Goal: Transaction & Acquisition: Purchase product/service

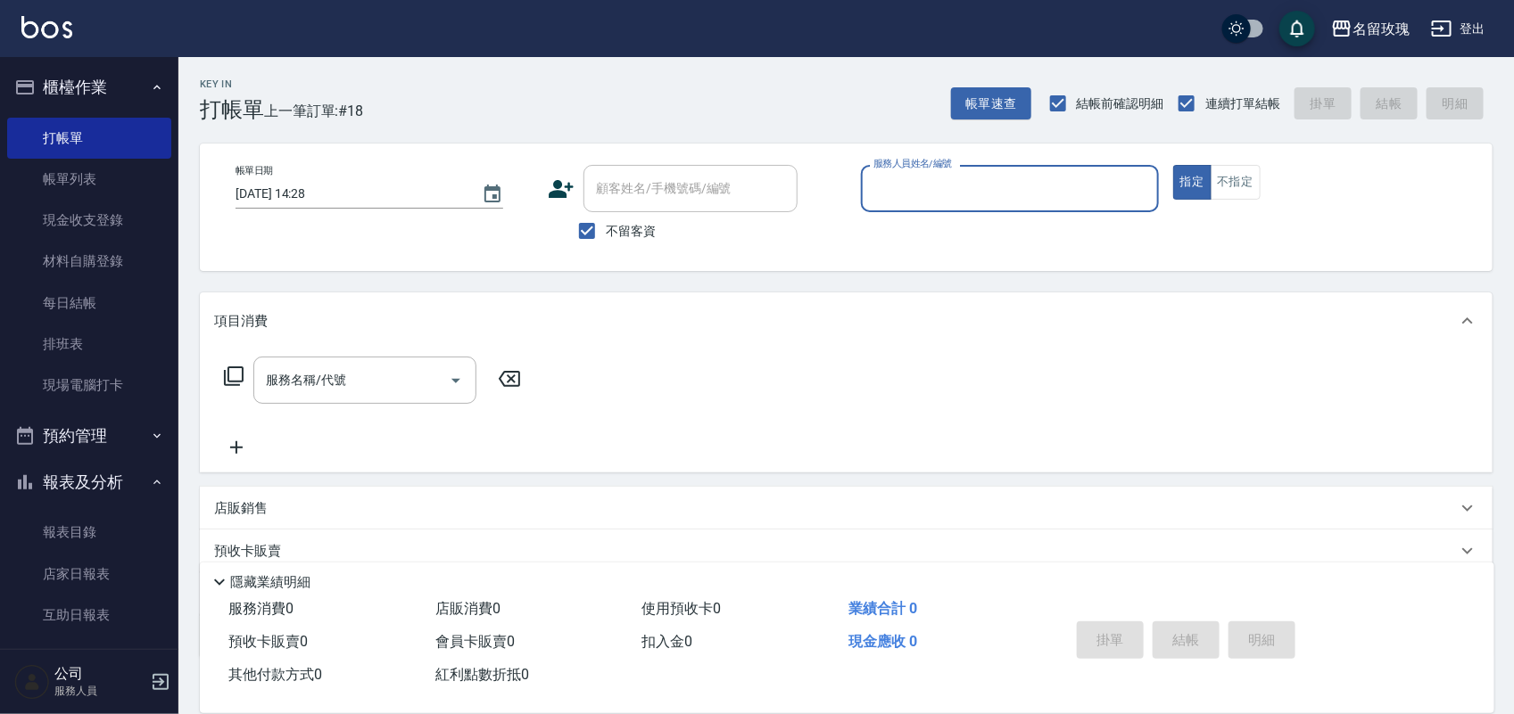
click at [658, 34] on div "名留玫瑰 登出" at bounding box center [757, 28] width 1514 height 57
click at [977, 203] on input "服務人員姓名/編號" at bounding box center [1010, 188] width 282 height 31
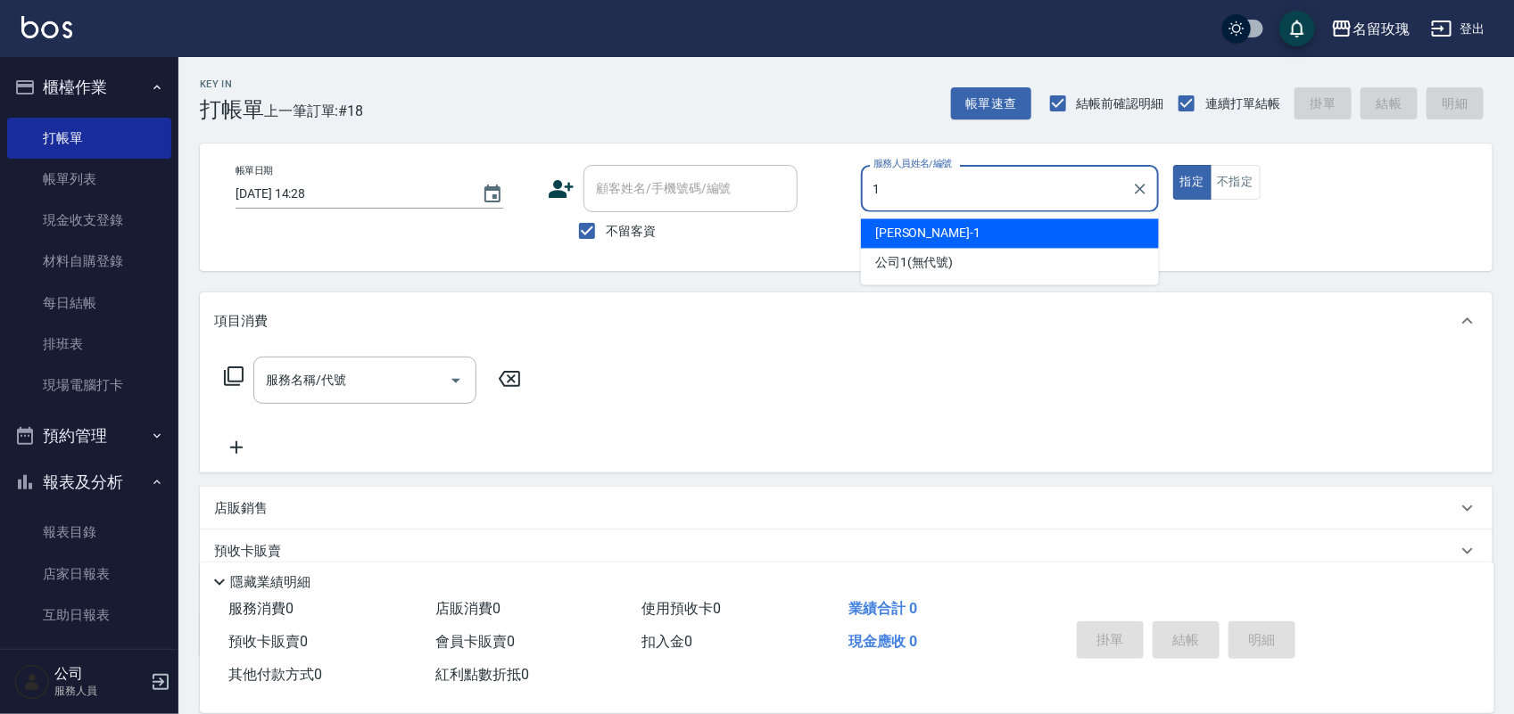
type input "[PERSON_NAME]-1"
type button "true"
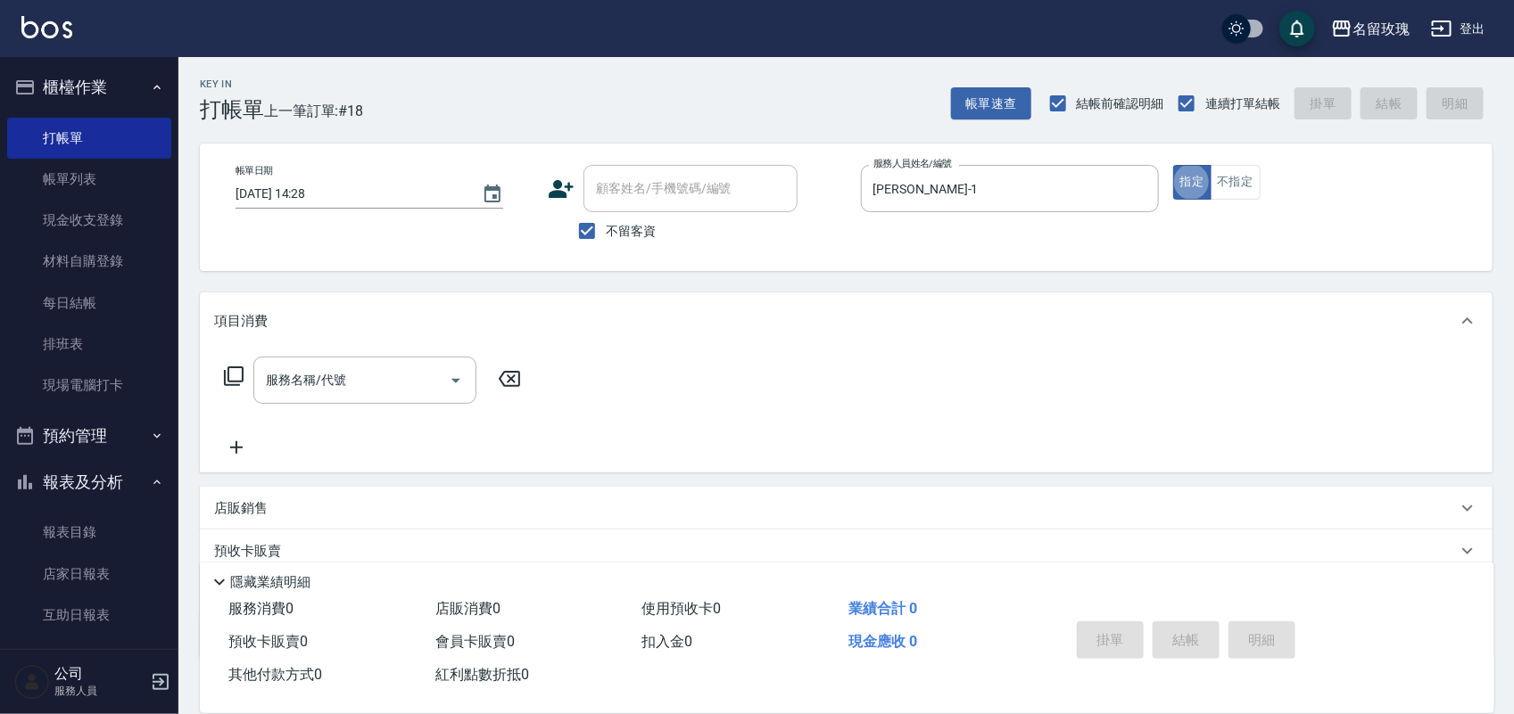
click at [299, 388] on div "服務名稱/代號 服務名稱/代號" at bounding box center [364, 380] width 223 height 47
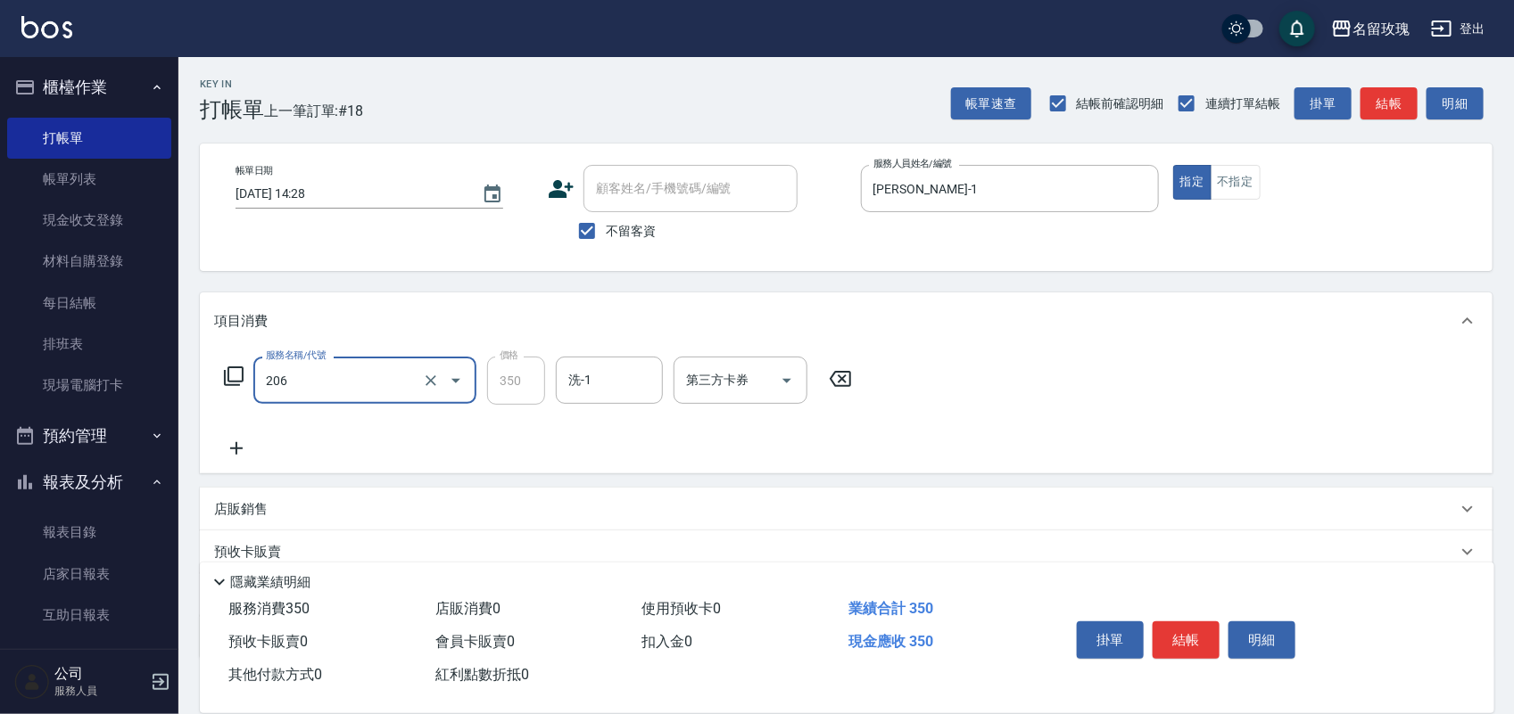
type input "洗髮精油(206)"
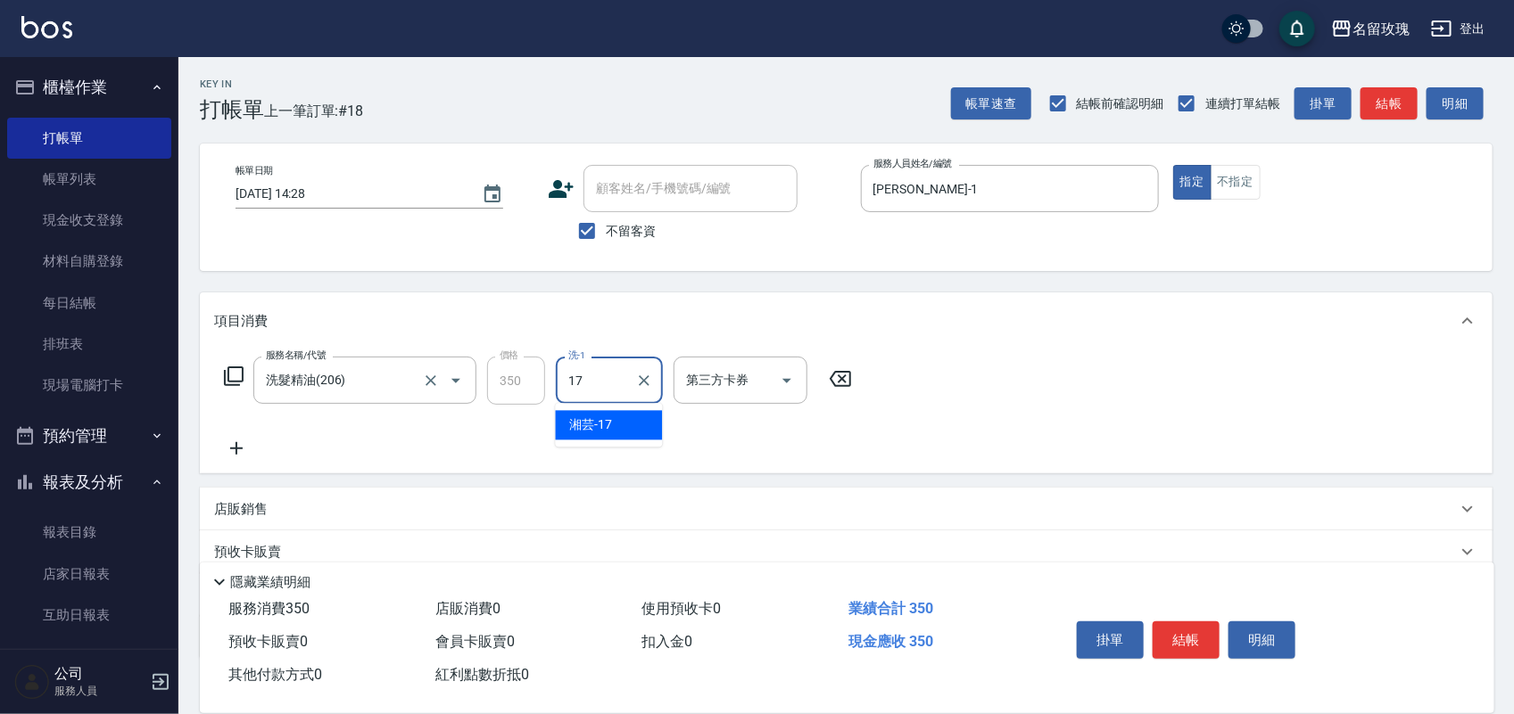
type input "湘芸-17"
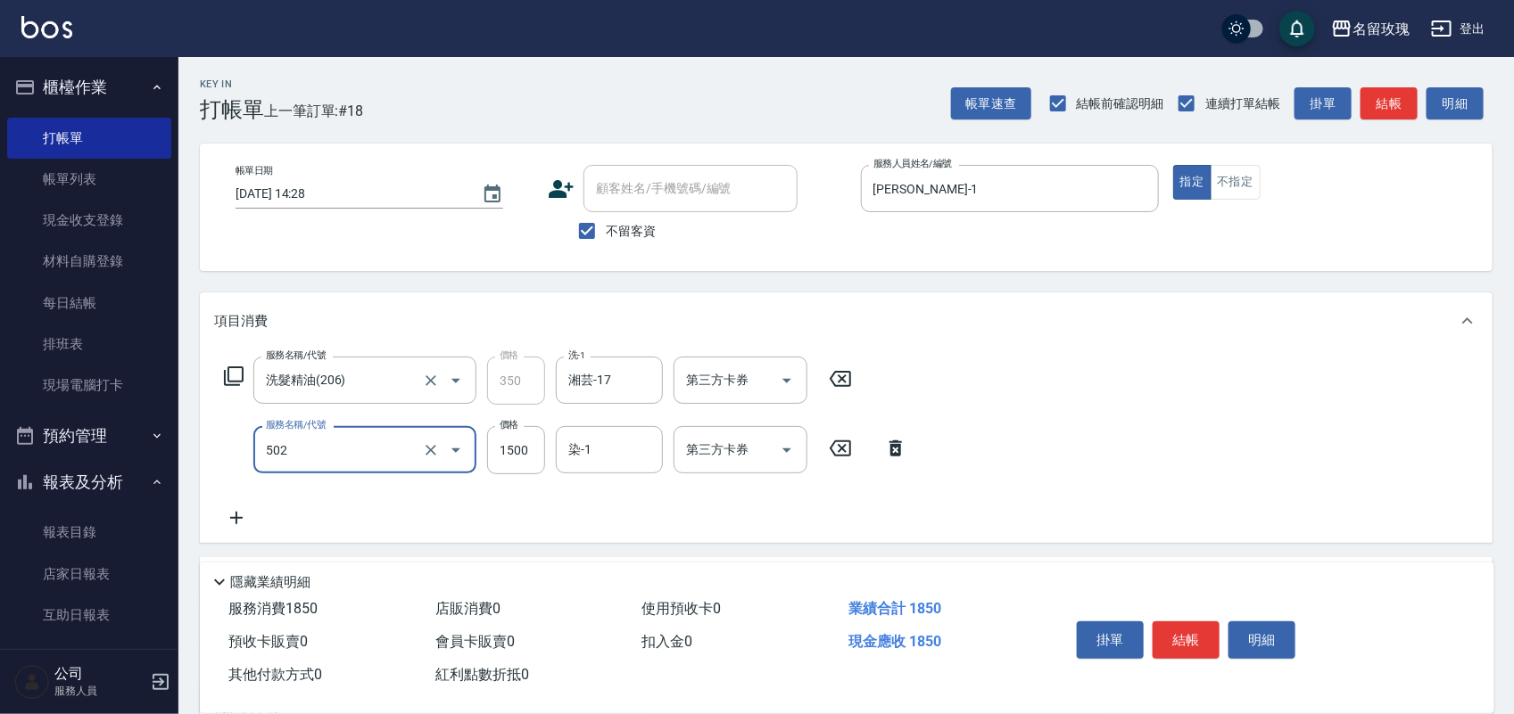
type input "染髮(502)"
type input "2150"
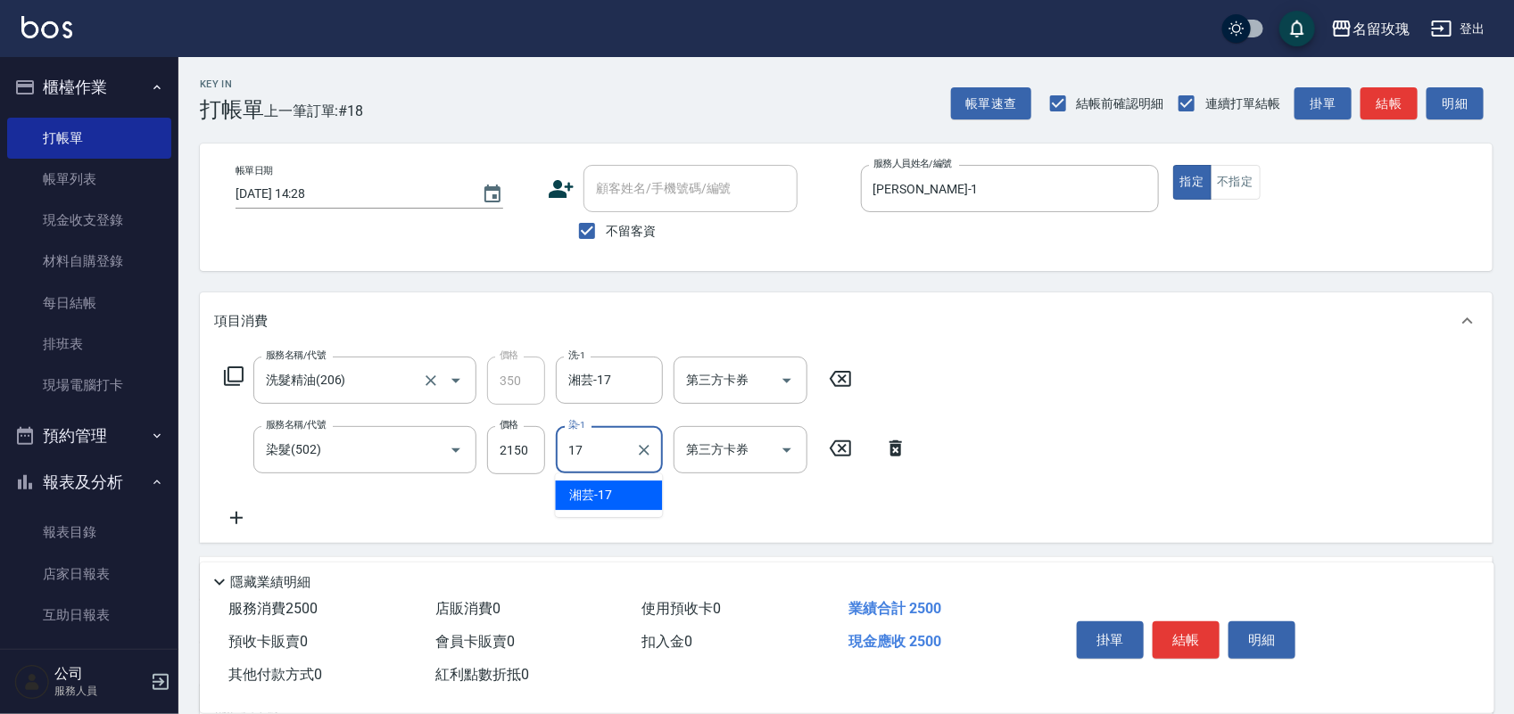
type input "湘芸-17"
click at [1177, 627] on button "結帳" at bounding box center [1185, 640] width 67 height 37
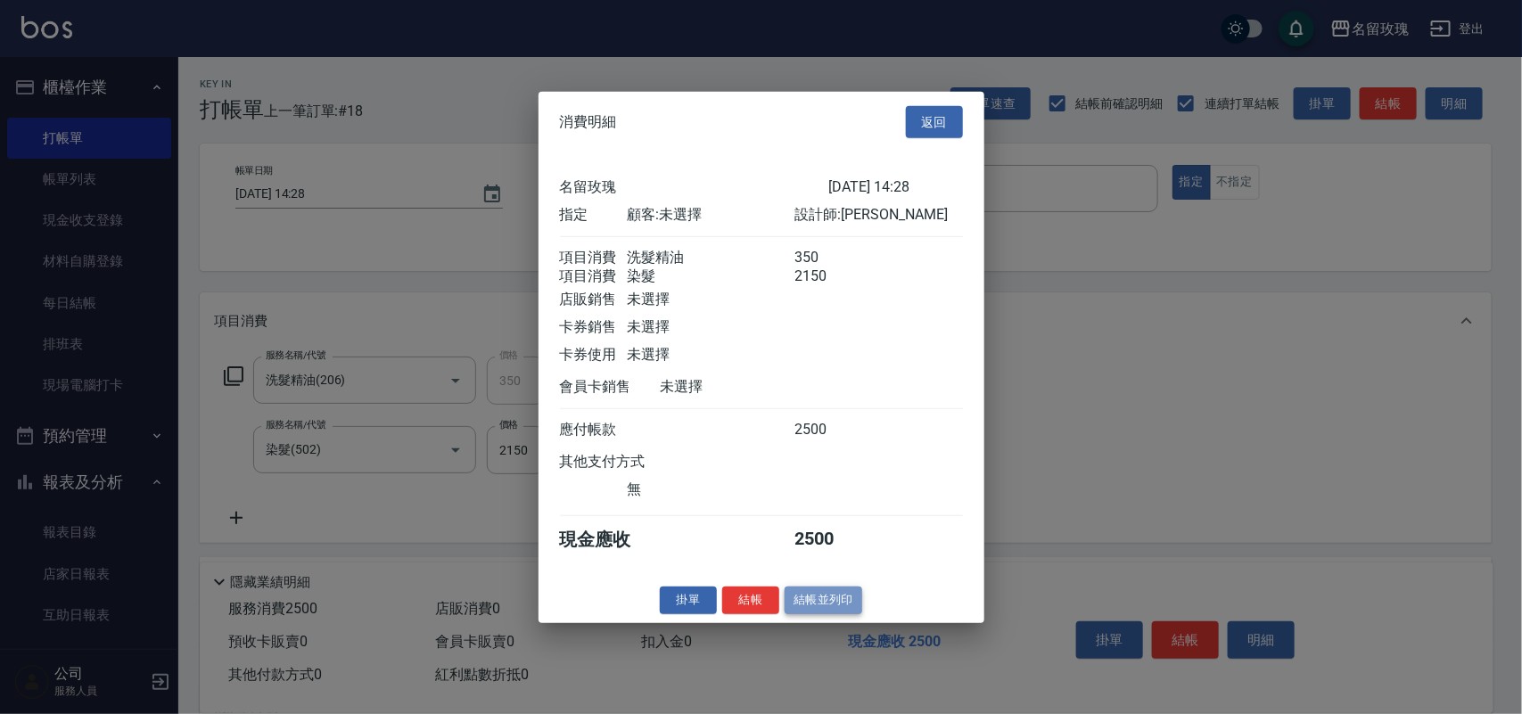
click at [827, 605] on button "結帳並列印" at bounding box center [824, 601] width 78 height 28
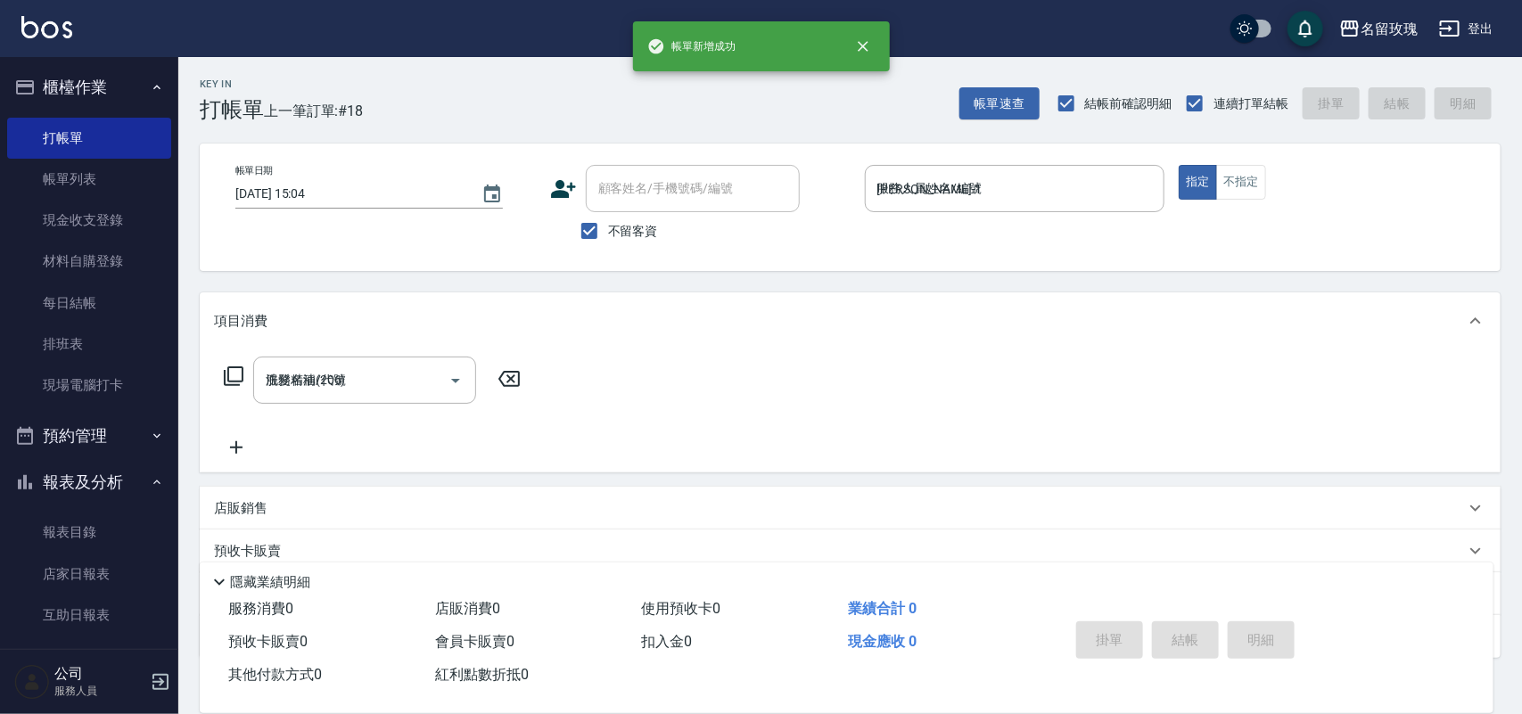
type input "[DATE] 15:04"
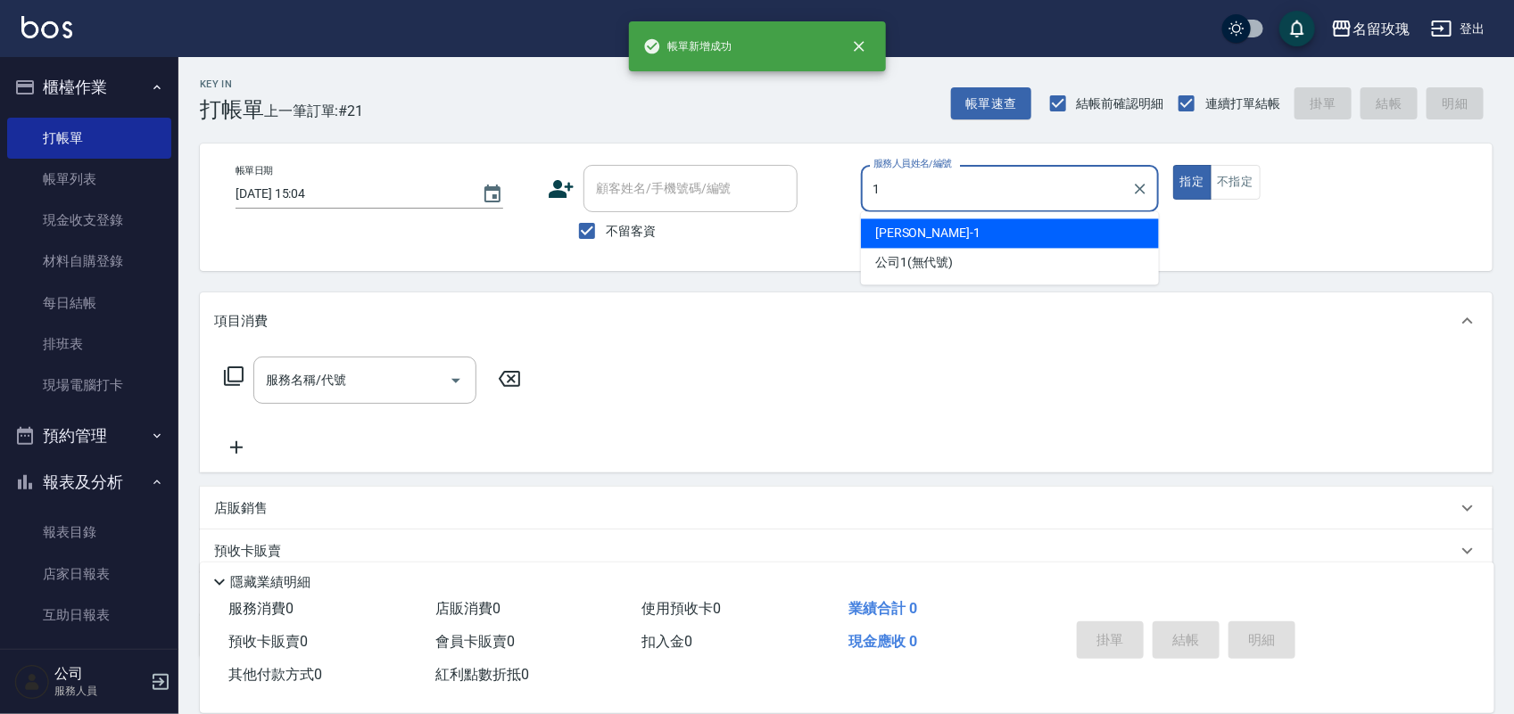
type input "[PERSON_NAME]-1"
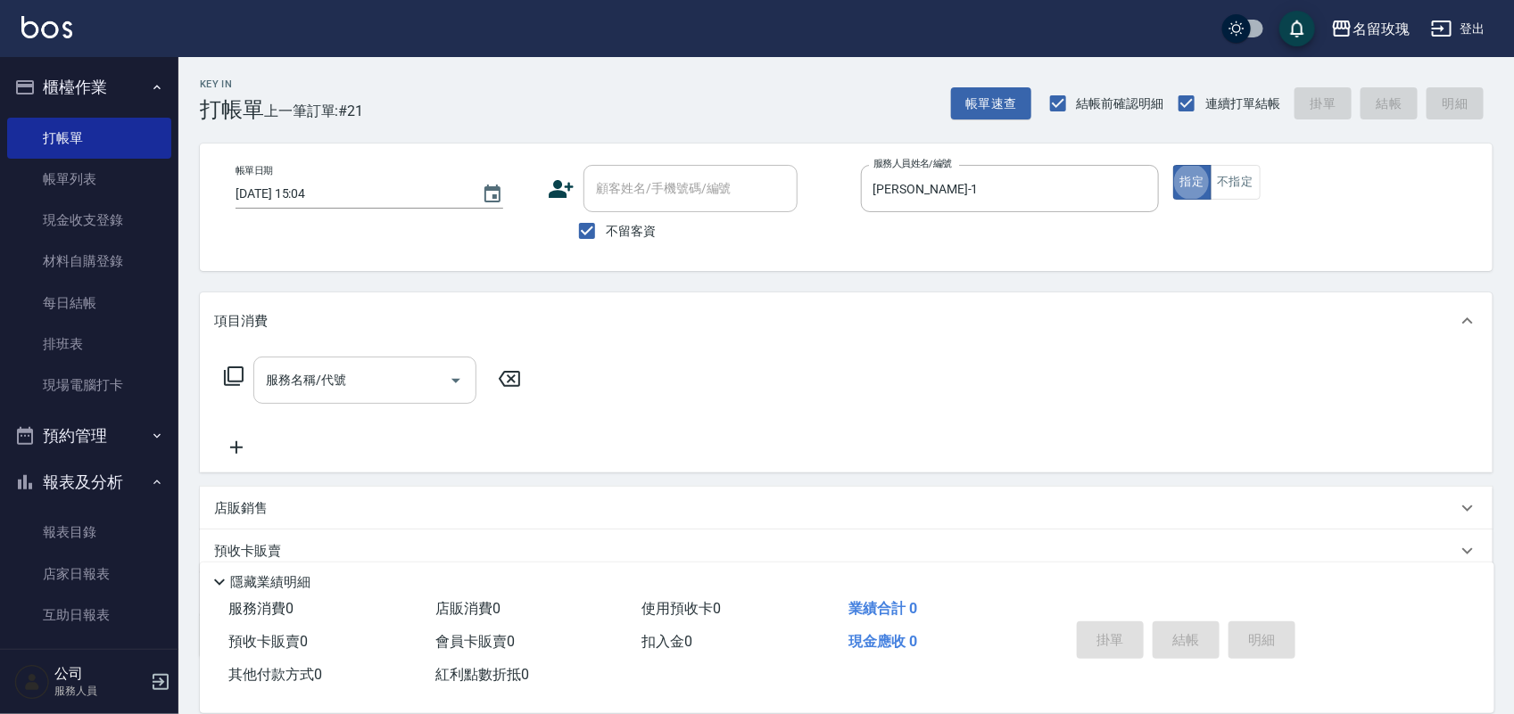
click at [315, 375] on input "服務名稱/代號" at bounding box center [351, 380] width 180 height 31
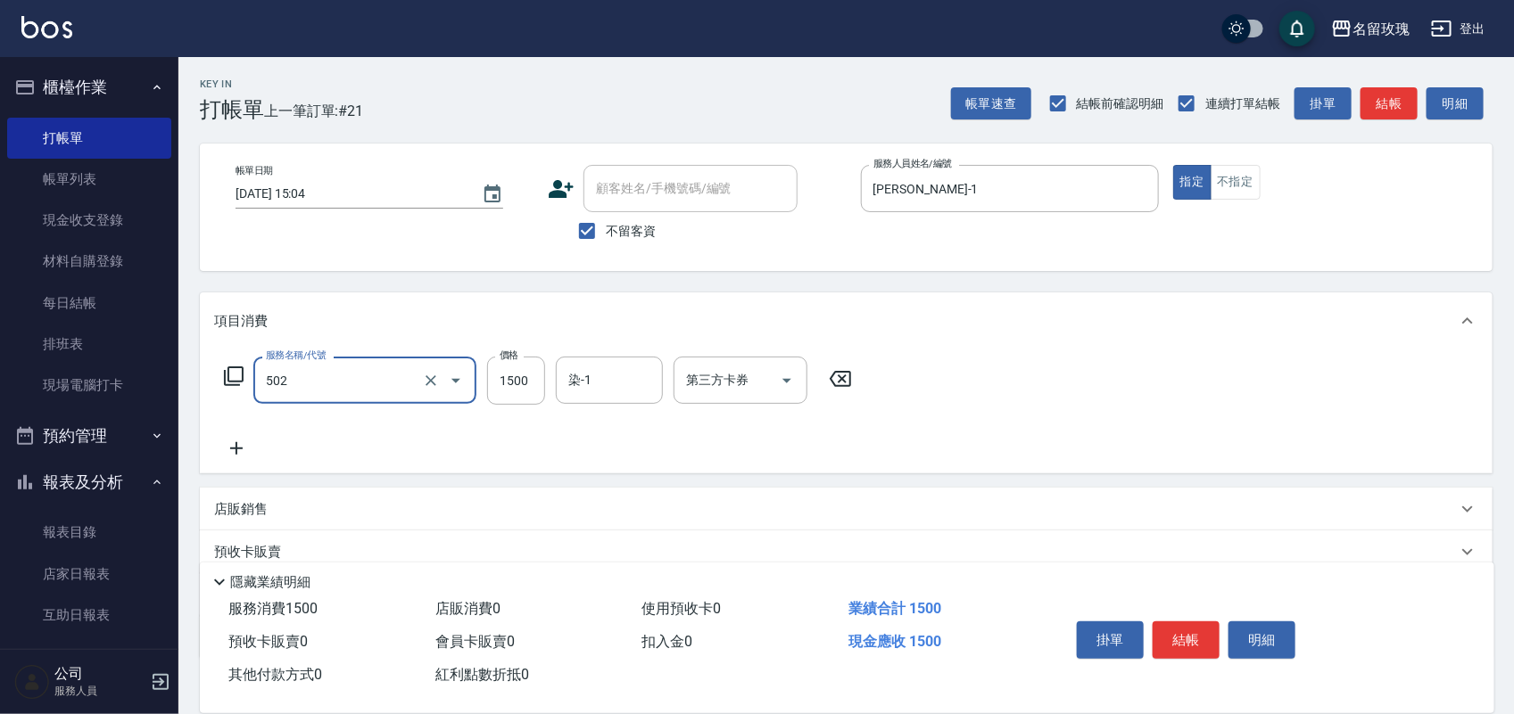
type input "染髮(502)"
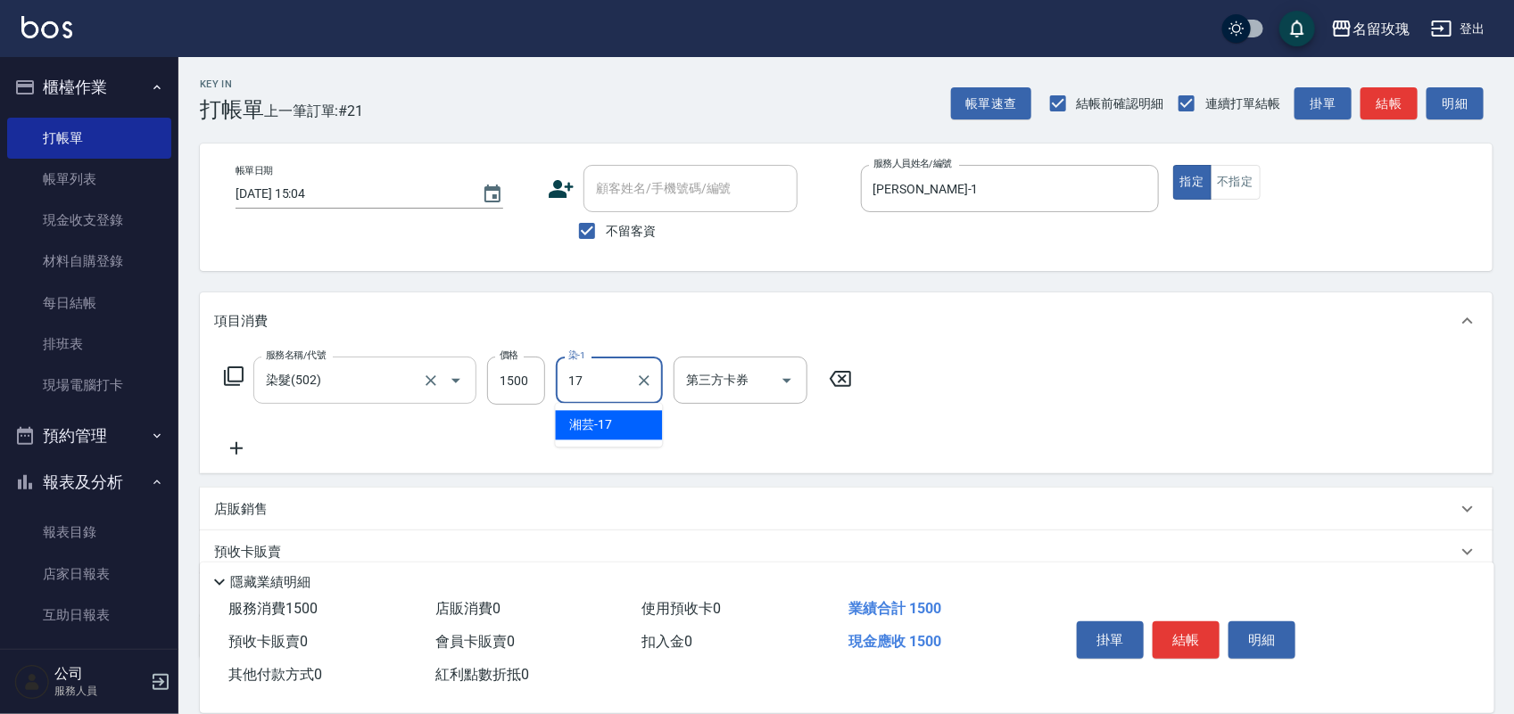
type input "湘芸-17"
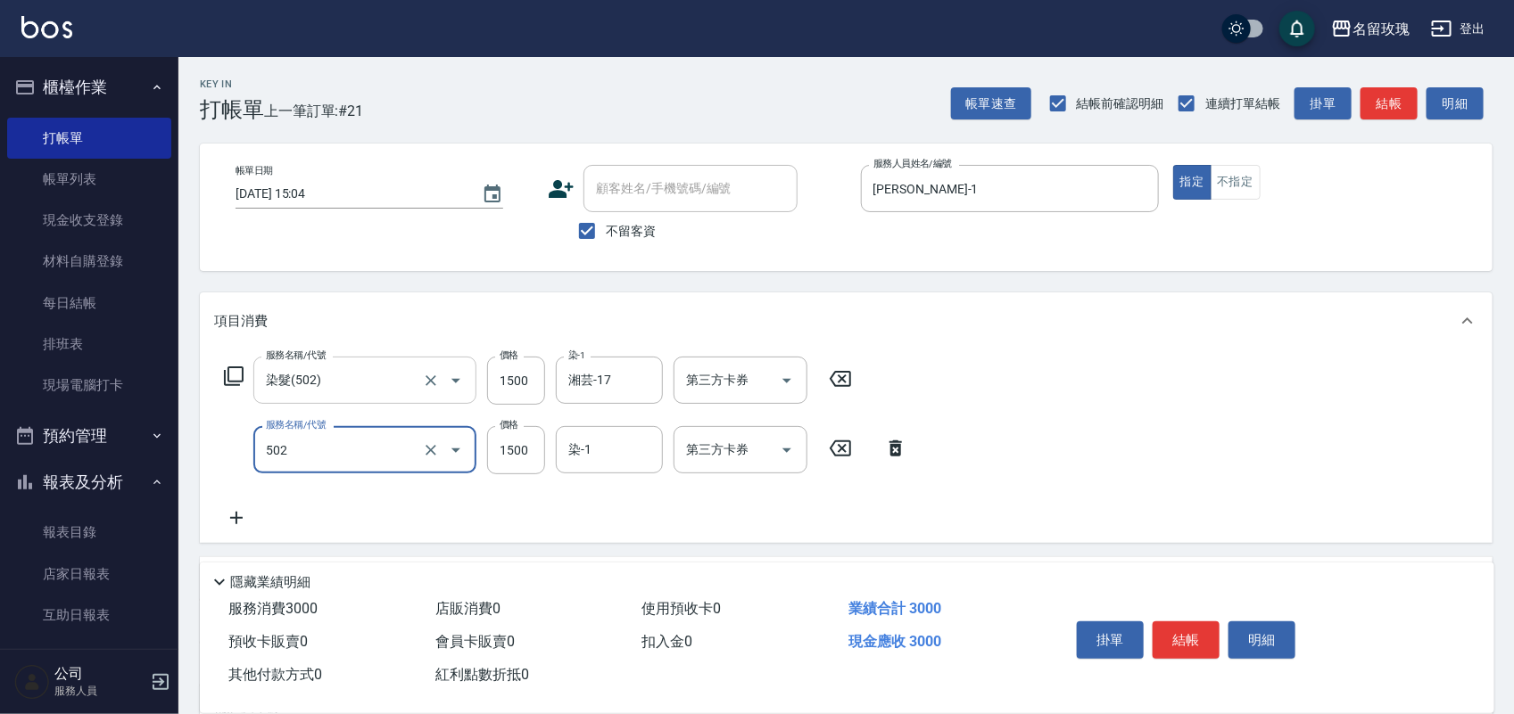
type input "染髮(502)"
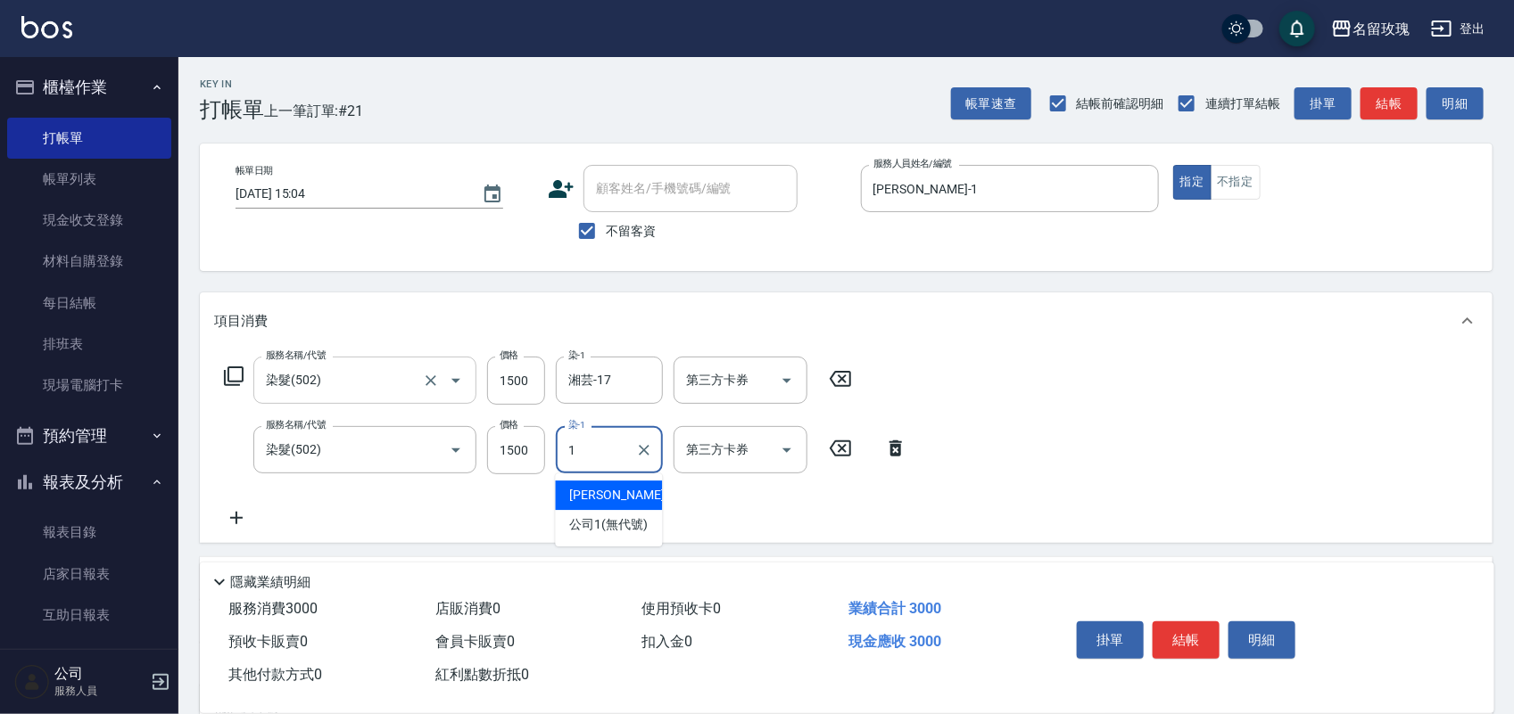
type input "[PERSON_NAME]-1"
click at [1178, 634] on button "結帳" at bounding box center [1185, 640] width 67 height 37
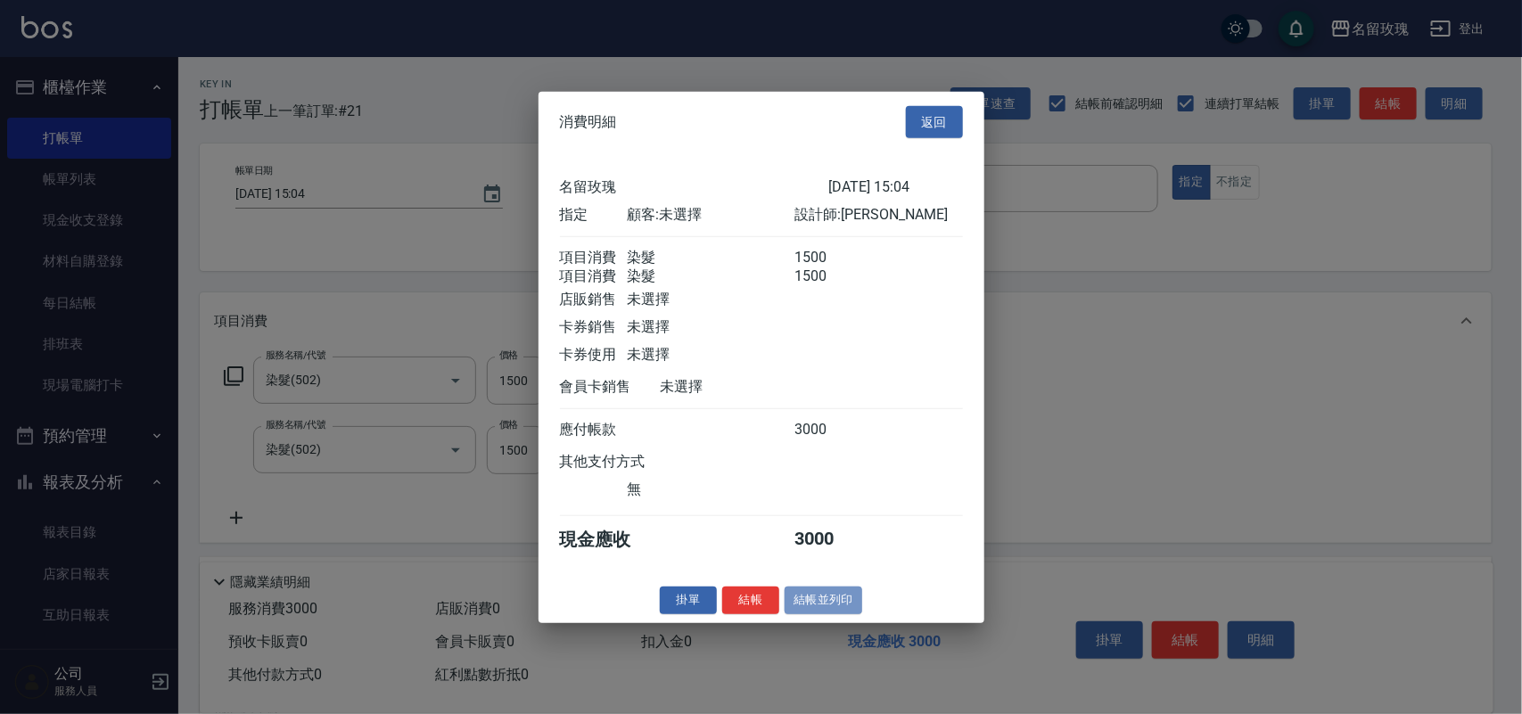
click at [831, 614] on button "結帳並列印" at bounding box center [824, 601] width 78 height 28
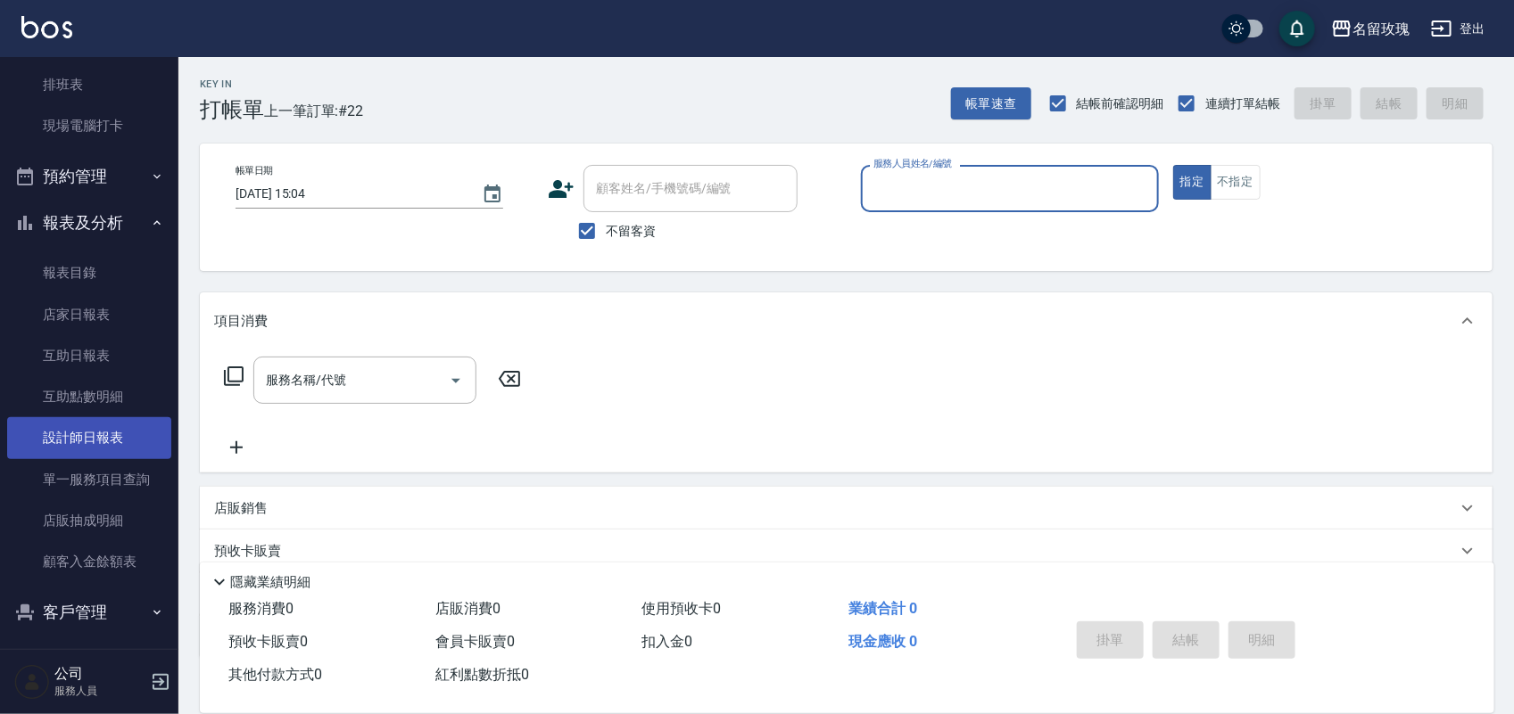
scroll to position [313, 0]
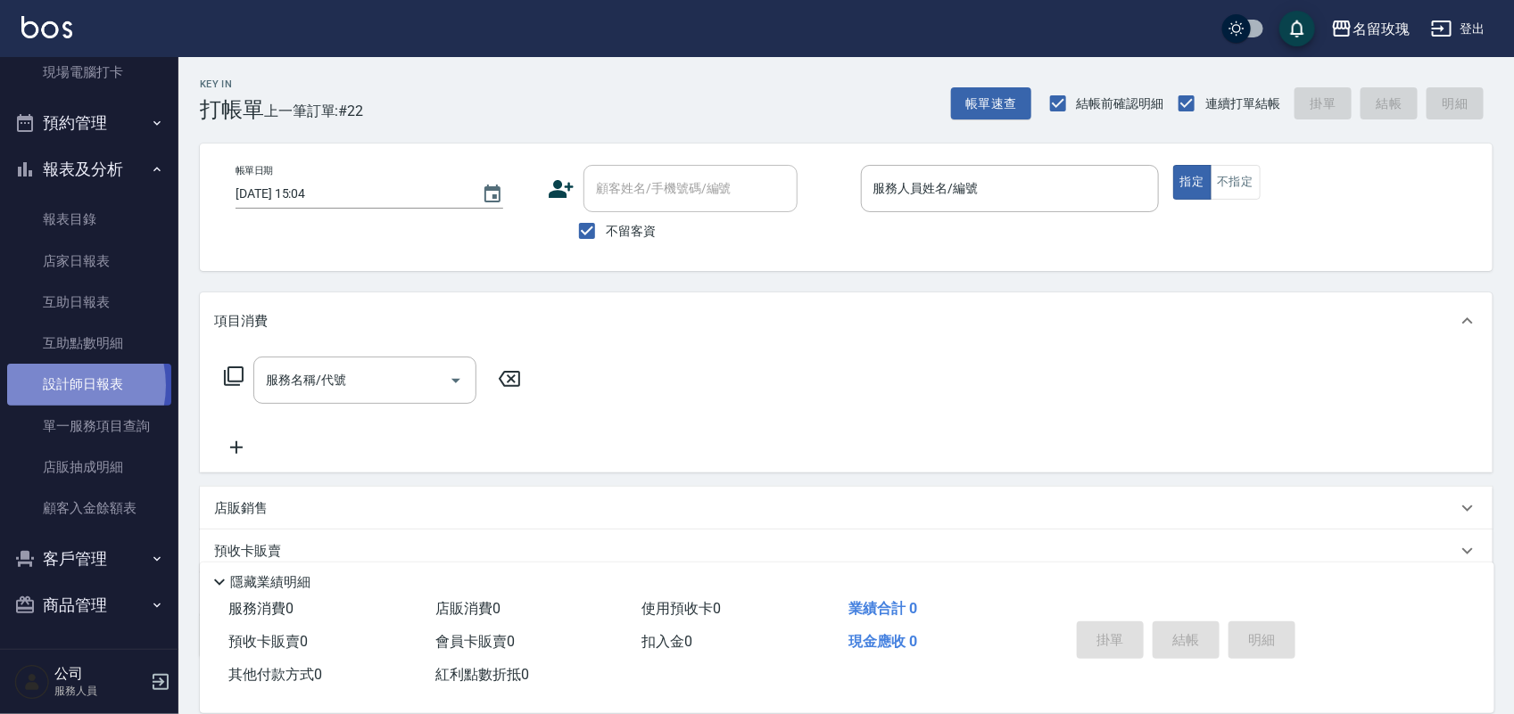
click at [59, 384] on link "設計師日報表" at bounding box center [89, 384] width 164 height 41
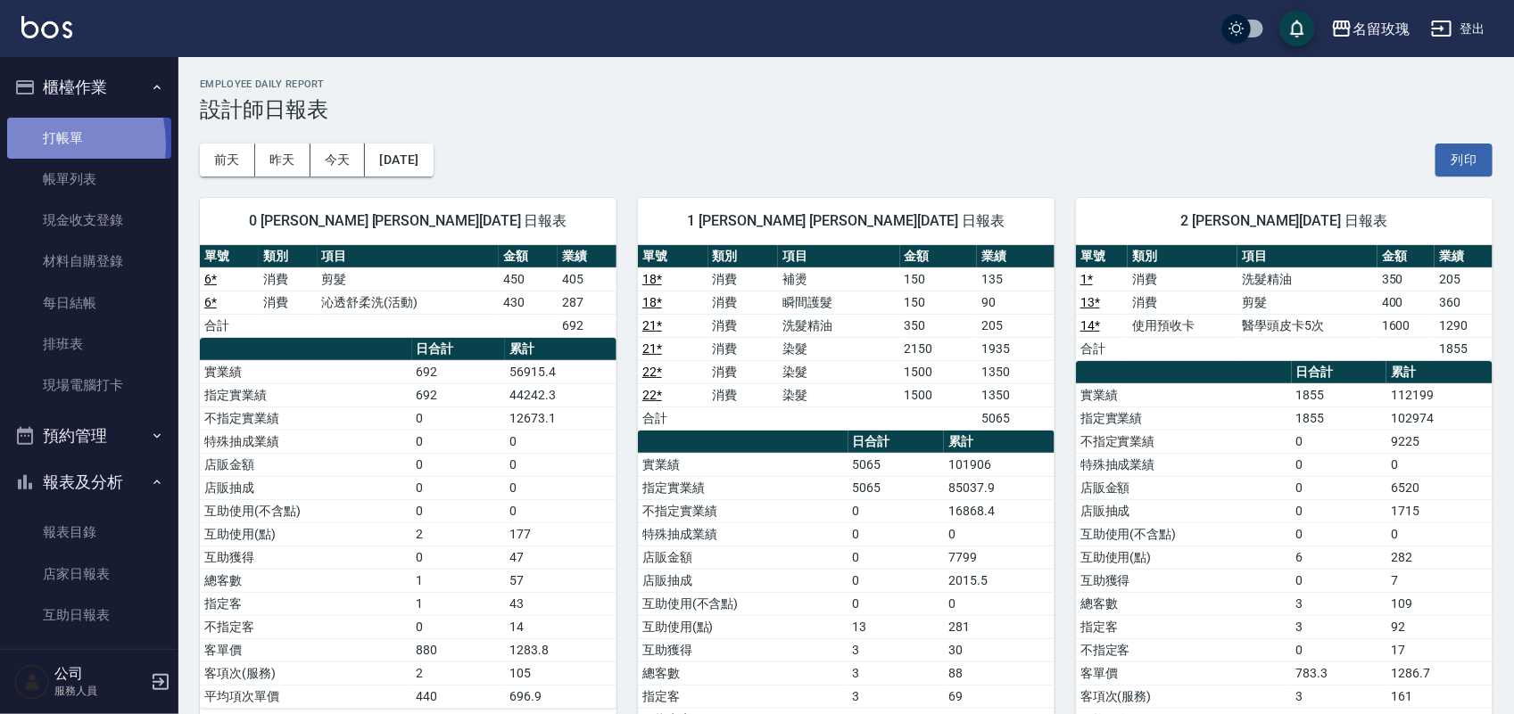
click at [41, 144] on link "打帳單" at bounding box center [89, 138] width 164 height 41
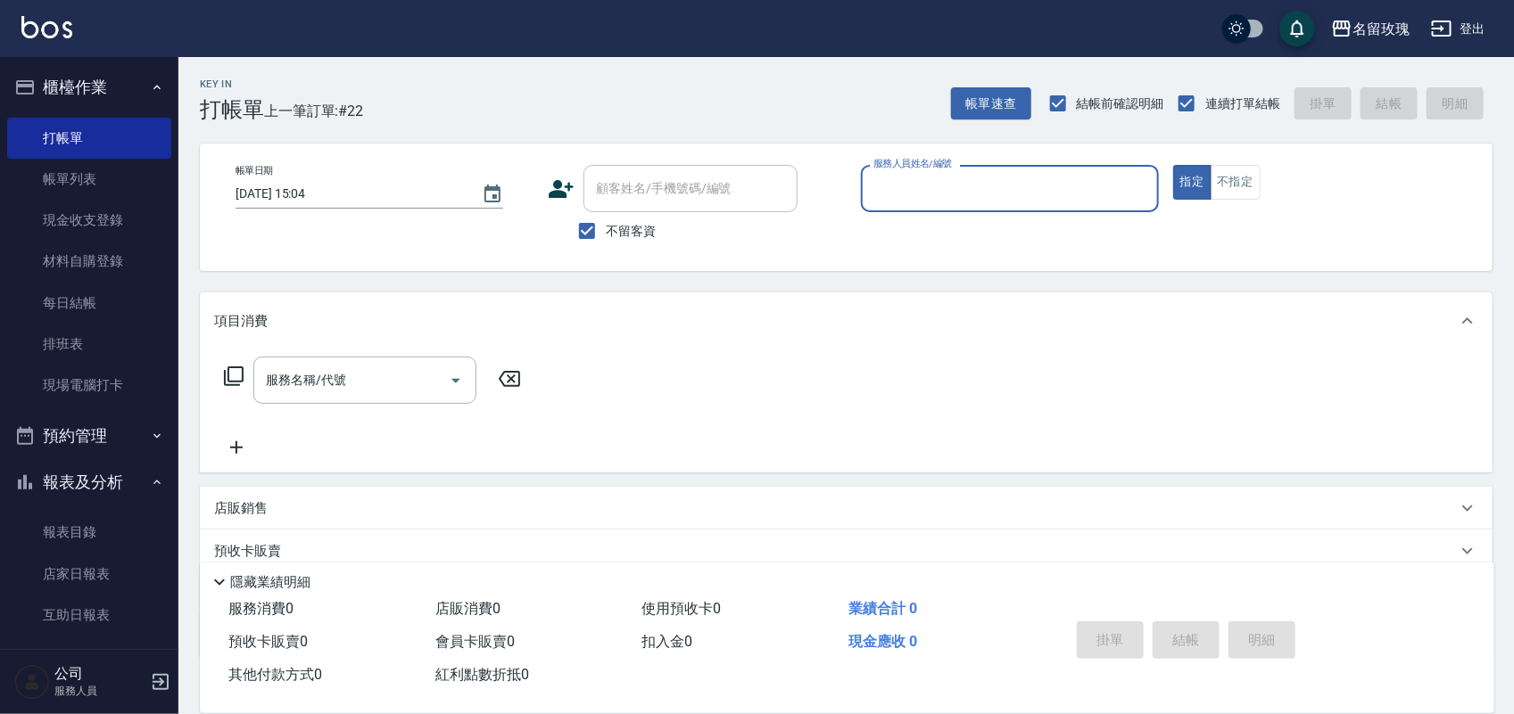
click at [607, 215] on label "不留客資" at bounding box center [611, 230] width 87 height 37
click at [606, 215] on input "不留客資" at bounding box center [586, 230] width 37 height 37
checkbox input "false"
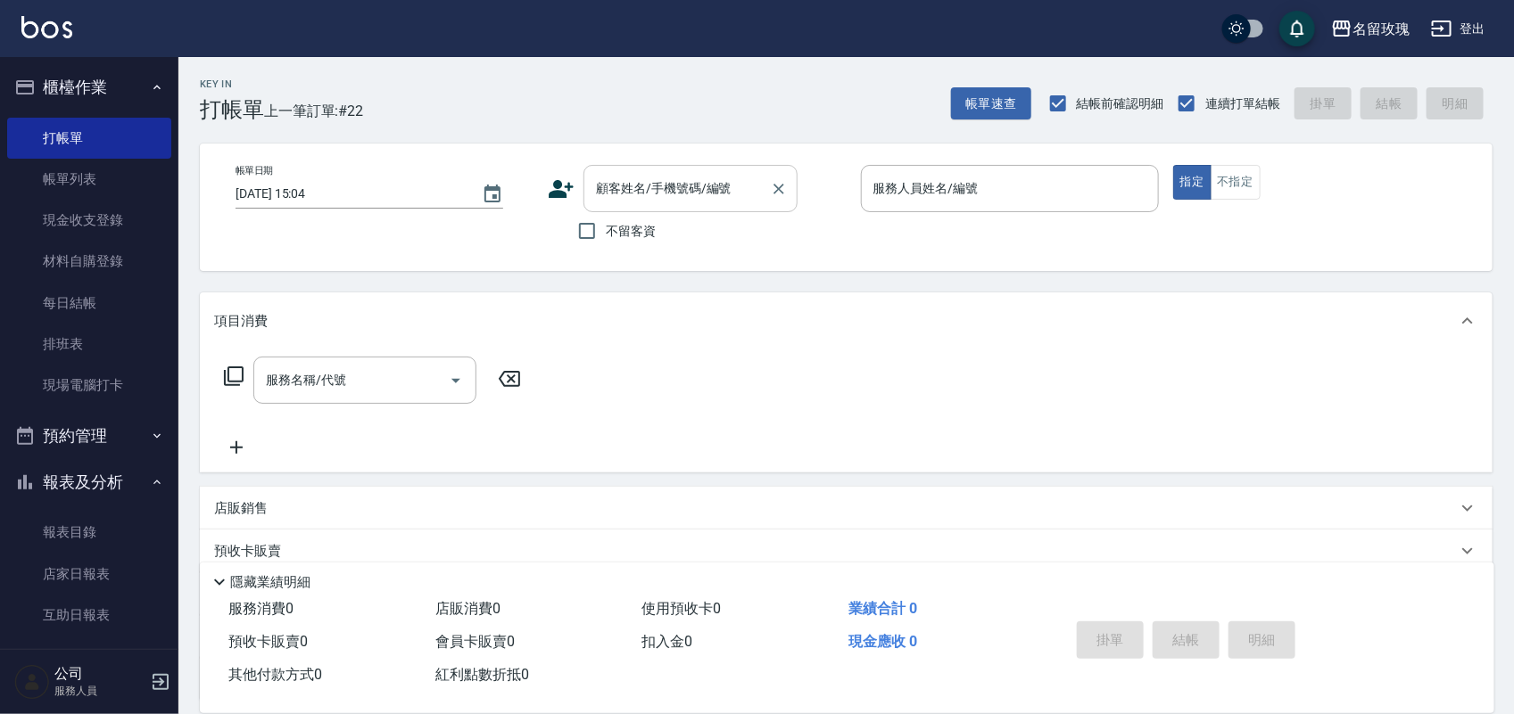
click at [609, 171] on div "顧客姓名/手機號碼/編號" at bounding box center [690, 188] width 214 height 47
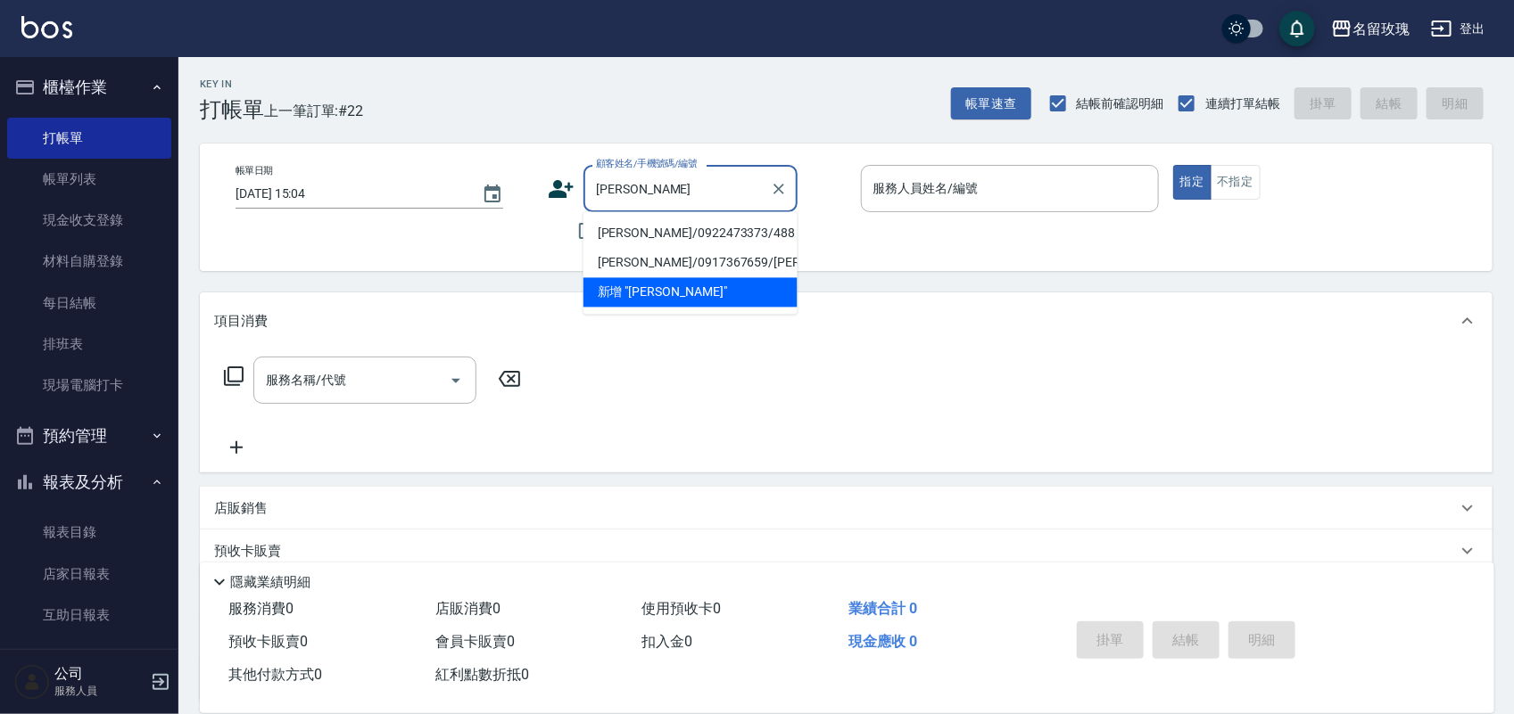
click at [679, 227] on li "[PERSON_NAME]/0922473373/488" at bounding box center [690, 233] width 214 height 29
type input "[PERSON_NAME]/0922473373/488"
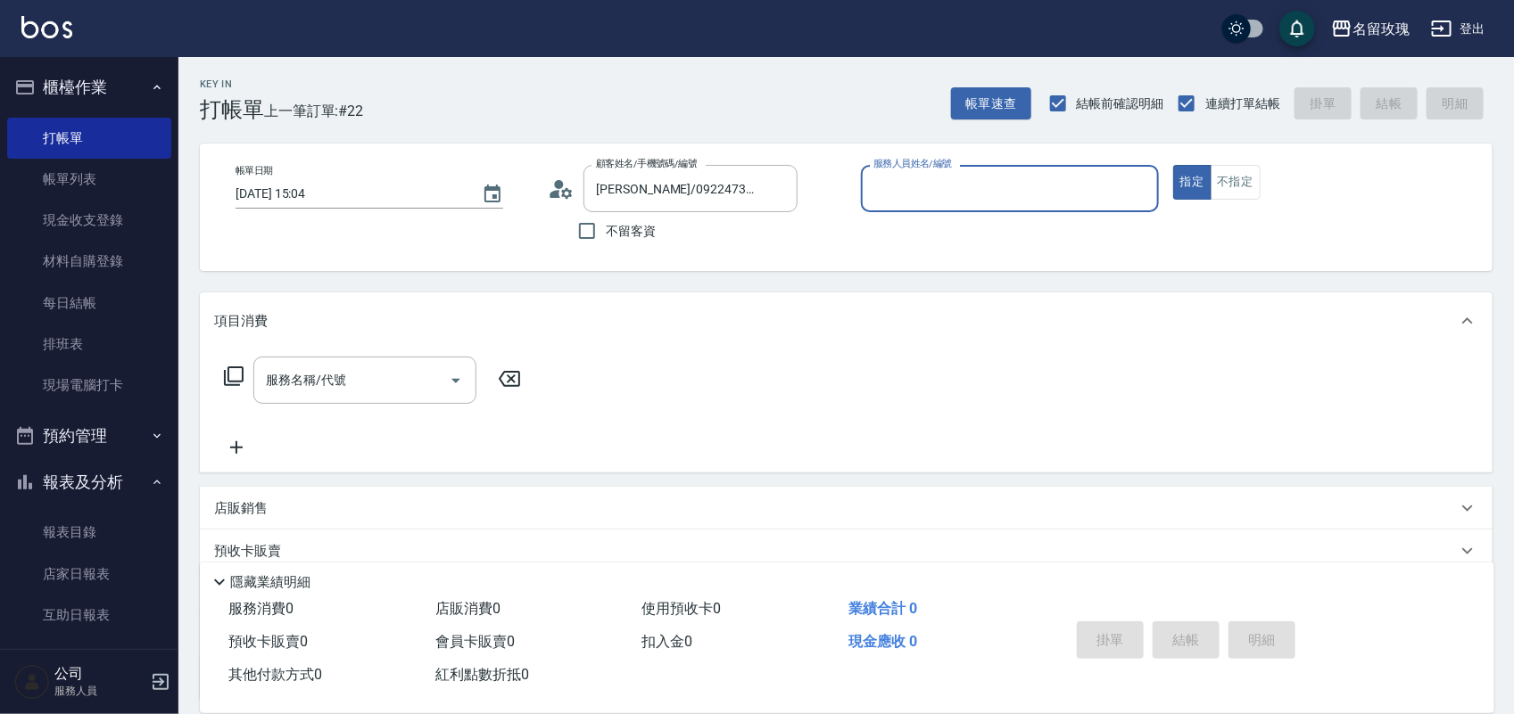
type input "[PERSON_NAME]老師-9"
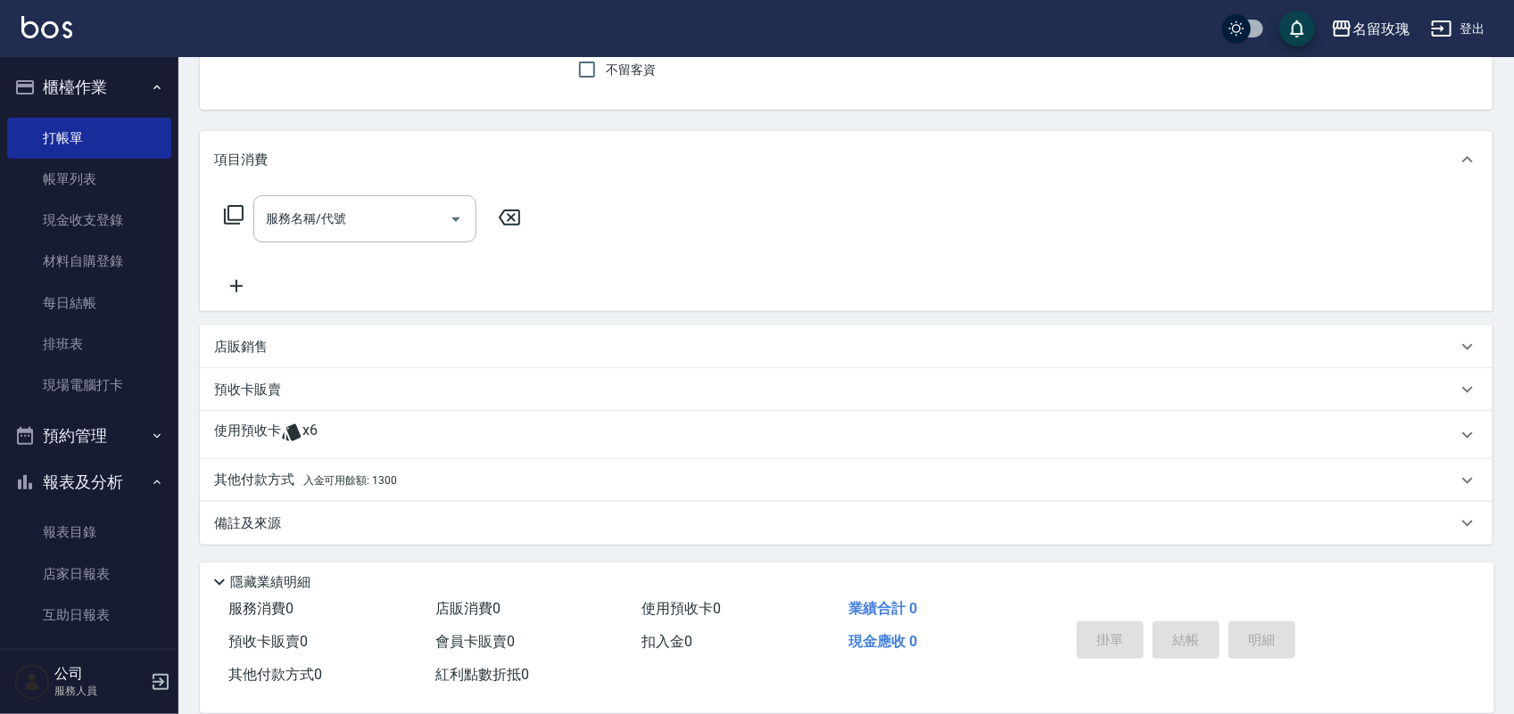
click at [381, 428] on div "使用預收卡 x6" at bounding box center [835, 435] width 1242 height 27
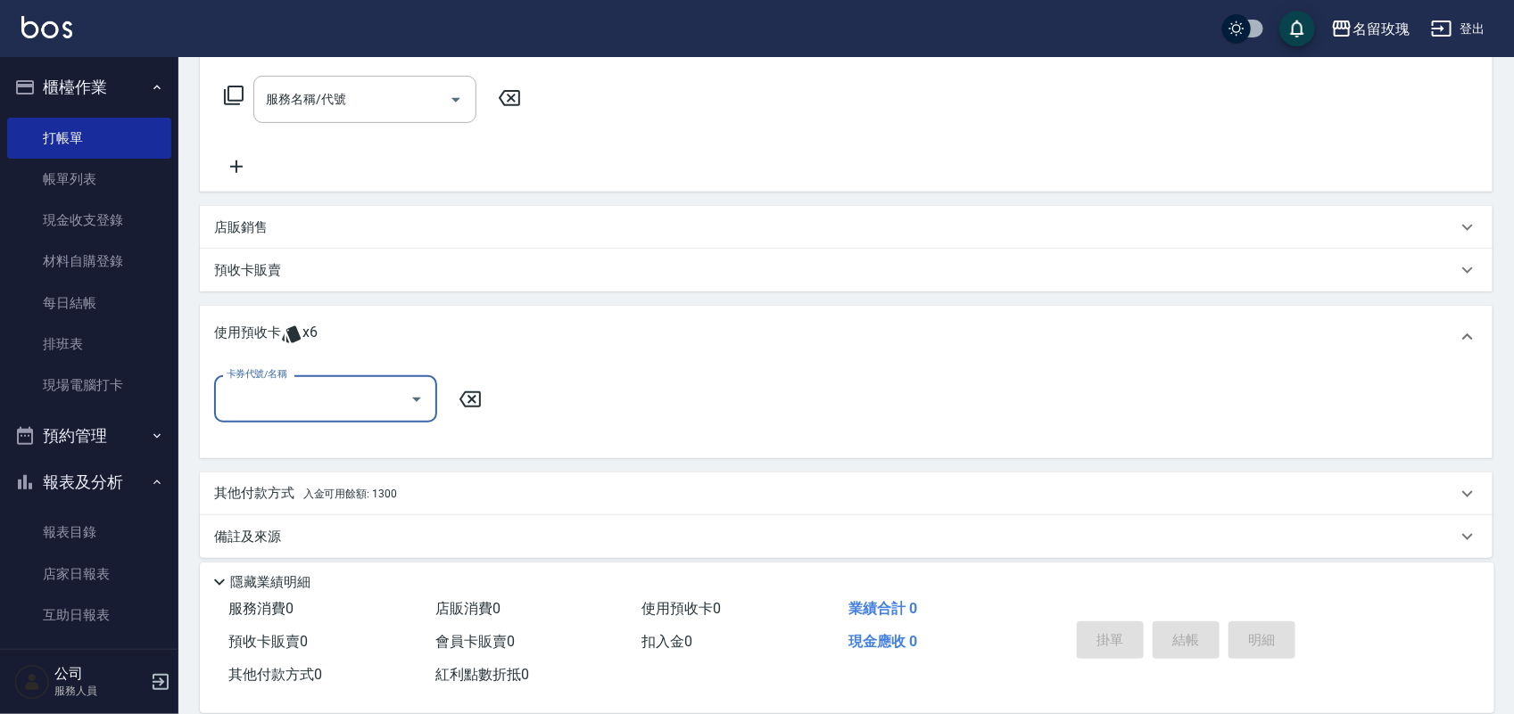
scroll to position [294, 0]
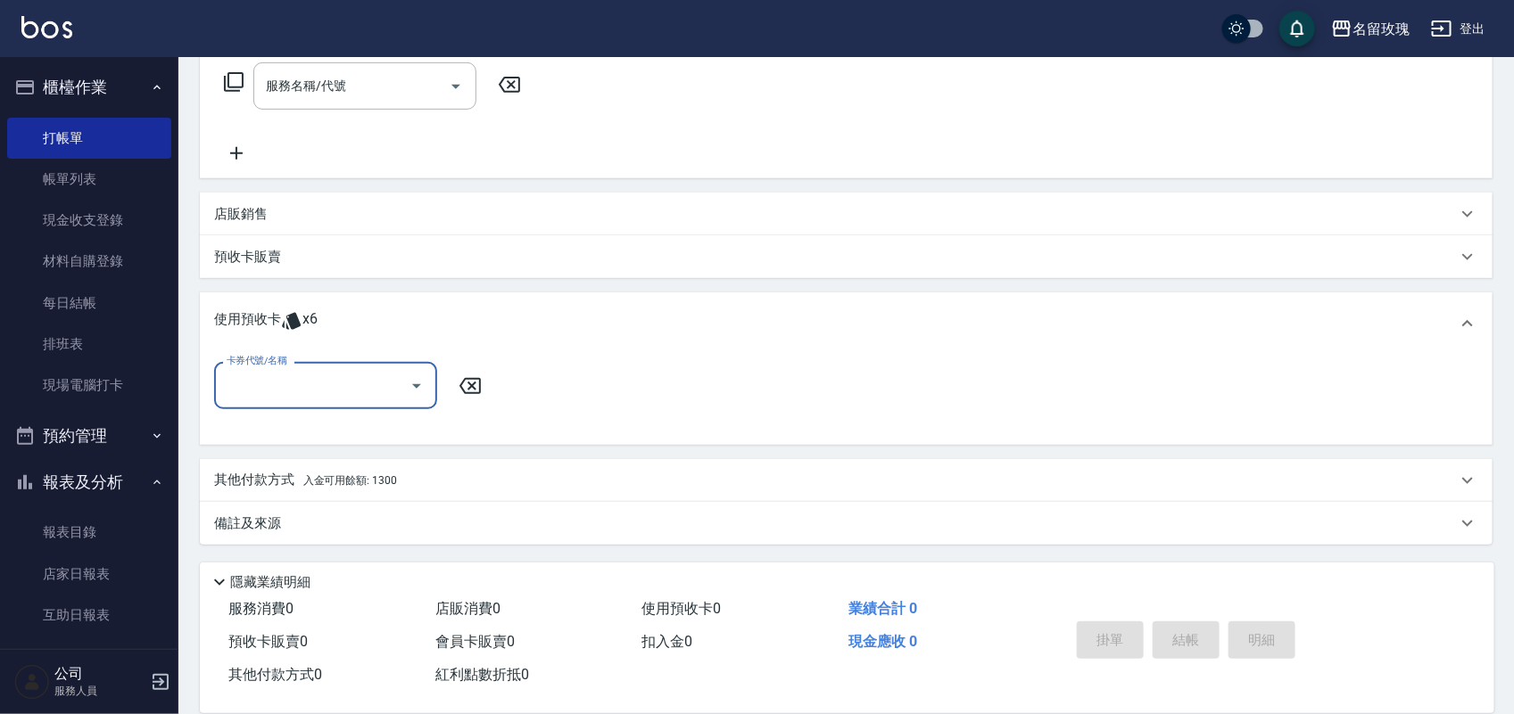
click at [382, 397] on input "卡券代號/名稱" at bounding box center [312, 385] width 180 height 31
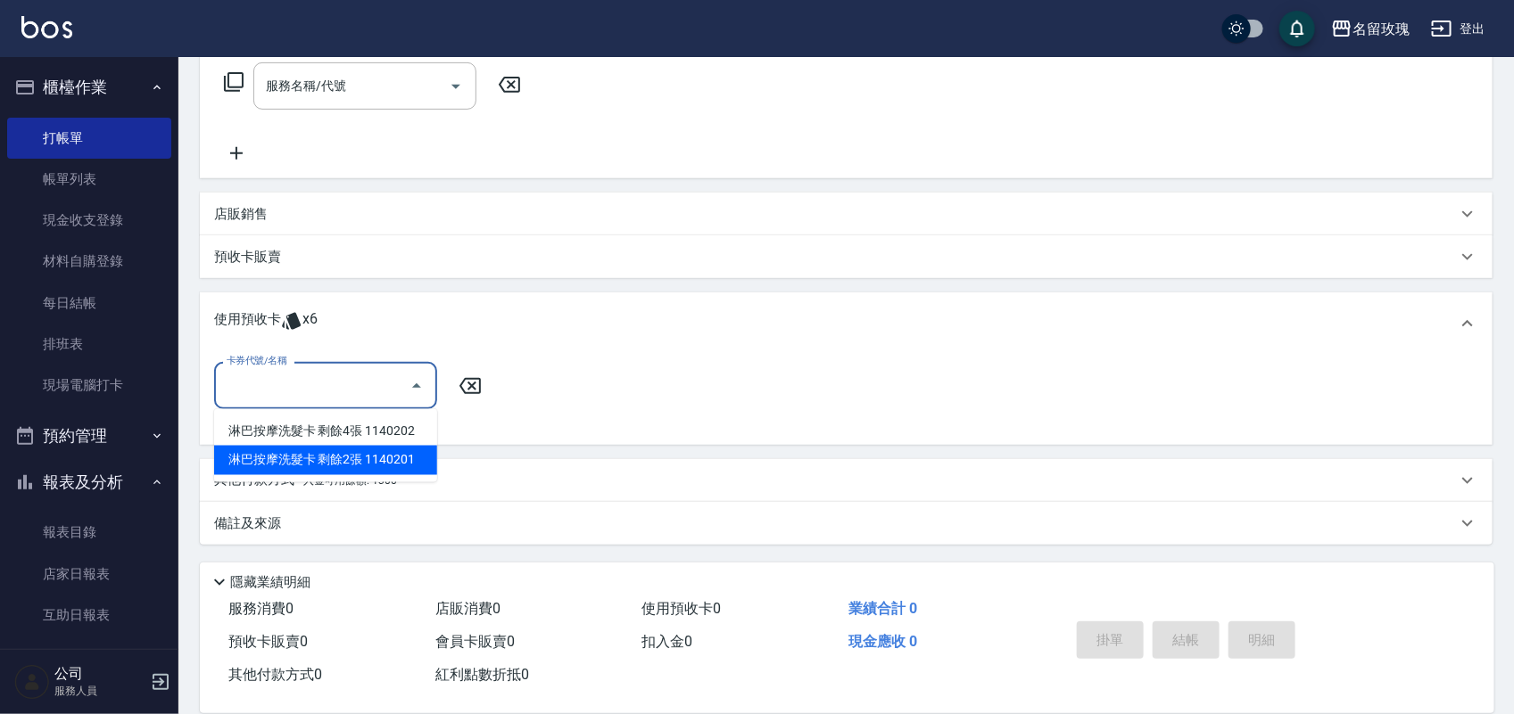
drag, startPoint x: 417, startPoint y: 456, endPoint x: 388, endPoint y: 450, distance: 29.9
click at [419, 456] on div "淋巴按摩洗髮卡 剩餘2張 1140201" at bounding box center [325, 460] width 223 height 29
type input "淋巴按摩洗髮卡 1140201"
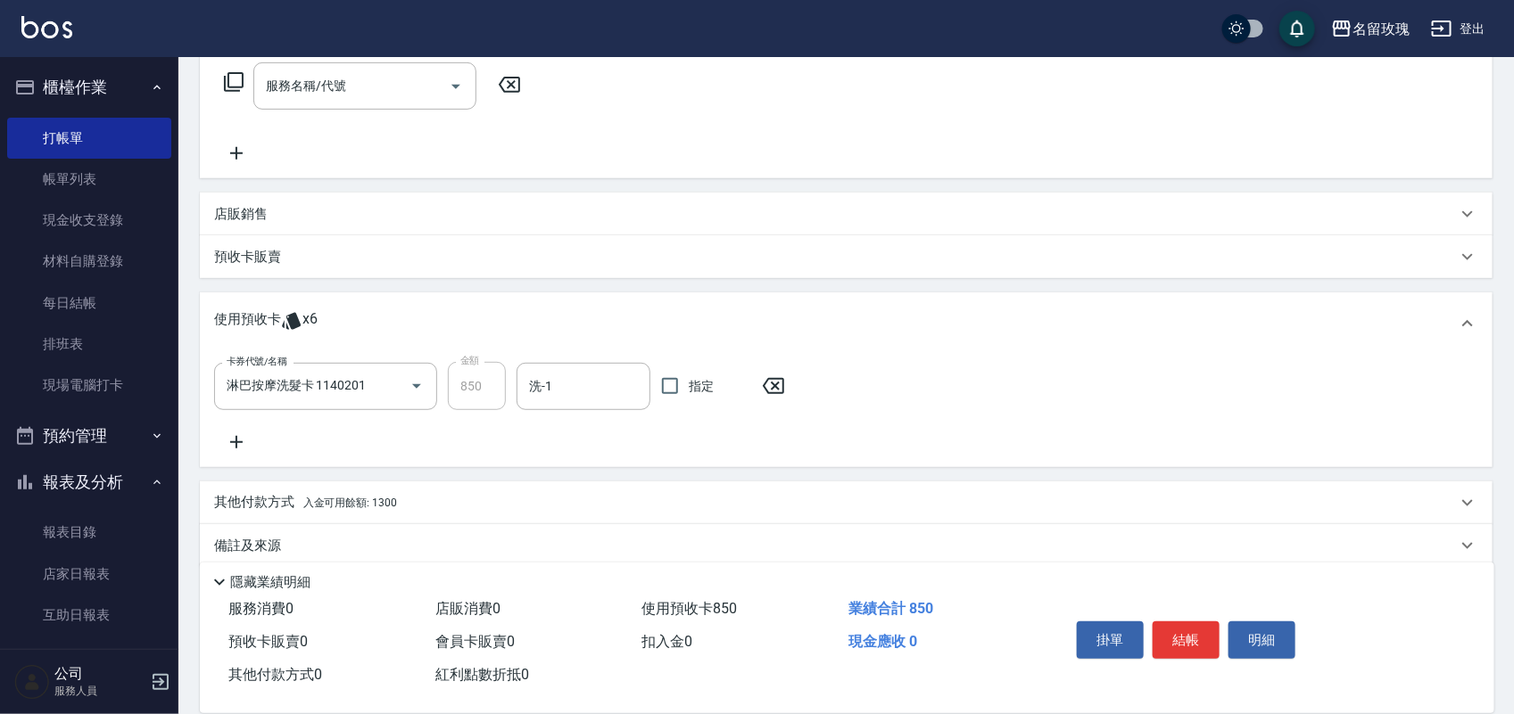
drag, startPoint x: 590, startPoint y: 357, endPoint x: 582, endPoint y: 361, distance: 9.2
click at [590, 358] on div "卡券代號/名稱 淋巴按摩洗髮卡 1140201 卡券代號/名稱 金額 850 金額 洗-1 洗-1 指定" at bounding box center [846, 411] width 1292 height 112
click at [582, 363] on div "洗-1" at bounding box center [583, 386] width 134 height 47
type input "[PERSON_NAME]-20"
click at [273, 207] on div "店販銷售" at bounding box center [835, 214] width 1242 height 19
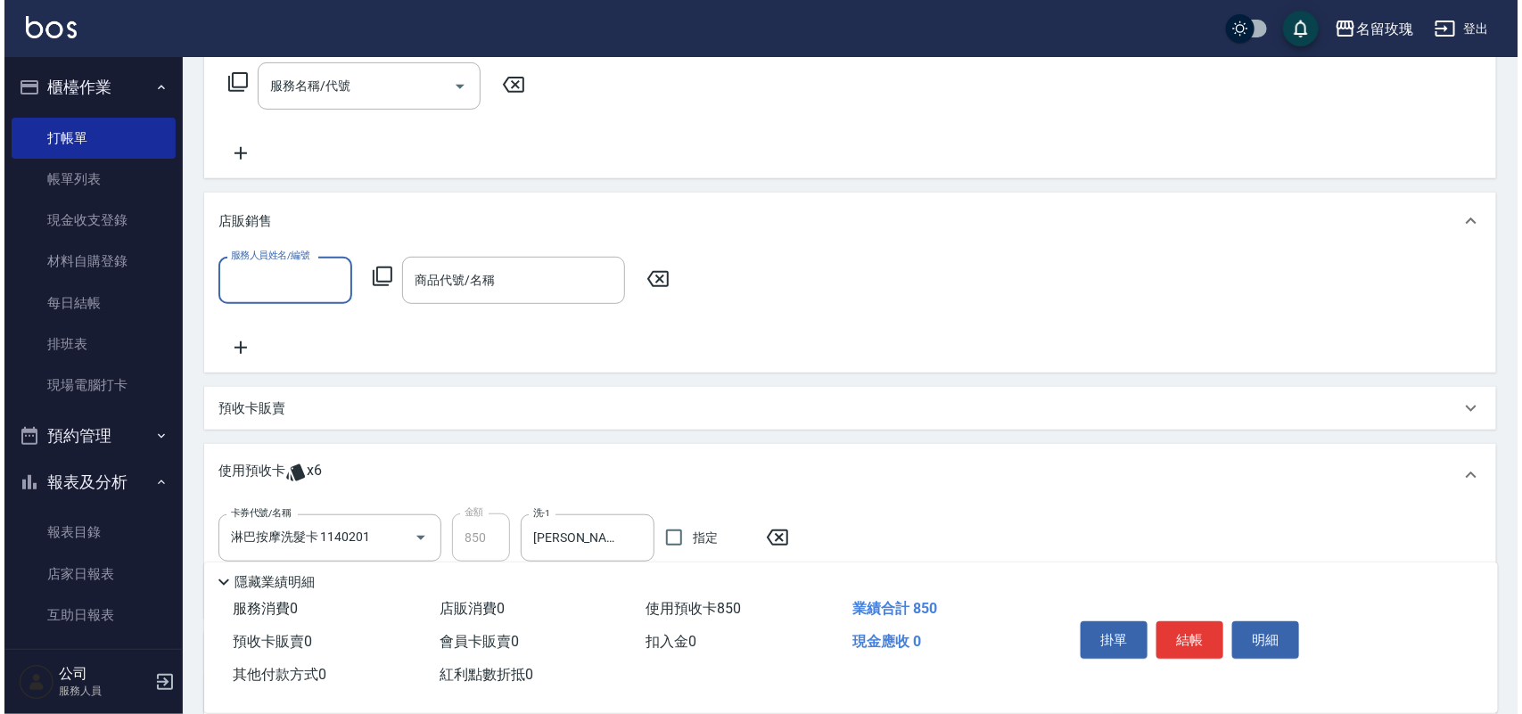
scroll to position [0, 0]
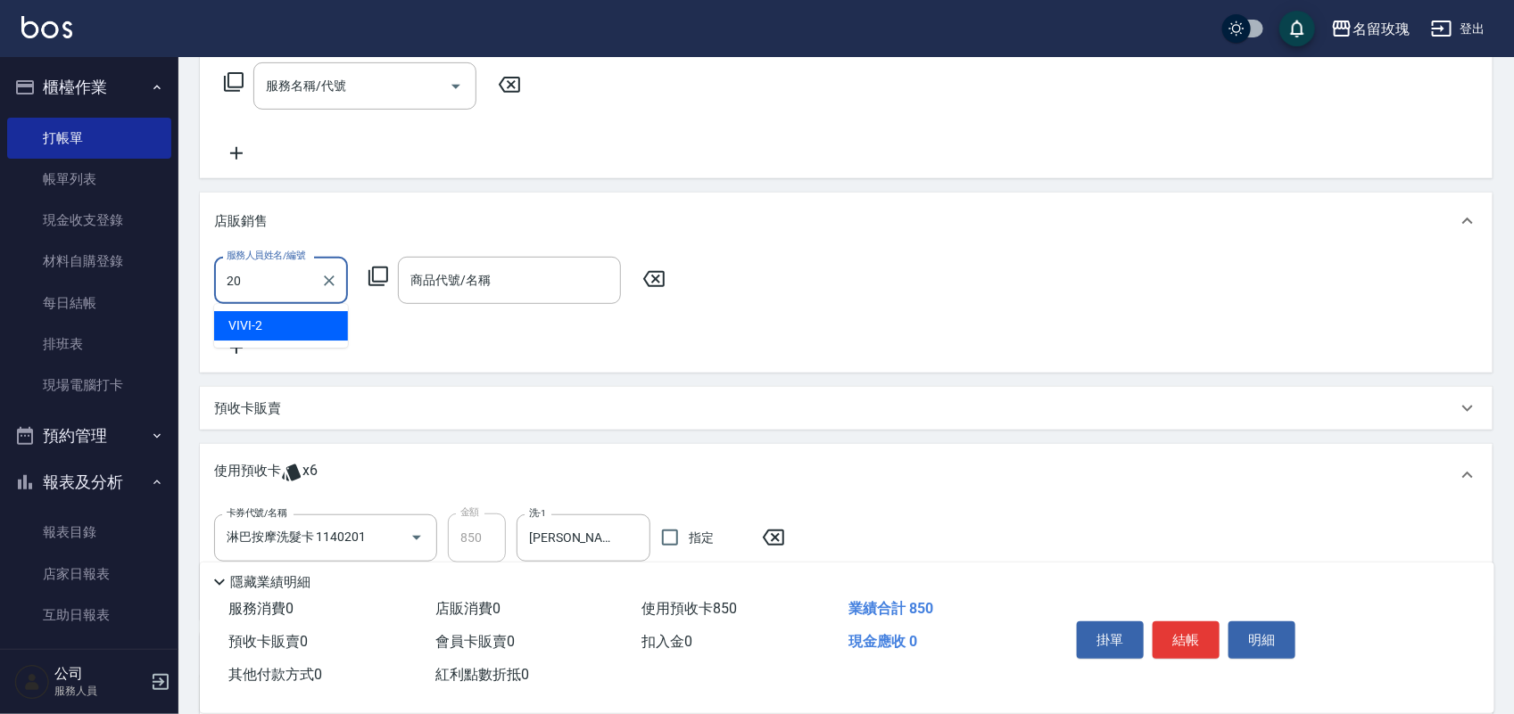
type input "[PERSON_NAME]-20"
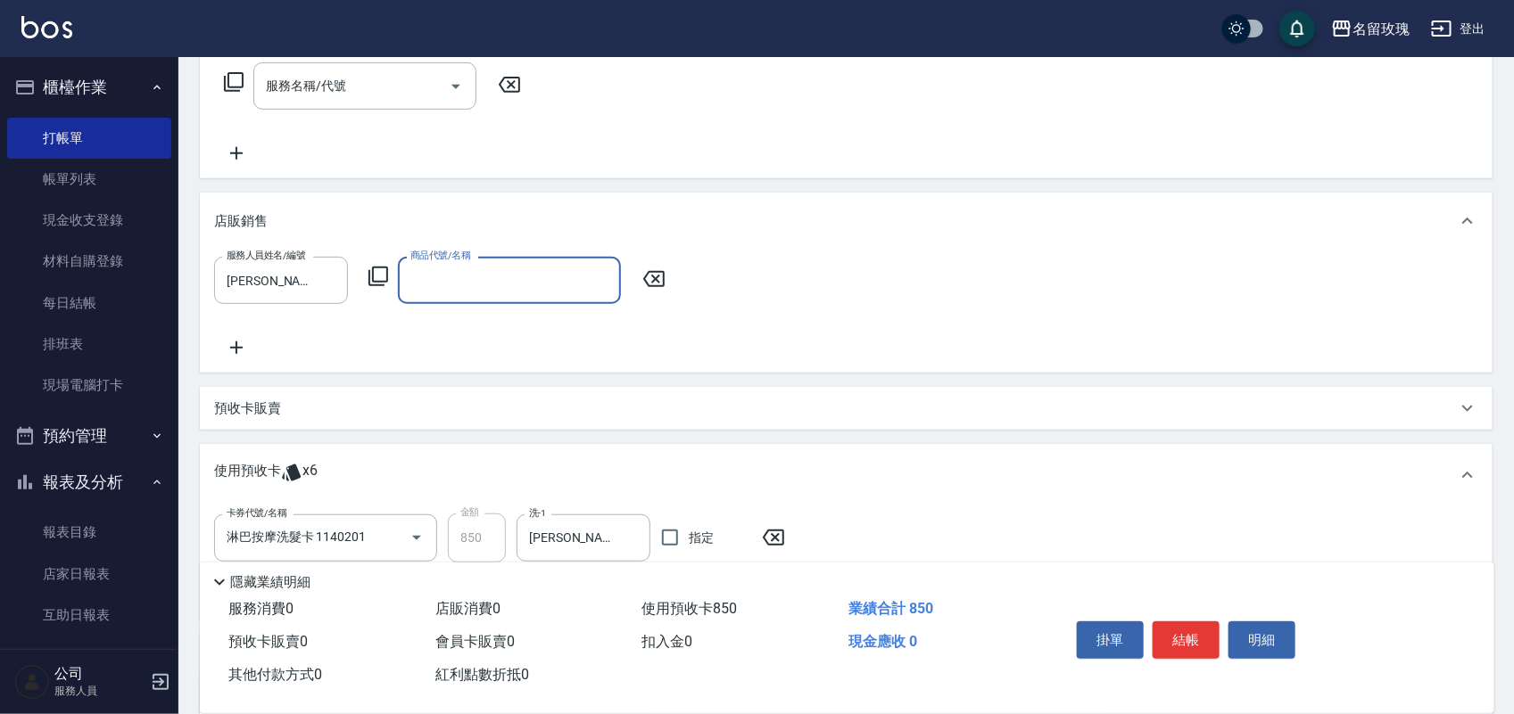
click at [384, 272] on icon at bounding box center [377, 276] width 21 height 21
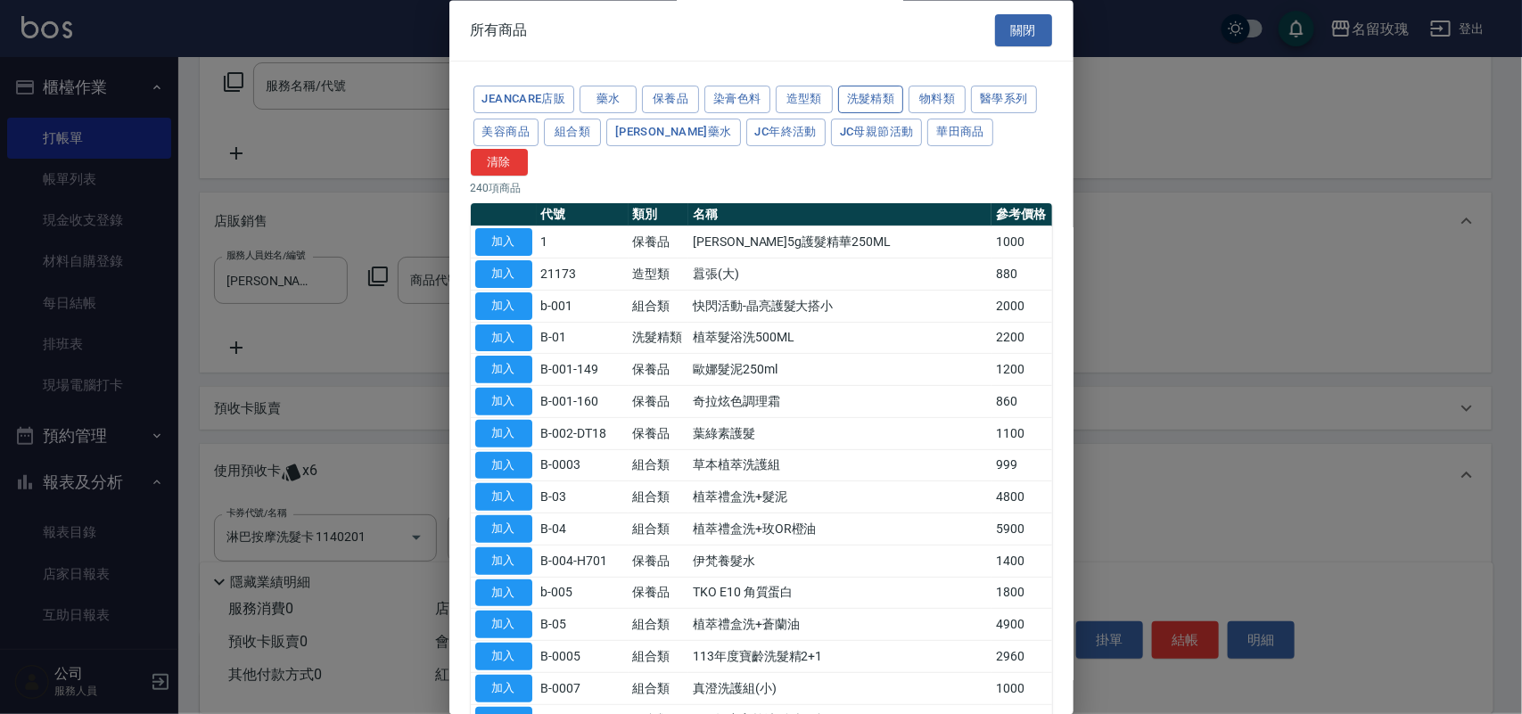
click at [854, 94] on button "洗髮精類" at bounding box center [871, 101] width 66 height 28
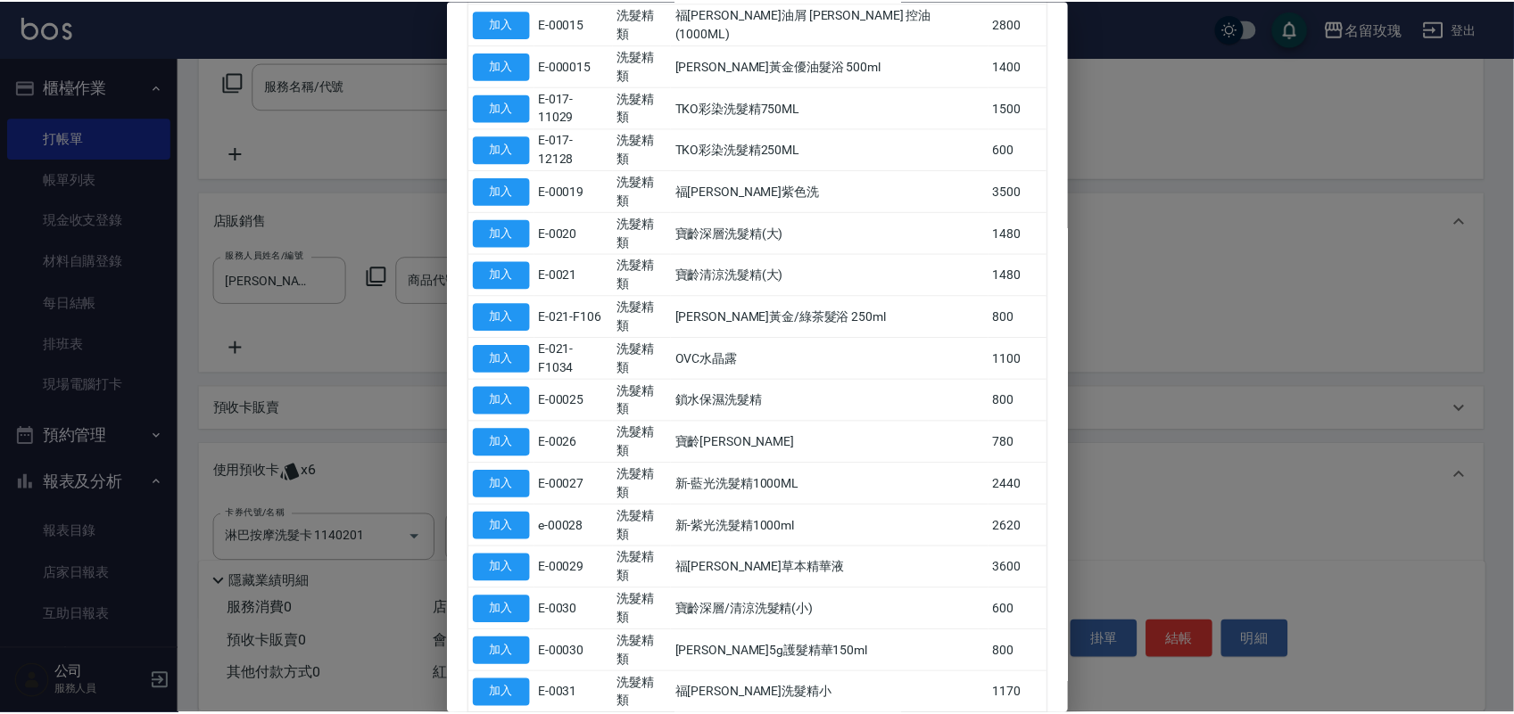
scroll to position [738, 0]
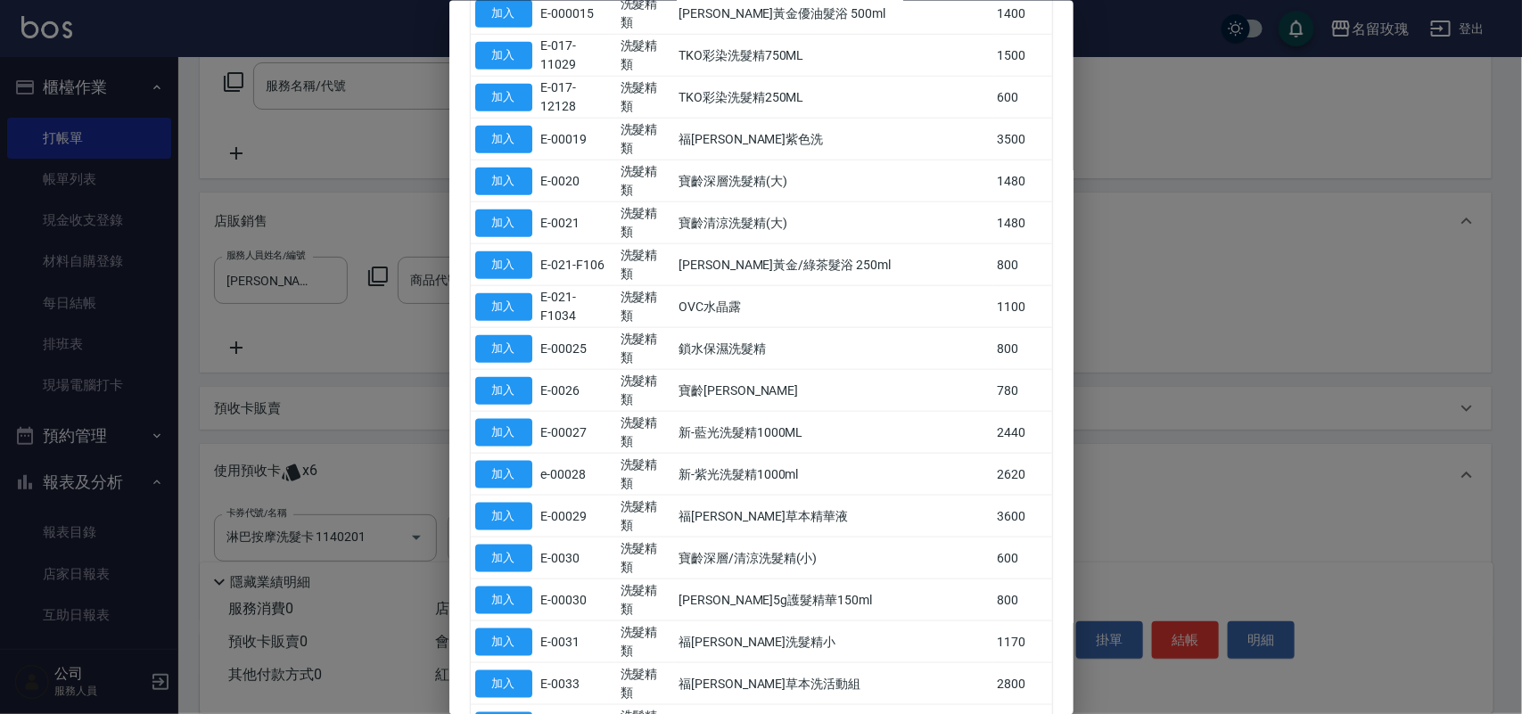
type input "[PERSON_NAME]精油"
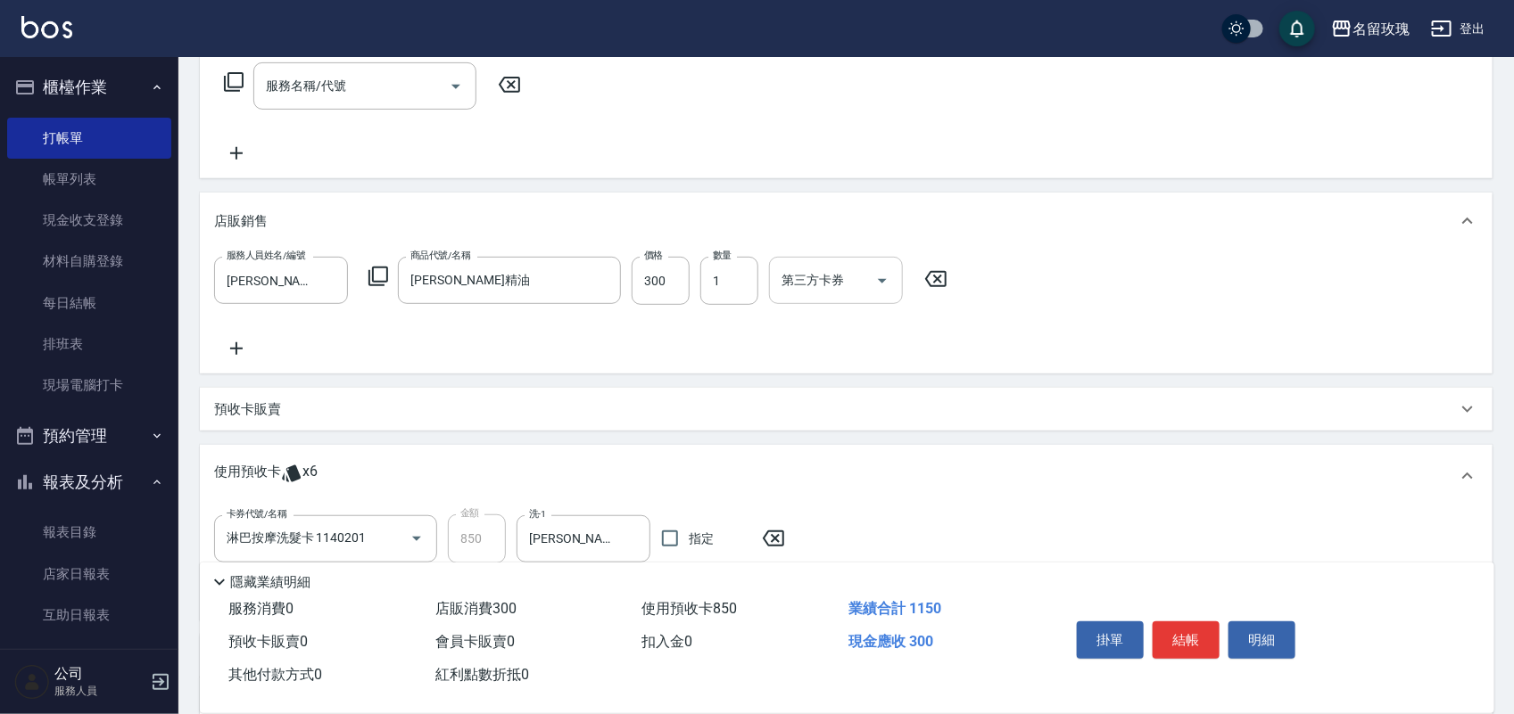
drag, startPoint x: 795, startPoint y: 260, endPoint x: 800, endPoint y: 299, distance: 38.7
click at [795, 268] on div "第三方卡券" at bounding box center [836, 280] width 134 height 47
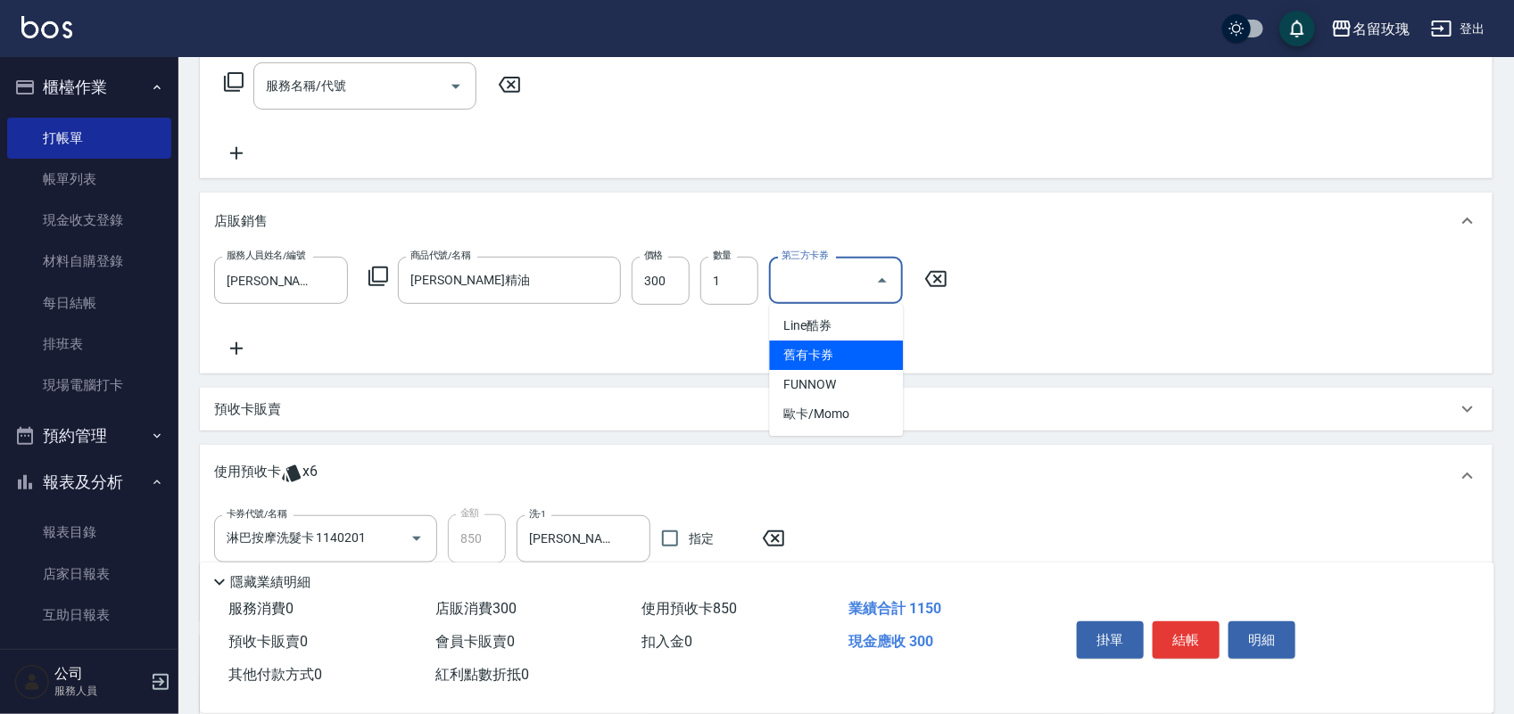
click at [803, 354] on span "舊有卡券" at bounding box center [837, 355] width 134 height 29
type input "舊有卡券"
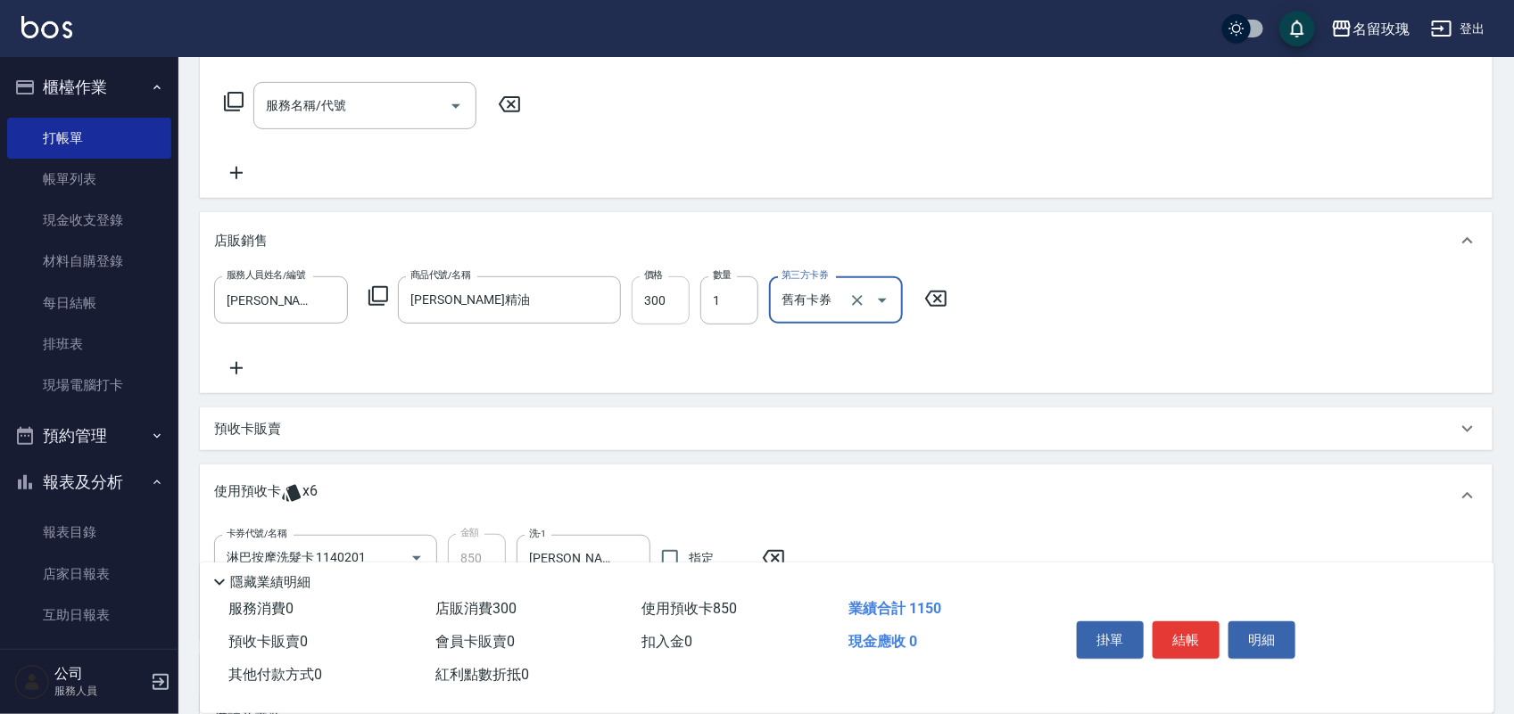
scroll to position [0, 0]
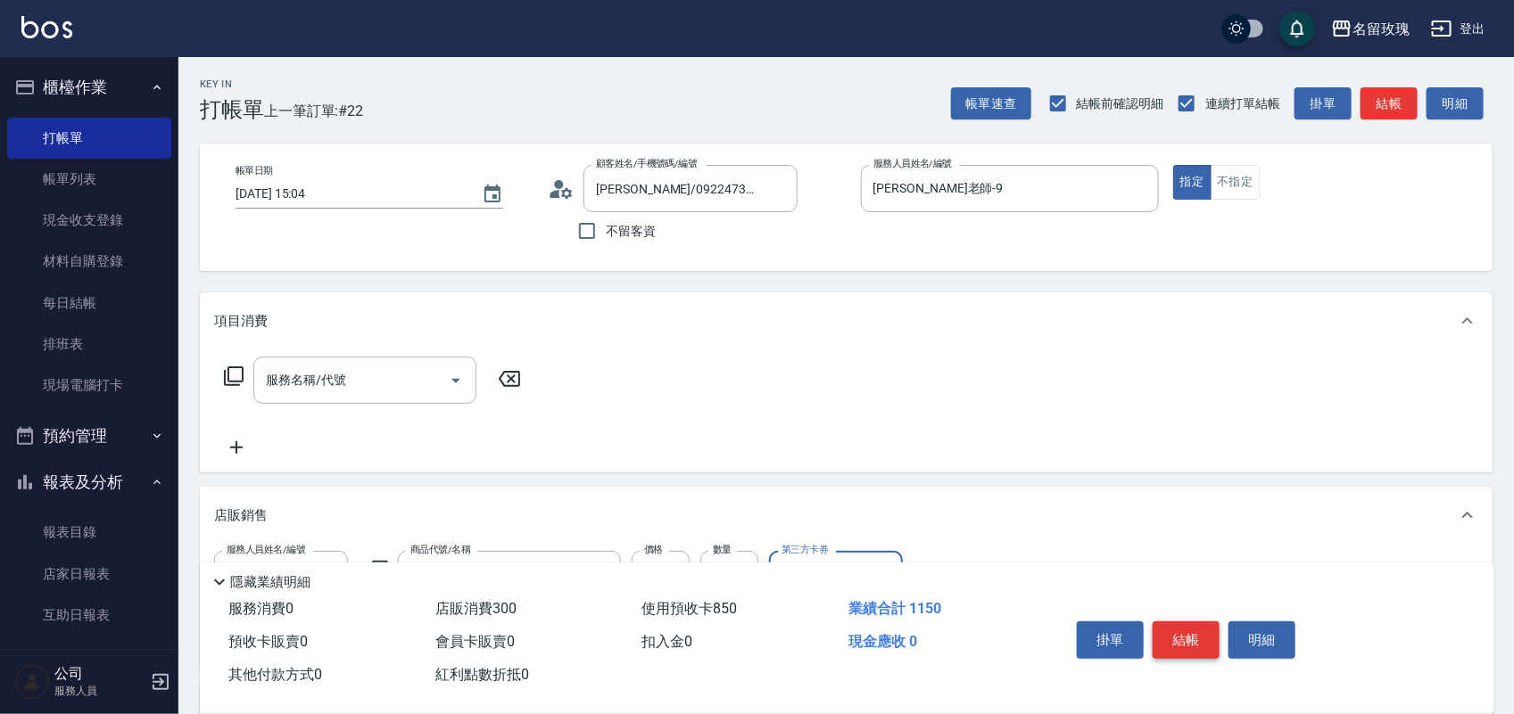
click at [1174, 622] on button "結帳" at bounding box center [1185, 640] width 67 height 37
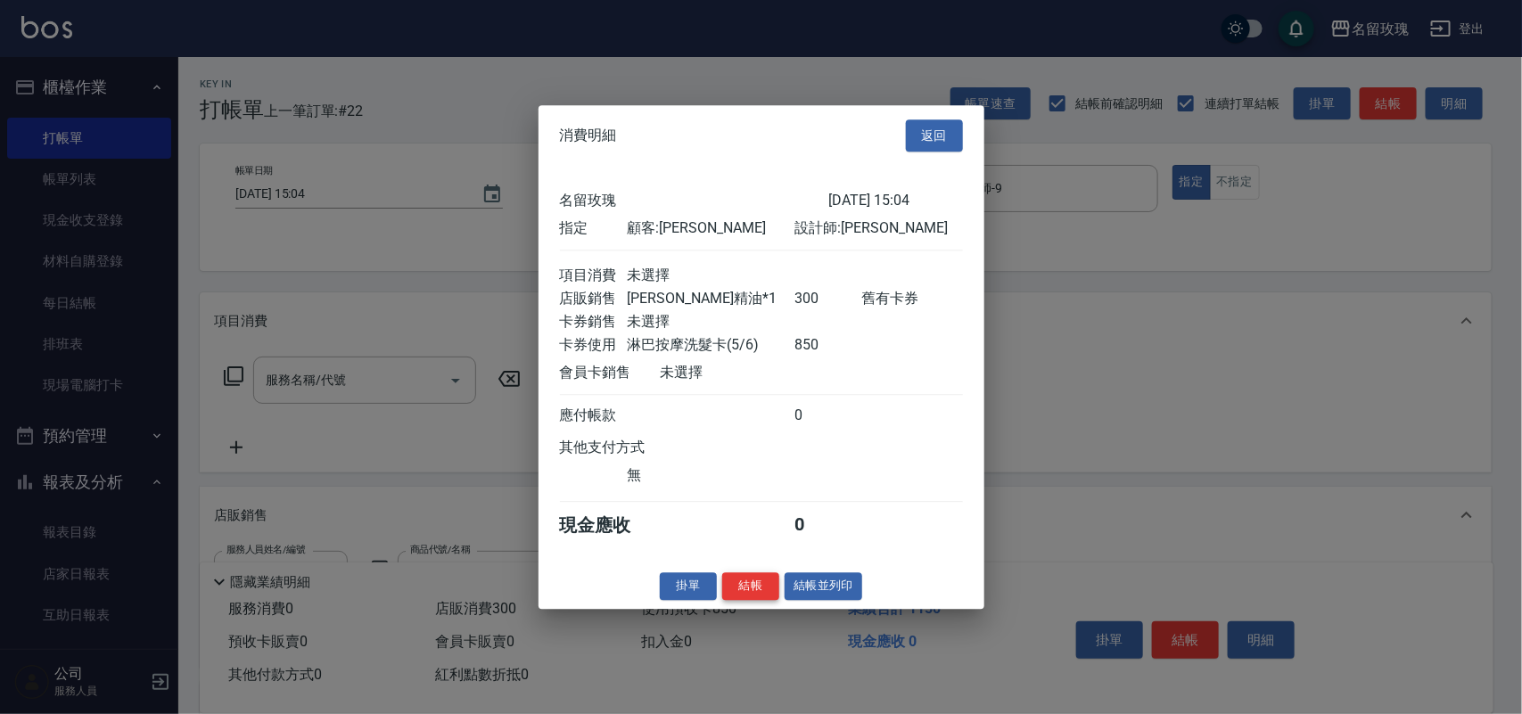
click at [751, 589] on button "結帳" at bounding box center [750, 587] width 57 height 28
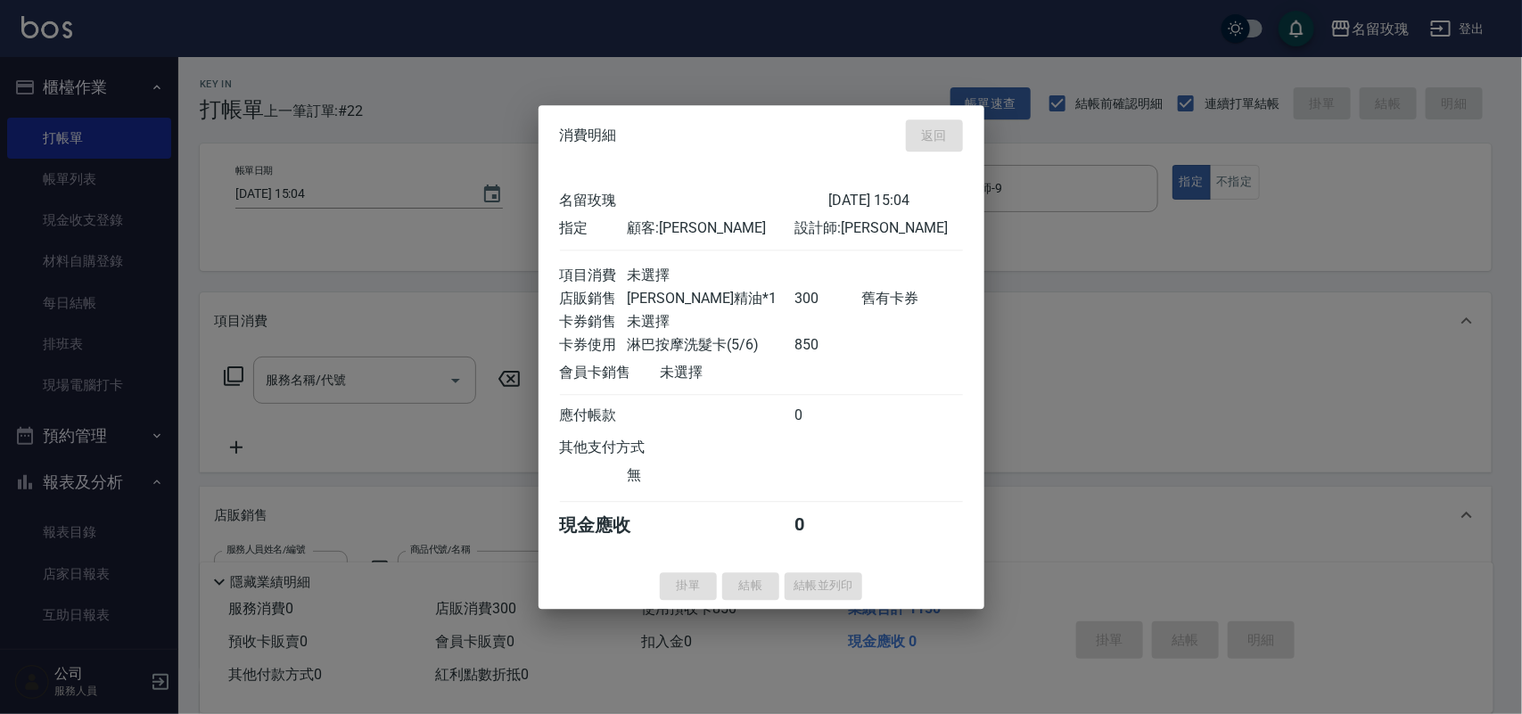
type input "[DATE] 15:32"
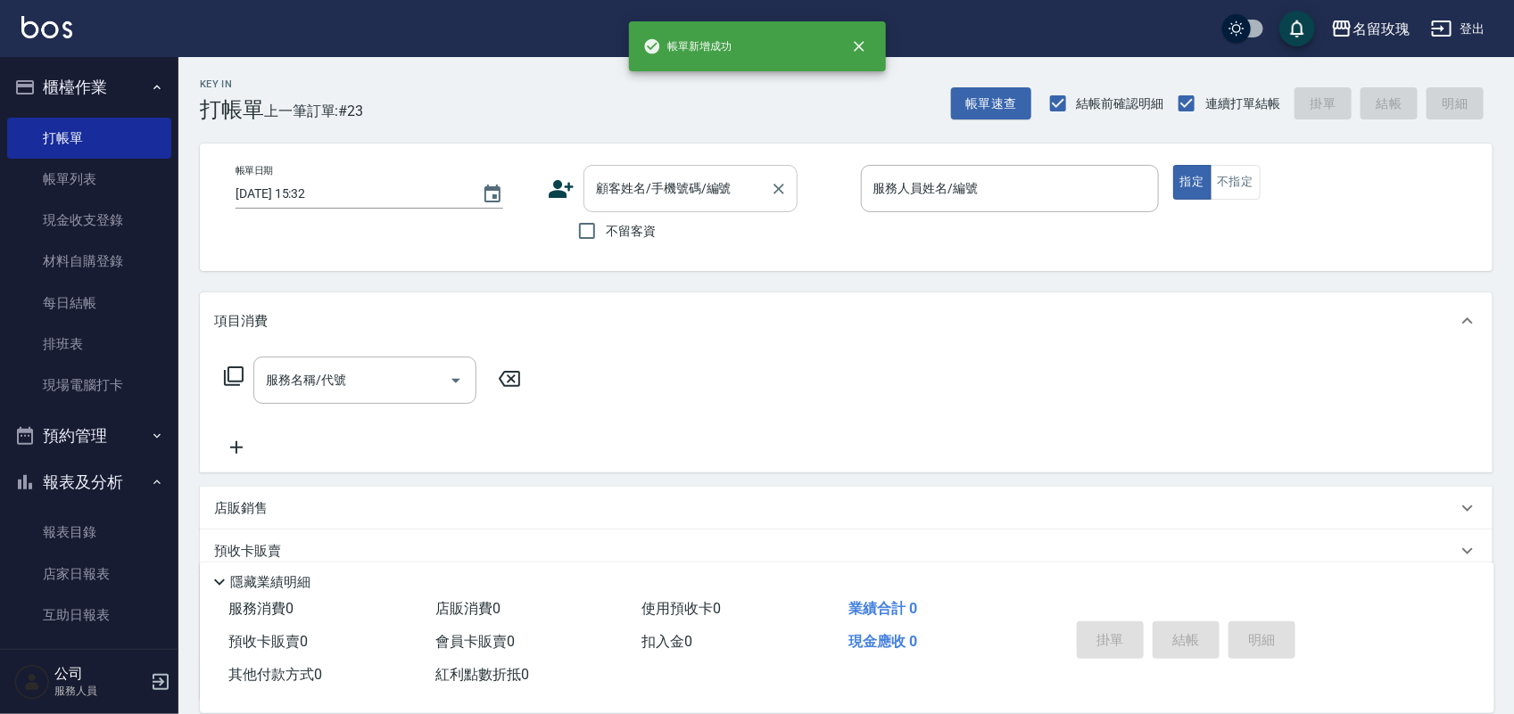
click at [651, 202] on input "顧客姓名/手機號碼/編號" at bounding box center [676, 188] width 171 height 31
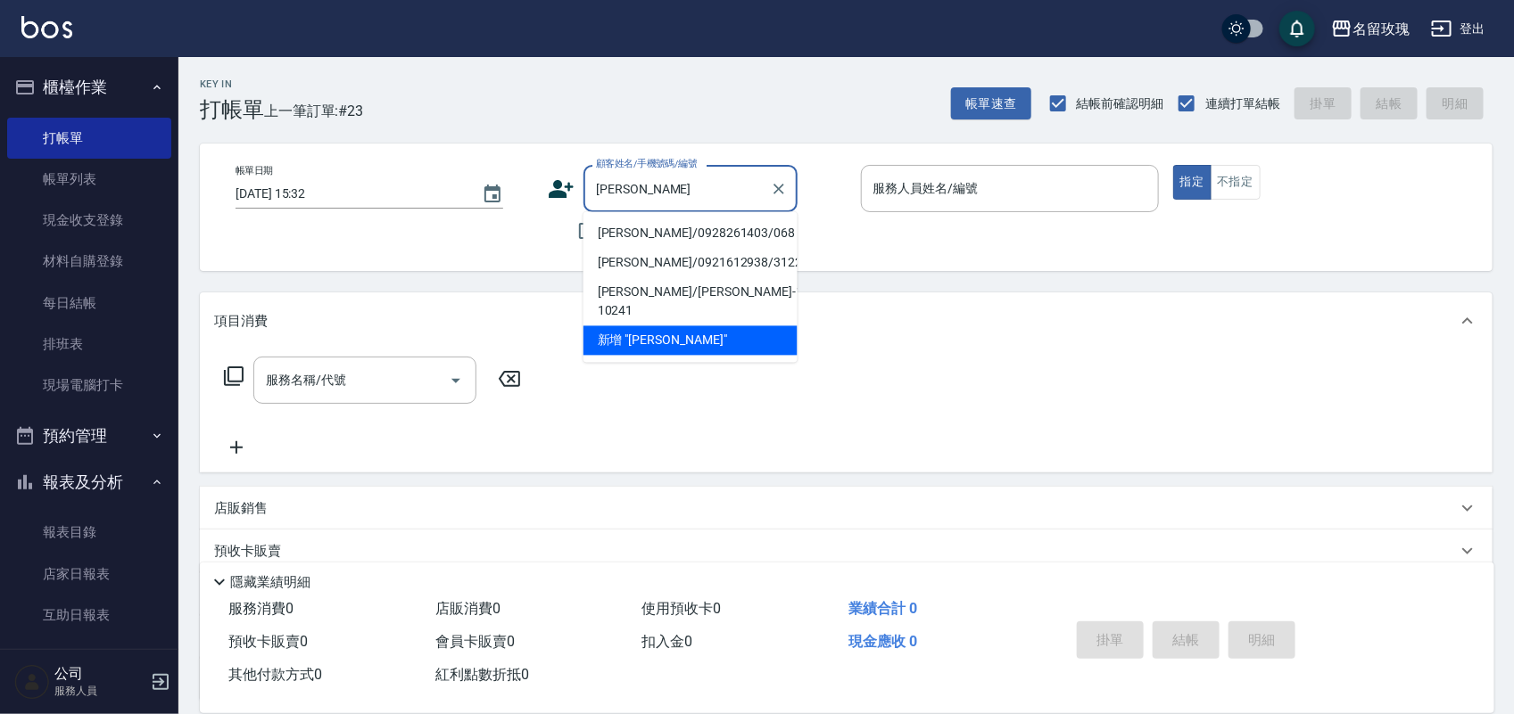
click at [651, 224] on li "[PERSON_NAME]/0928261403/068" at bounding box center [690, 233] width 214 height 29
type input "[PERSON_NAME]/0928261403/068"
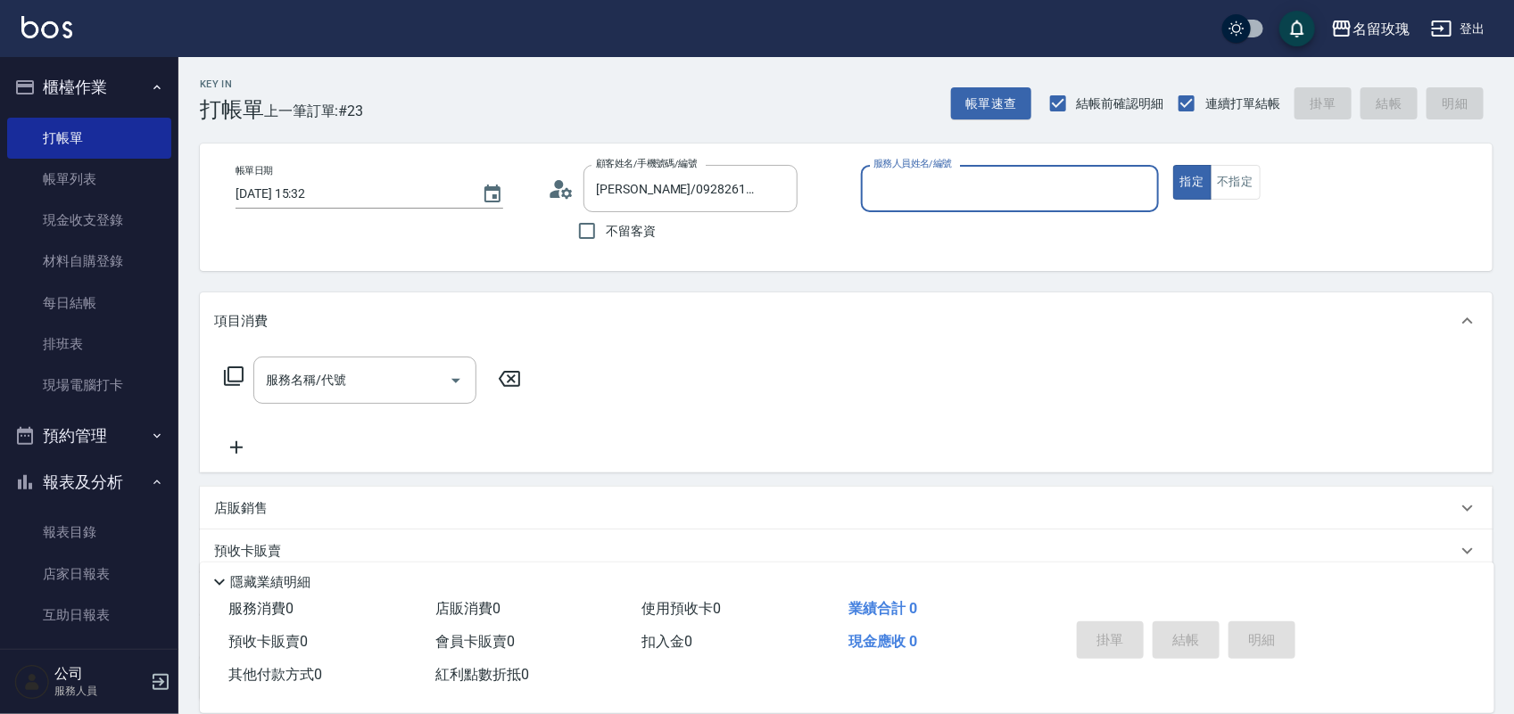
type input "VIVI-2"
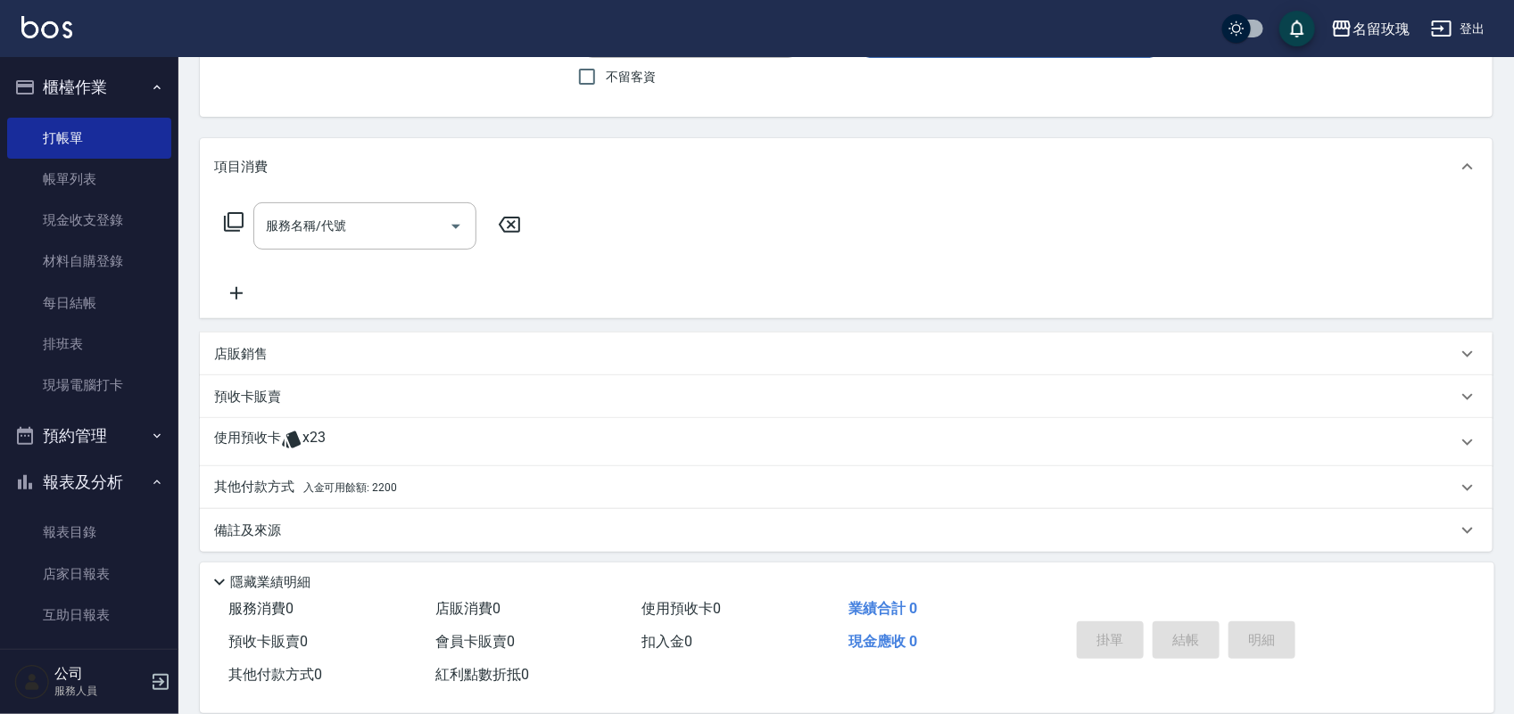
scroll to position [161, 0]
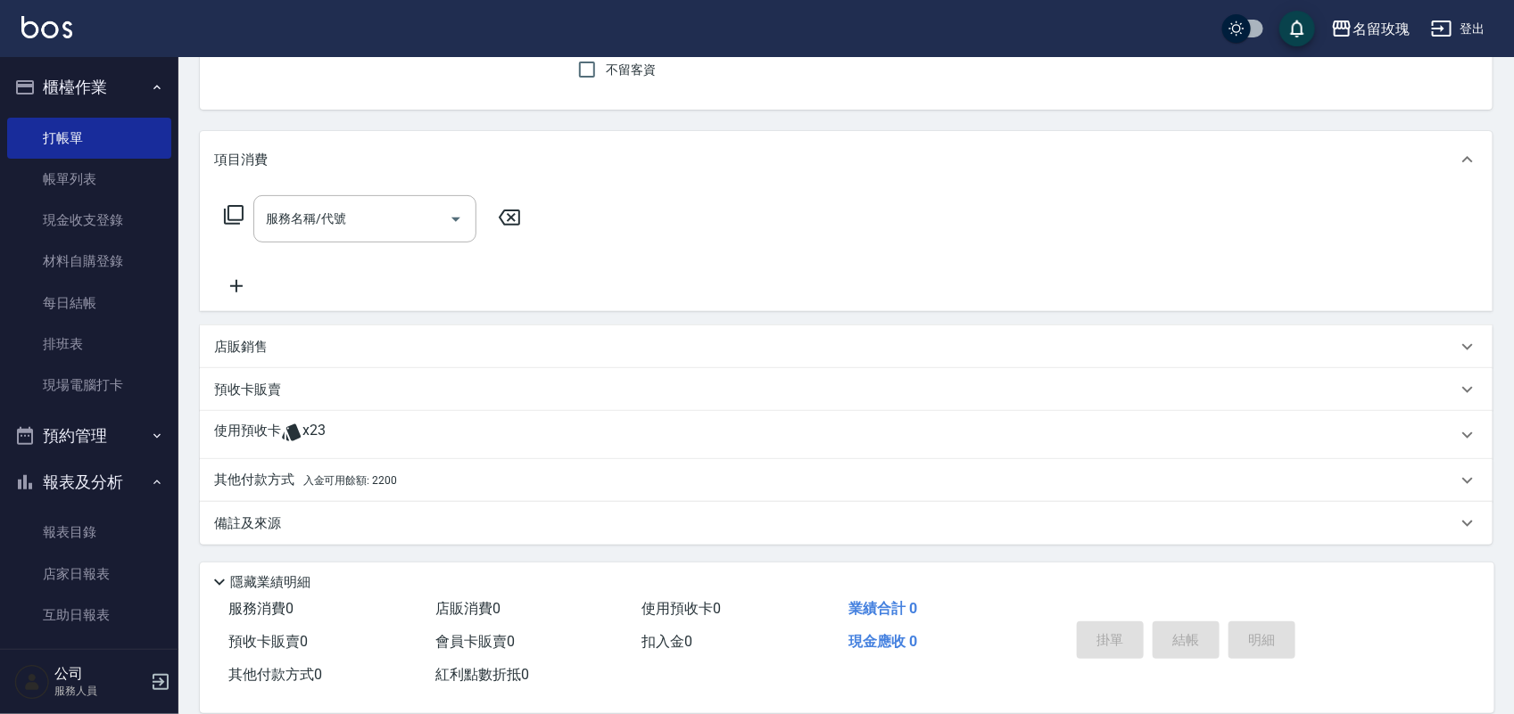
click at [323, 422] on span "x23" at bounding box center [313, 435] width 23 height 27
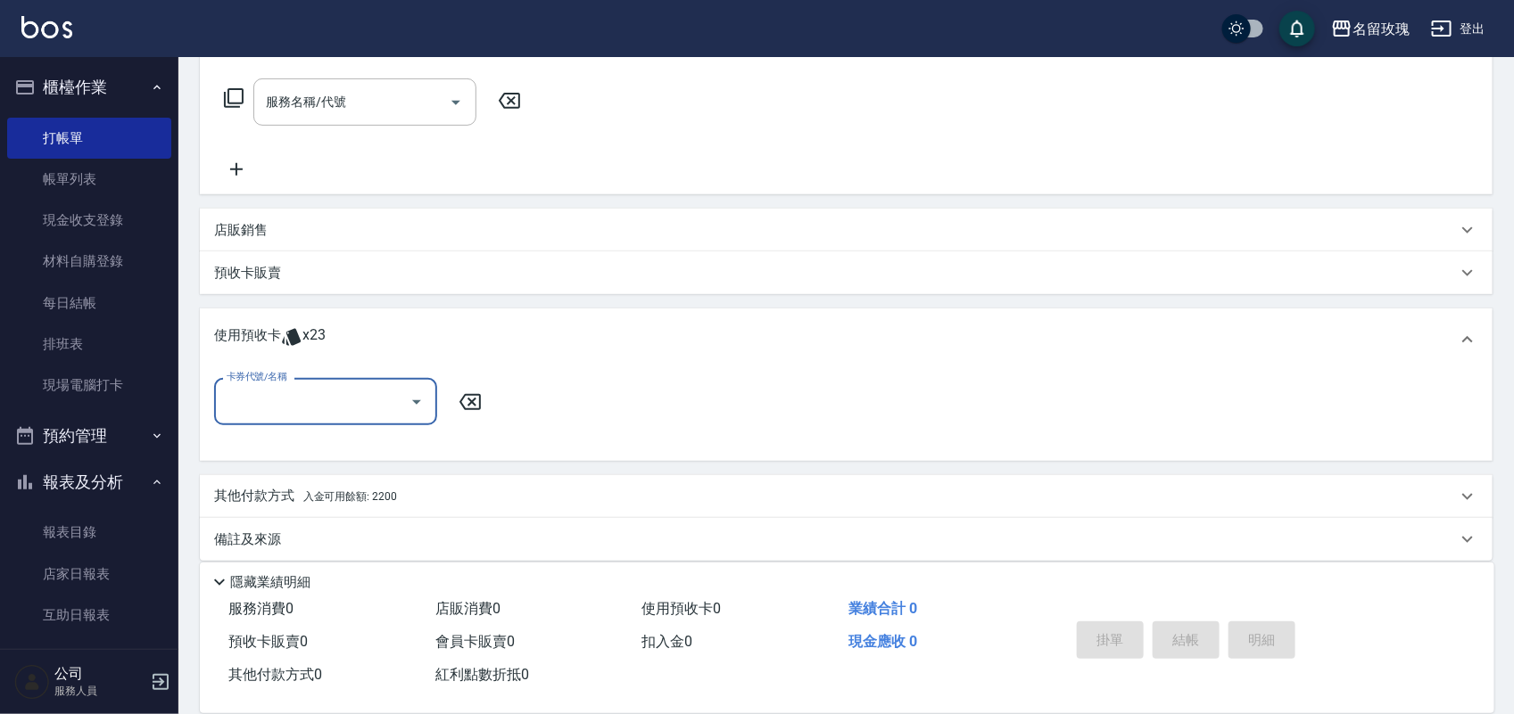
scroll to position [292, 0]
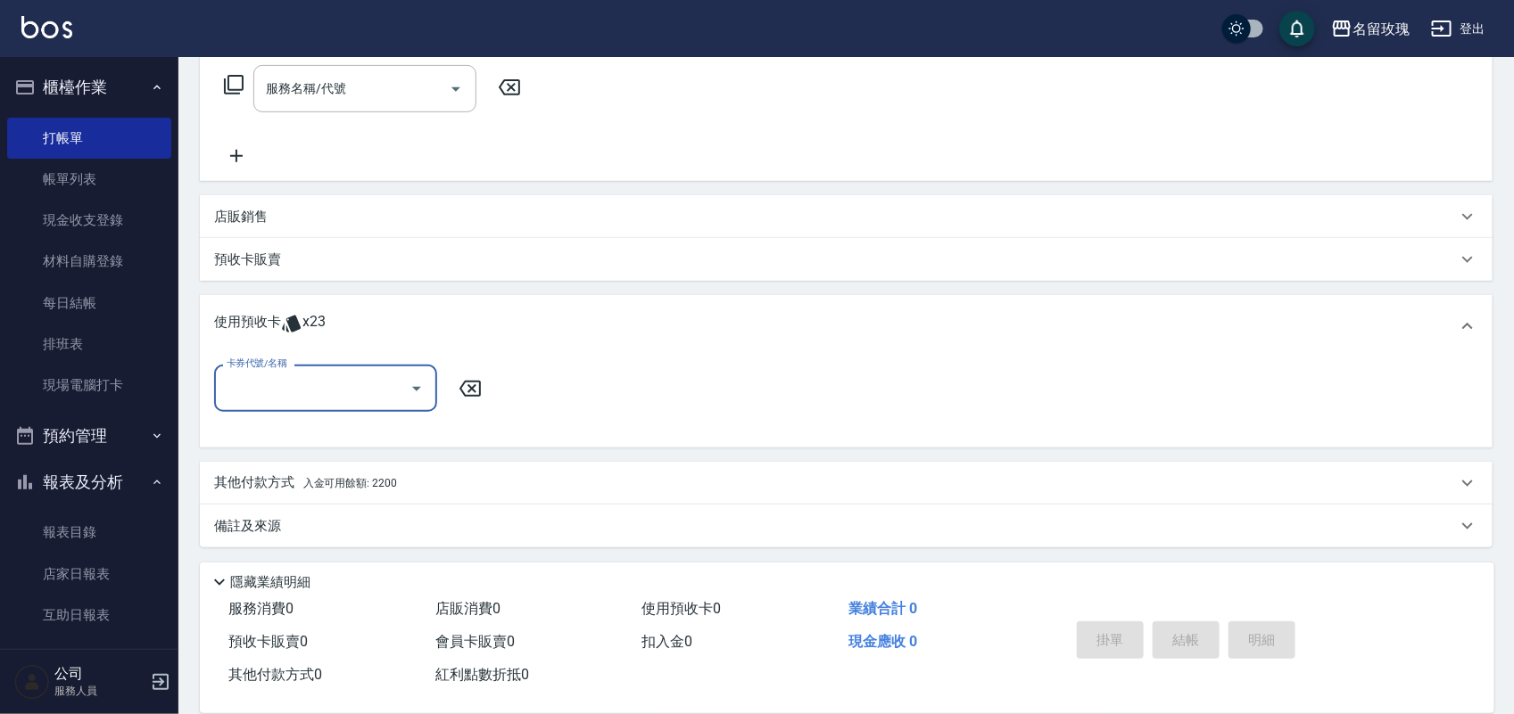
click at [345, 375] on input "卡券代號/名稱" at bounding box center [312, 388] width 180 height 31
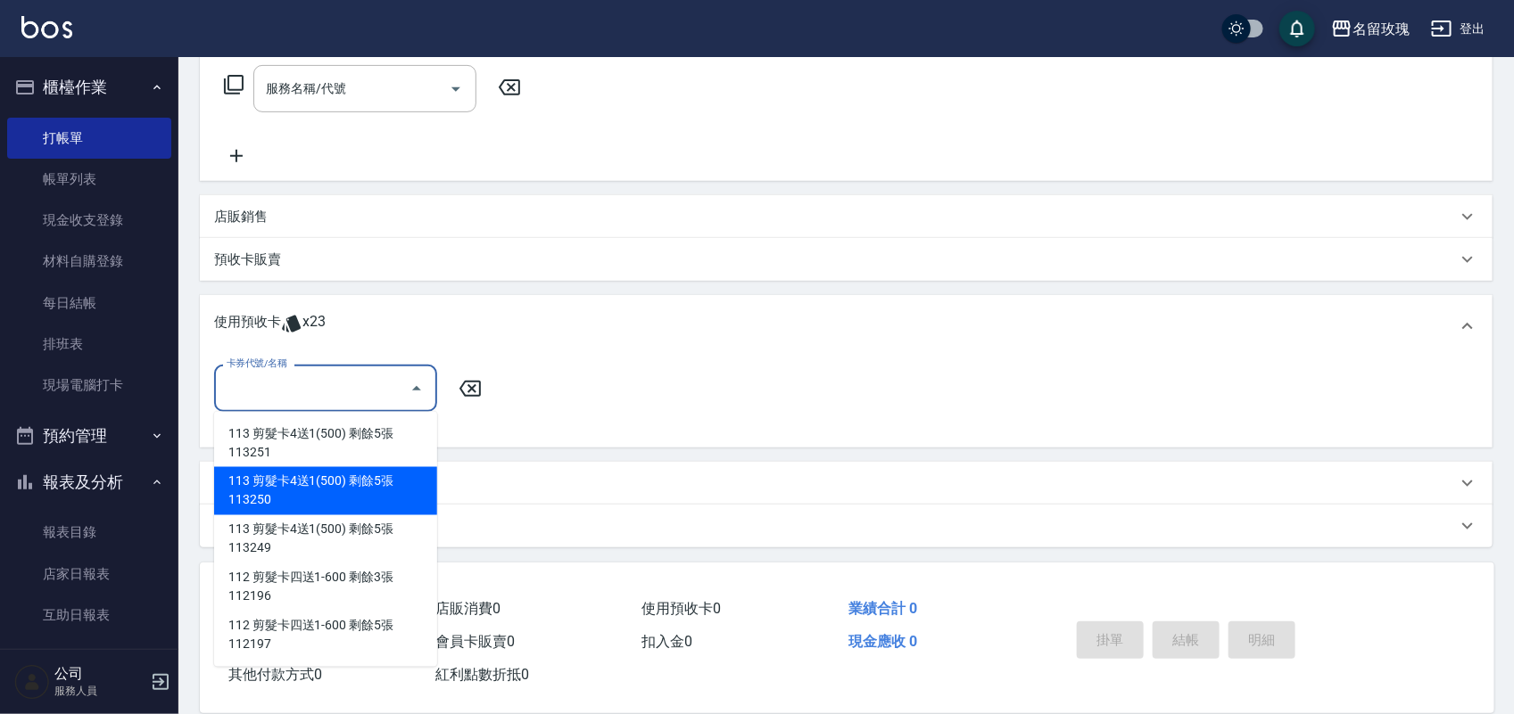
click at [375, 493] on div "113 剪髮卡4送1(500) 剩餘5張 113250" at bounding box center [325, 491] width 223 height 48
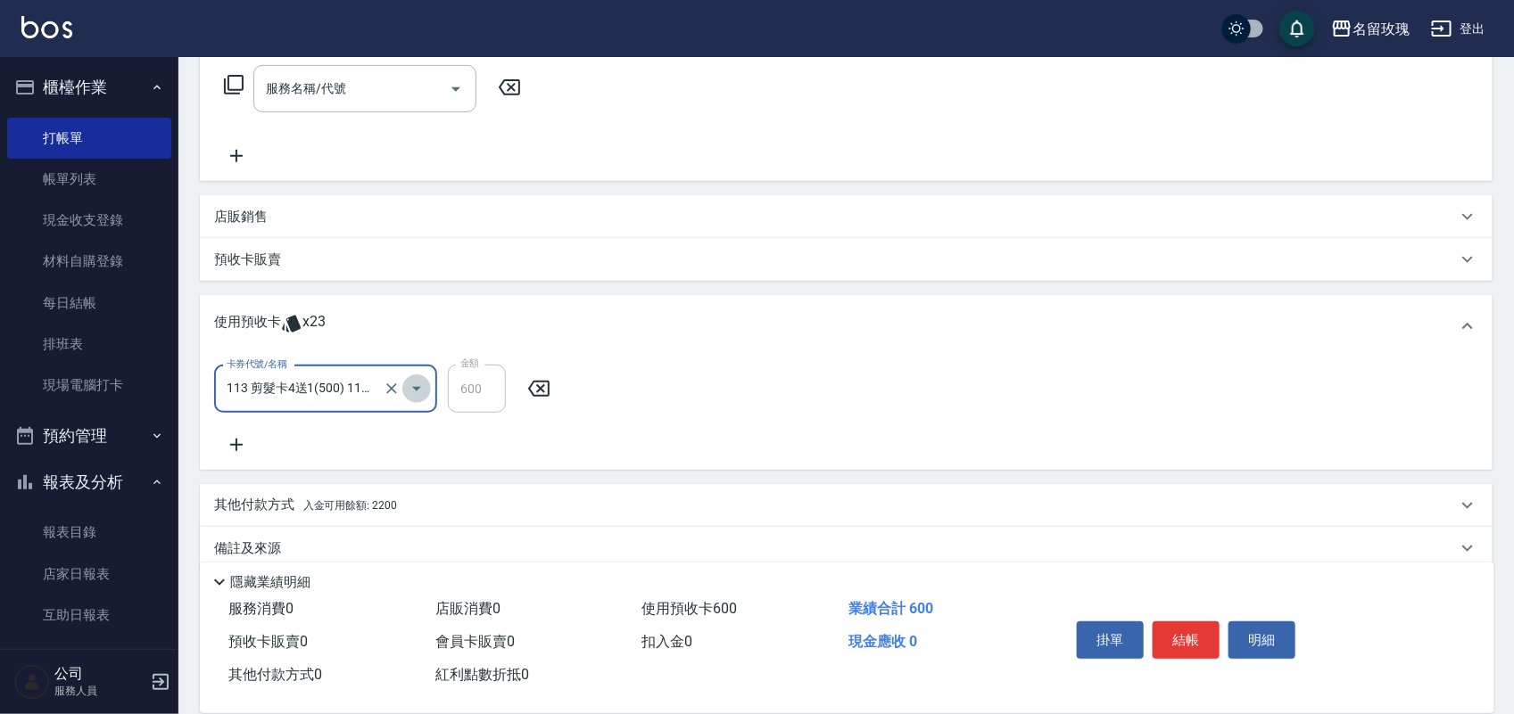
click at [412, 389] on icon "Open" at bounding box center [416, 388] width 21 height 21
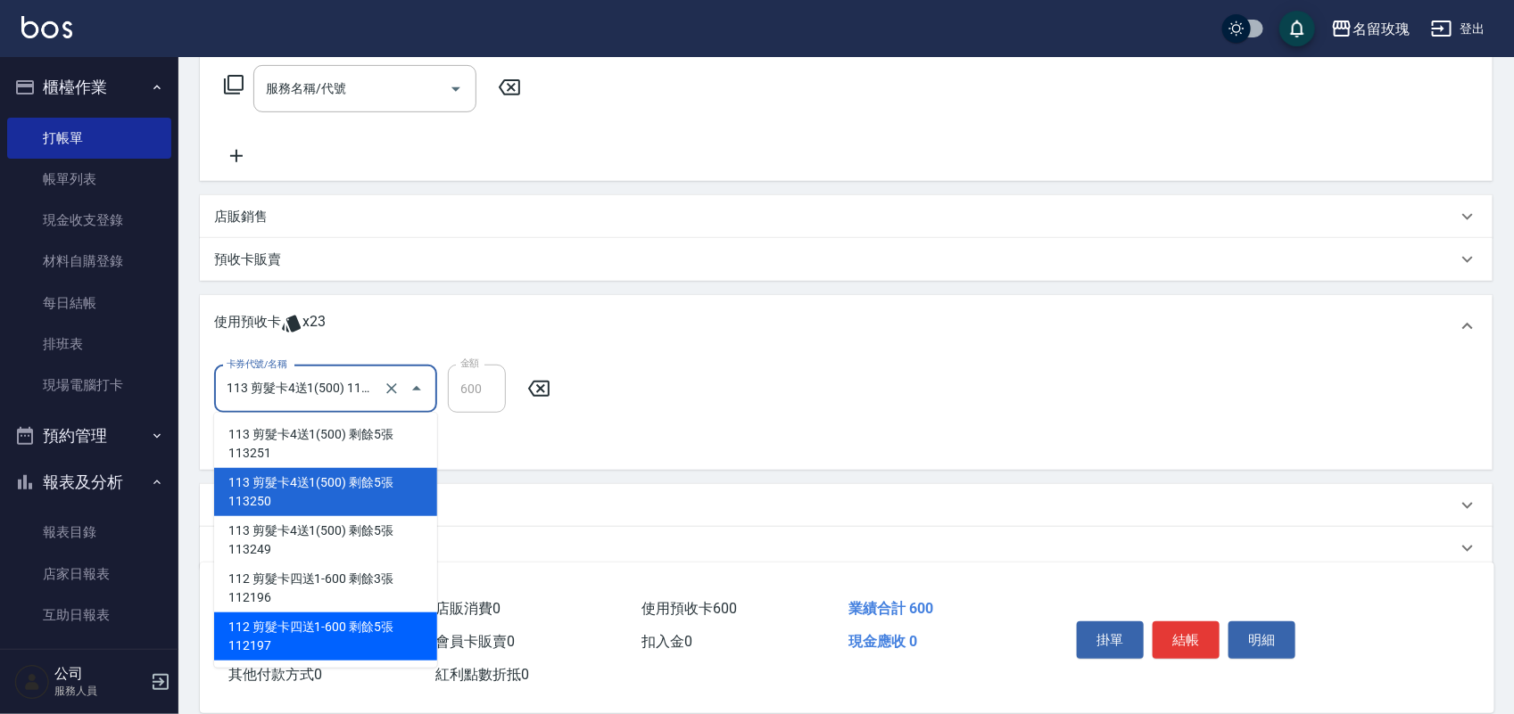
drag, startPoint x: 375, startPoint y: 640, endPoint x: 379, endPoint y: 607, distance: 33.3
click at [375, 635] on div "112 剪髮卡四送1-600 剩餘5張 112197" at bounding box center [325, 637] width 223 height 48
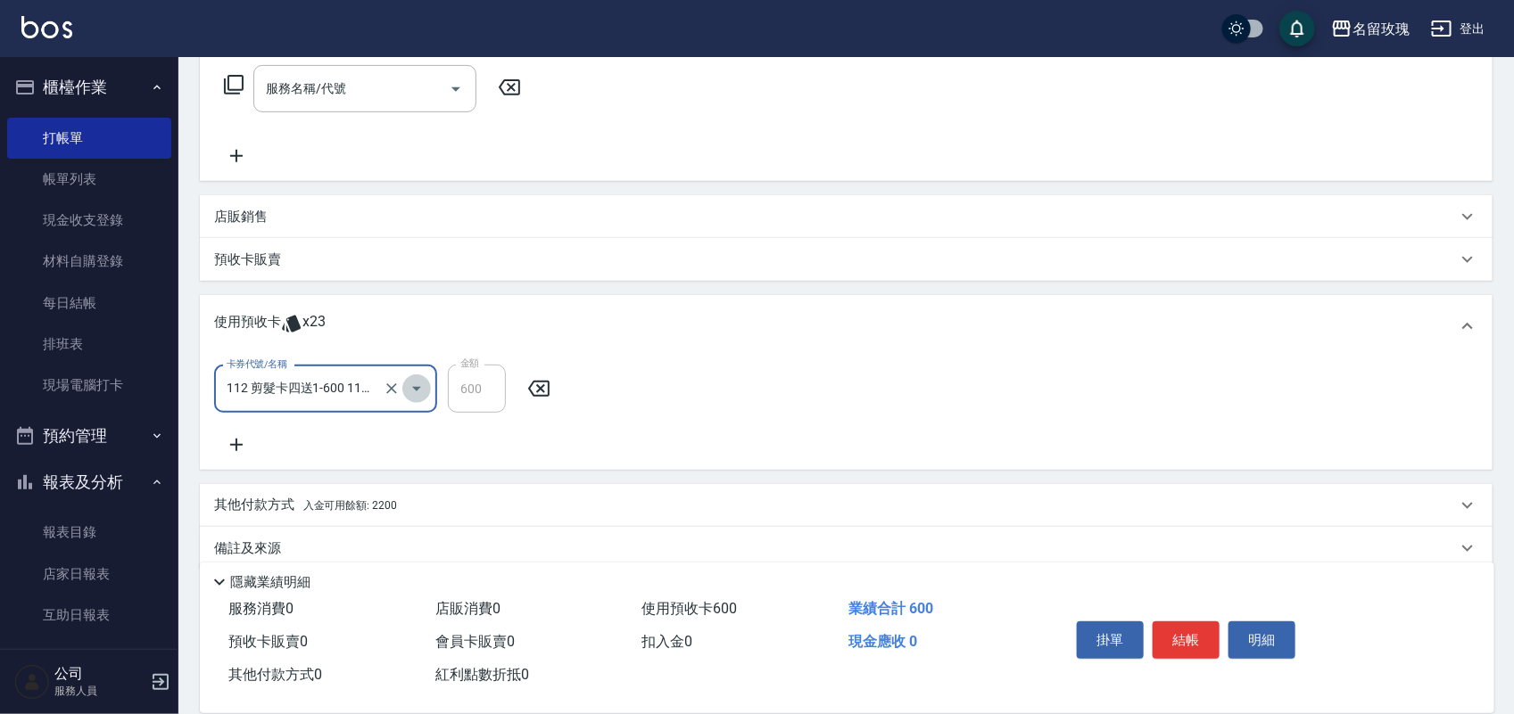
click at [422, 388] on icon "Open" at bounding box center [416, 388] width 21 height 21
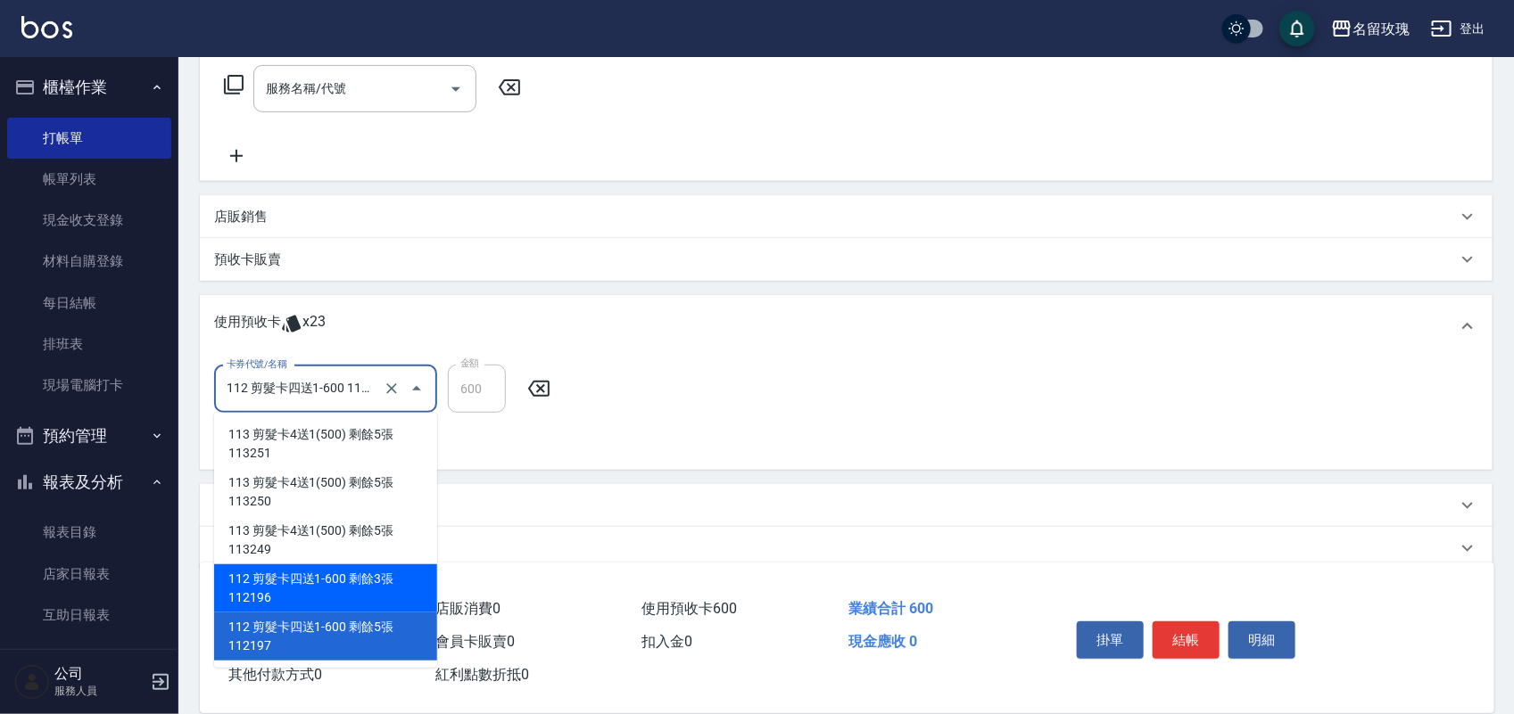
click at [380, 587] on div "112 剪髮卡四送1-600 剩餘3張 112196" at bounding box center [325, 589] width 223 height 48
type input "112 剪髮卡四送1-600 112196"
type input "480"
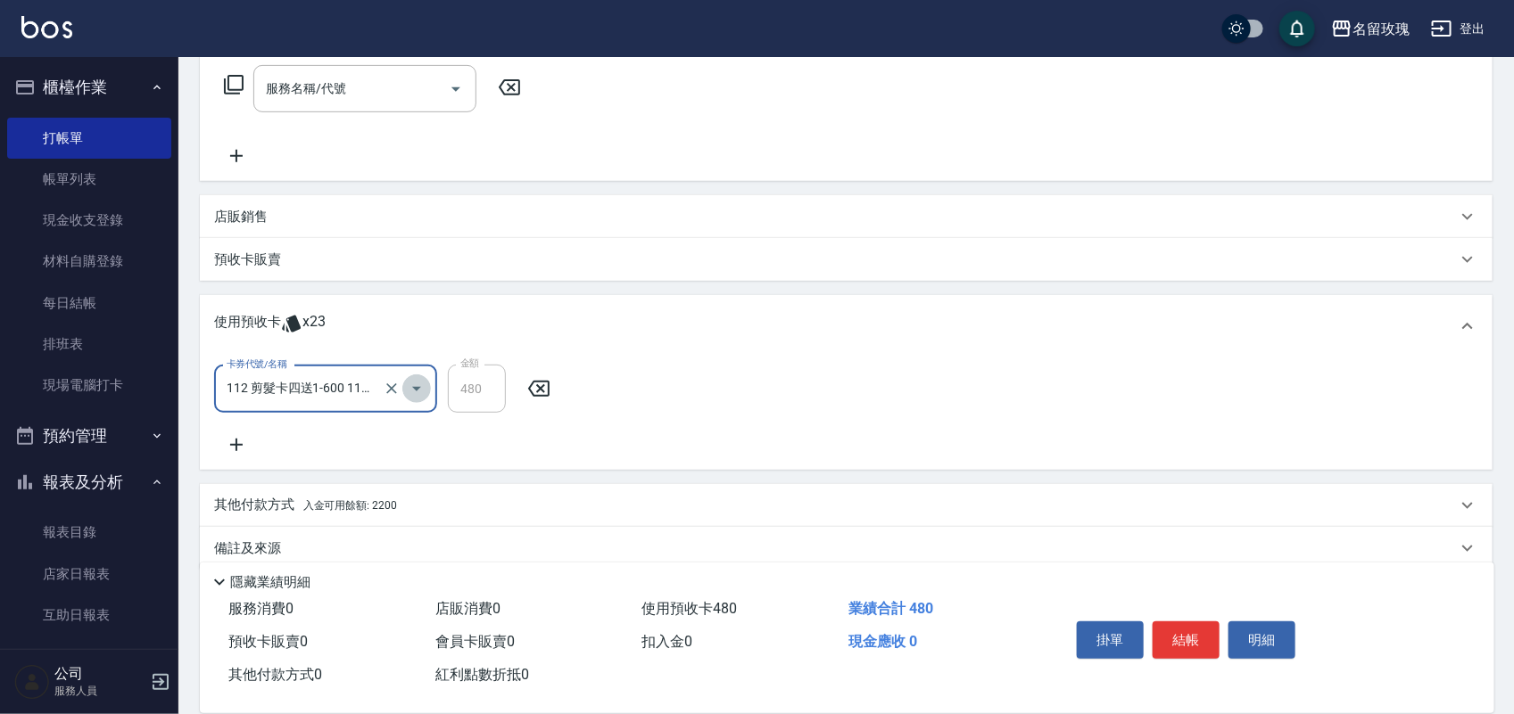
click at [425, 392] on icon "Open" at bounding box center [416, 388] width 21 height 21
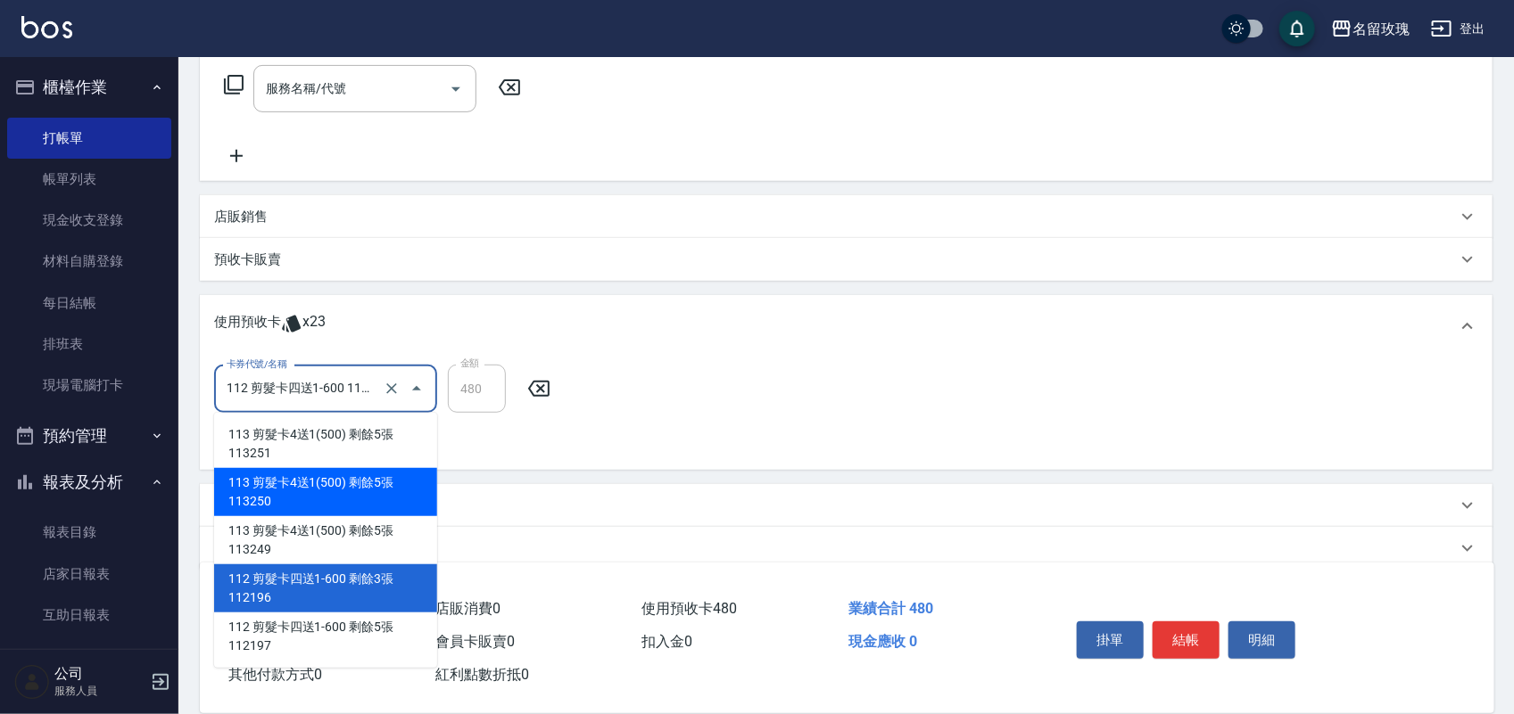
click at [377, 482] on div "113 剪髮卡4送1(500) 剩餘5張 113250" at bounding box center [325, 492] width 223 height 48
type input "113 剪髮卡4送1(500) 113250"
type input "600"
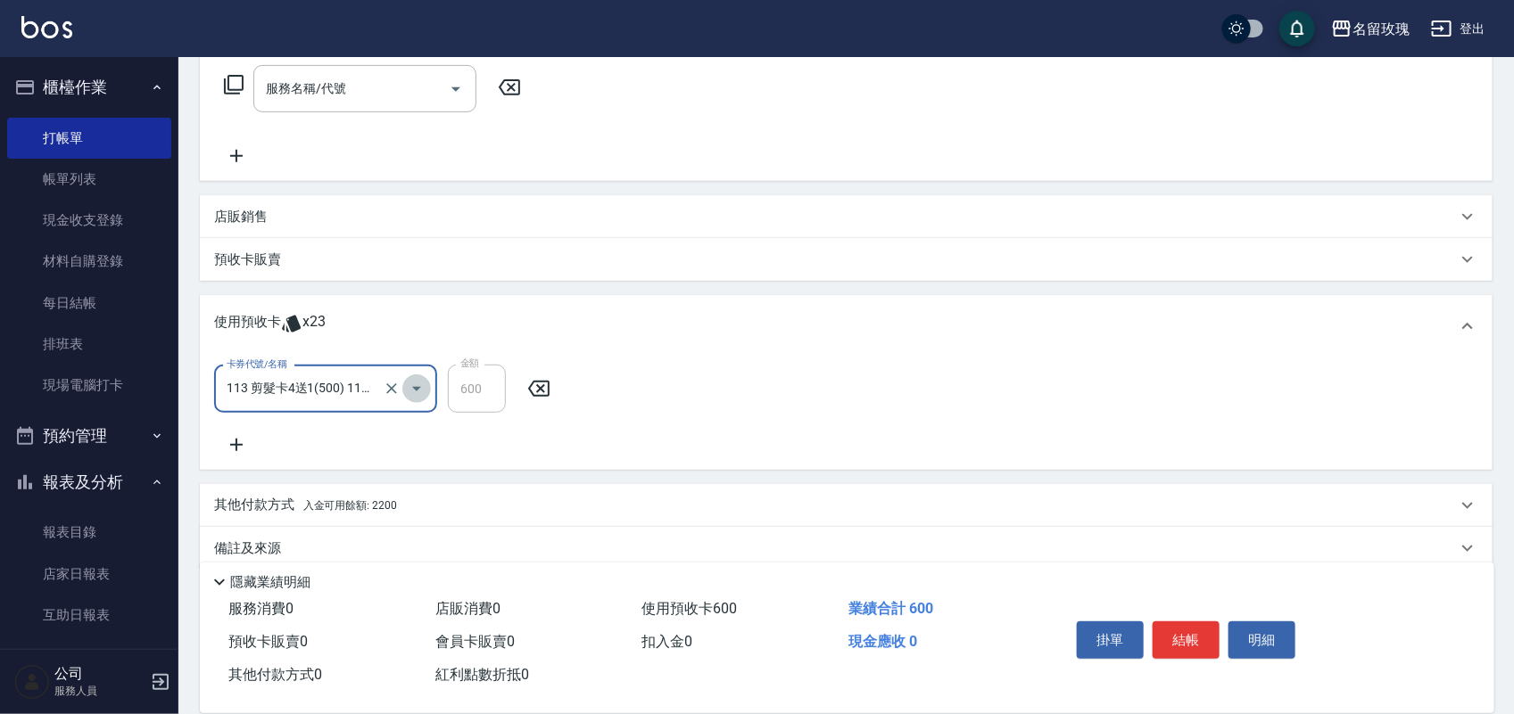
drag, startPoint x: 415, startPoint y: 380, endPoint x: 412, endPoint y: 402, distance: 22.5
click at [415, 385] on icon "Open" at bounding box center [416, 388] width 21 height 21
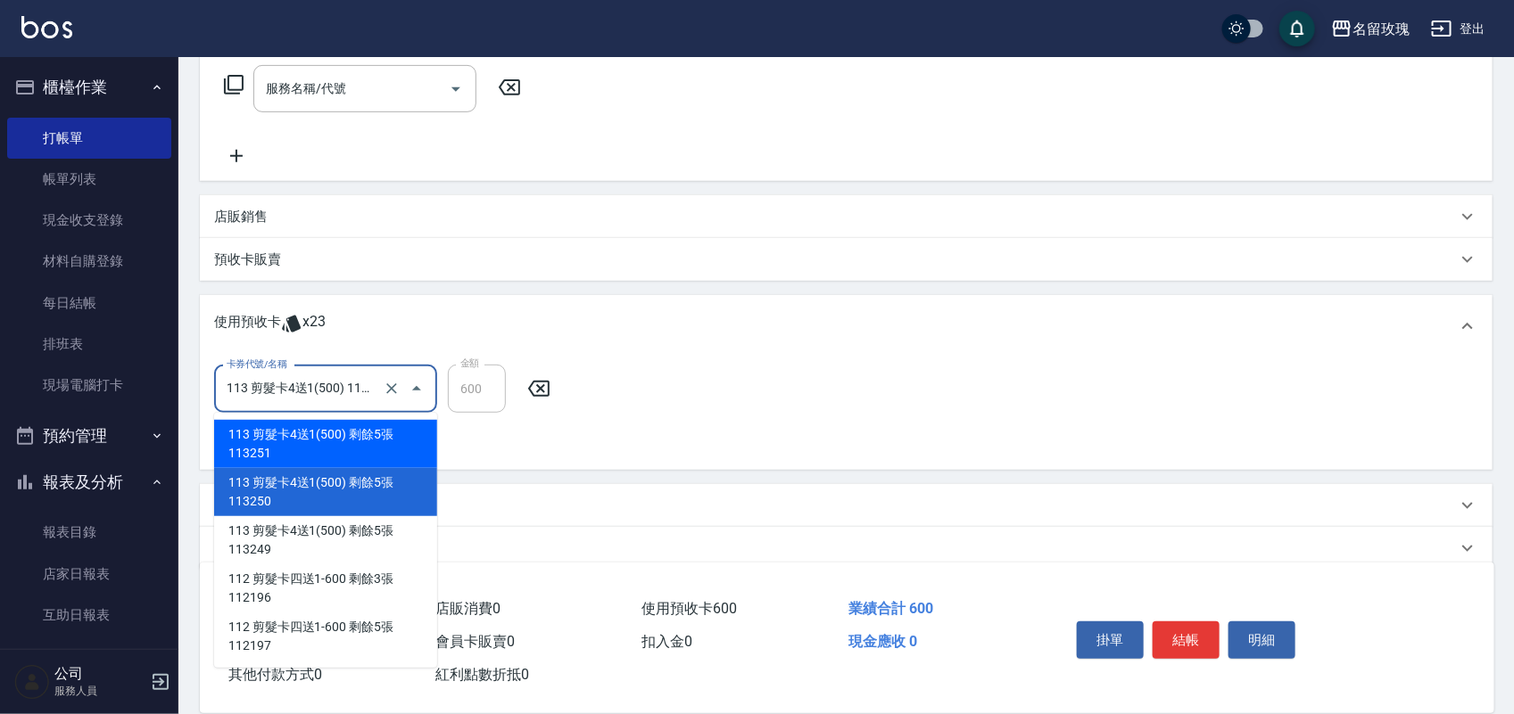
click at [406, 448] on div "113 剪髮卡4送1(500) 剩餘5張 113251" at bounding box center [325, 444] width 223 height 48
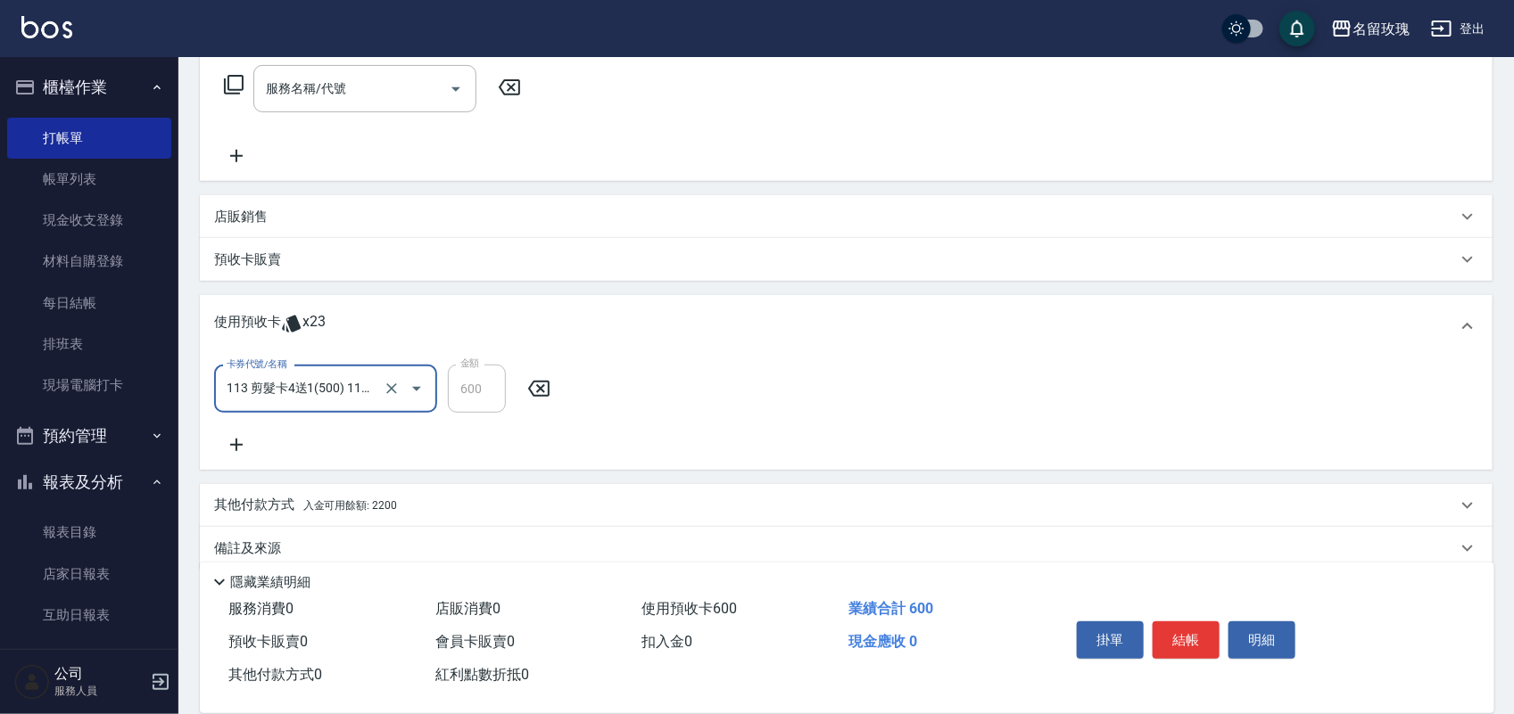
click at [416, 378] on icon "Open" at bounding box center [416, 388] width 21 height 21
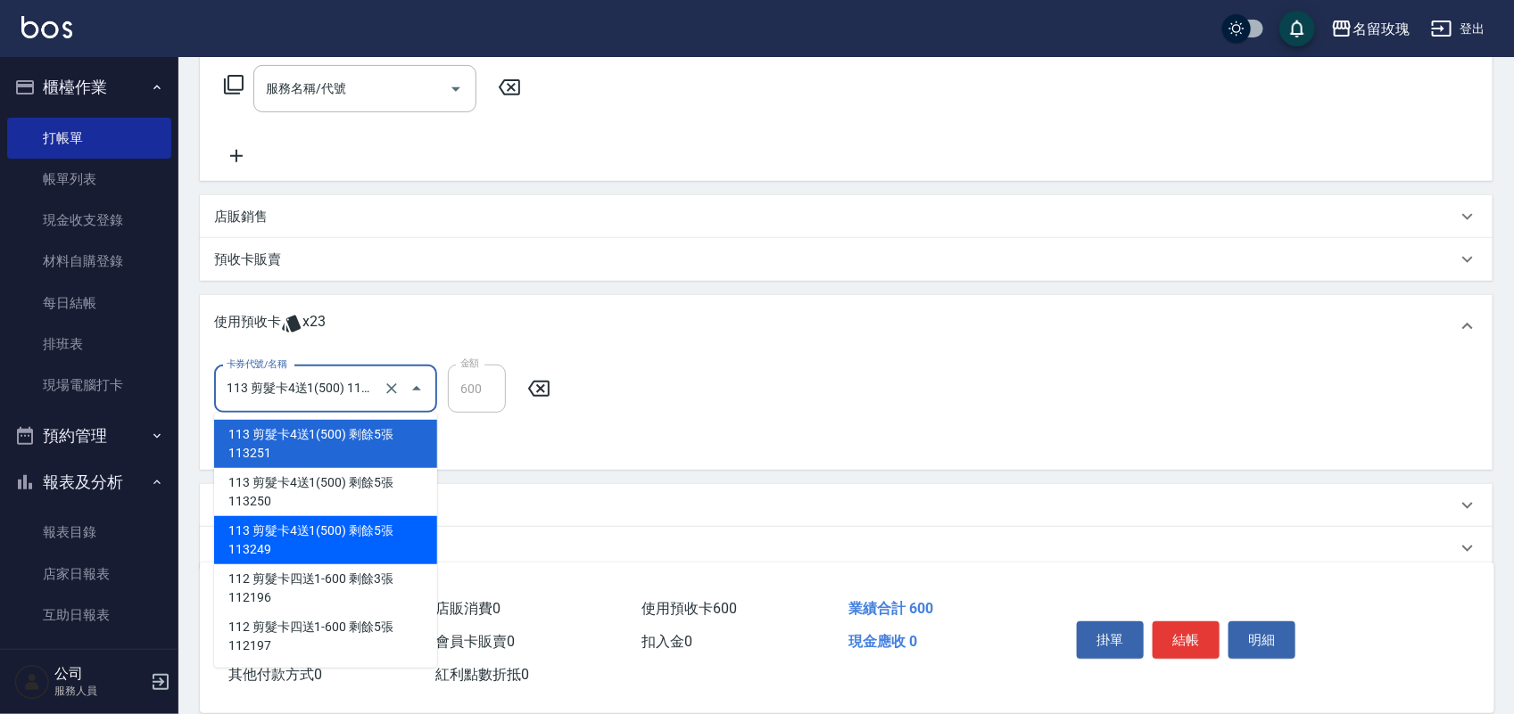
click at [394, 529] on div "113 剪髮卡4送1(500) 剩餘5張 113249" at bounding box center [325, 540] width 223 height 48
type input "113 剪髮卡4送1(500) 113249"
type input "560"
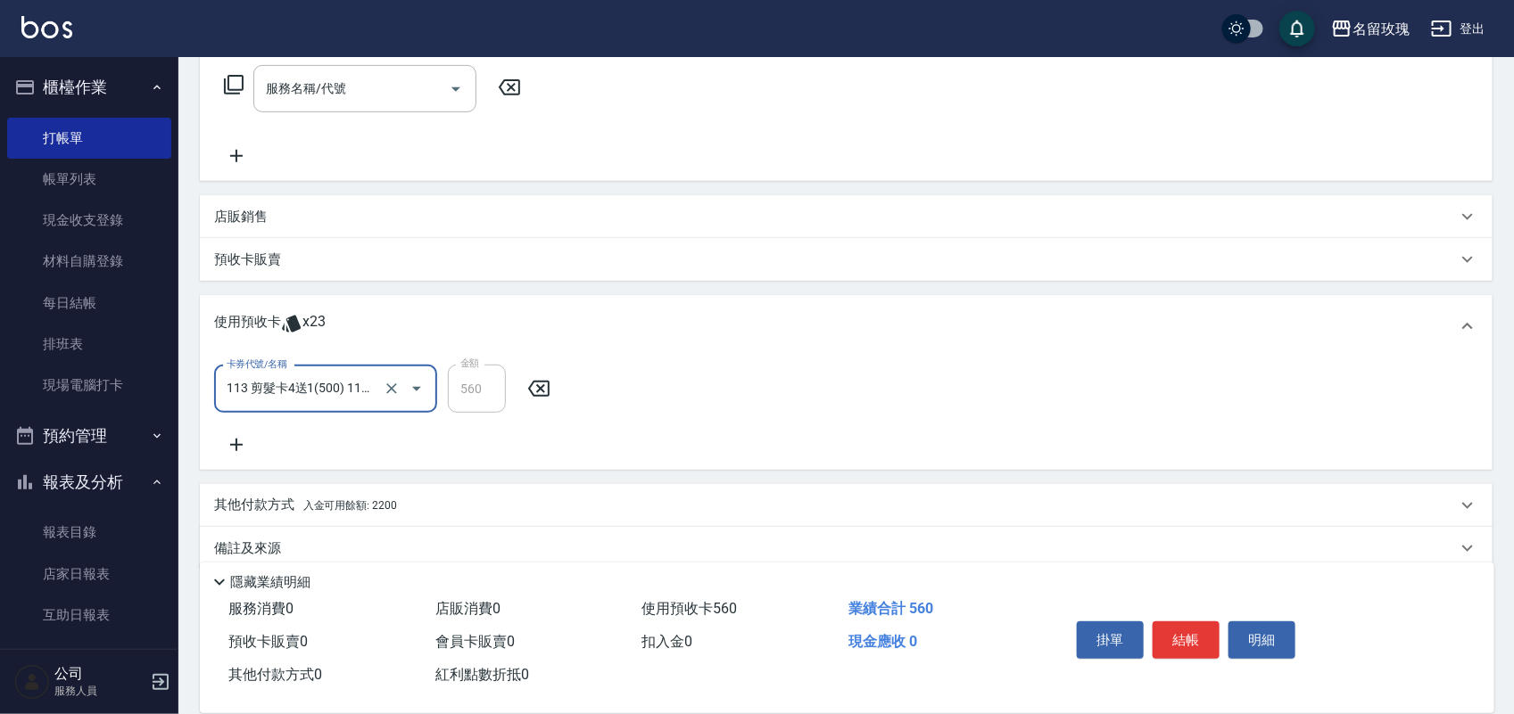
drag, startPoint x: 422, startPoint y: 384, endPoint x: 422, endPoint y: 407, distance: 23.2
click at [422, 384] on icon "Open" at bounding box center [416, 388] width 21 height 21
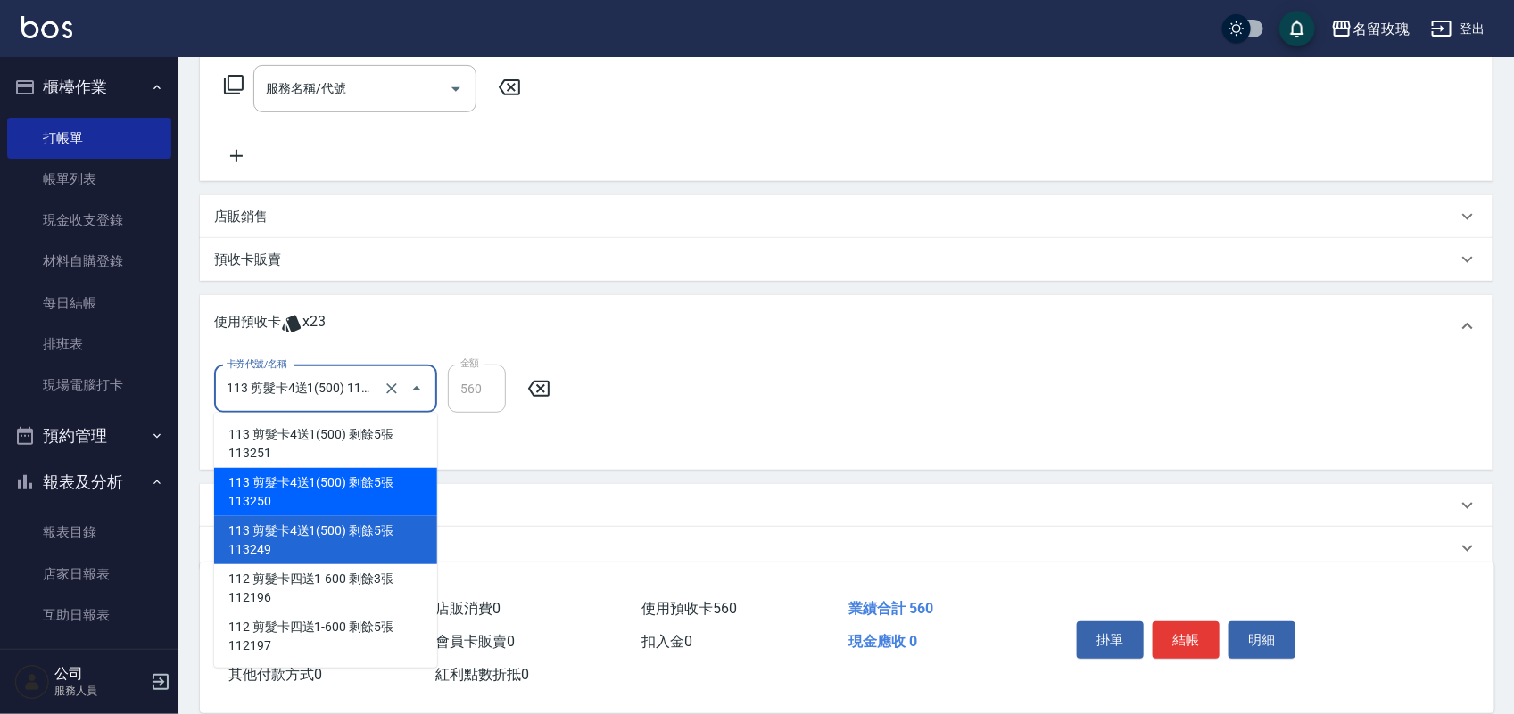
click at [408, 474] on div "113 剪髮卡4送1(500) 剩餘5張 113250" at bounding box center [325, 492] width 223 height 48
type input "113 剪髮卡4送1(500) 113250"
type input "600"
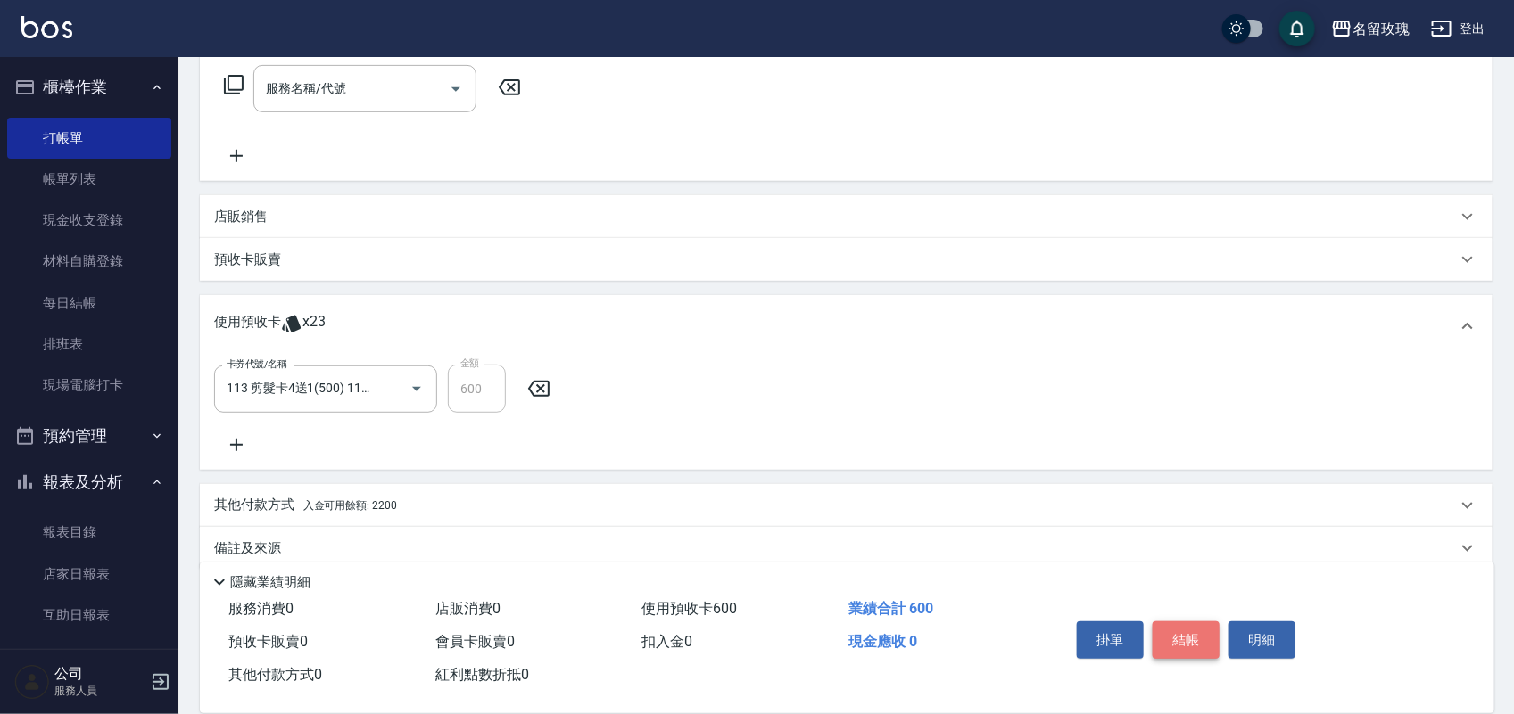
click at [1171, 622] on button "結帳" at bounding box center [1185, 640] width 67 height 37
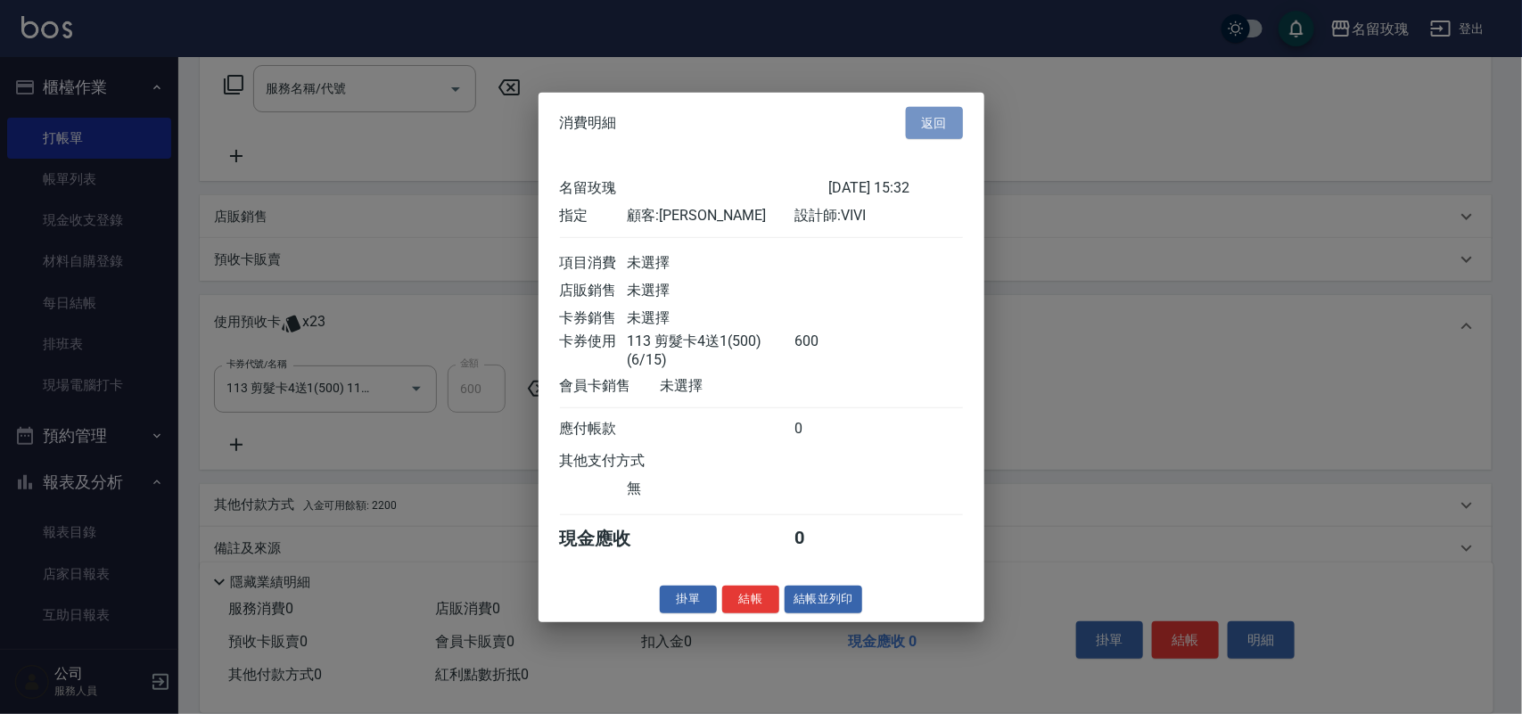
click at [952, 119] on button "返回" at bounding box center [934, 122] width 57 height 33
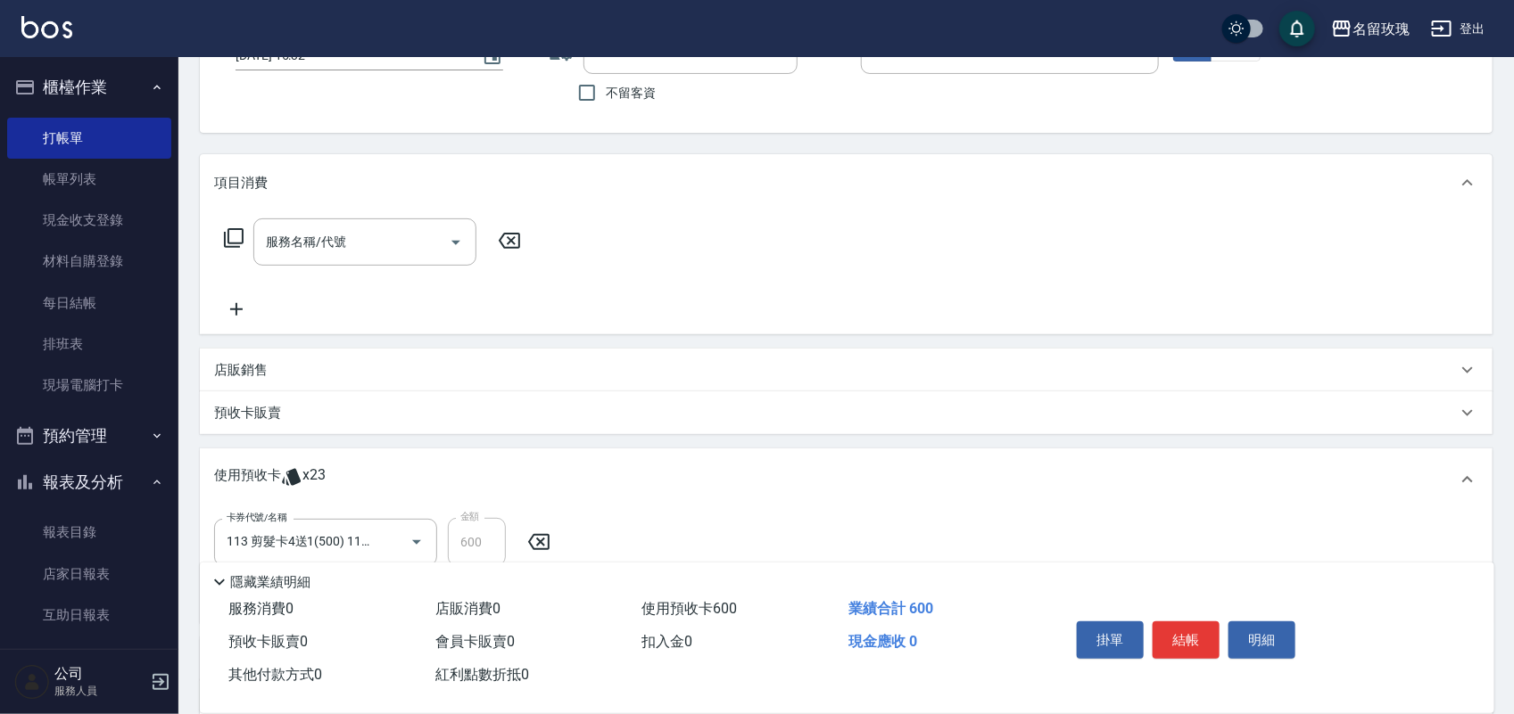
scroll to position [0, 0]
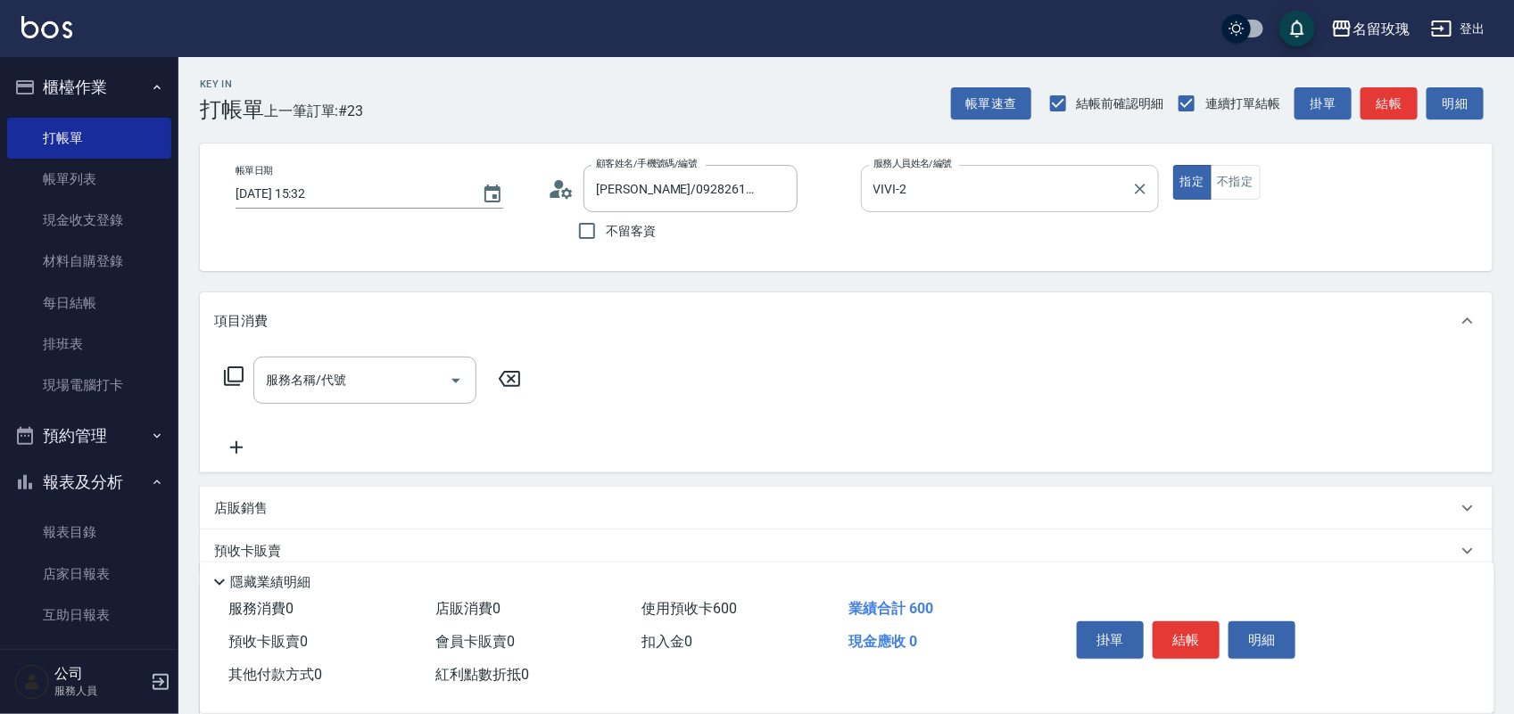
click at [950, 193] on input "VIVI-2" at bounding box center [996, 188] width 255 height 31
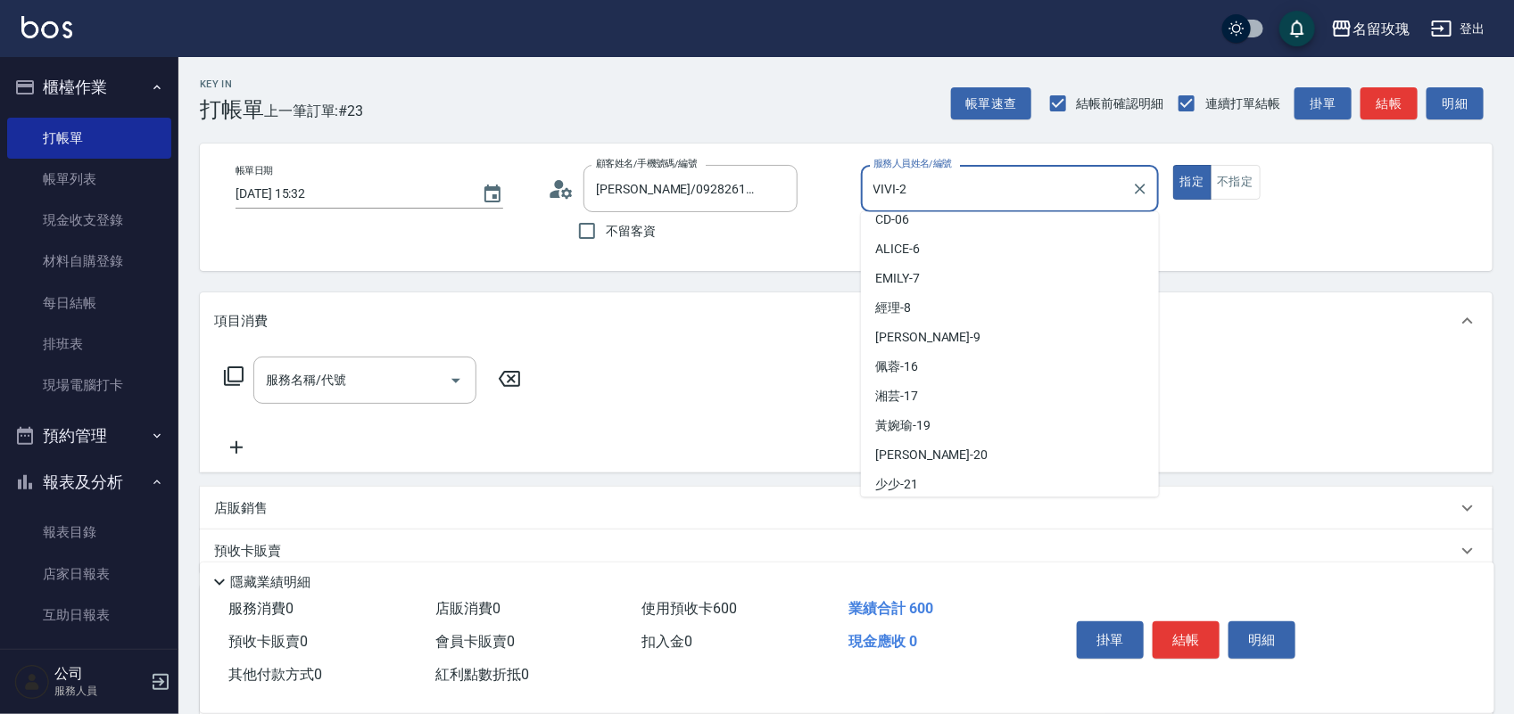
scroll to position [223, 0]
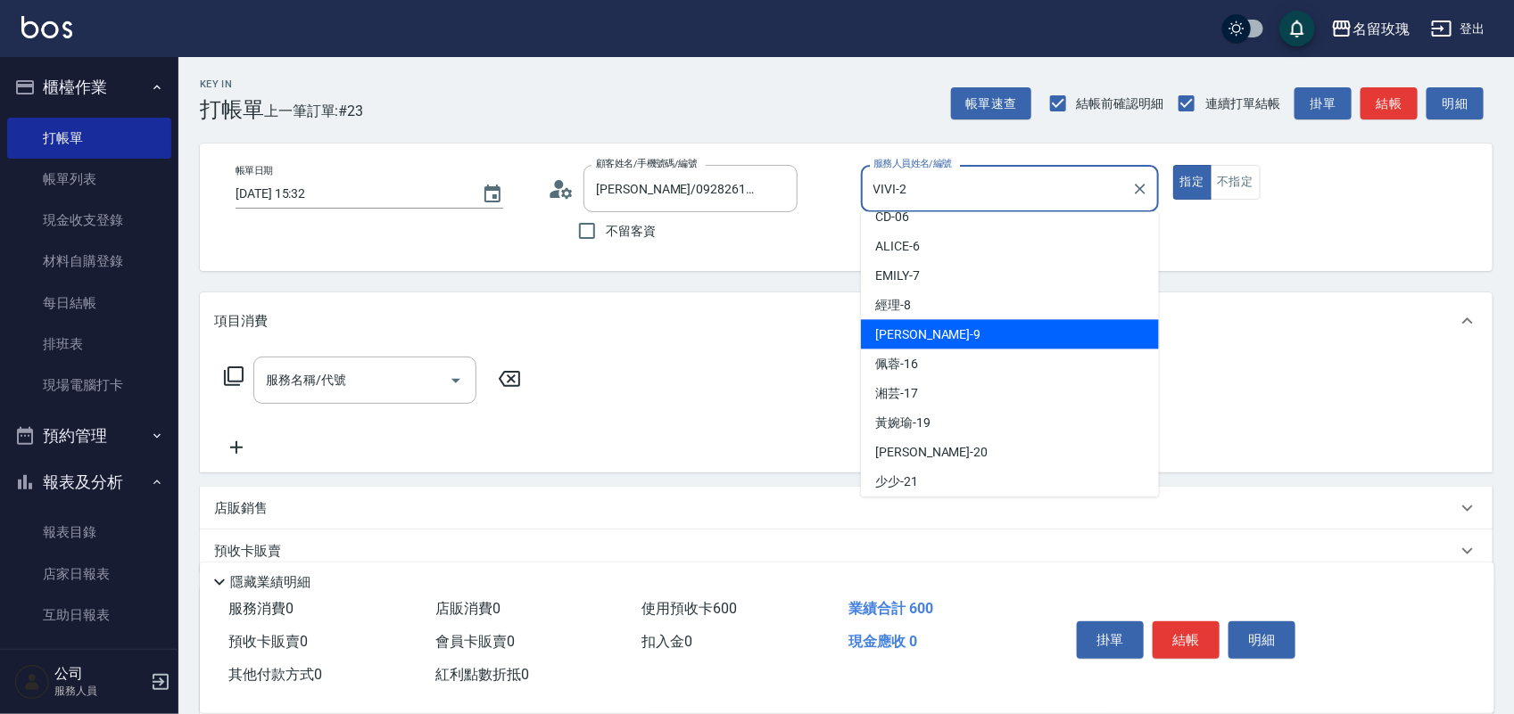
click at [951, 320] on div "[PERSON_NAME]老師 -9" at bounding box center [1010, 334] width 298 height 29
type input "[PERSON_NAME]老師-9"
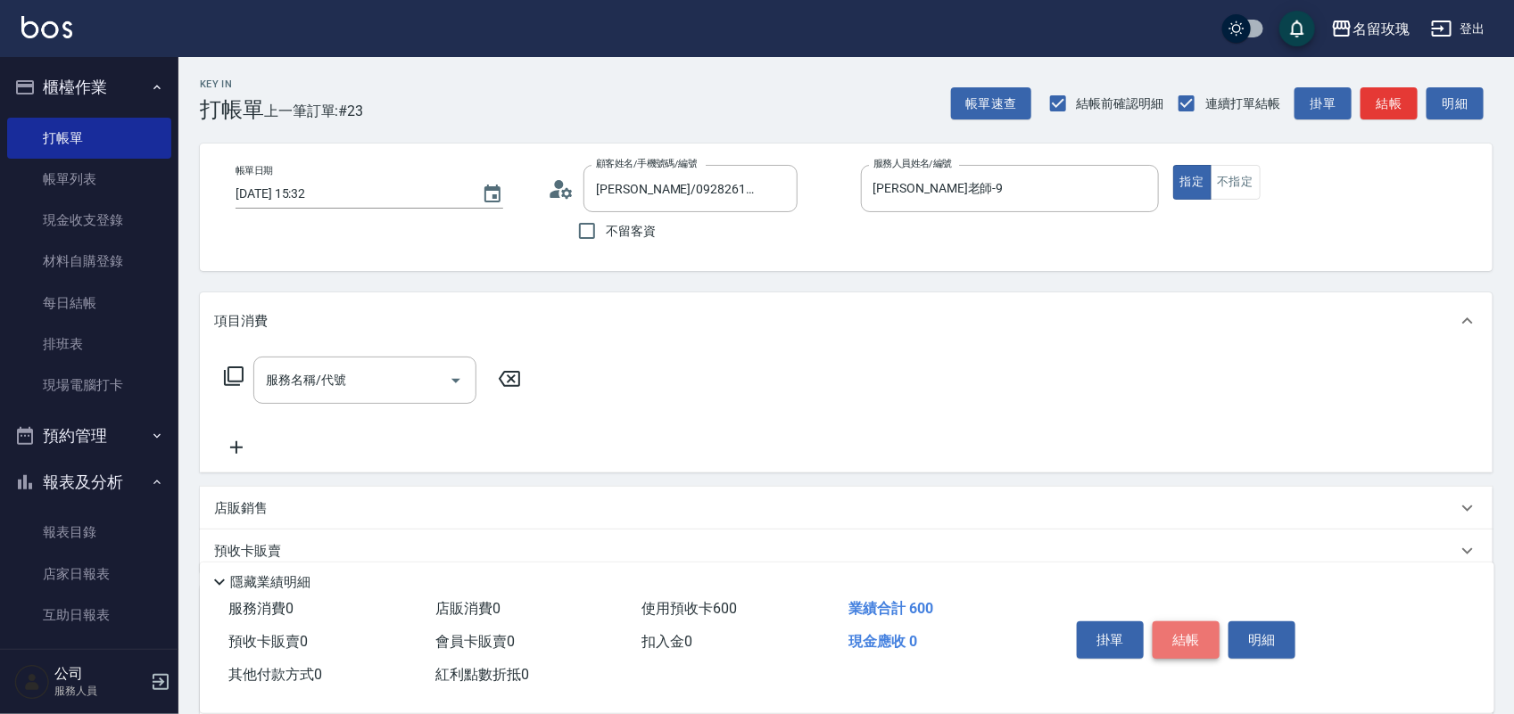
click at [1183, 625] on button "結帳" at bounding box center [1185, 640] width 67 height 37
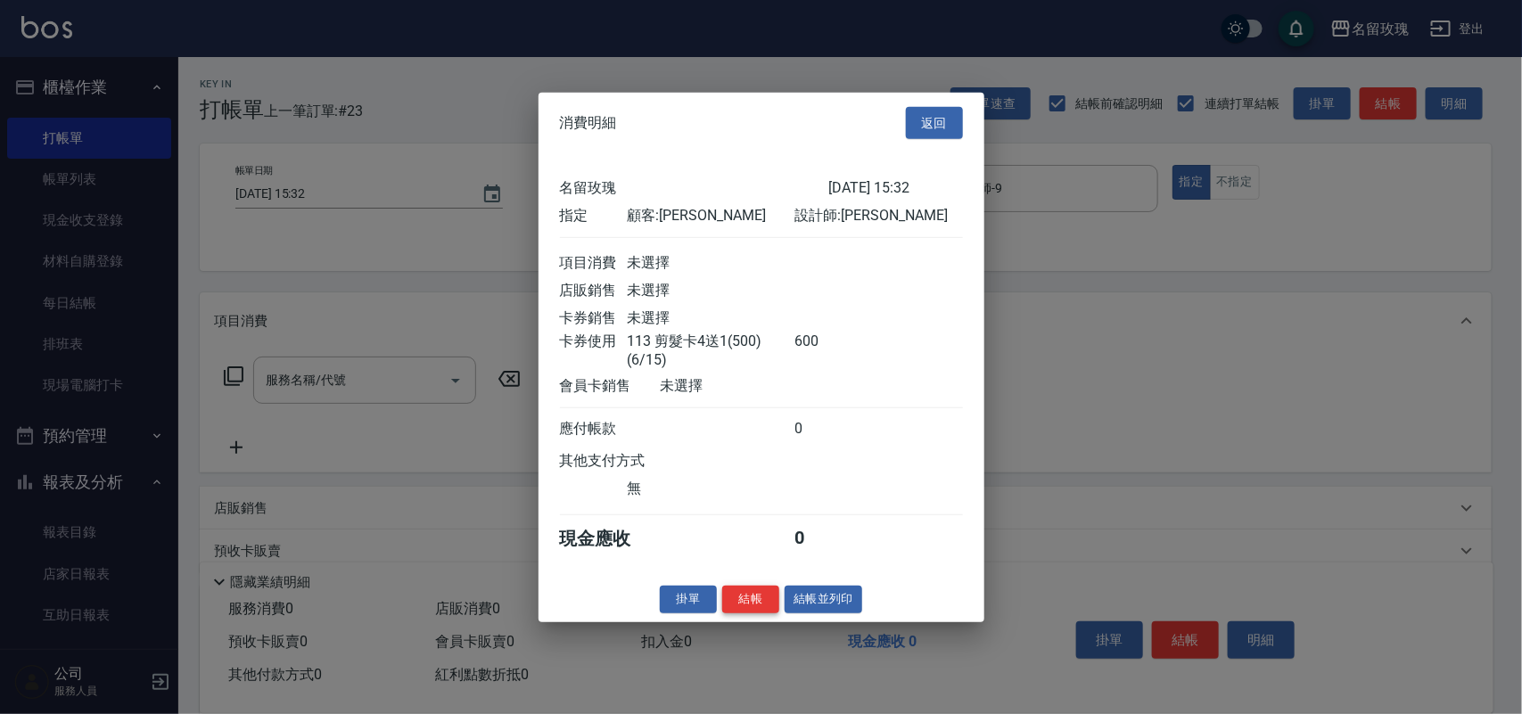
click at [745, 614] on button "結帳" at bounding box center [750, 600] width 57 height 28
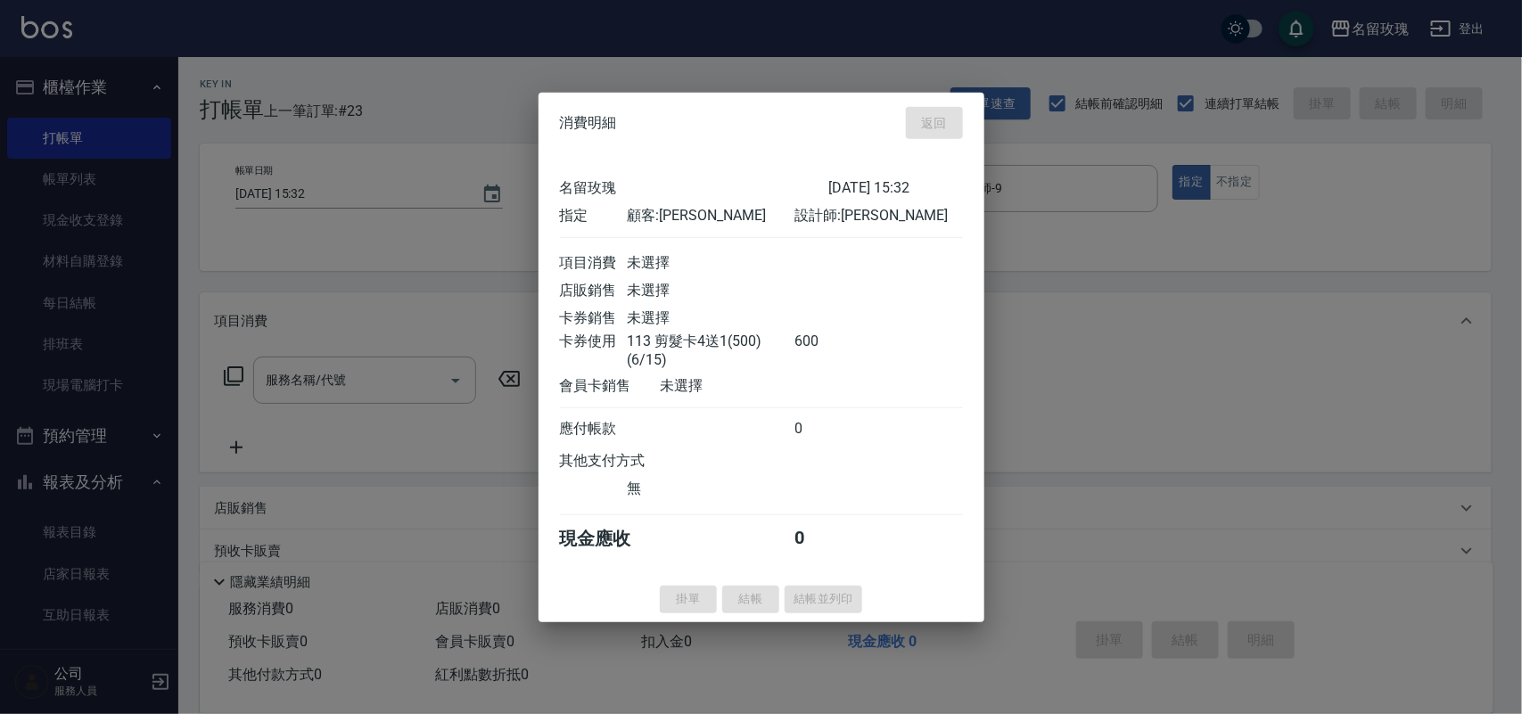
type input "[DATE] 15:33"
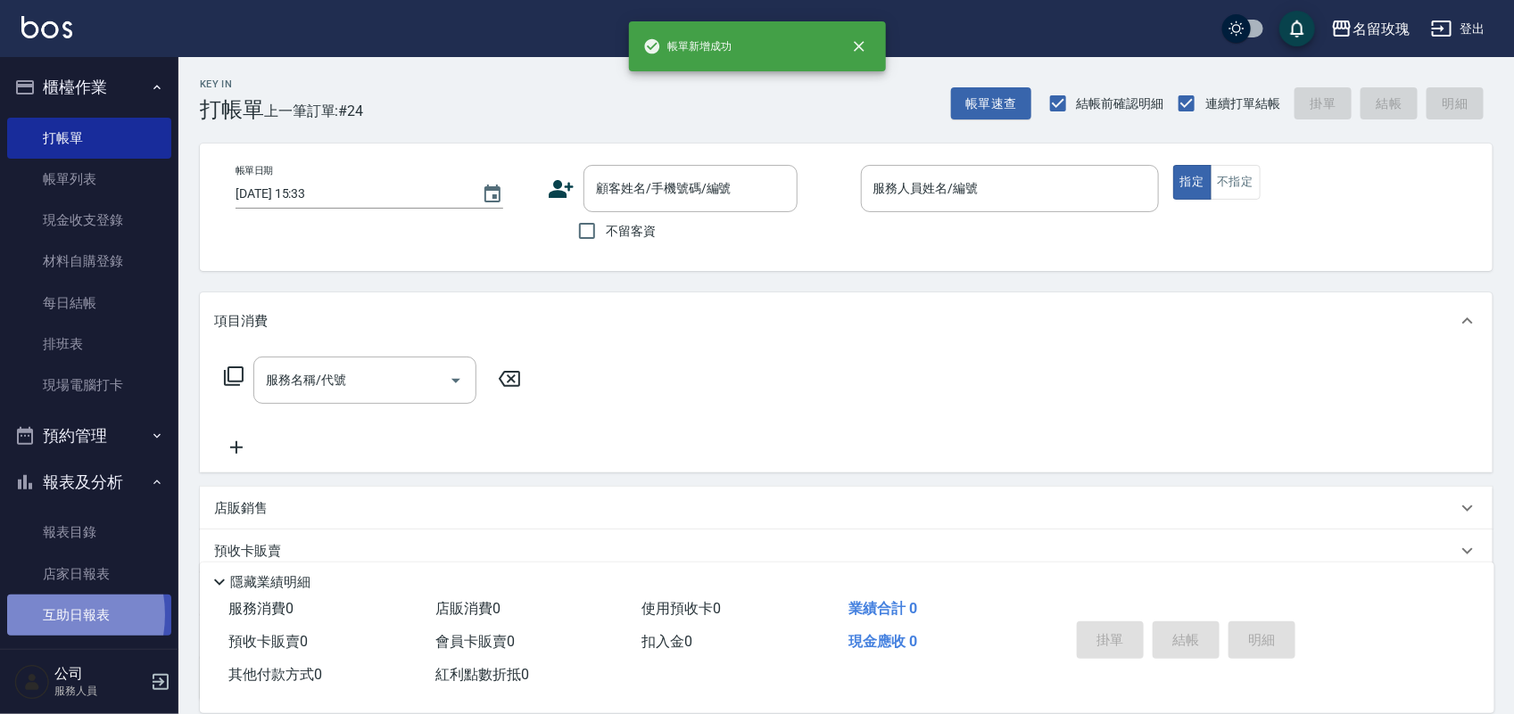
click at [34, 614] on link "互助日報表" at bounding box center [89, 615] width 164 height 41
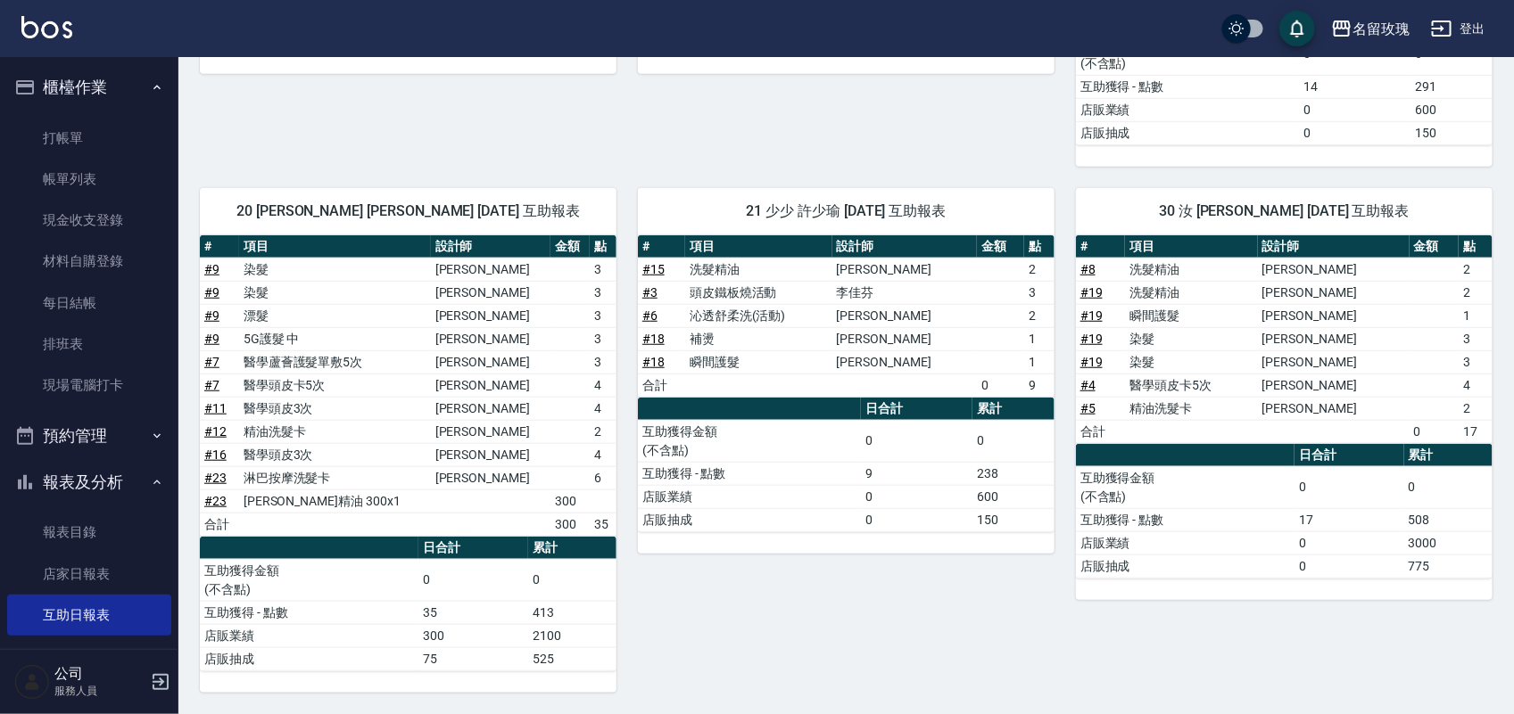
scroll to position [468, 0]
click at [107, 123] on link "打帳單" at bounding box center [89, 138] width 164 height 41
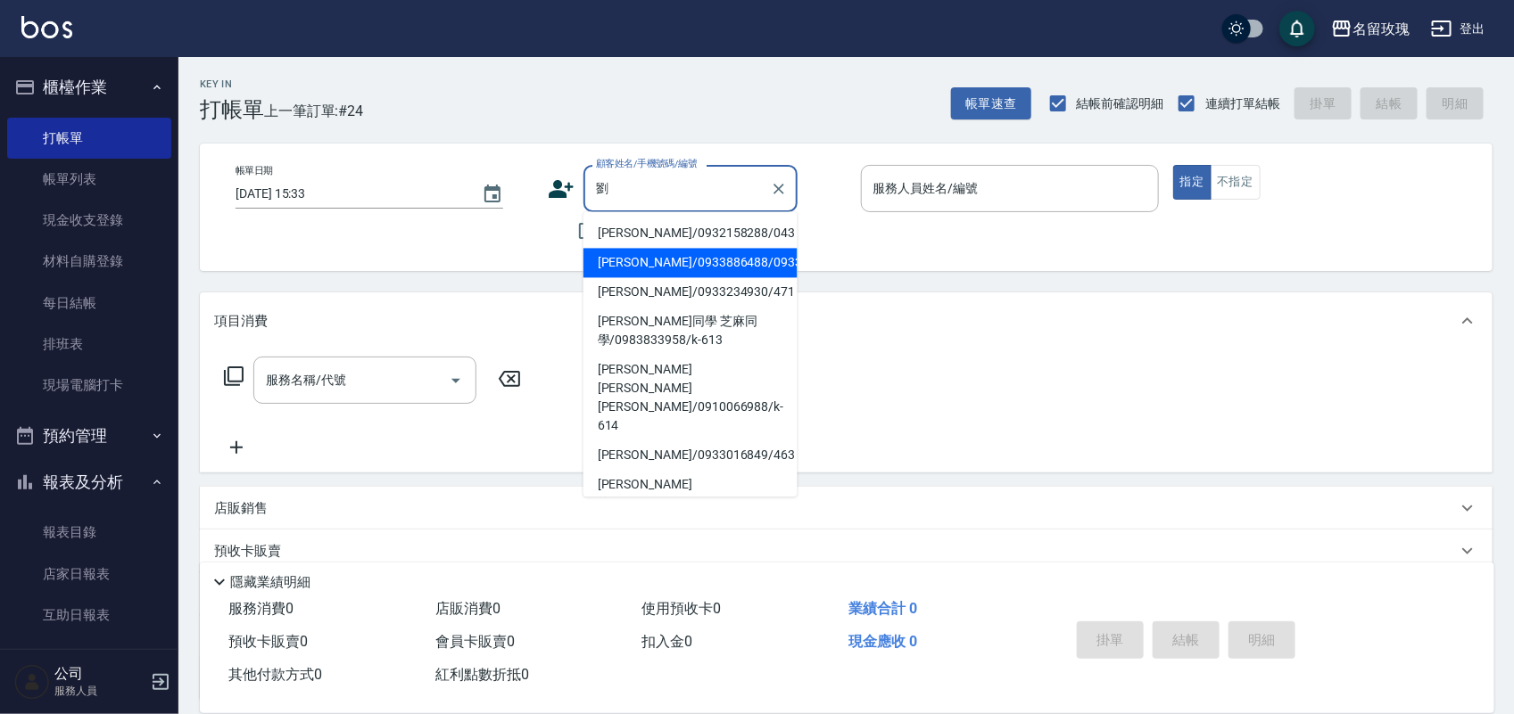
click at [696, 257] on li "[PERSON_NAME]/0933886488/0933886488" at bounding box center [690, 263] width 214 height 29
type input "[PERSON_NAME]/0933886488/0933886488"
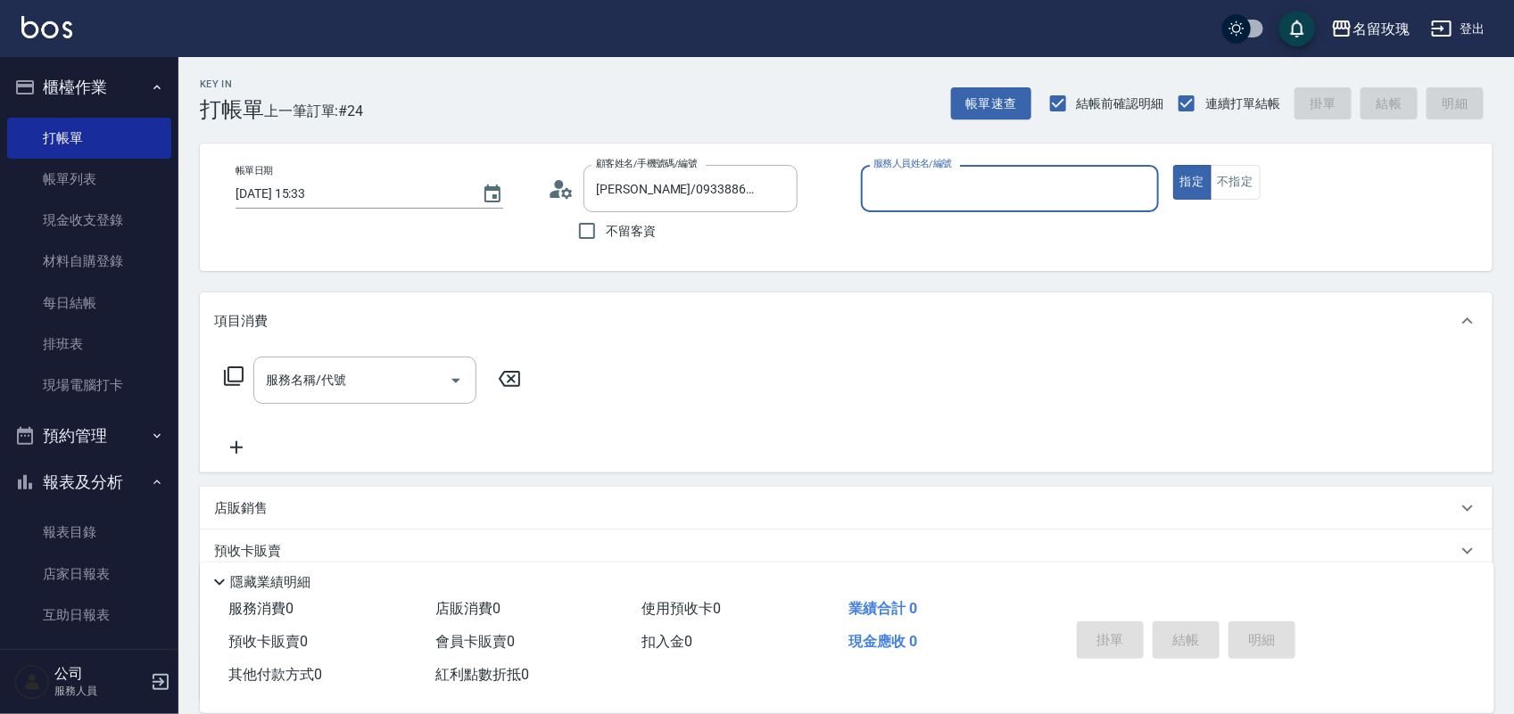
type input "[PERSON_NAME]-1"
drag, startPoint x: 362, startPoint y: 380, endPoint x: 367, endPoint y: 349, distance: 31.5
click at [364, 361] on div "服務名稱/代號" at bounding box center [364, 380] width 223 height 47
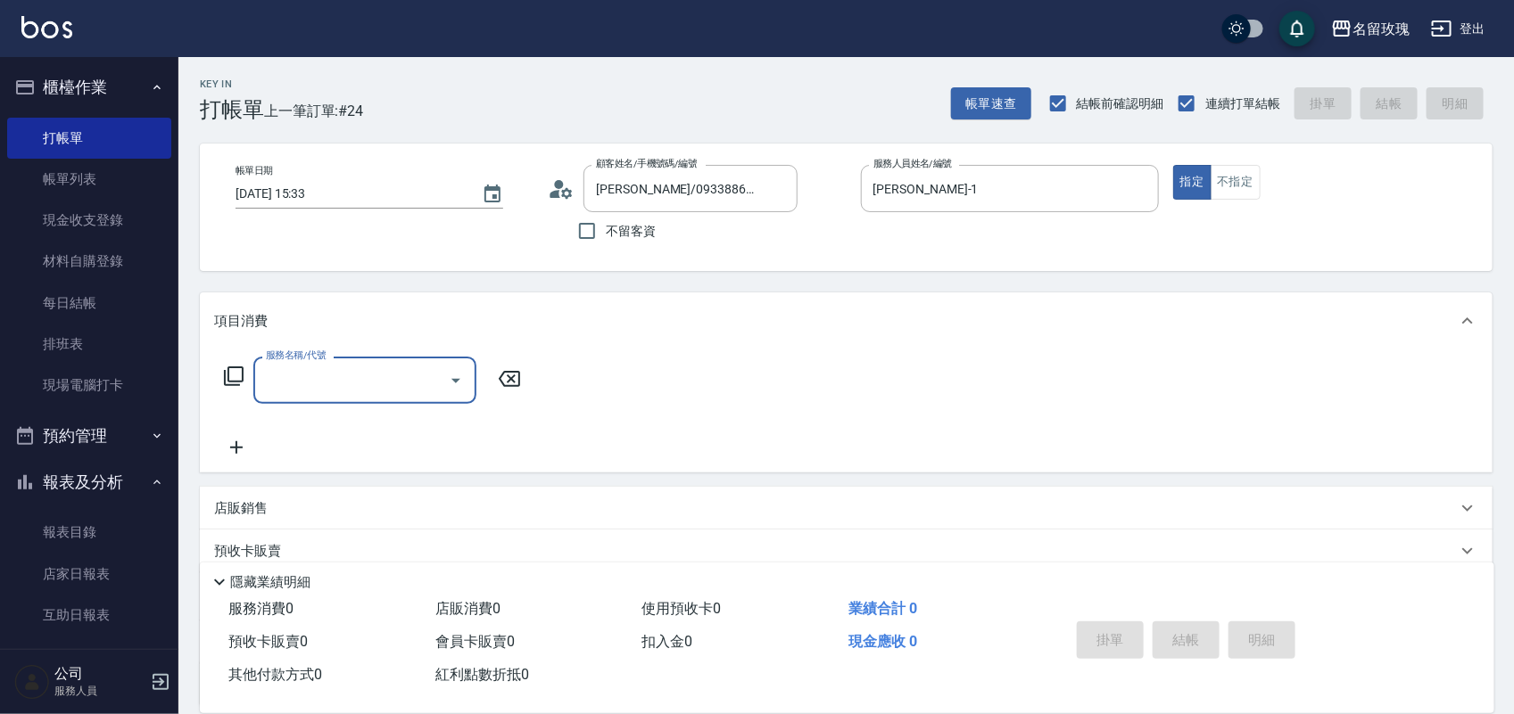
type input "2"
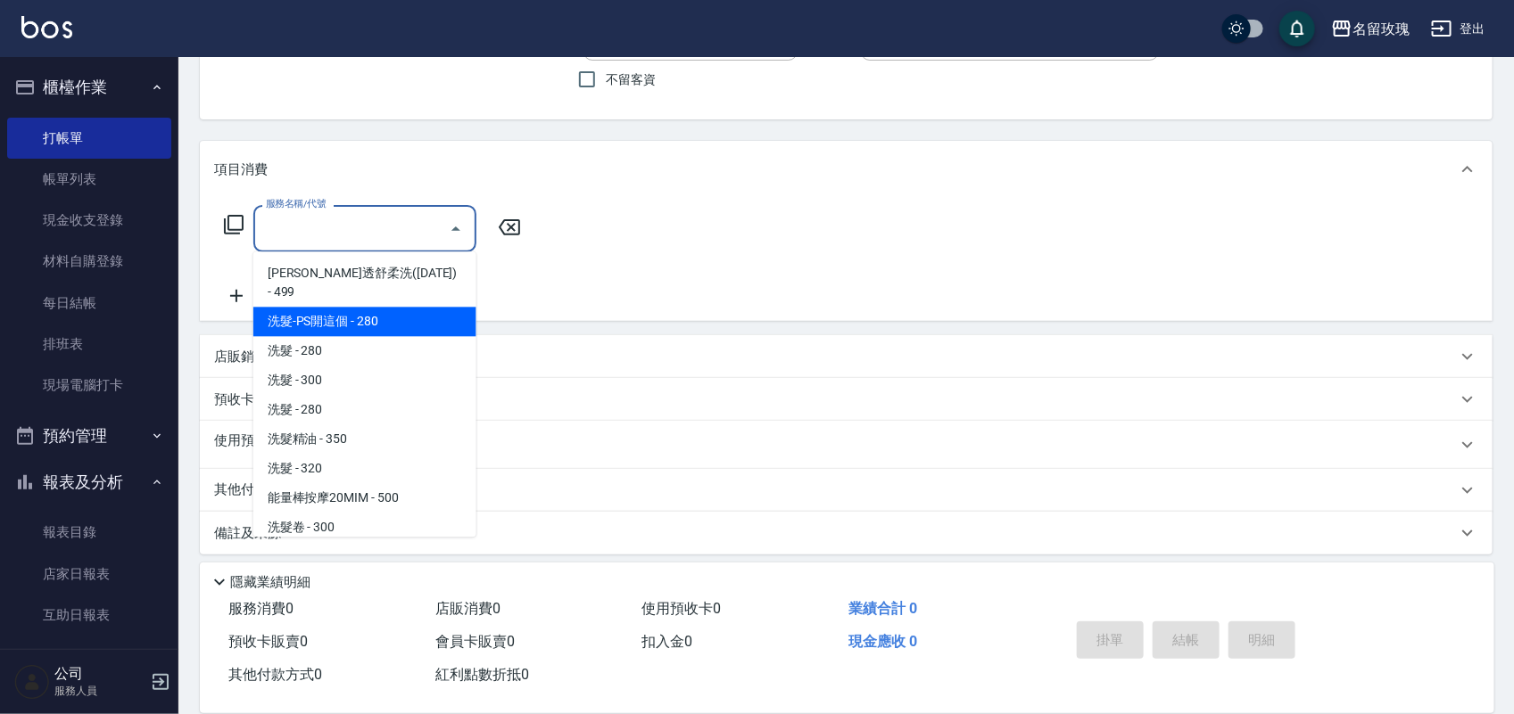
scroll to position [161, 0]
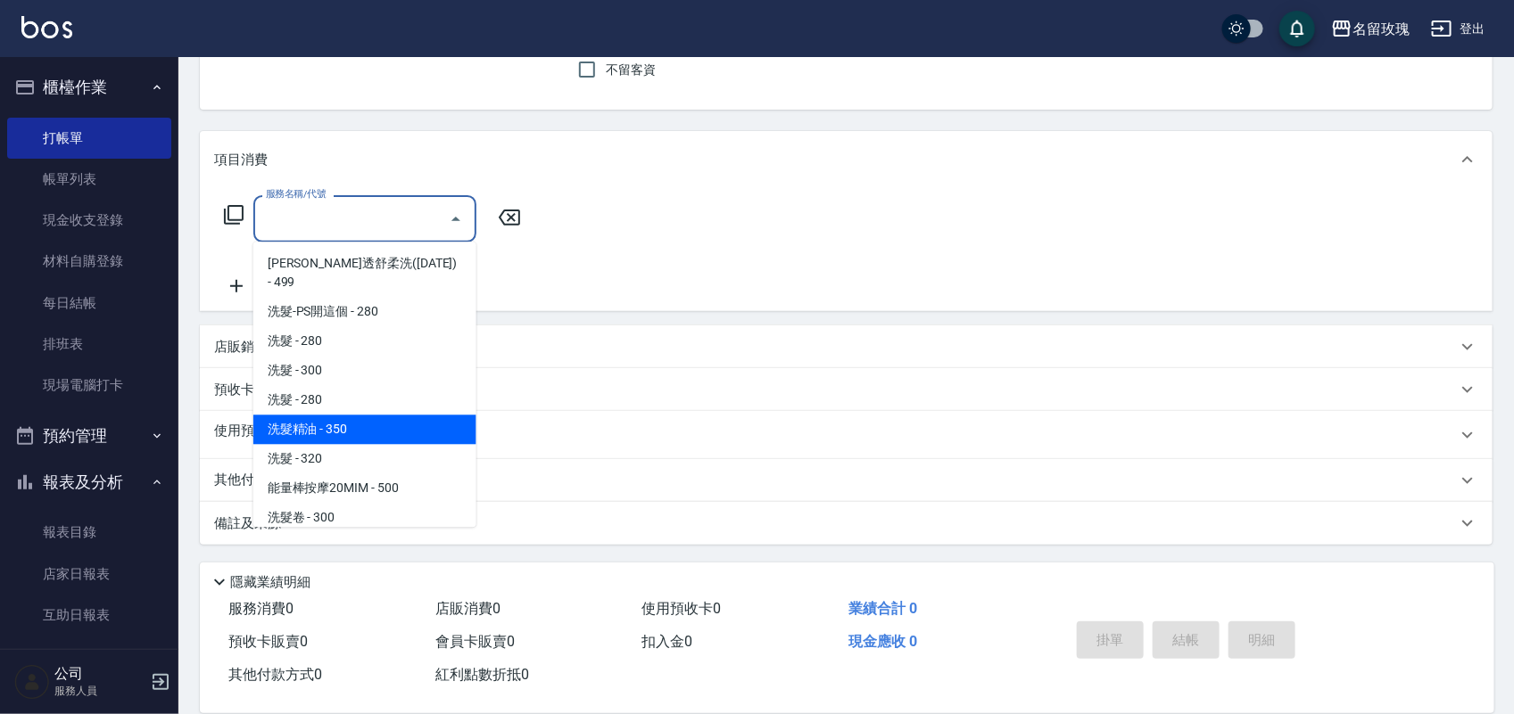
drag, startPoint x: 879, startPoint y: 468, endPoint x: 621, endPoint y: 367, distance: 276.8
click at [863, 460] on div "其他付款方式 入金可用餘額: 0" at bounding box center [846, 480] width 1292 height 43
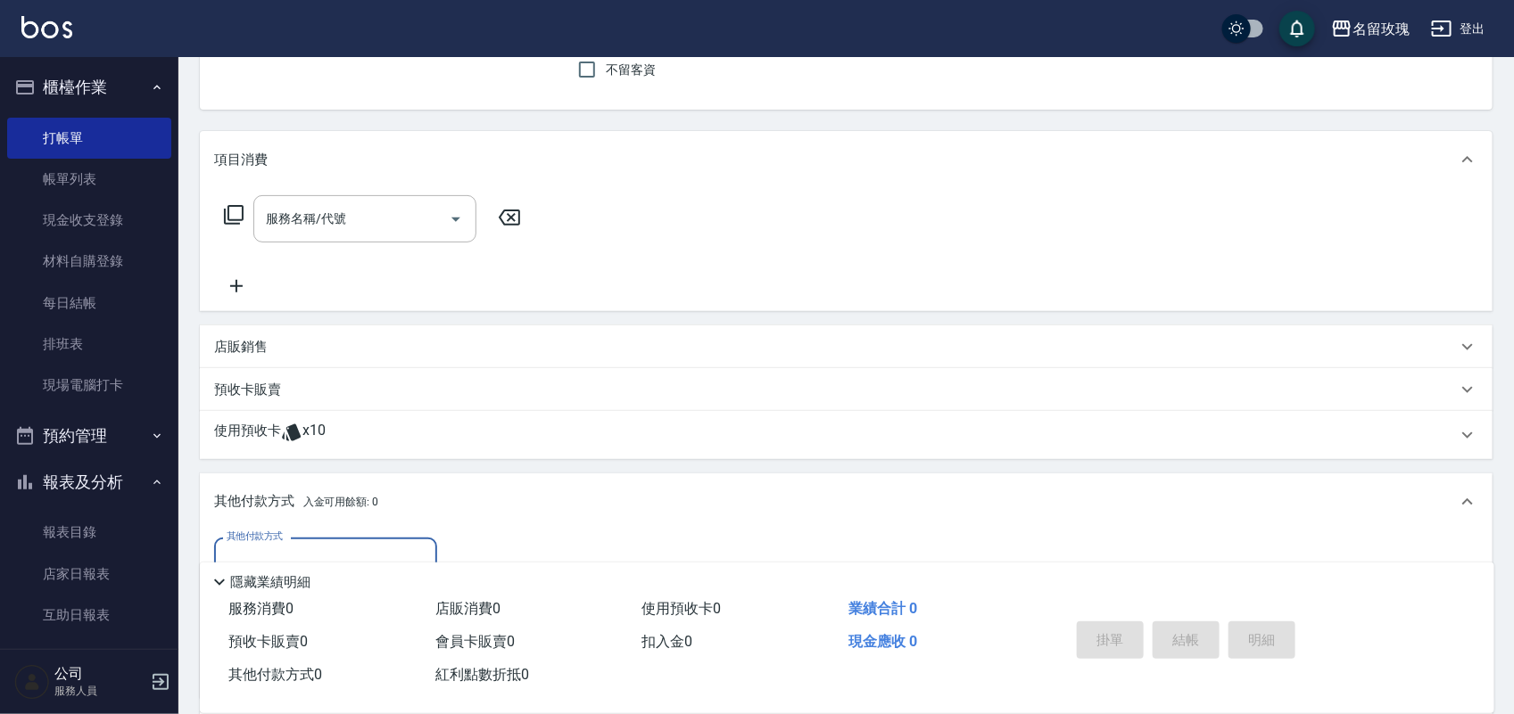
scroll to position [0, 0]
click at [322, 424] on span "x10" at bounding box center [313, 435] width 23 height 27
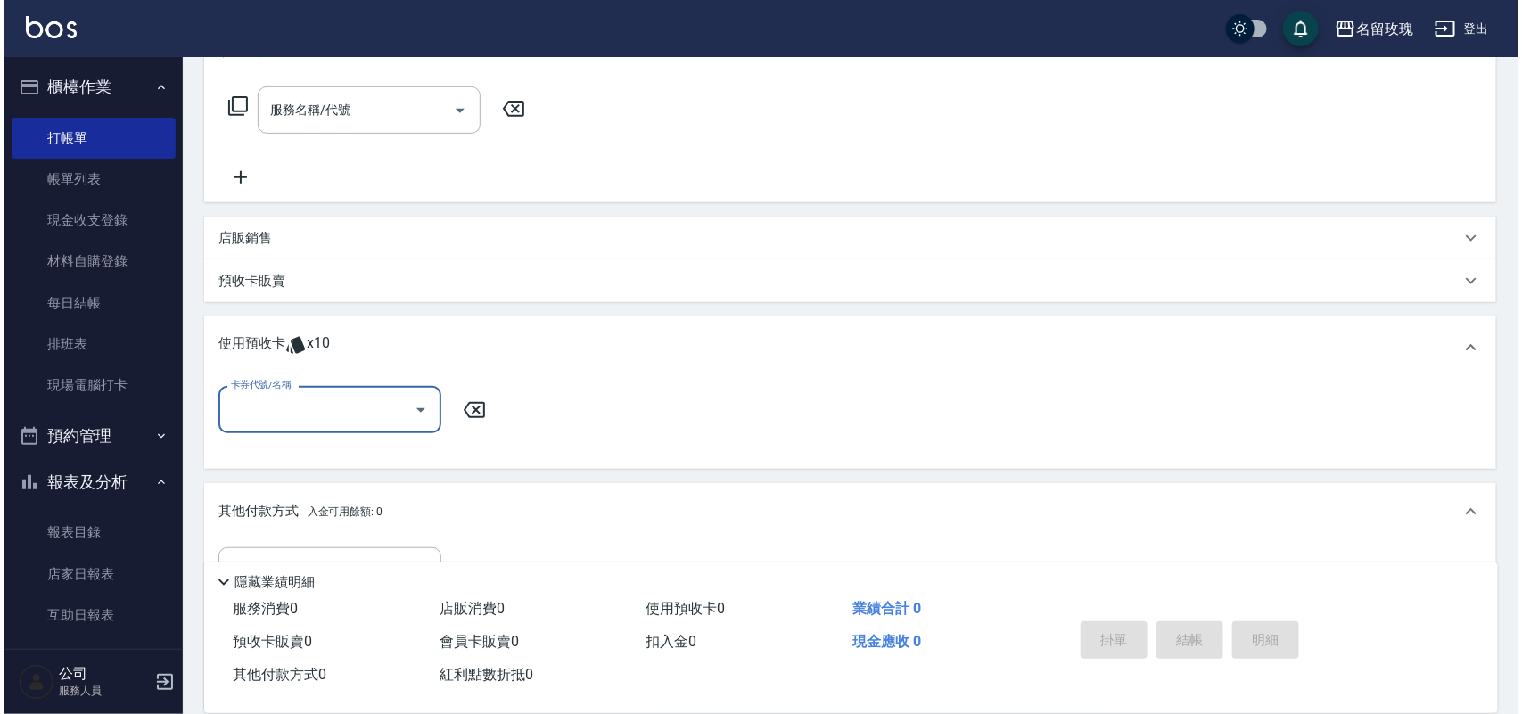
scroll to position [475, 0]
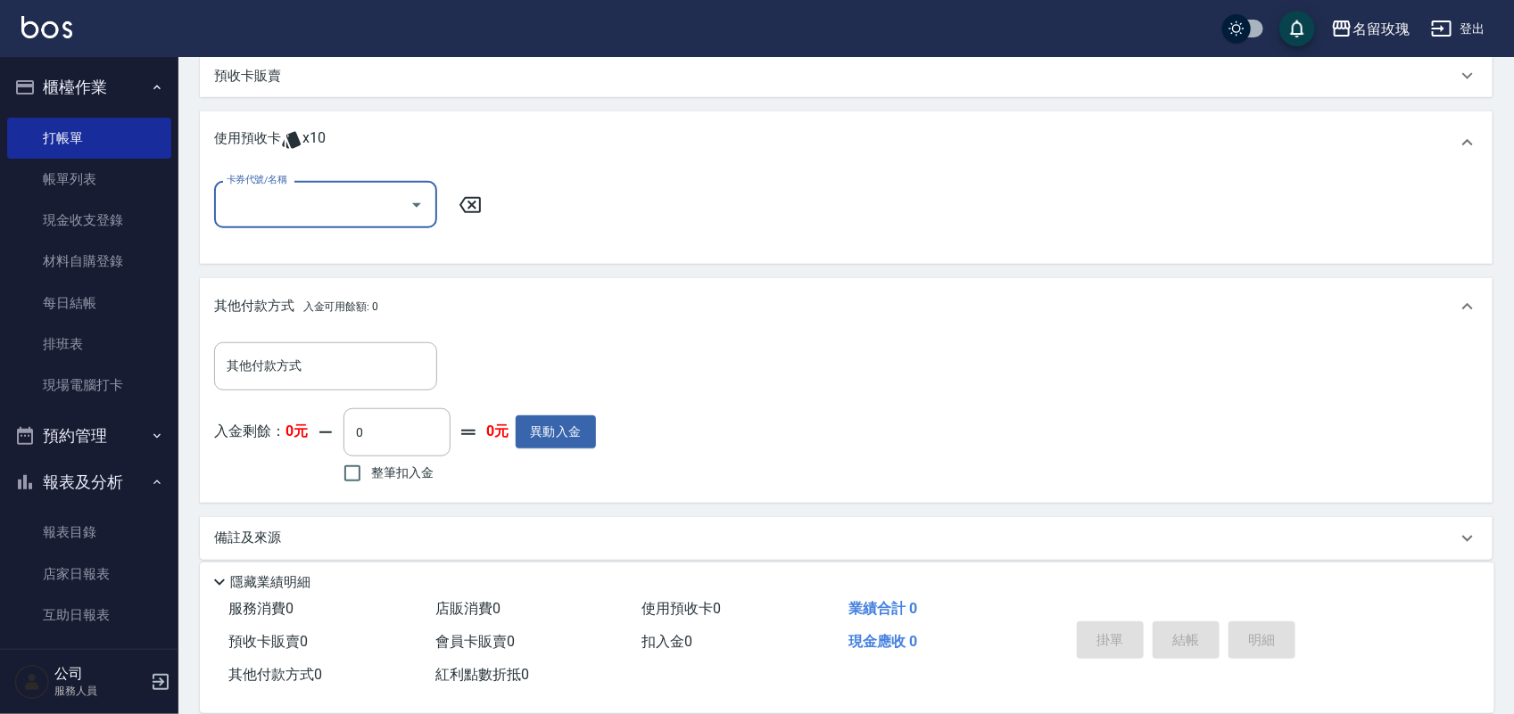
click at [318, 202] on input "卡券代號/名稱" at bounding box center [312, 204] width 180 height 31
click at [336, 243] on div "精油洗髮卡 剩餘10張 dg30" at bounding box center [325, 249] width 223 height 29
type input "精油洗髮卡 dg30"
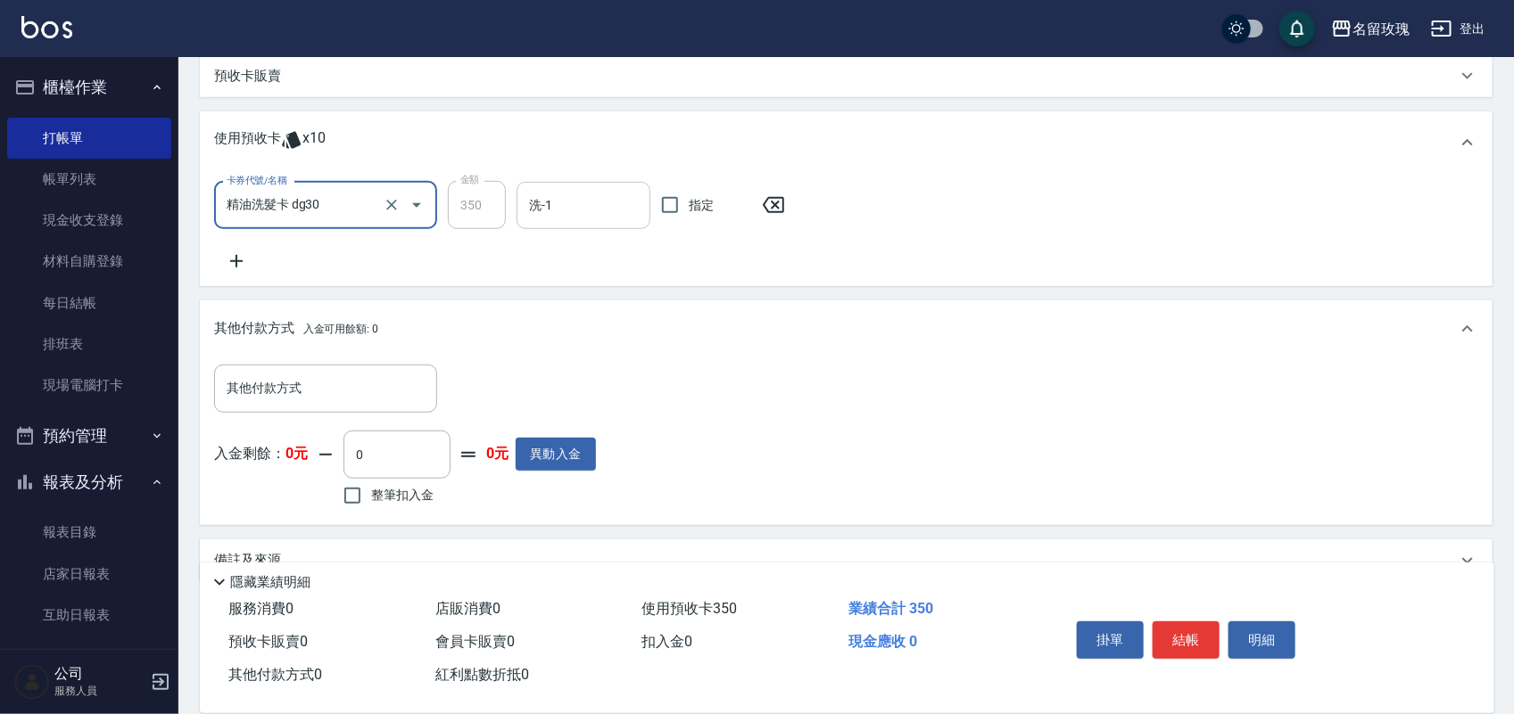
drag, startPoint x: 576, startPoint y: 201, endPoint x: 565, endPoint y: 214, distance: 17.7
click at [573, 202] on input "洗-1" at bounding box center [583, 205] width 118 height 31
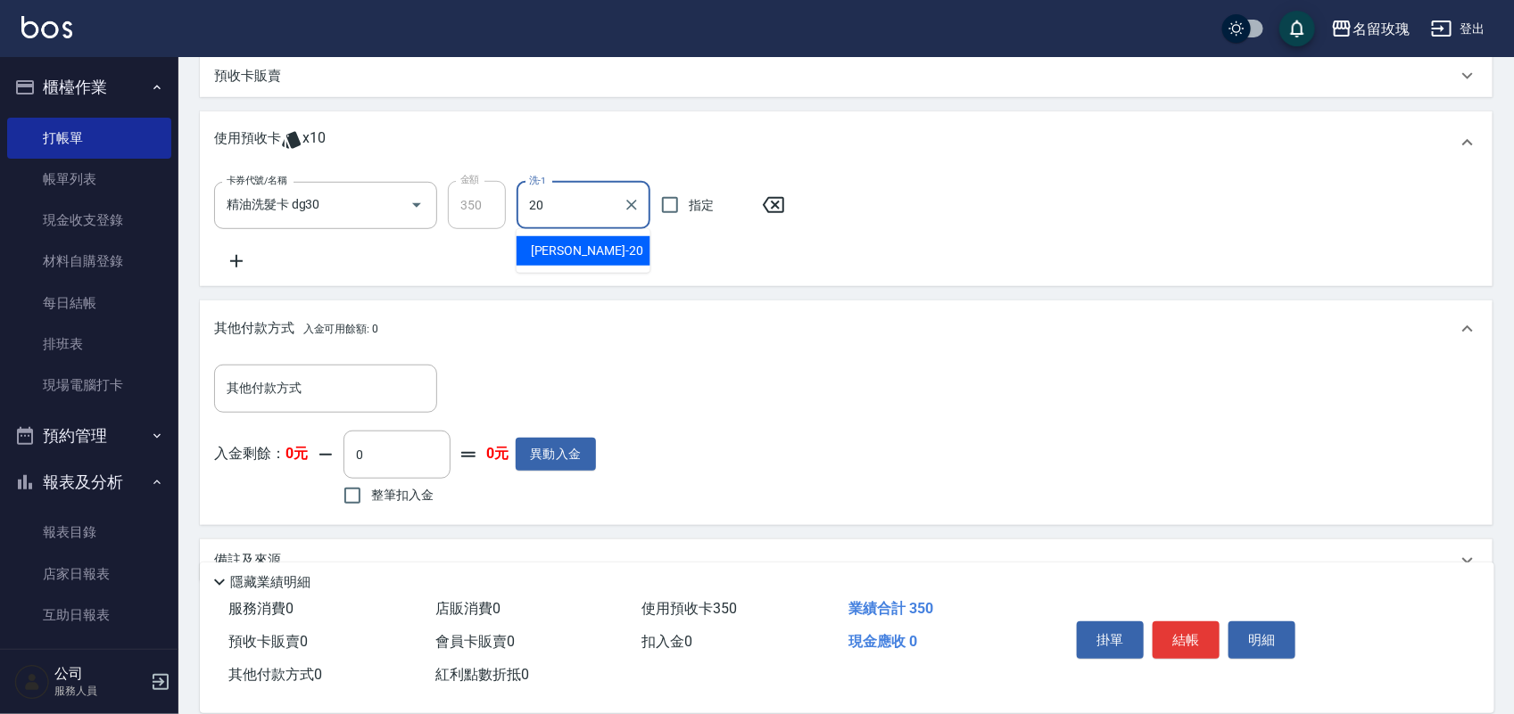
type input "[PERSON_NAME]-20"
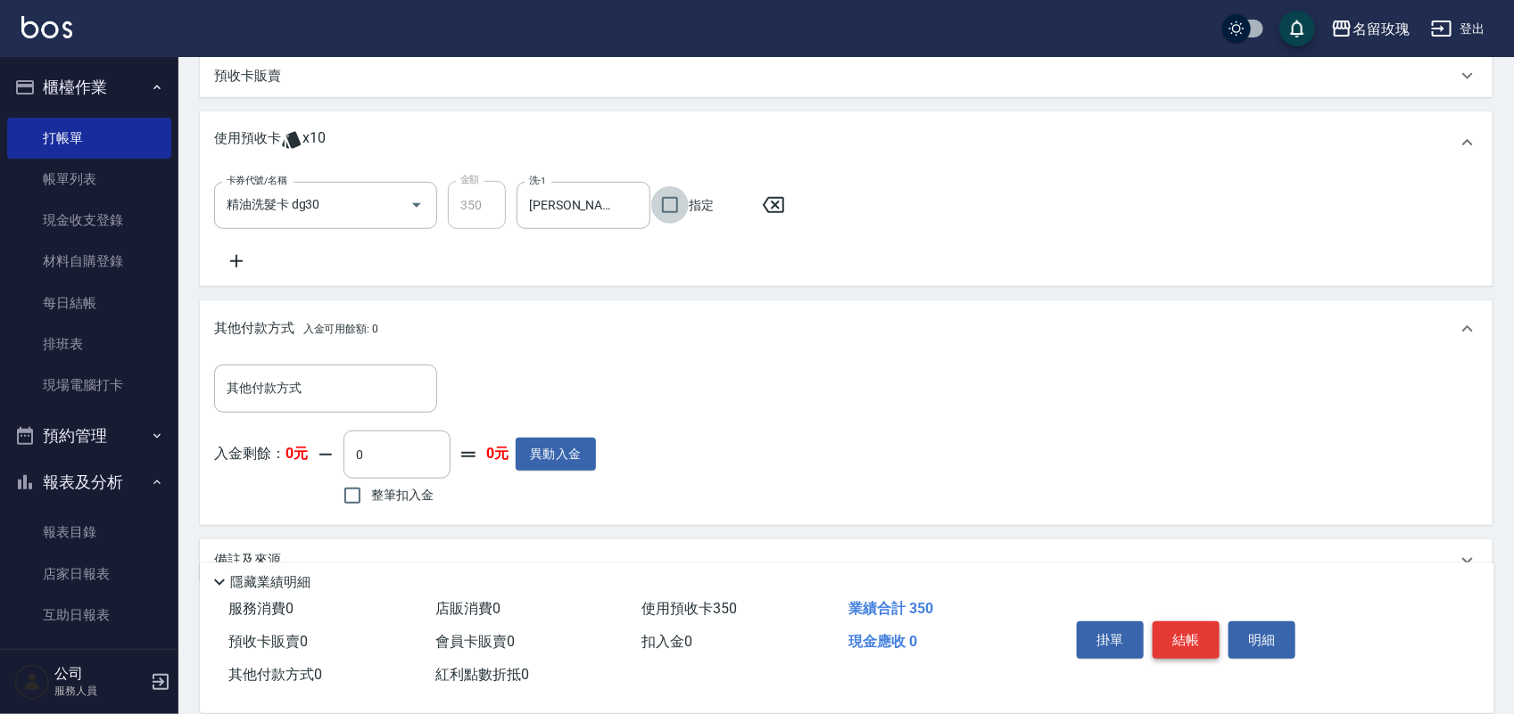
click at [1191, 633] on button "結帳" at bounding box center [1185, 640] width 67 height 37
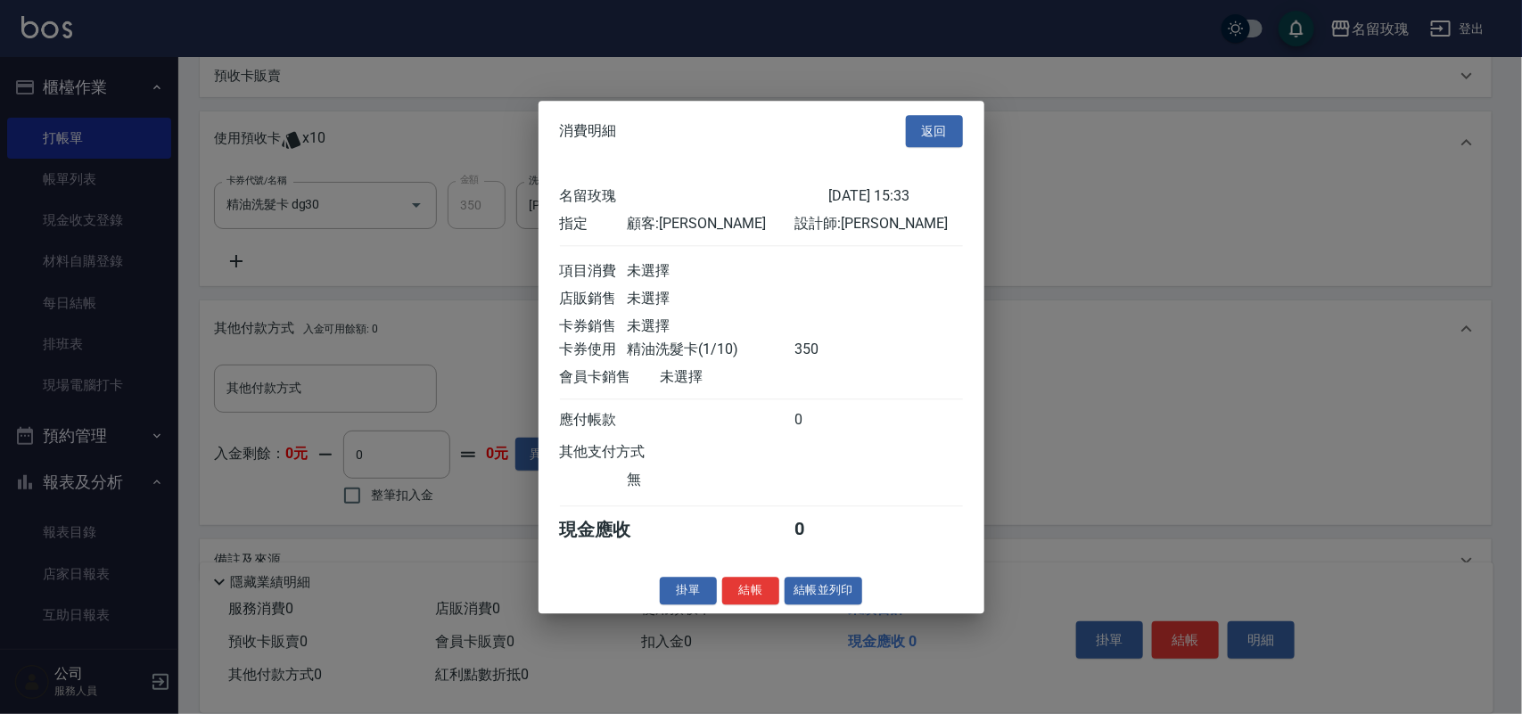
click at [763, 594] on button "結帳" at bounding box center [750, 591] width 57 height 28
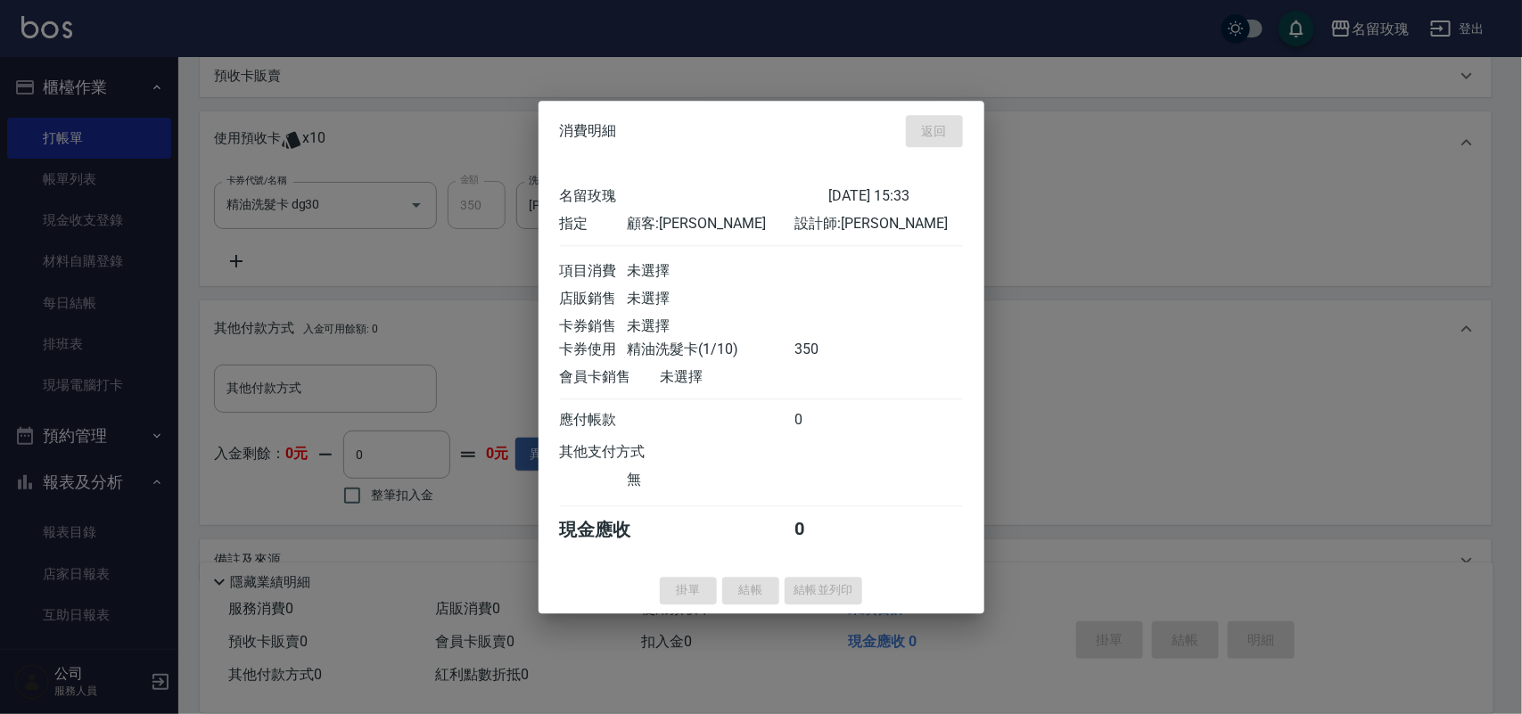
type input "[DATE] 15:57"
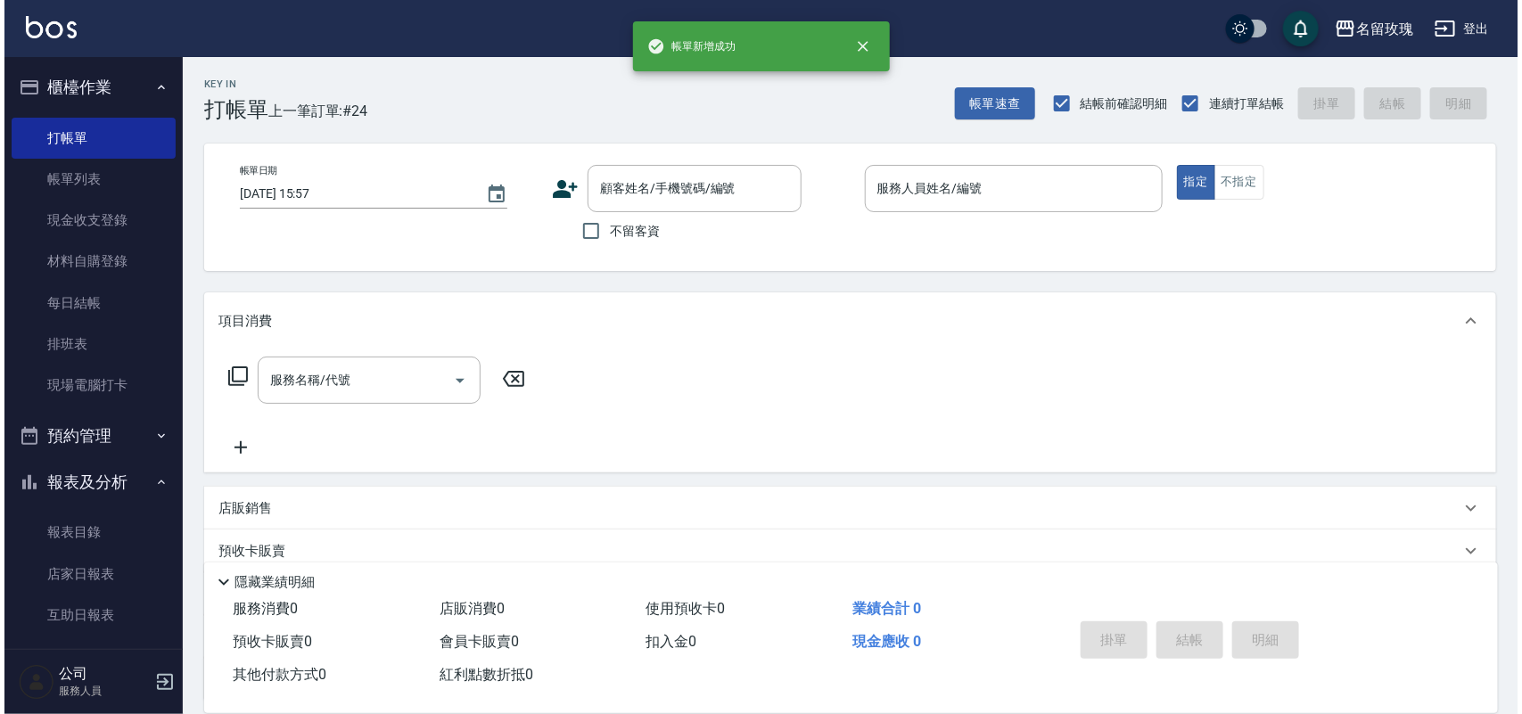
scroll to position [0, 0]
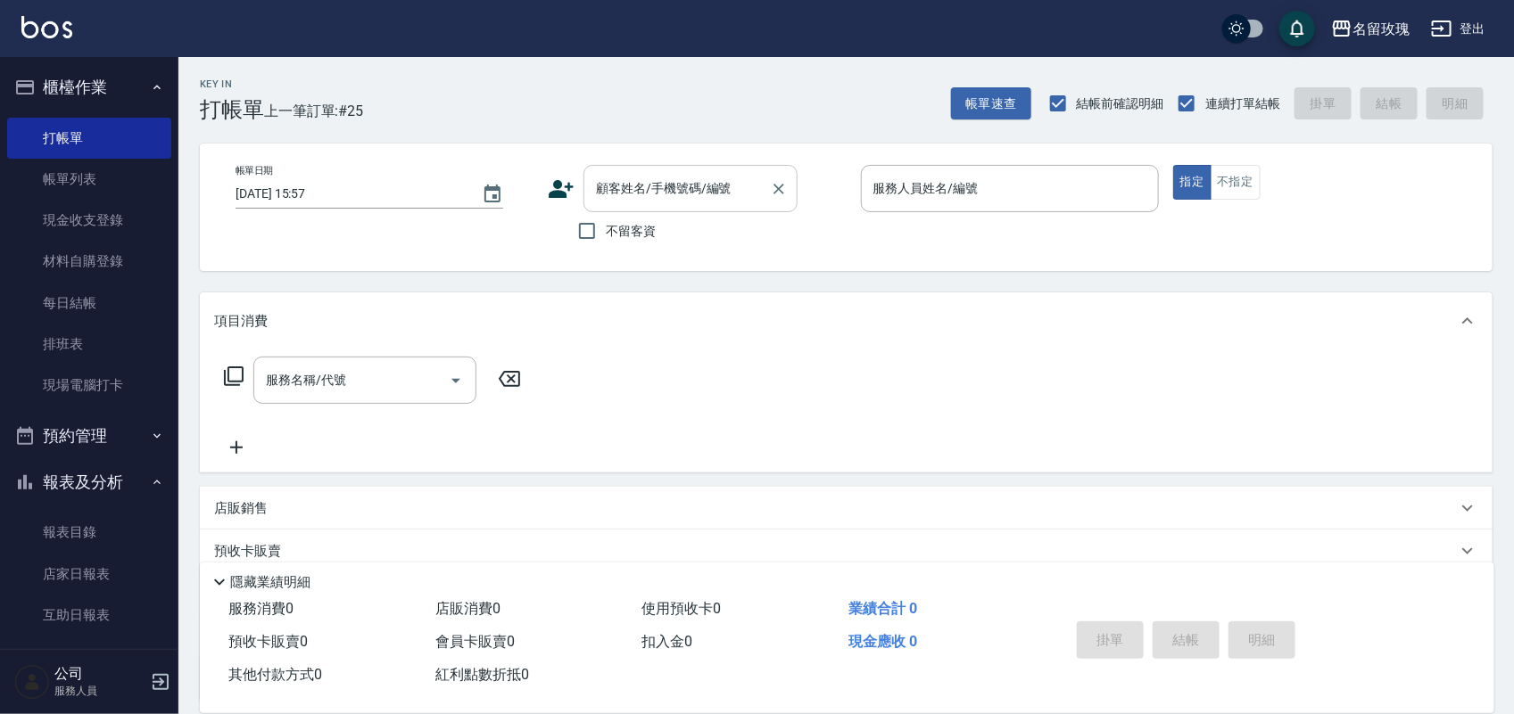
click at [688, 203] on input "顧客姓名/手機號碼/編號" at bounding box center [676, 188] width 171 height 31
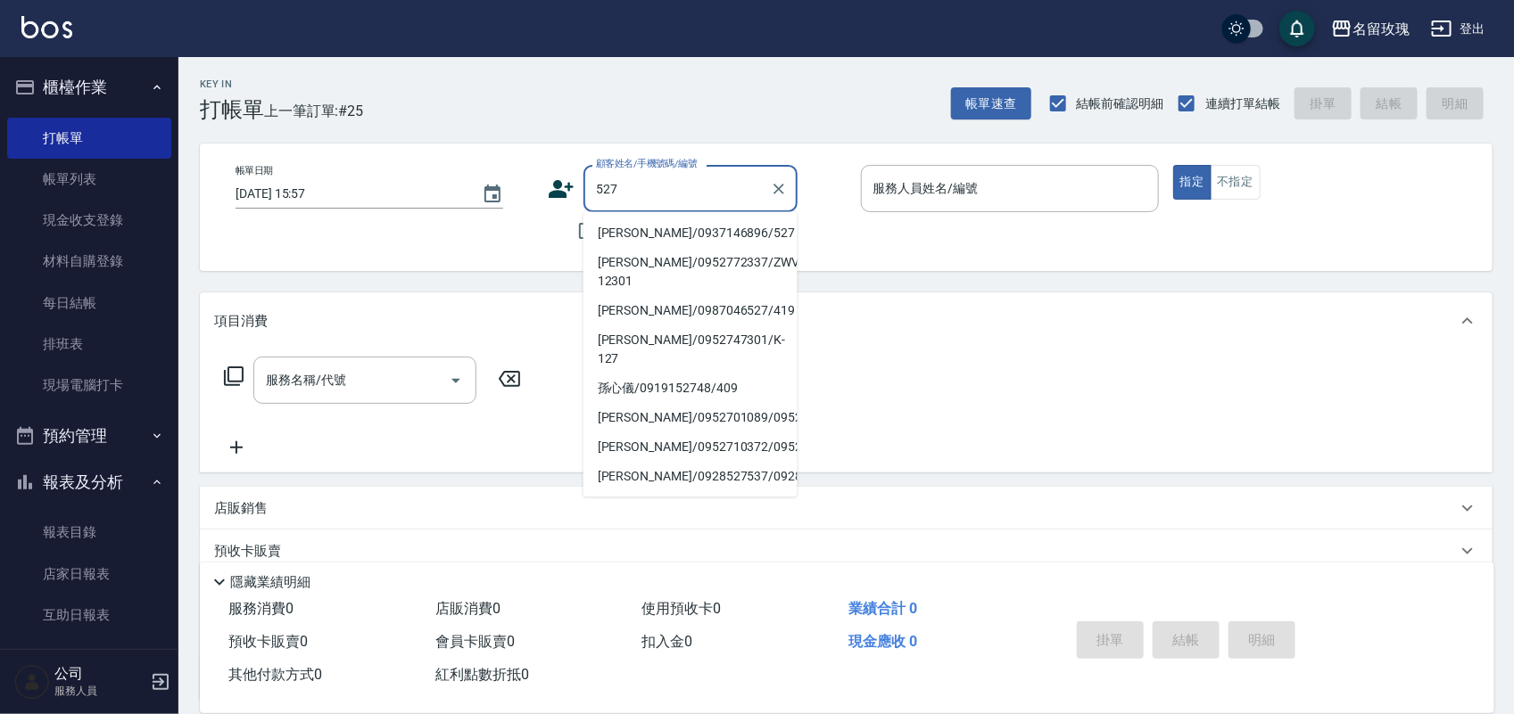
click at [698, 221] on li "[PERSON_NAME]/0937146896/527" at bounding box center [690, 233] width 214 height 29
type input "[PERSON_NAME]/0937146896/527"
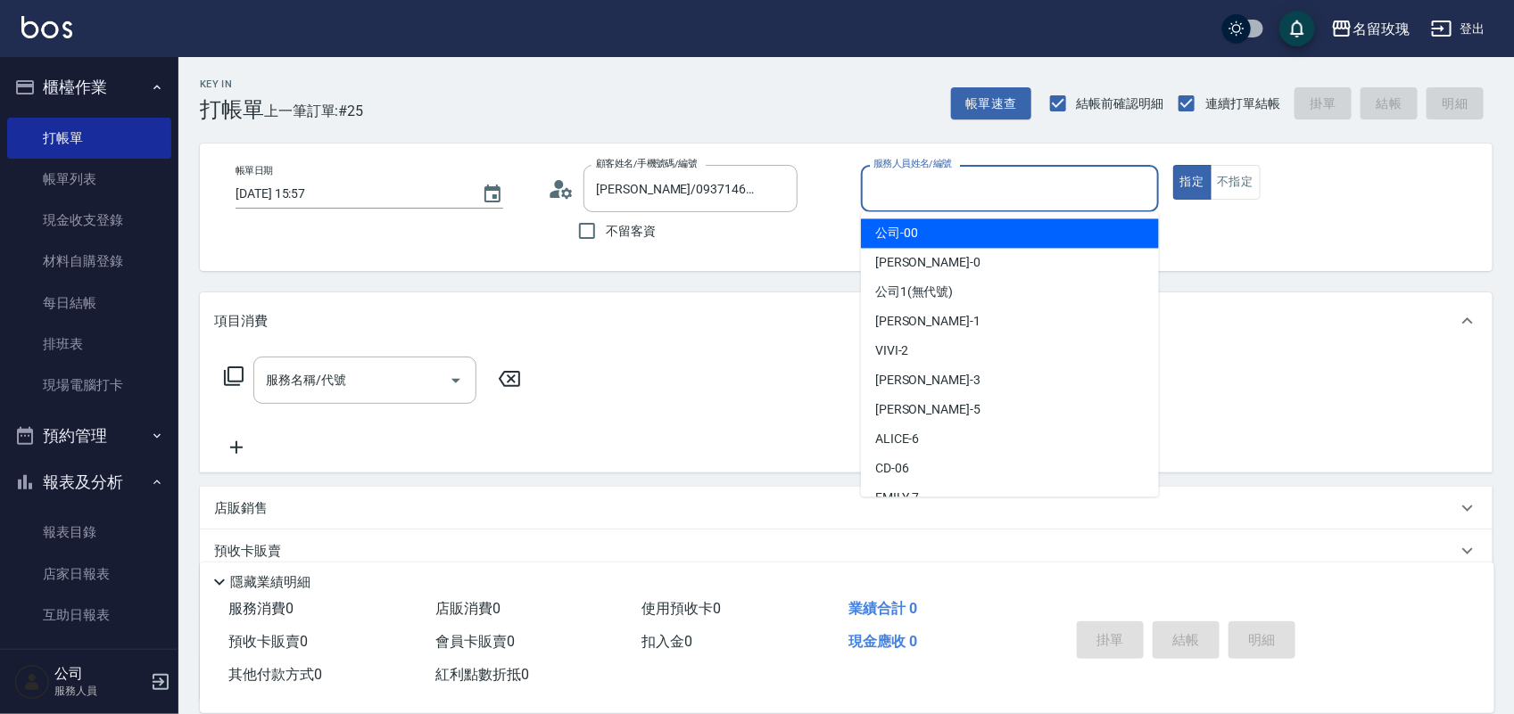
click at [897, 202] on input "服務人員姓名/編號" at bounding box center [1010, 188] width 282 height 31
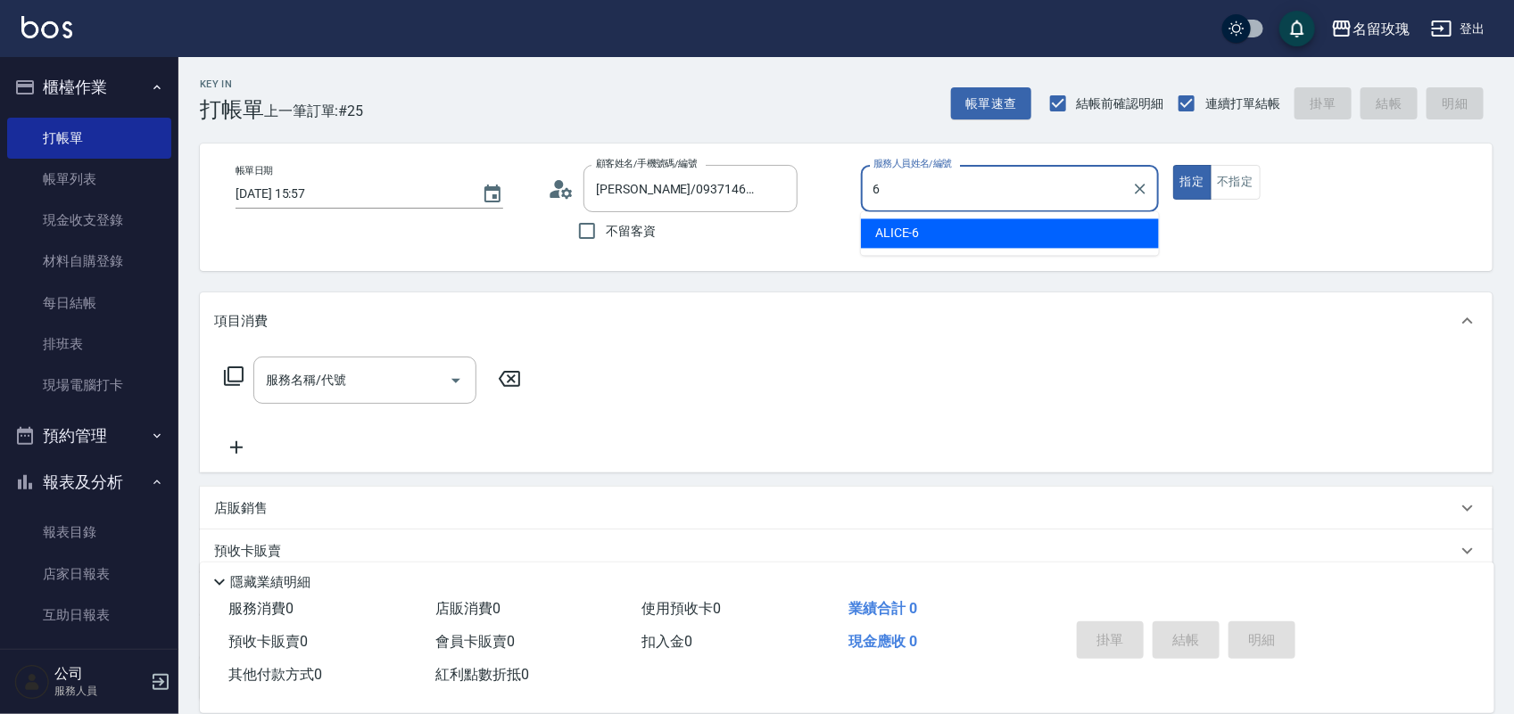
type input "ALICE-6"
type button "true"
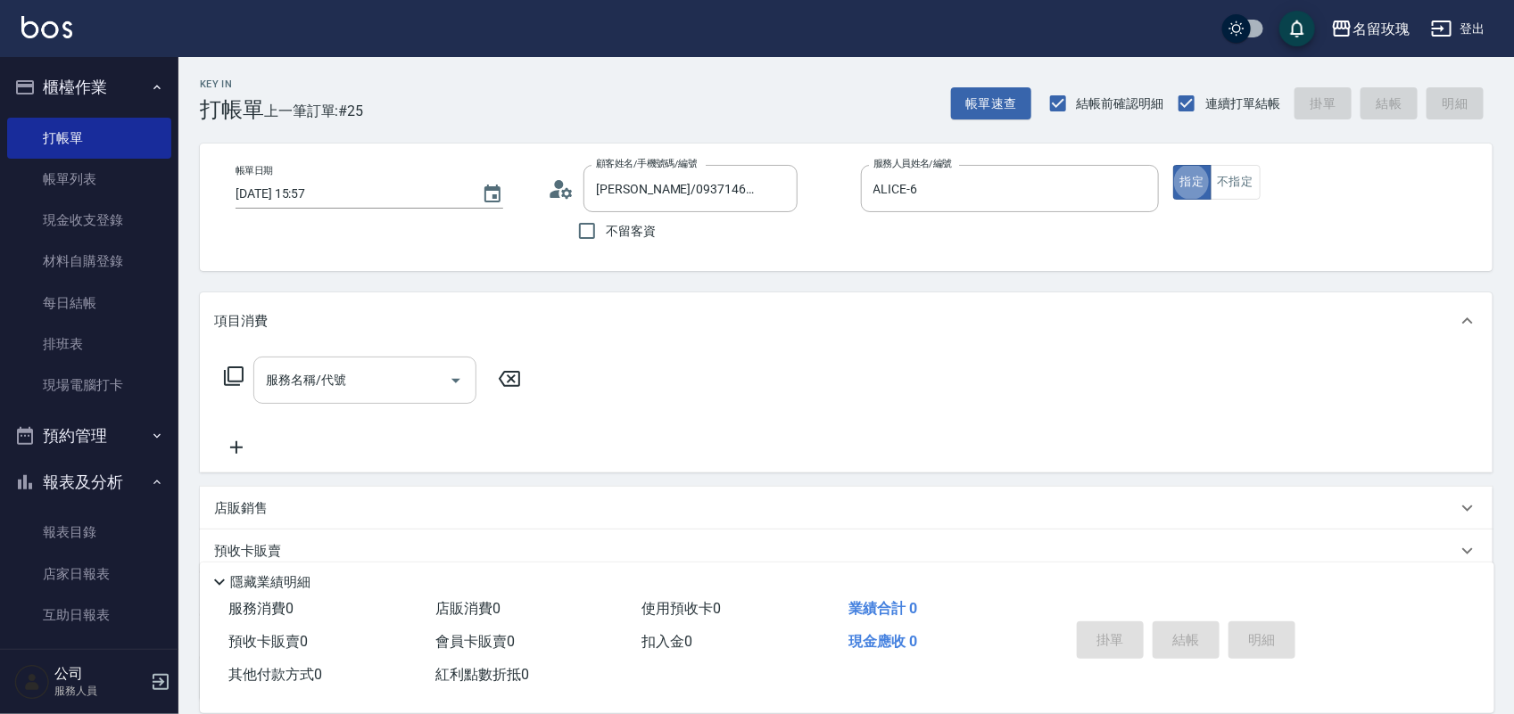
click at [319, 371] on div "服務名稱/代號 服務名稱/代號" at bounding box center [364, 380] width 223 height 47
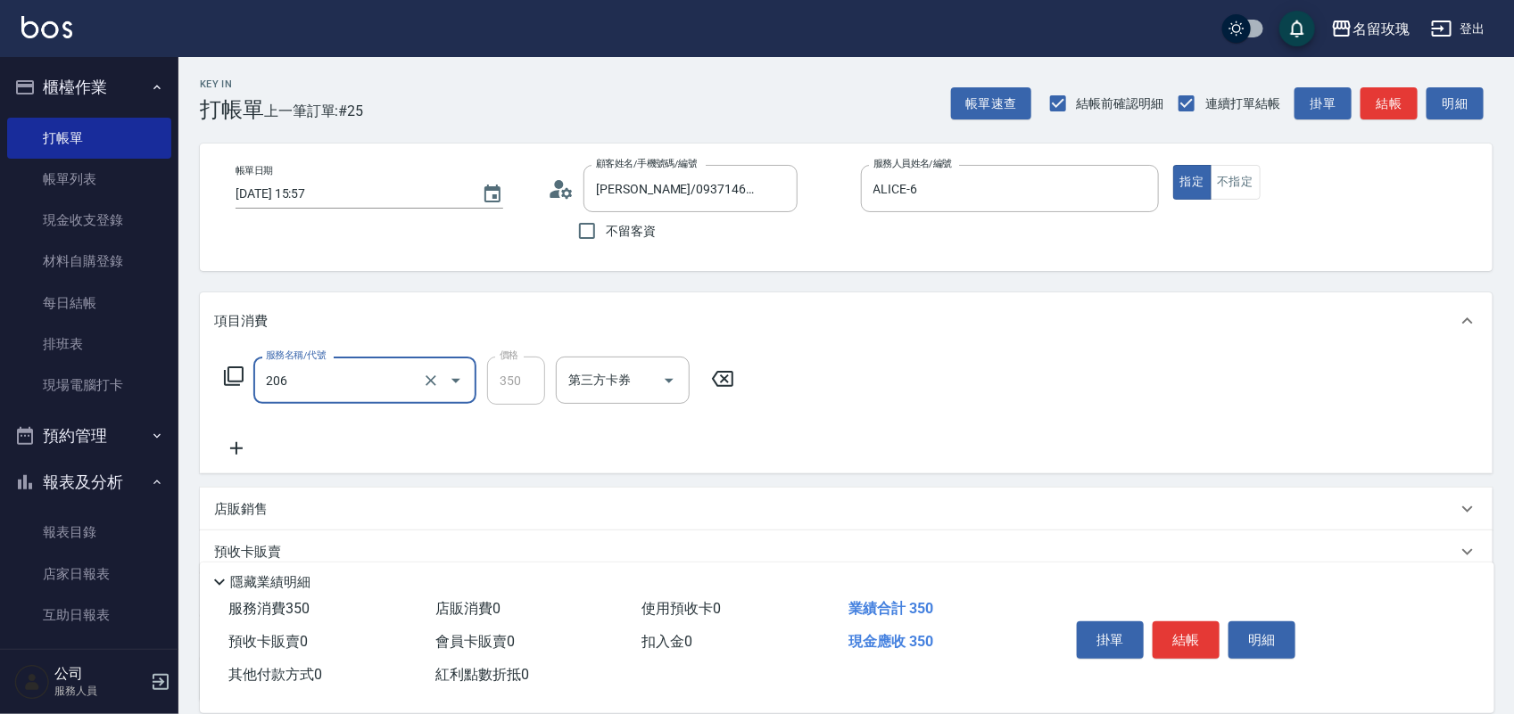
type input "洗髮精油(206)"
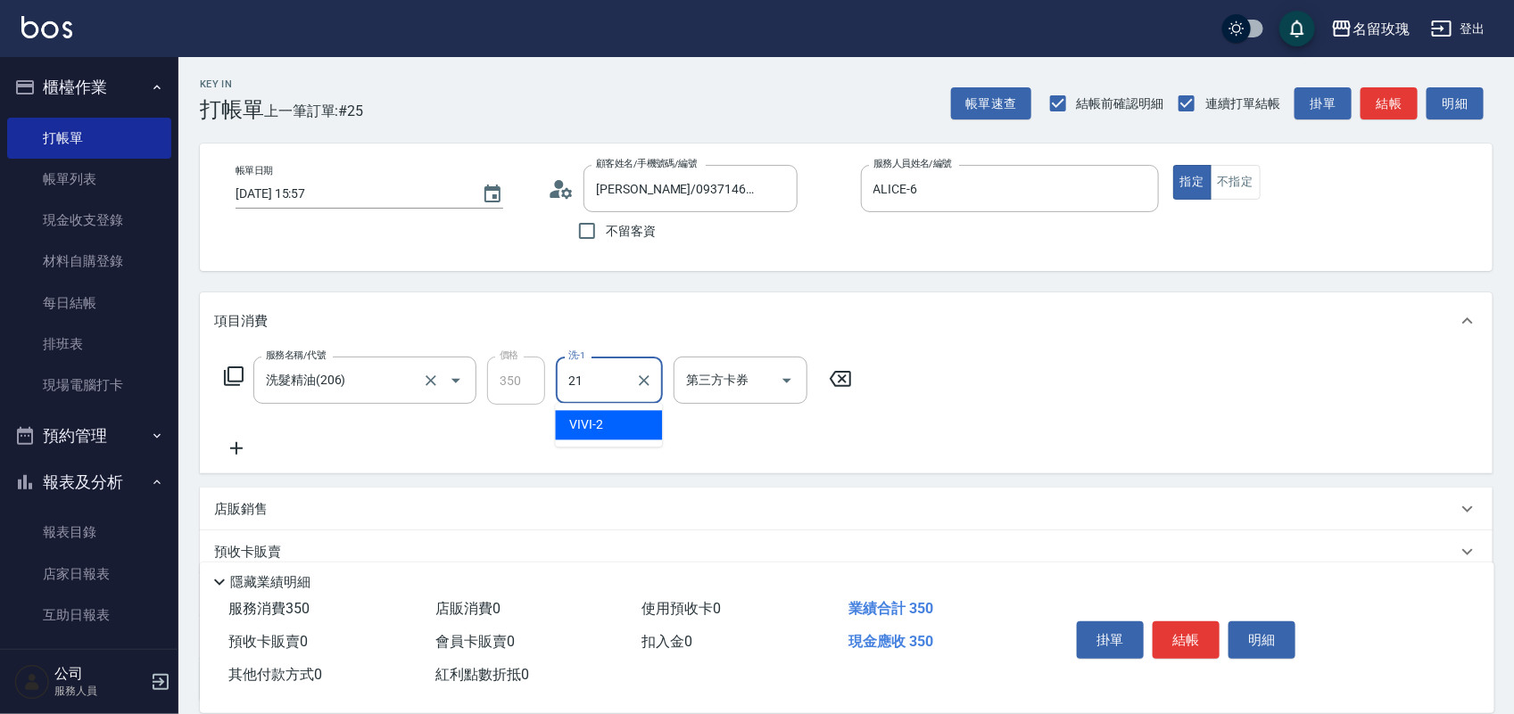
type input "少少-21"
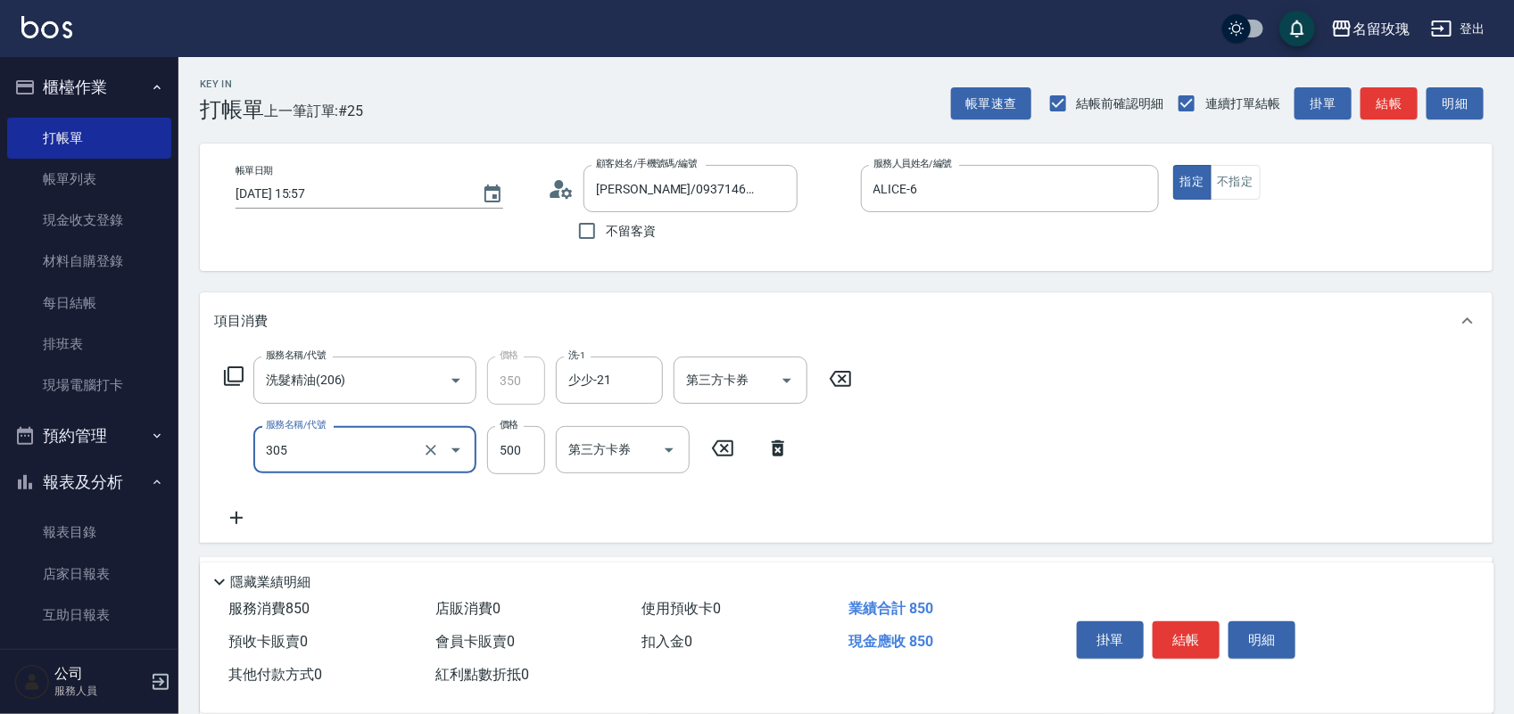
type input "剪髮(305)"
click at [225, 375] on icon at bounding box center [234, 377] width 20 height 20
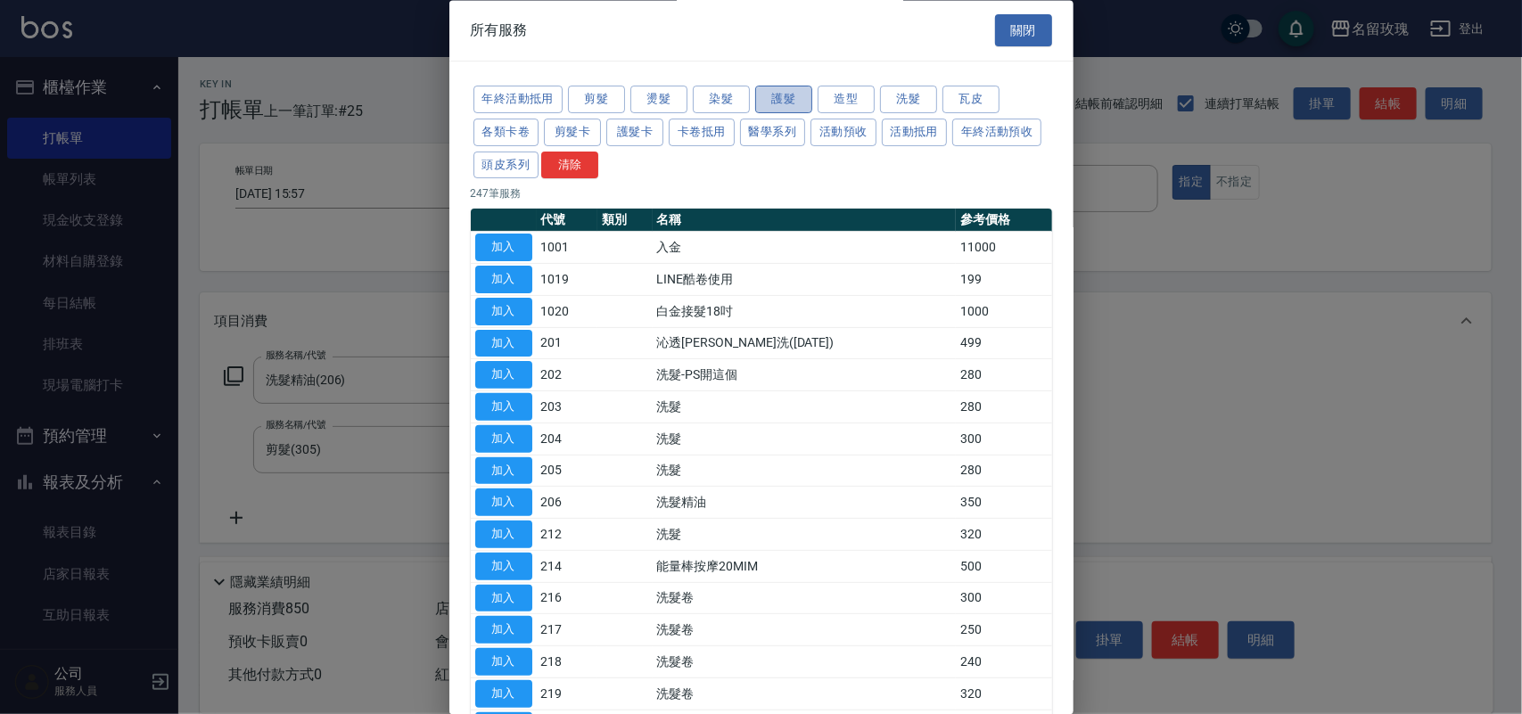
click at [781, 103] on button "護髮" at bounding box center [783, 101] width 57 height 28
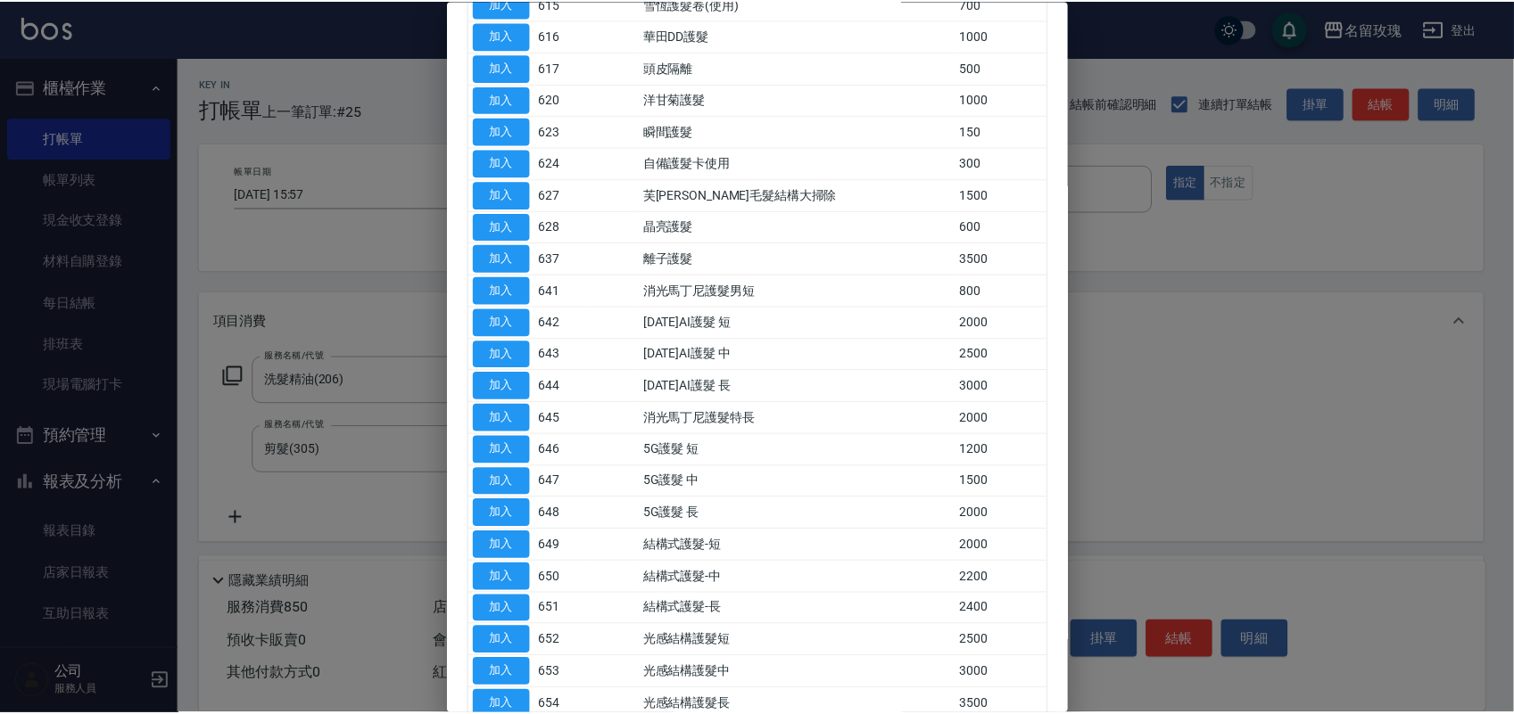
scroll to position [557, 0]
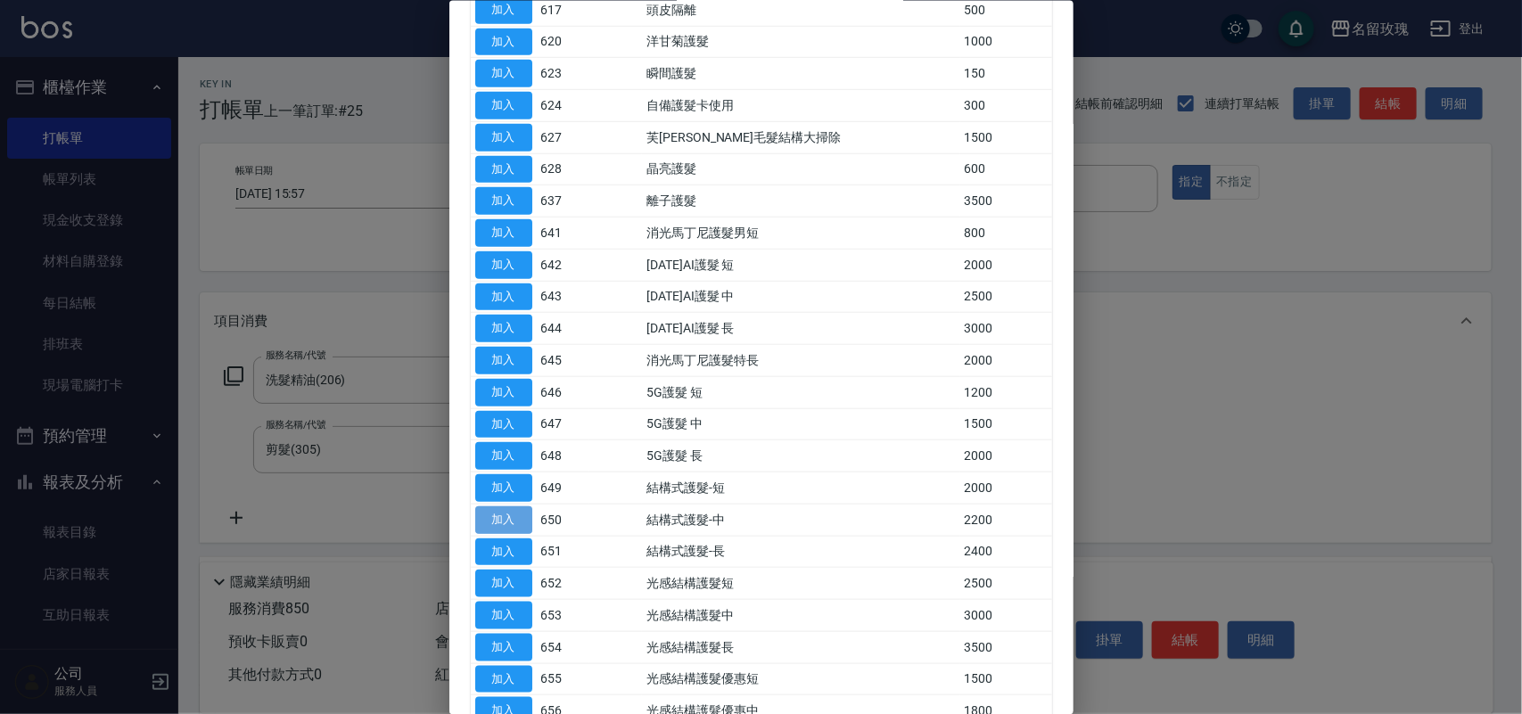
click at [506, 513] on button "加入" at bounding box center [503, 520] width 57 height 28
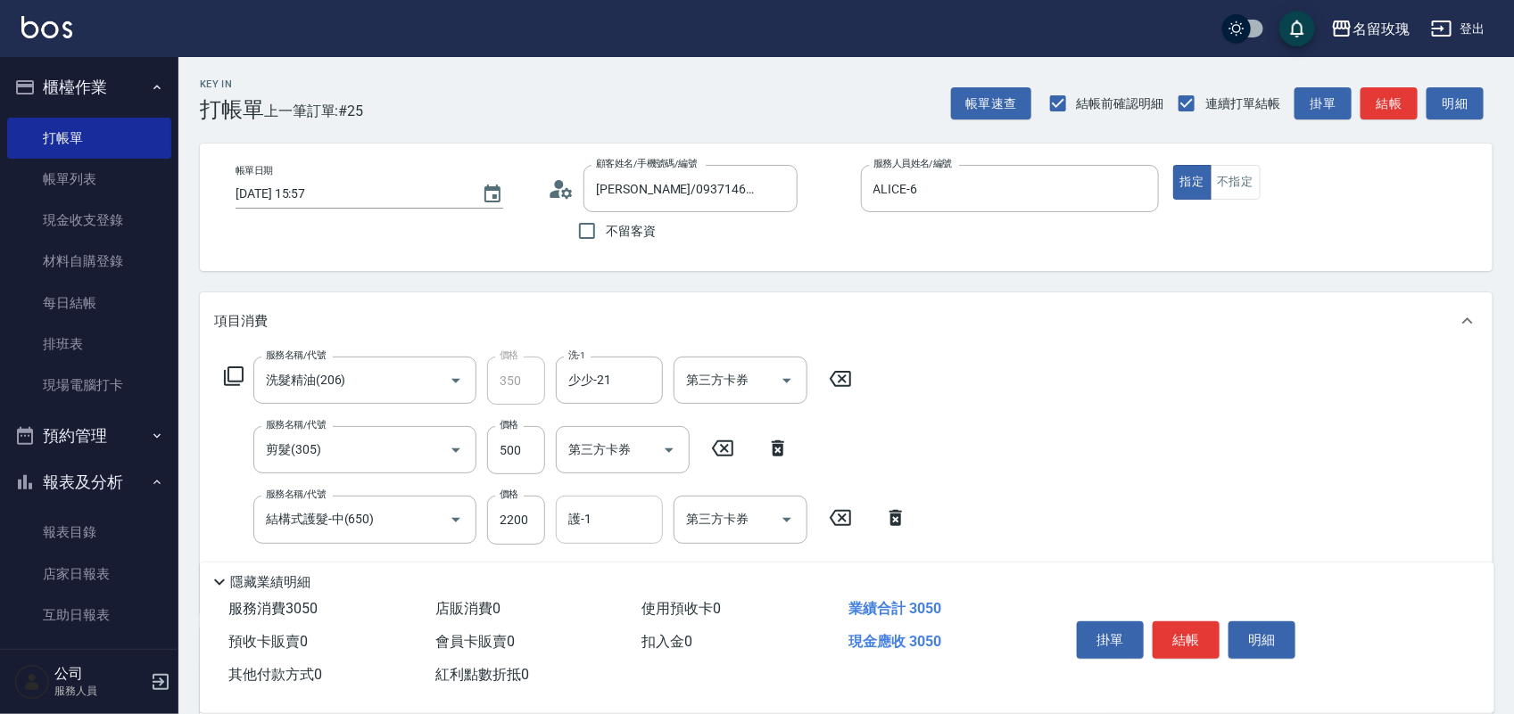
click at [577, 533] on input "護-1" at bounding box center [609, 519] width 91 height 31
type input "少少-21"
click at [1178, 631] on button "結帳" at bounding box center [1185, 640] width 67 height 37
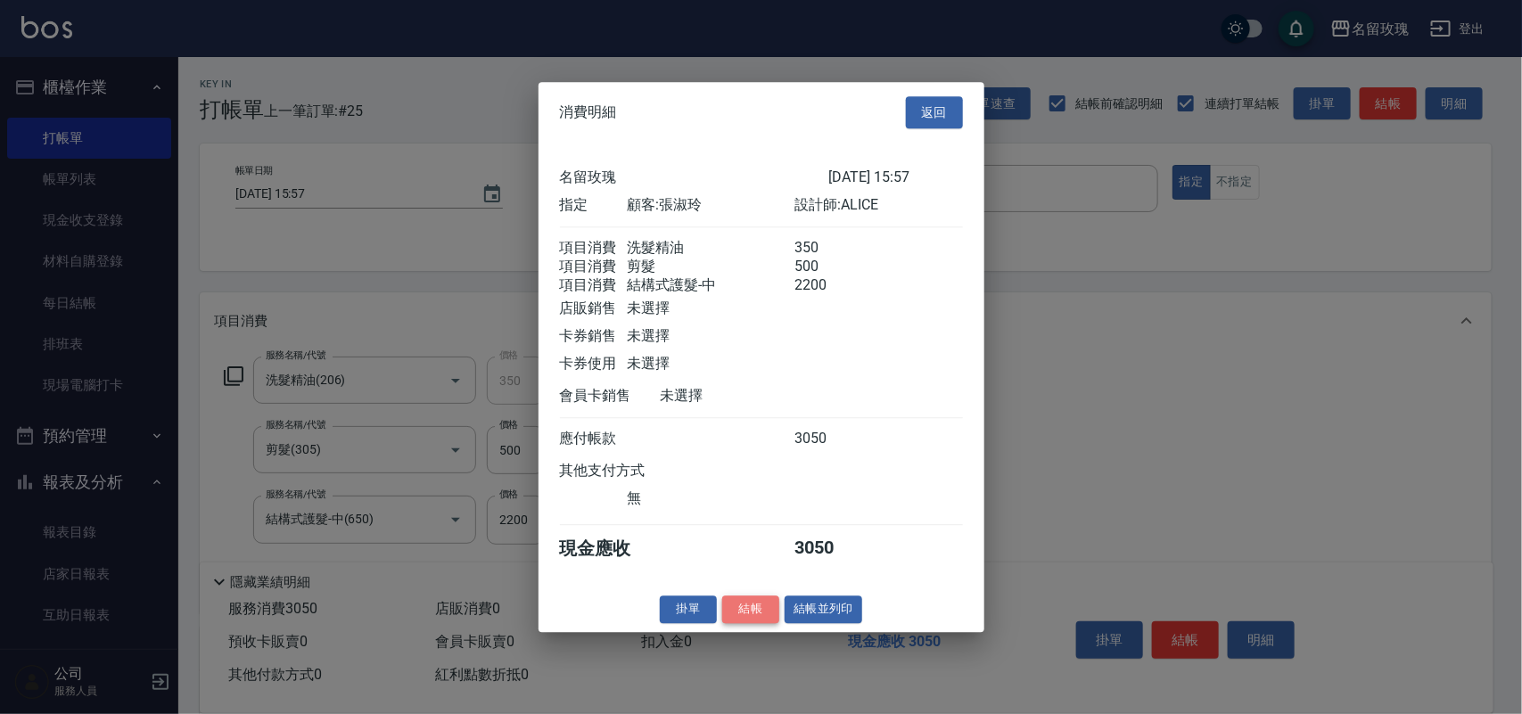
click at [759, 617] on button "結帳" at bounding box center [750, 610] width 57 height 28
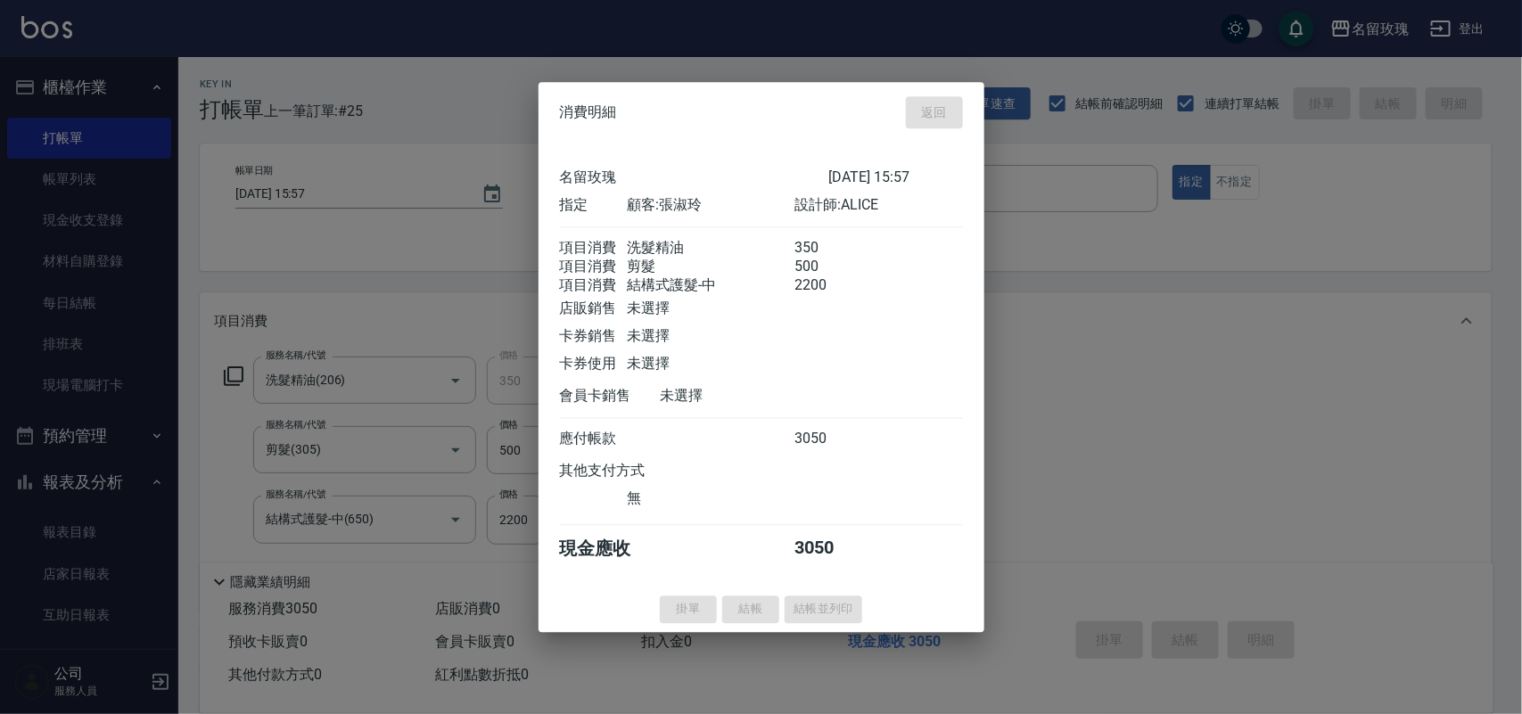
type input "[DATE] 16:05"
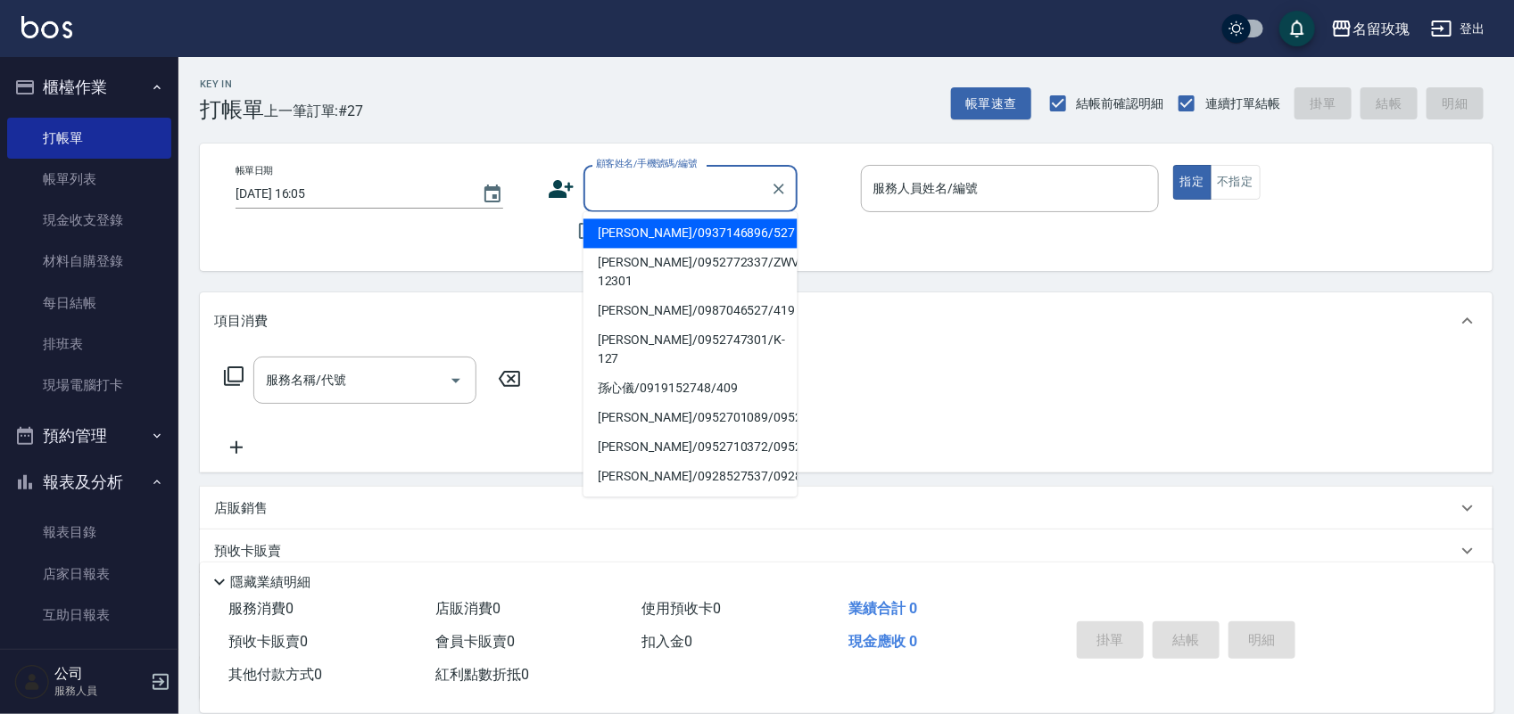
click at [663, 202] on input "顧客姓名/手機號碼/編號" at bounding box center [676, 188] width 171 height 31
click at [680, 246] on li "[PERSON_NAME]/0923228443/481" at bounding box center [690, 233] width 214 height 29
type input "[PERSON_NAME]/0923228443/481"
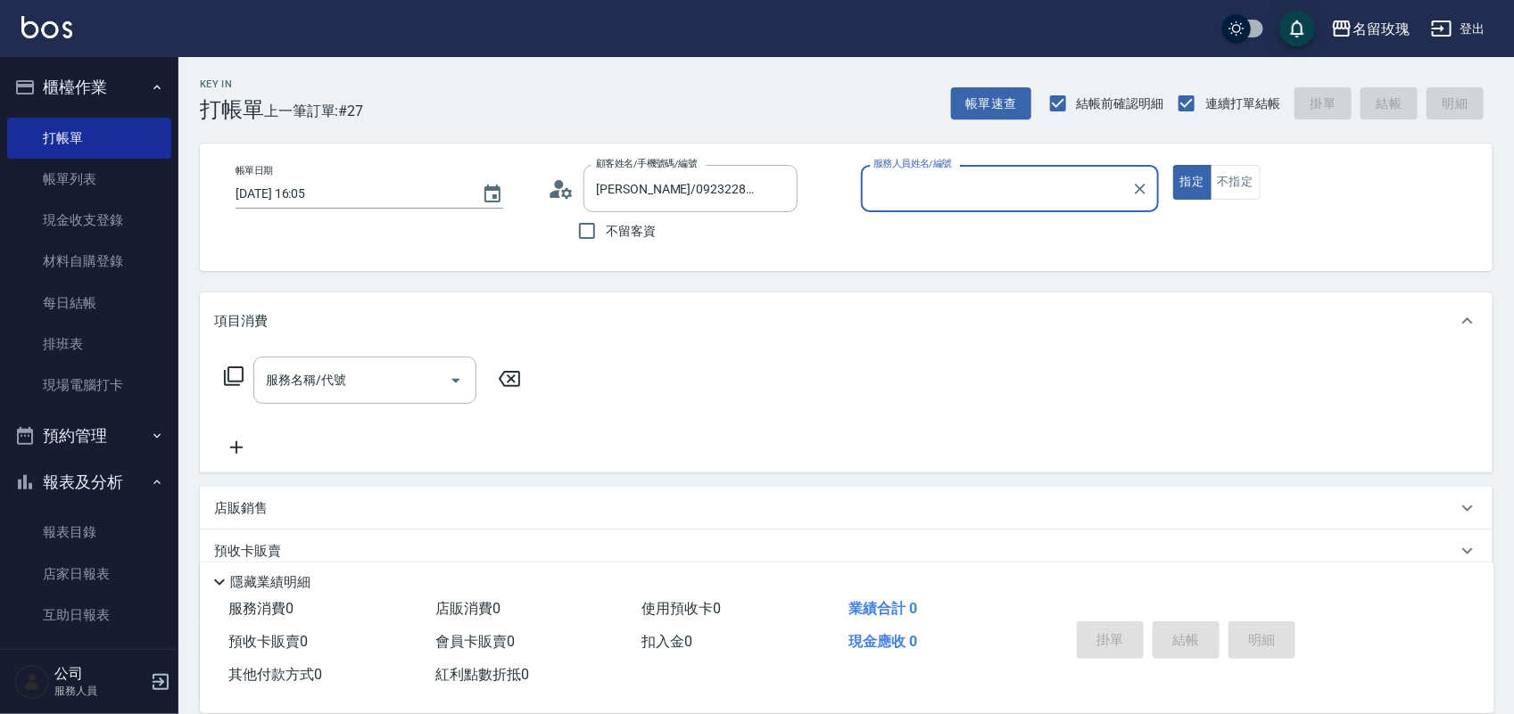
type input "[PERSON_NAME]-7"
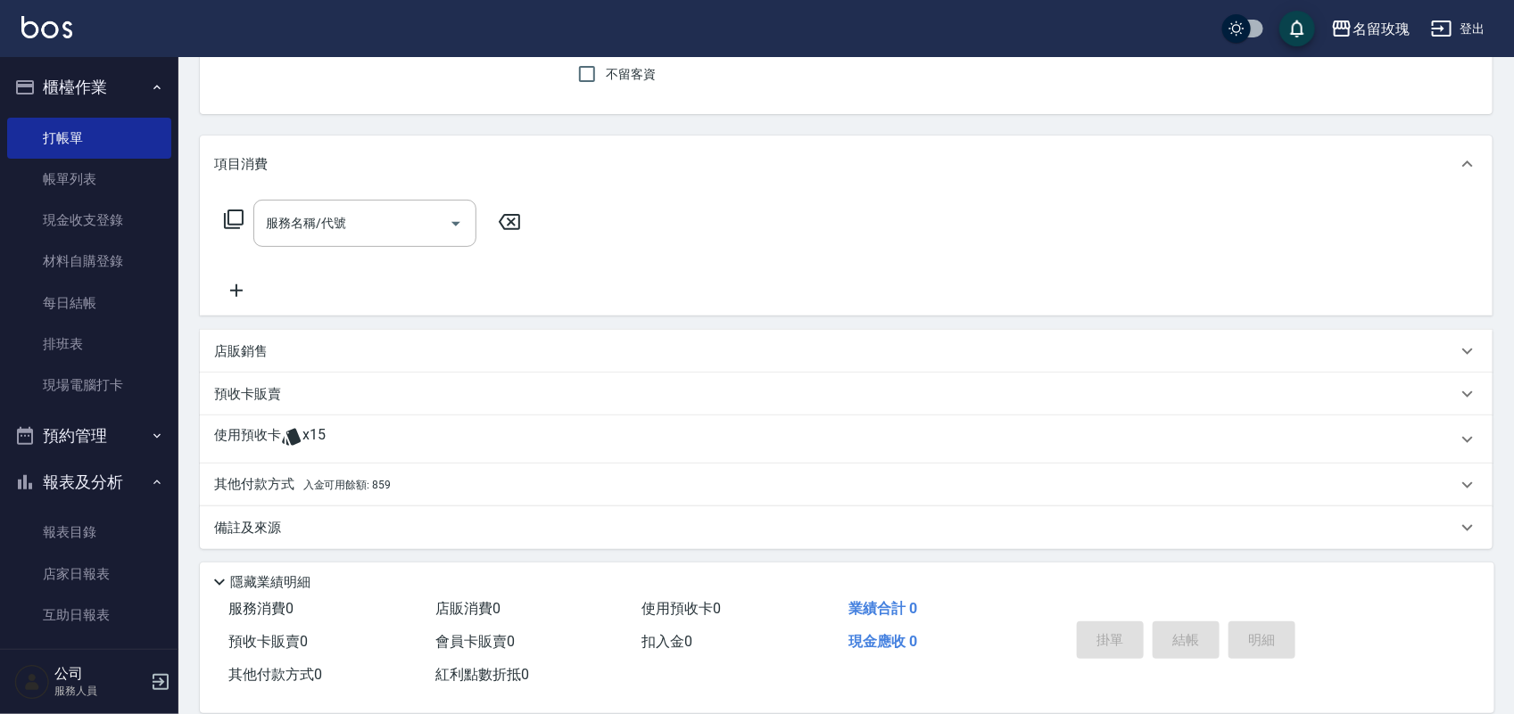
scroll to position [161, 0]
click at [354, 431] on div "使用預收卡 x15" at bounding box center [835, 435] width 1242 height 27
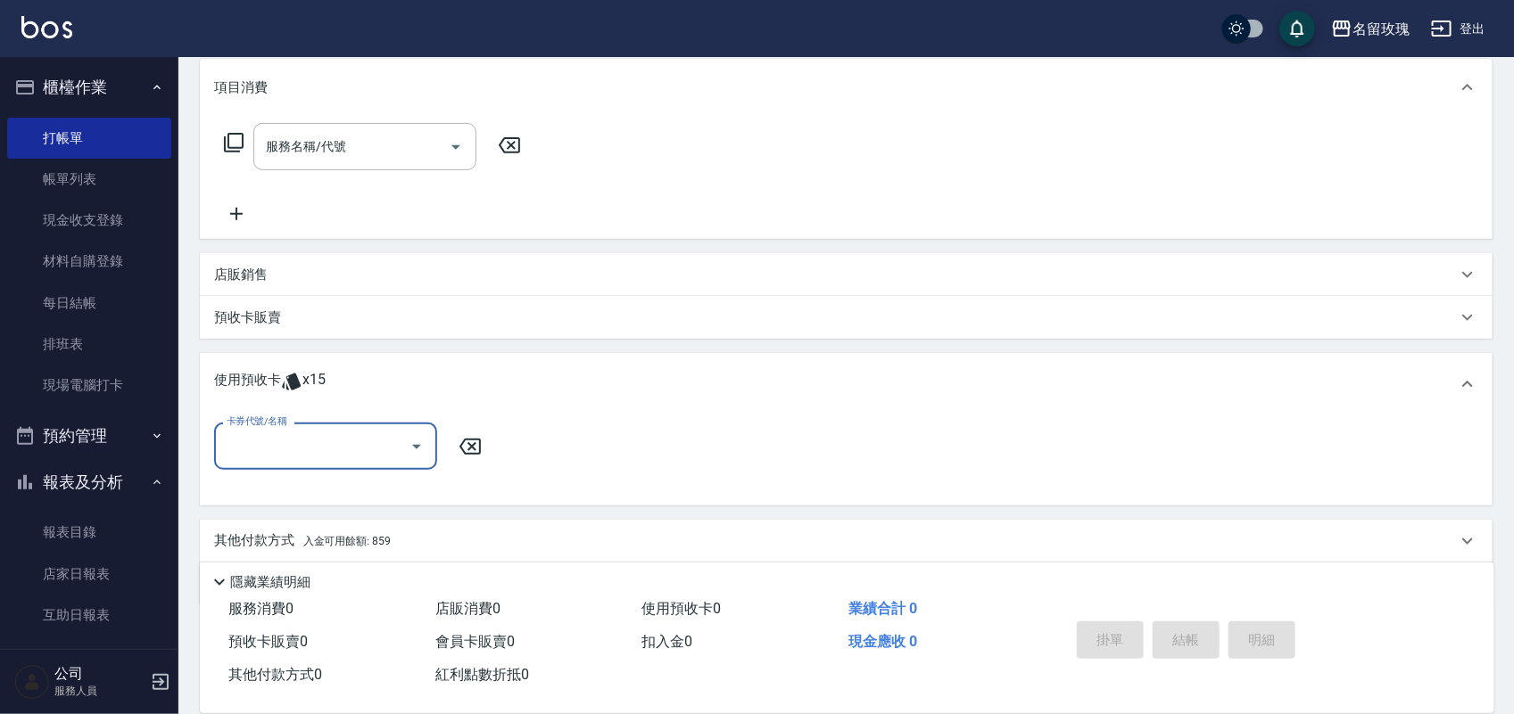
scroll to position [273, 0]
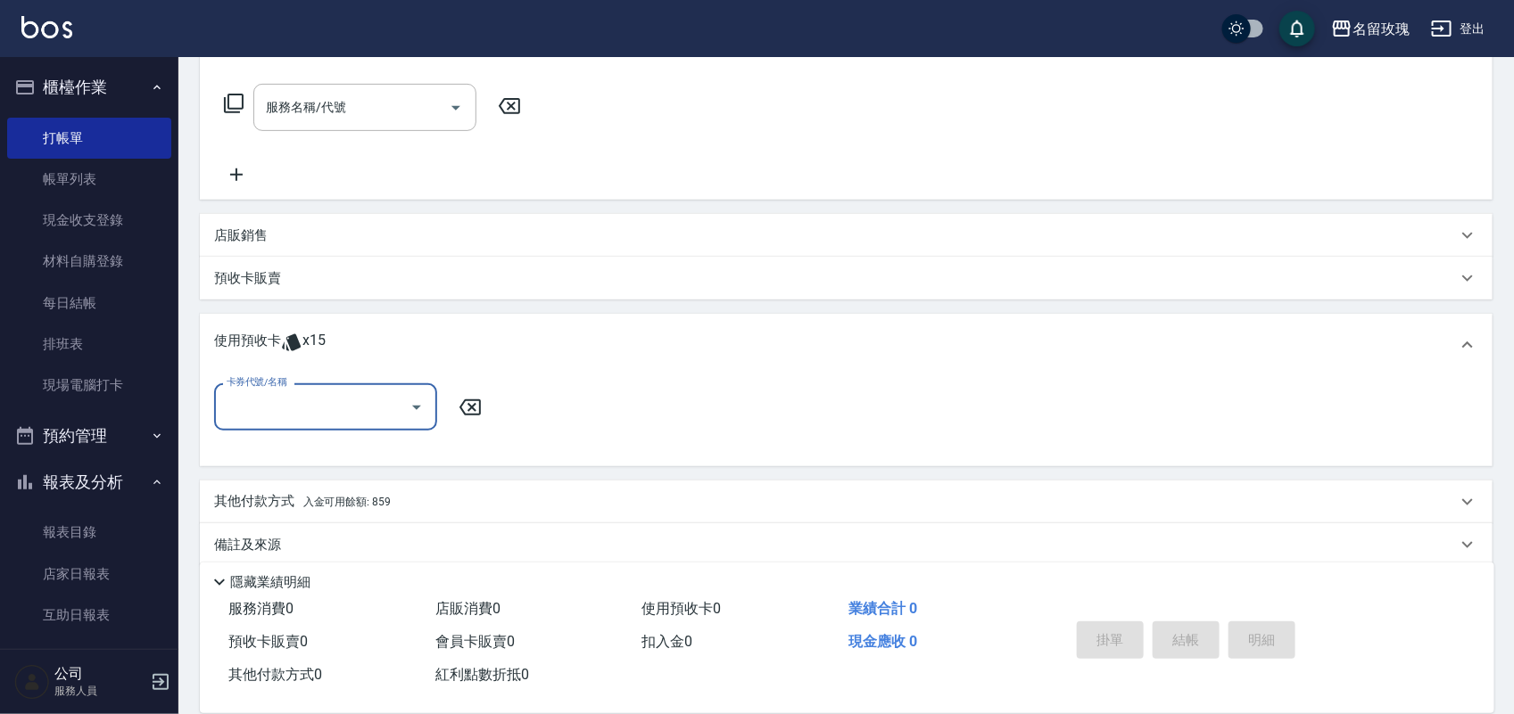
click at [415, 417] on button "Open" at bounding box center [416, 407] width 29 height 29
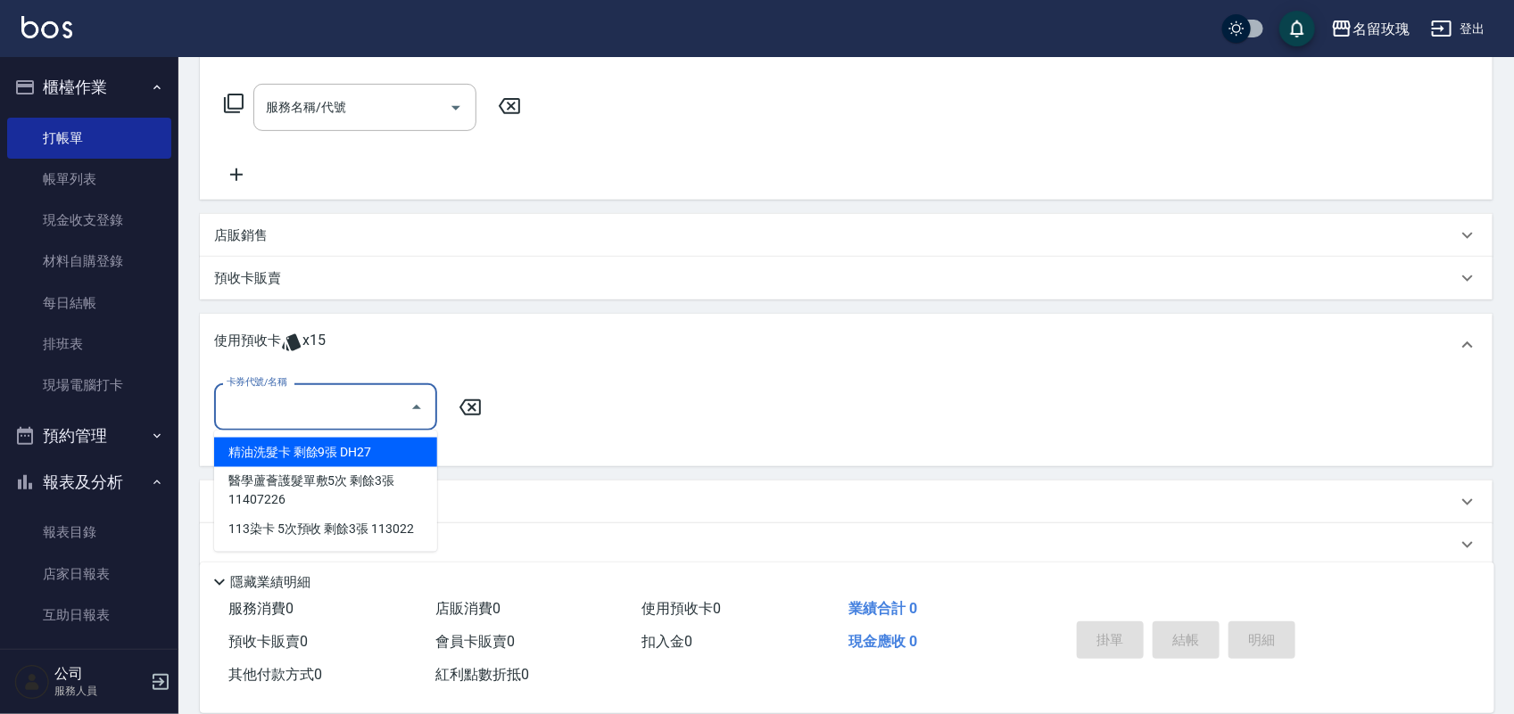
click at [413, 455] on div "精油洗髮卡 剩餘9張 DH27" at bounding box center [325, 452] width 223 height 29
type input "精油洗髮卡 DH27"
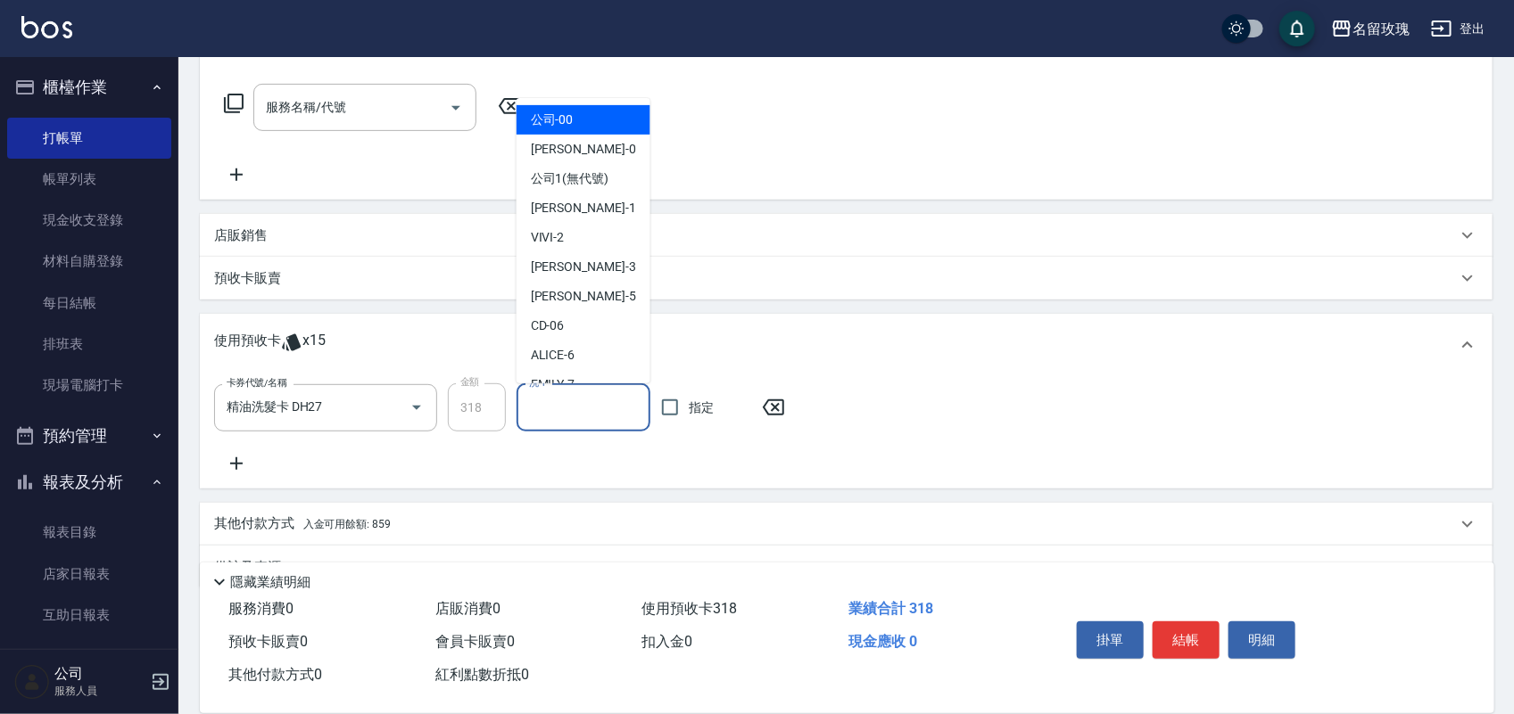
drag, startPoint x: 578, startPoint y: 419, endPoint x: 567, endPoint y: 540, distance: 121.8
click at [578, 420] on input "洗-1" at bounding box center [583, 407] width 118 height 31
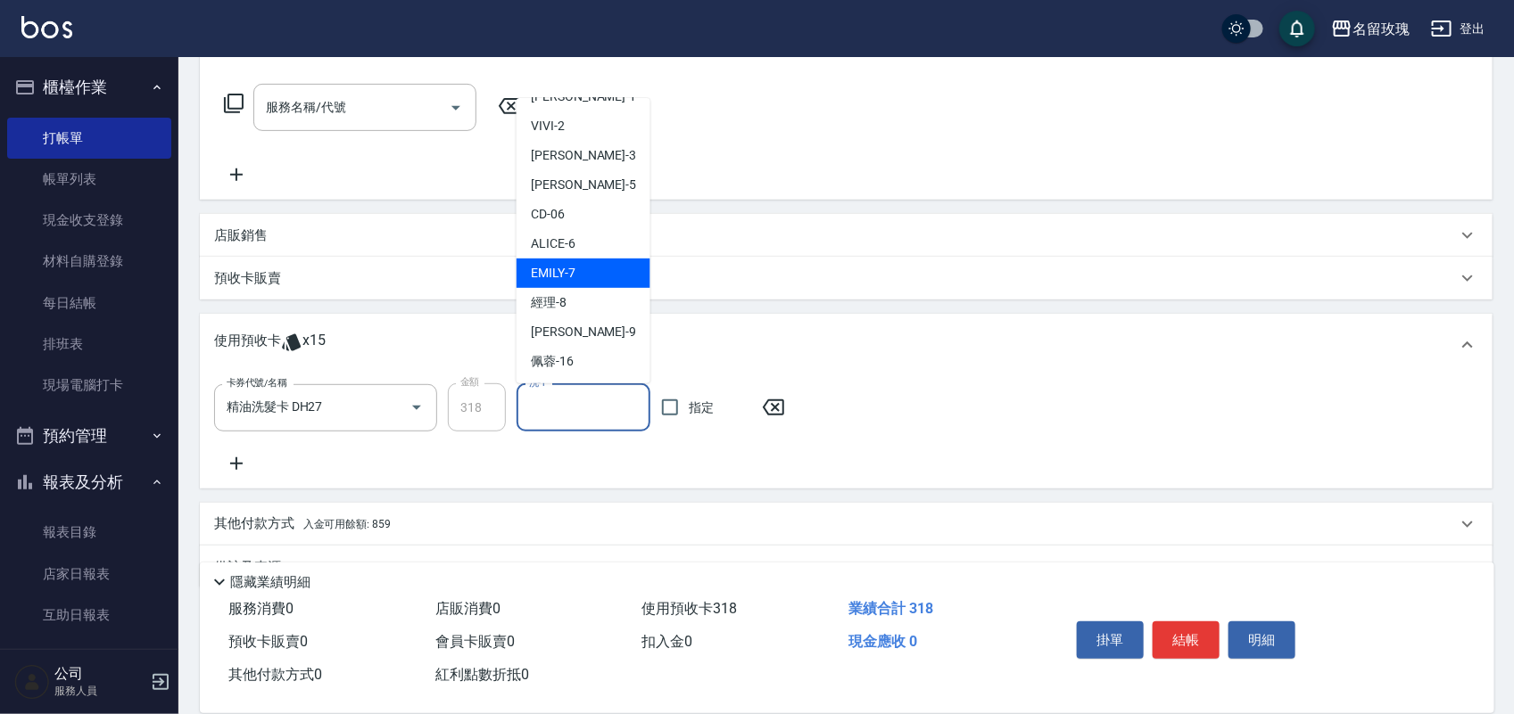
click at [562, 277] on span "[PERSON_NAME] -7" at bounding box center [553, 273] width 45 height 19
type input "[PERSON_NAME]-7"
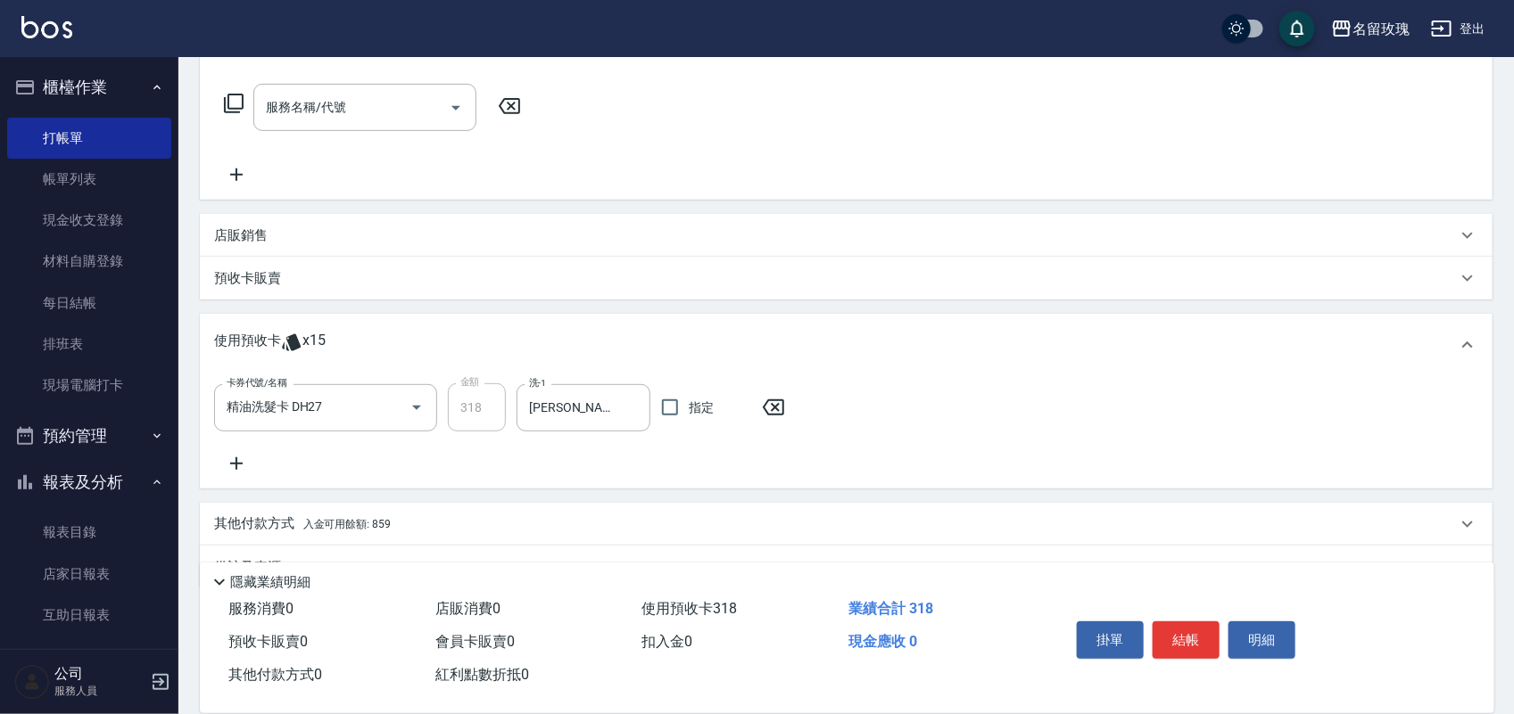
click at [286, 228] on div "店販銷售" at bounding box center [835, 236] width 1242 height 19
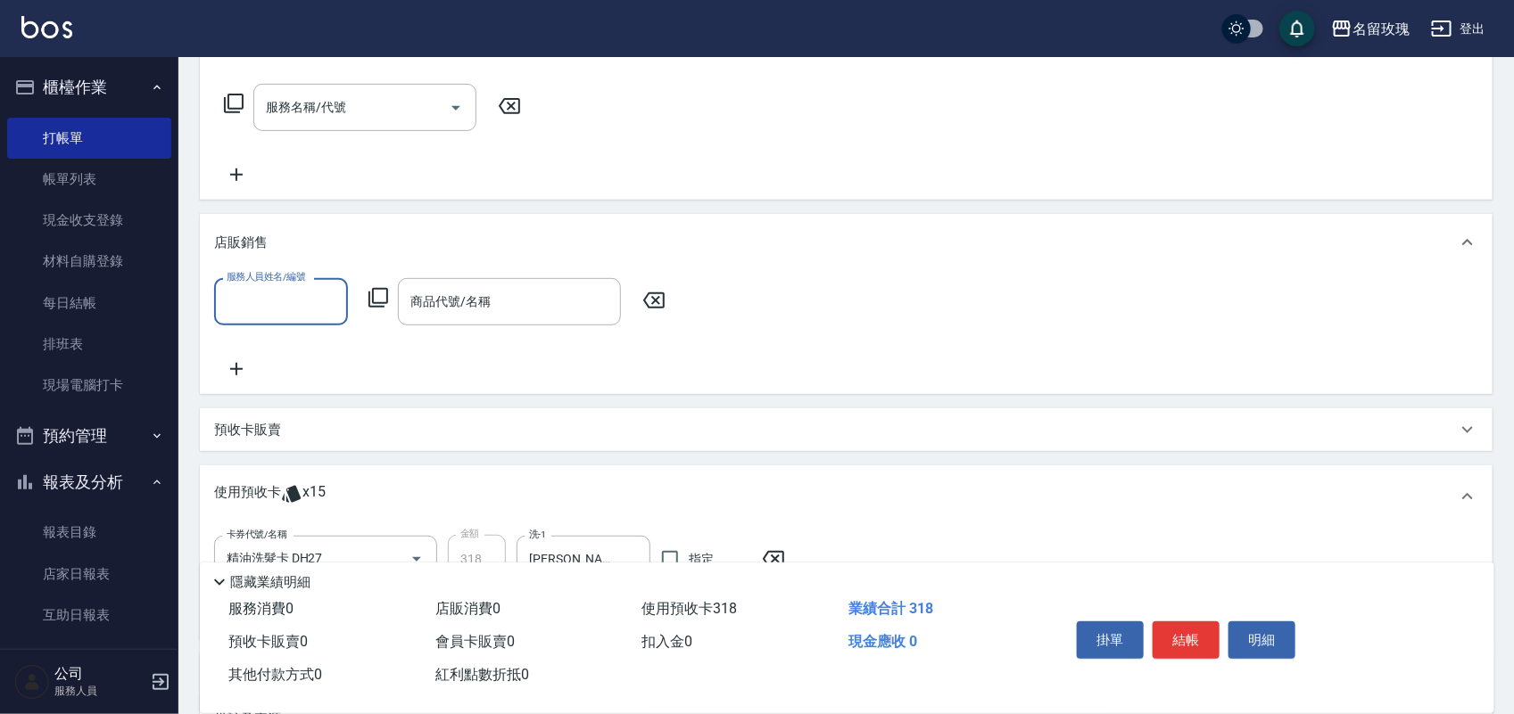
scroll to position [0, 0]
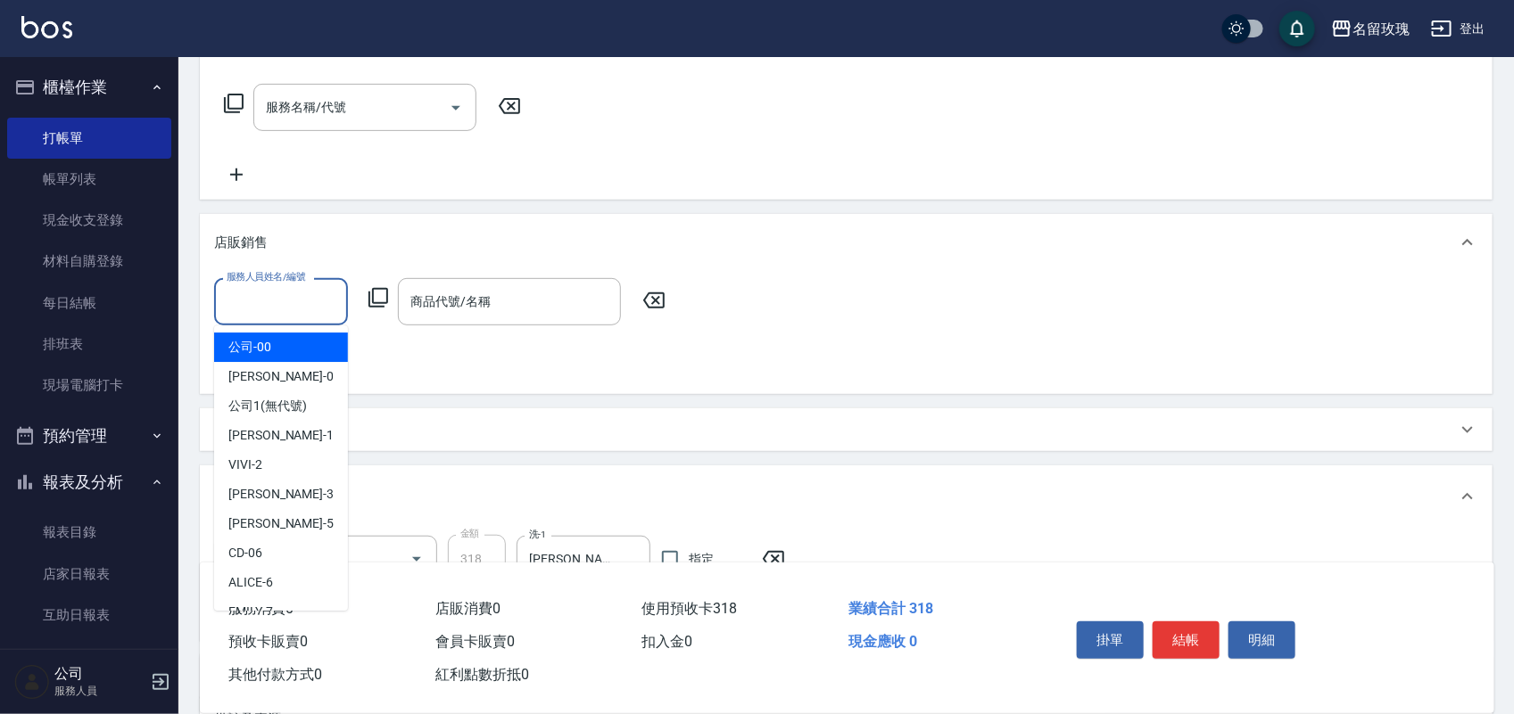
click at [243, 308] on input "服務人員姓名/編號" at bounding box center [281, 301] width 118 height 31
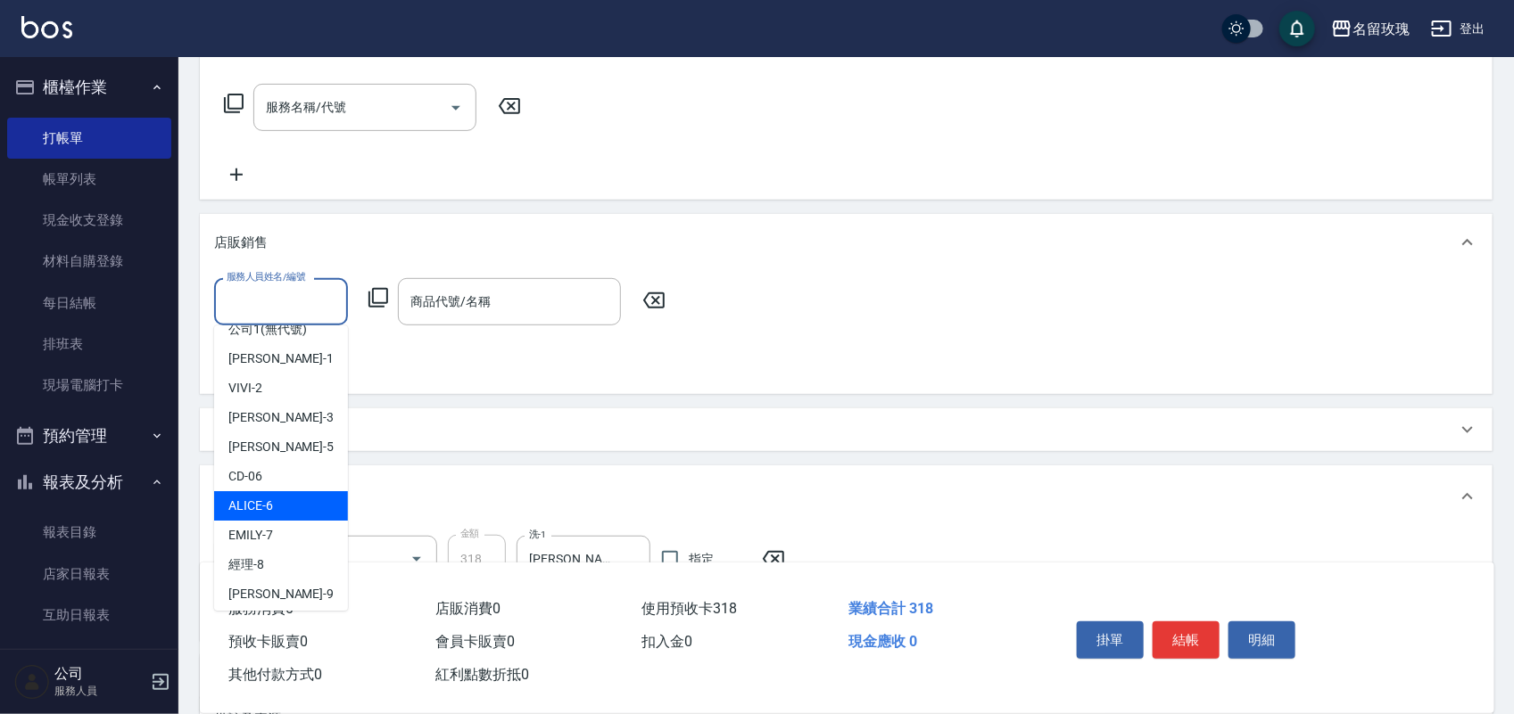
scroll to position [111, 0]
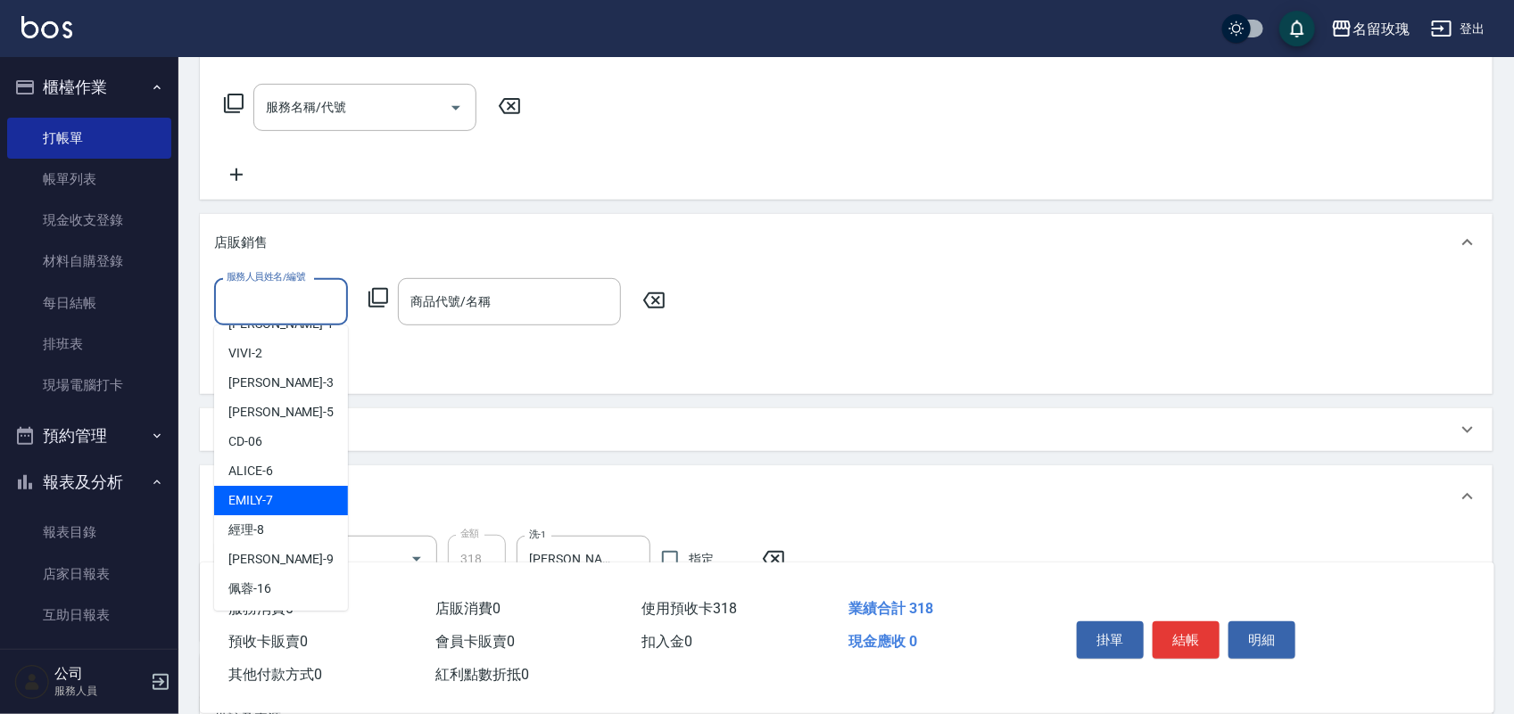
drag, startPoint x: 285, startPoint y: 500, endPoint x: 351, endPoint y: 425, distance: 99.9
click at [285, 499] on div "[PERSON_NAME] -7" at bounding box center [281, 500] width 134 height 29
type input "[PERSON_NAME]-7"
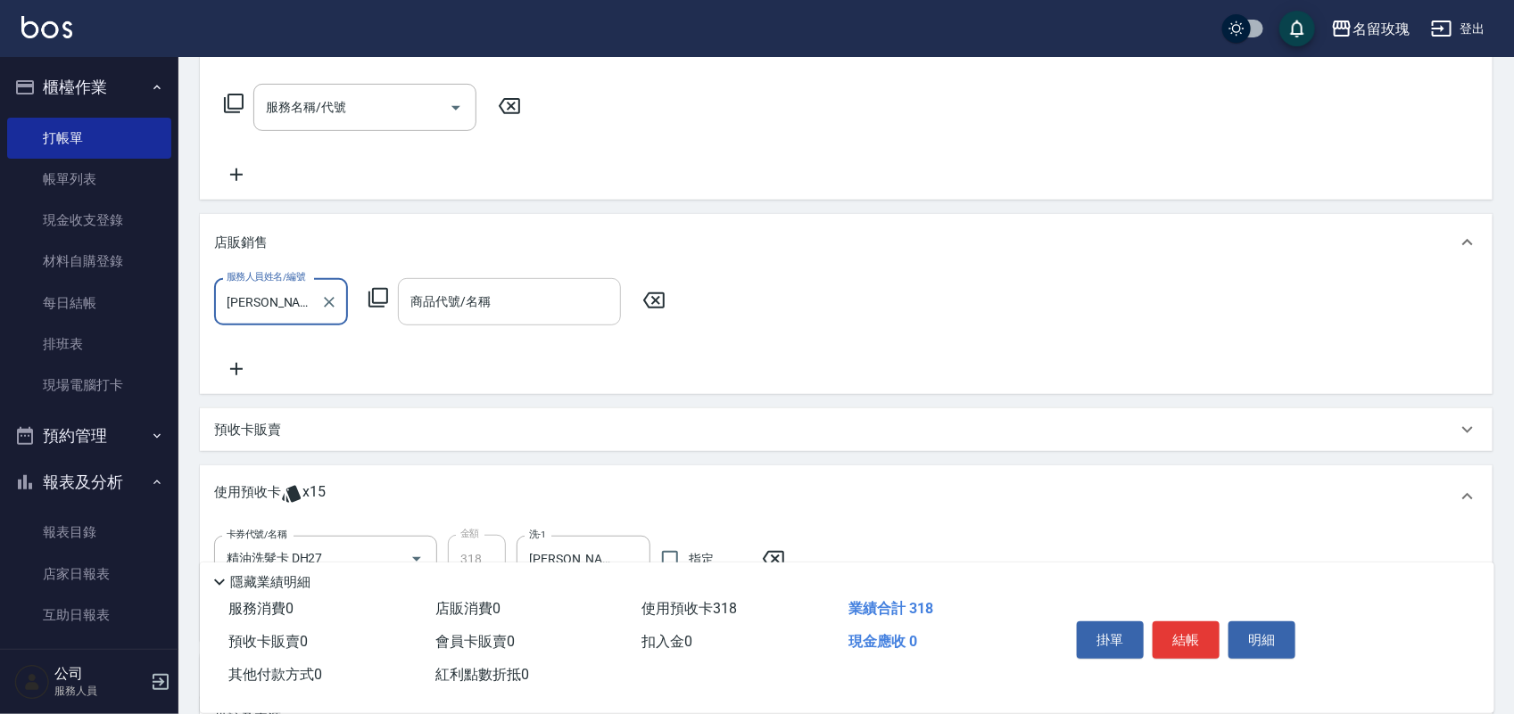
click at [438, 310] on input "商品代號/名稱" at bounding box center [509, 301] width 207 height 31
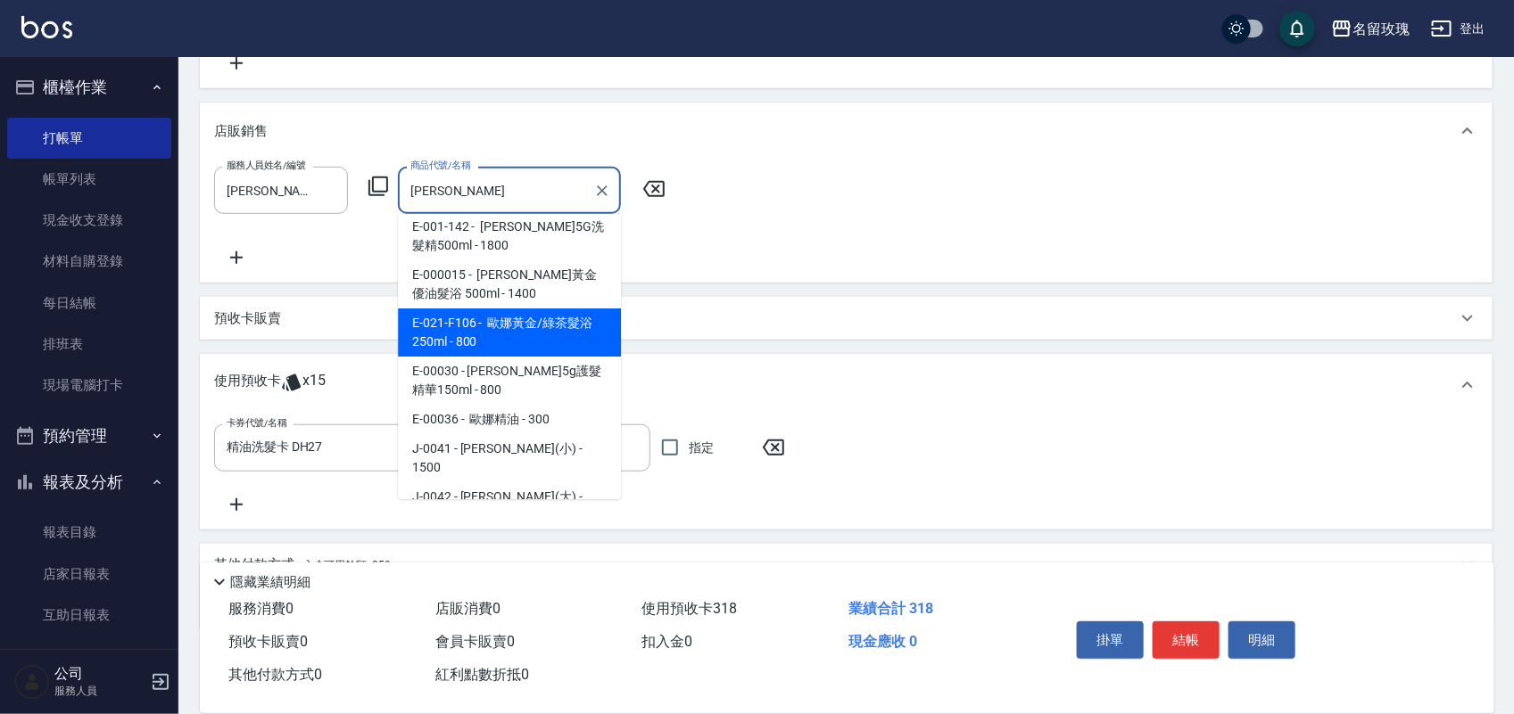
scroll to position [6, 0]
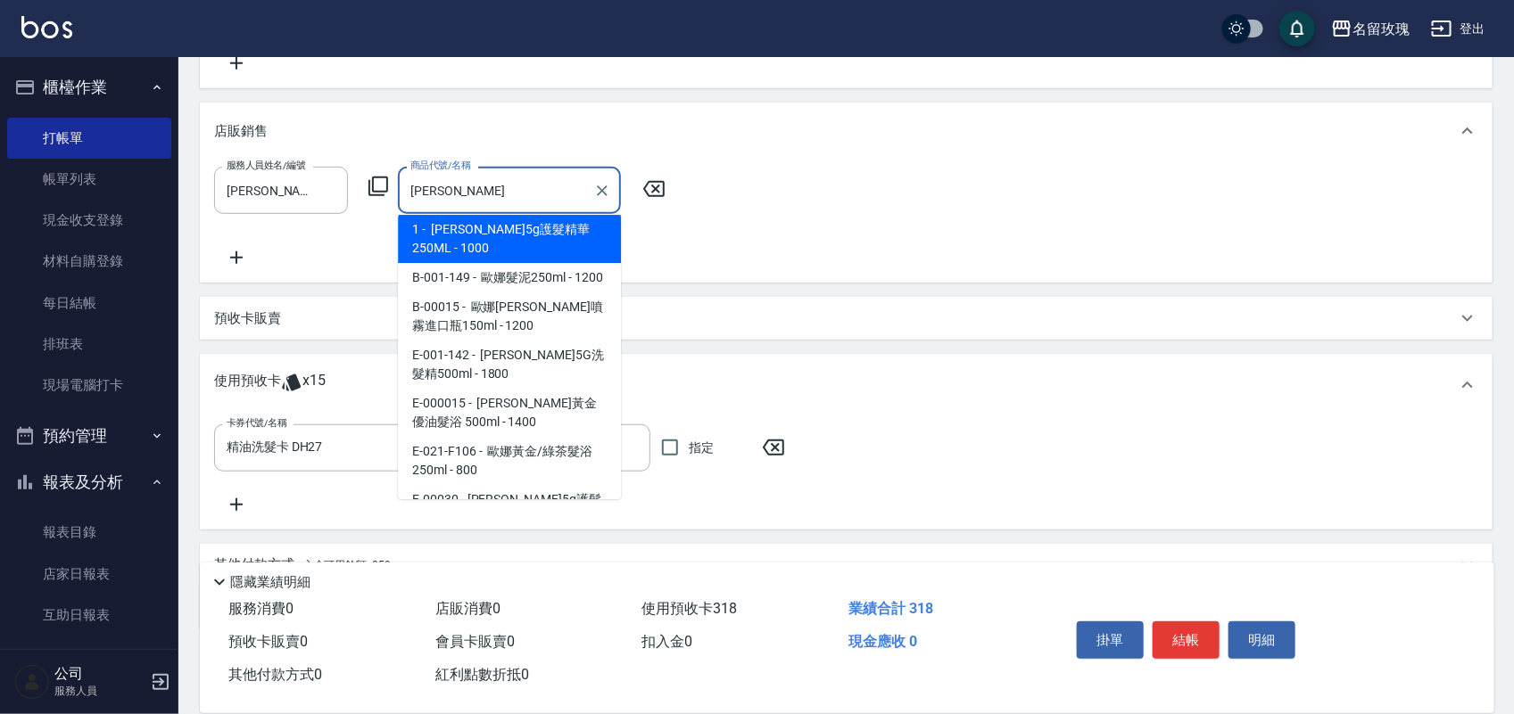
click at [526, 340] on ul "1 - 歐娜5g護髮精華250ML - 1000 B-001-149 - 歐娜髮泥250ml - 1200 B-00015 - 歐娜[PERSON_NAME]…" at bounding box center [509, 356] width 223 height 285
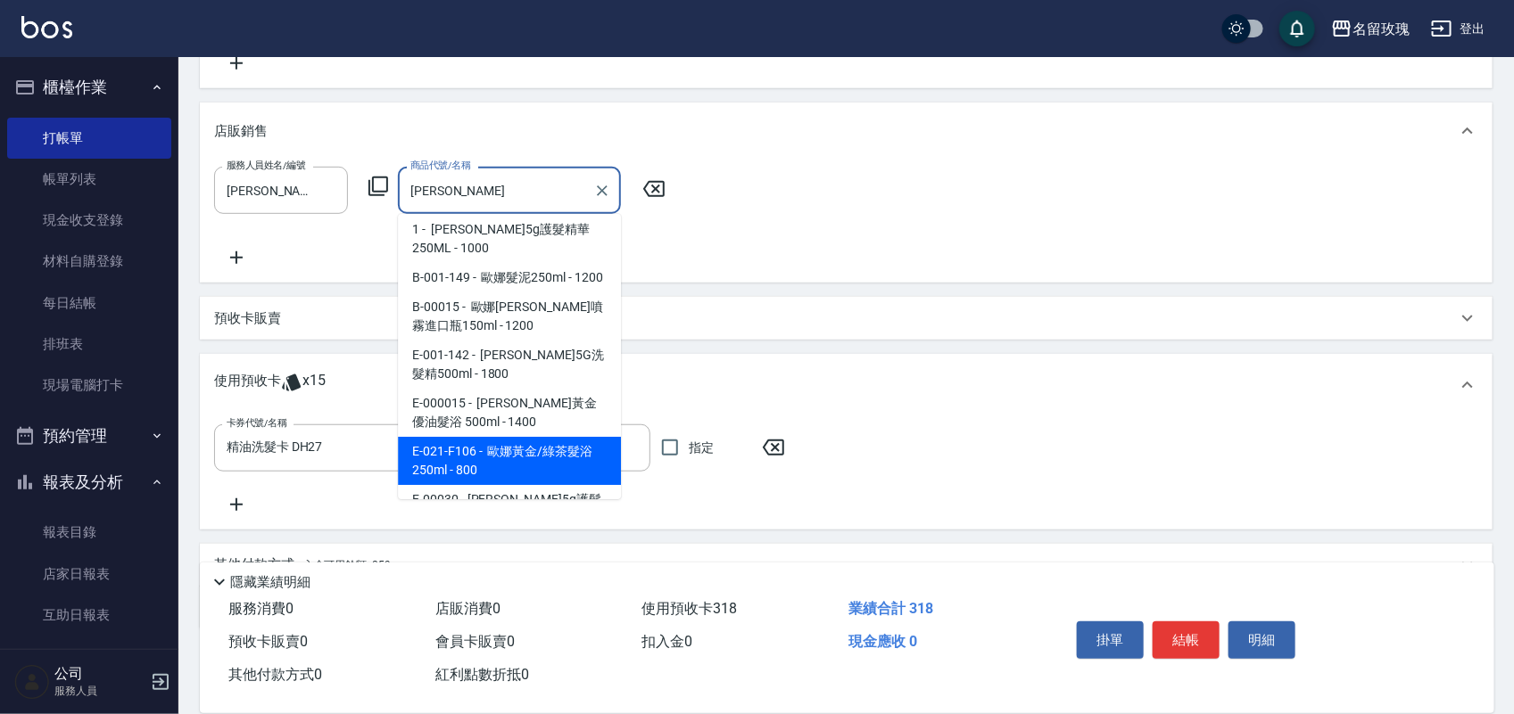
click at [569, 448] on span "E-021-F106 - 歐娜黃金/綠茶髮浴 250ml - 800" at bounding box center [509, 461] width 223 height 48
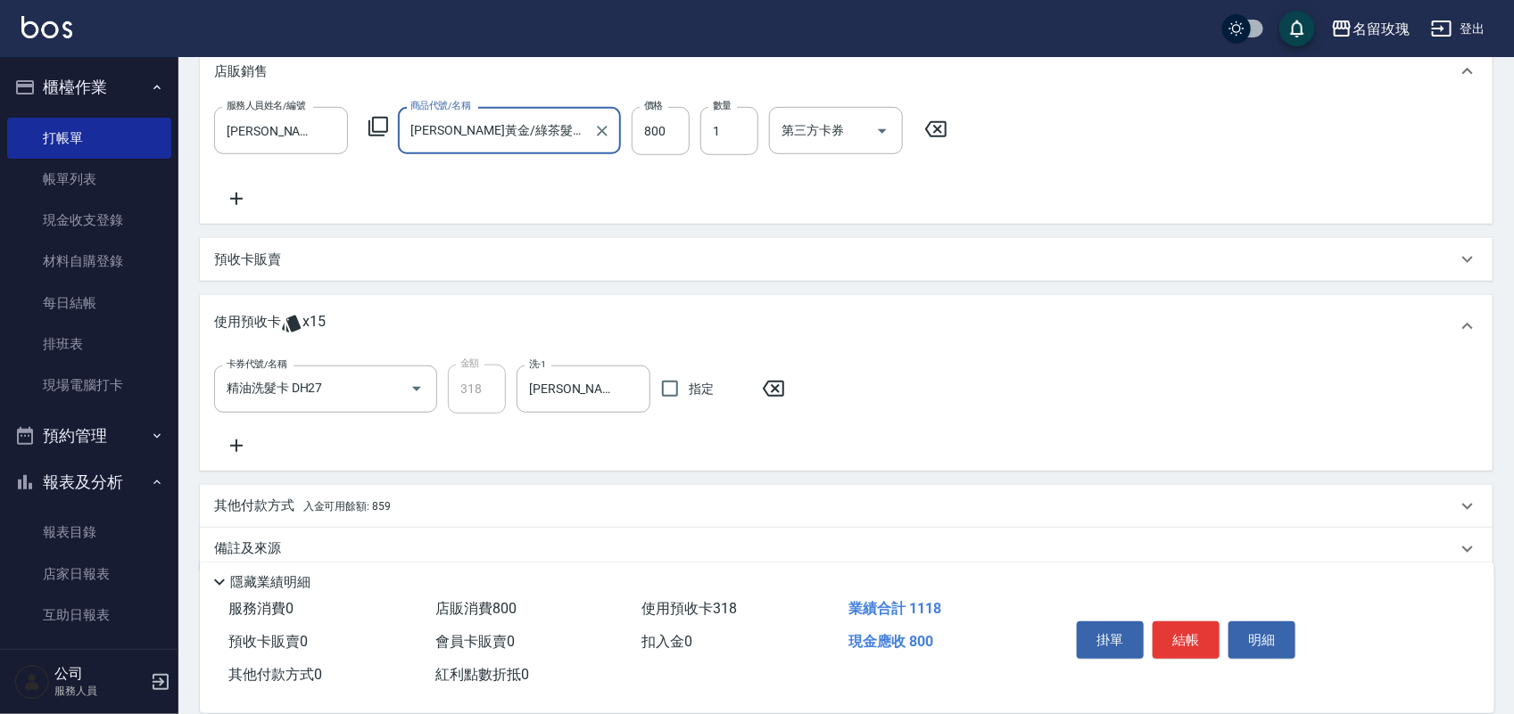
scroll to position [469, 0]
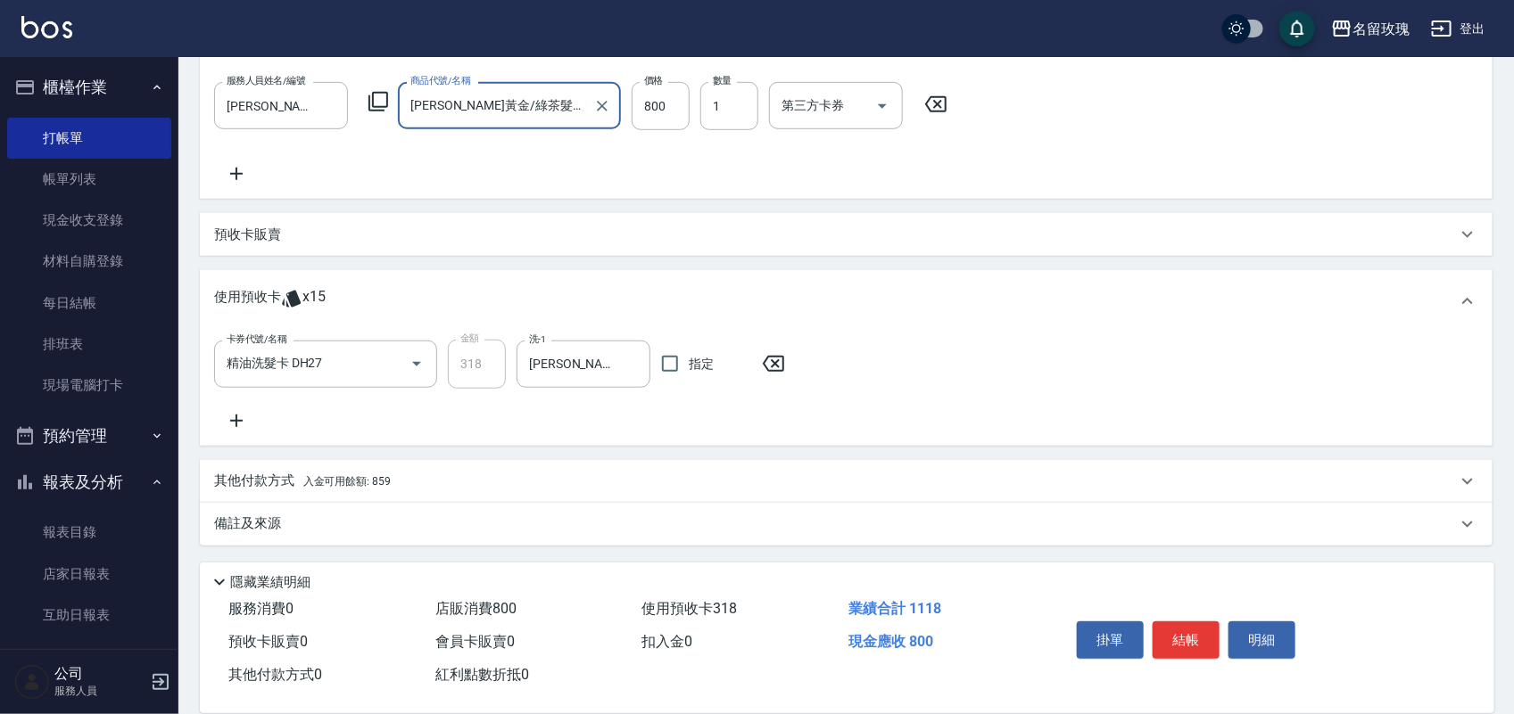
type input "[PERSON_NAME]黃金/綠茶髮浴 250ml"
click at [386, 478] on span "入金可用餘額: 859" at bounding box center [346, 481] width 87 height 12
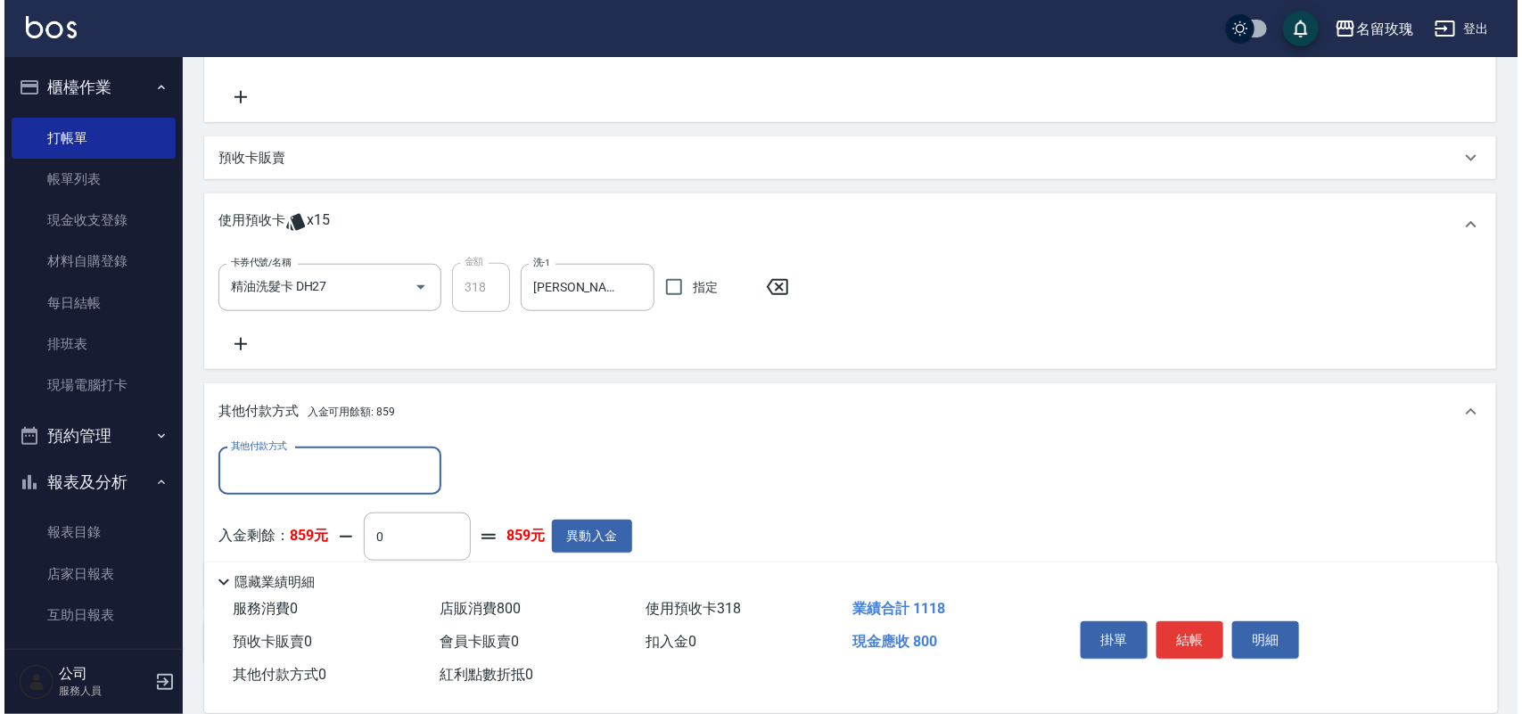
scroll to position [581, 0]
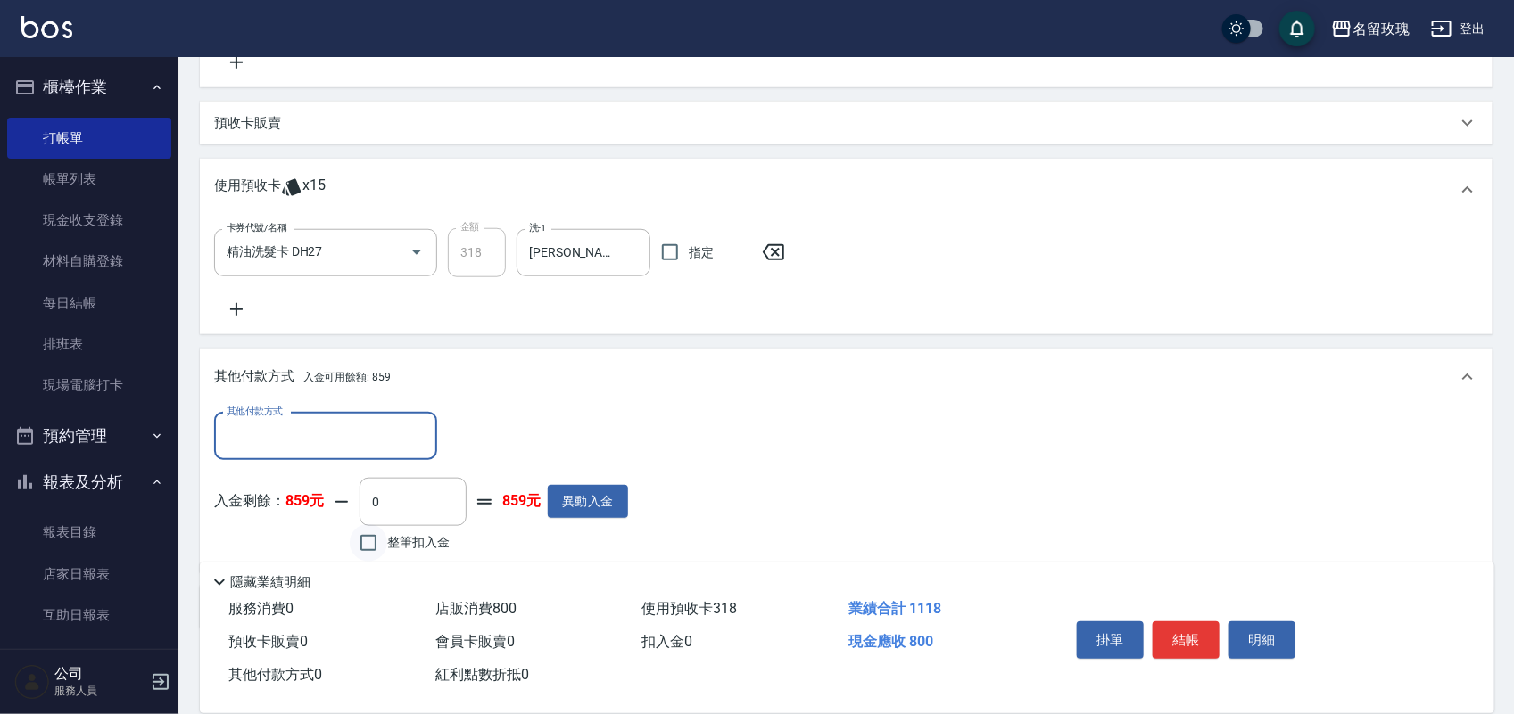
click at [366, 544] on input "整筆扣入金" at bounding box center [368, 542] width 37 height 37
checkbox input "true"
type input "800"
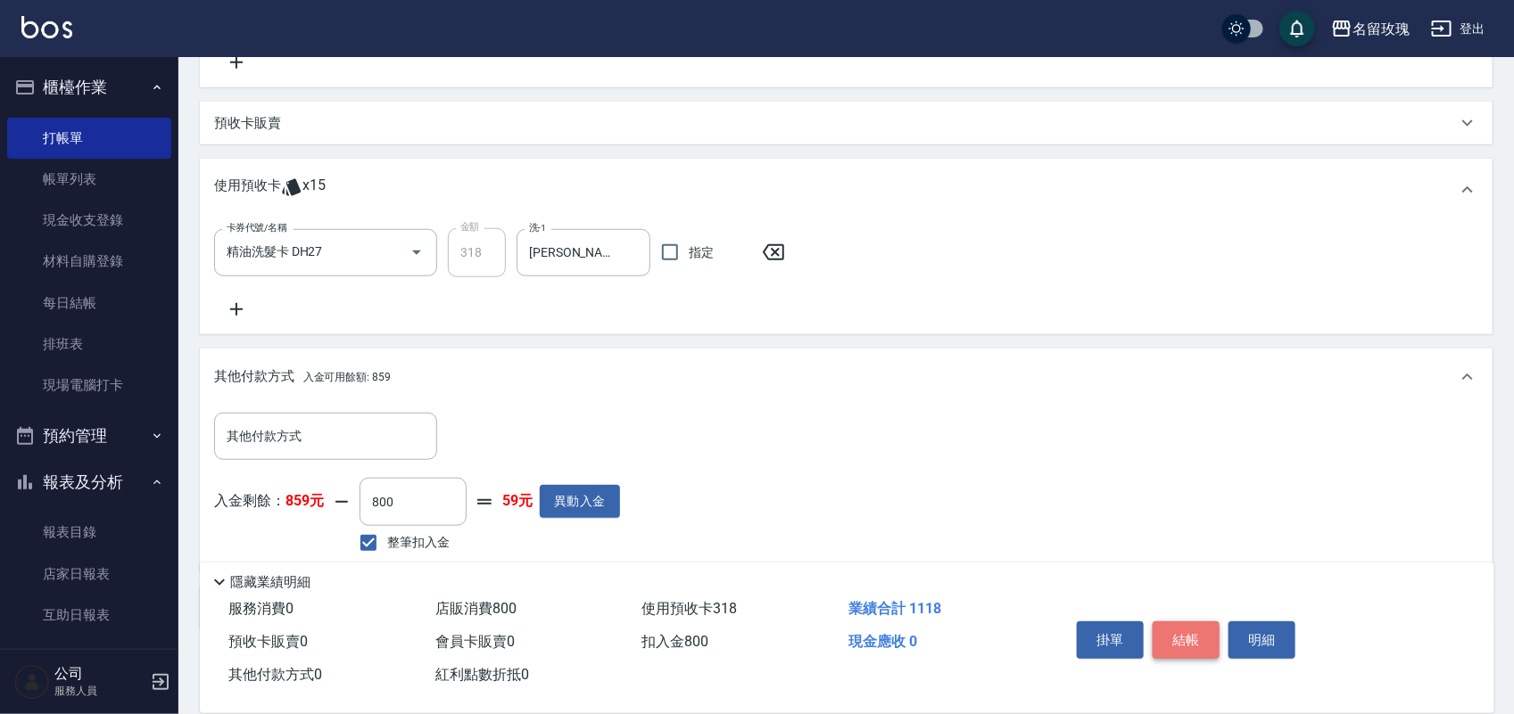
click at [1193, 624] on button "結帳" at bounding box center [1185, 640] width 67 height 37
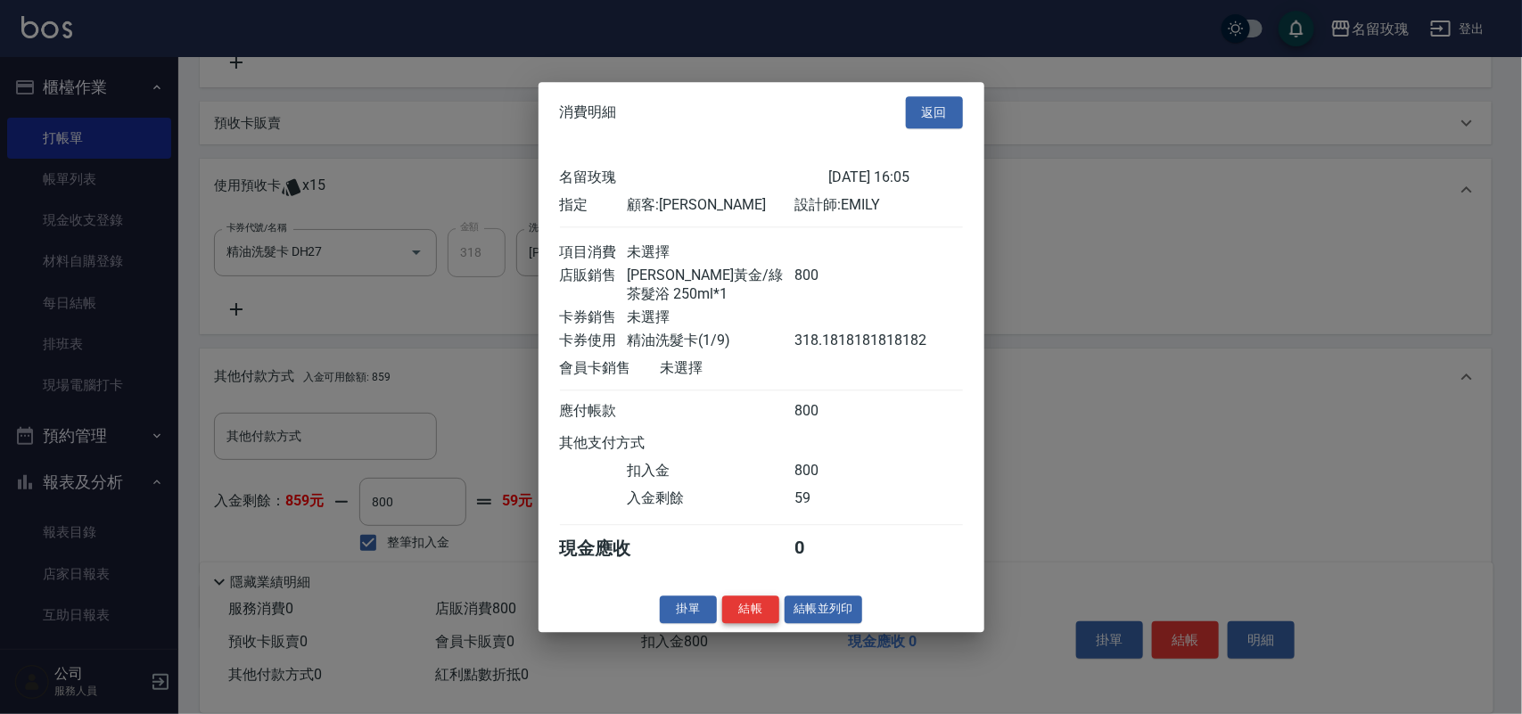
click at [759, 614] on button "結帳" at bounding box center [750, 610] width 57 height 28
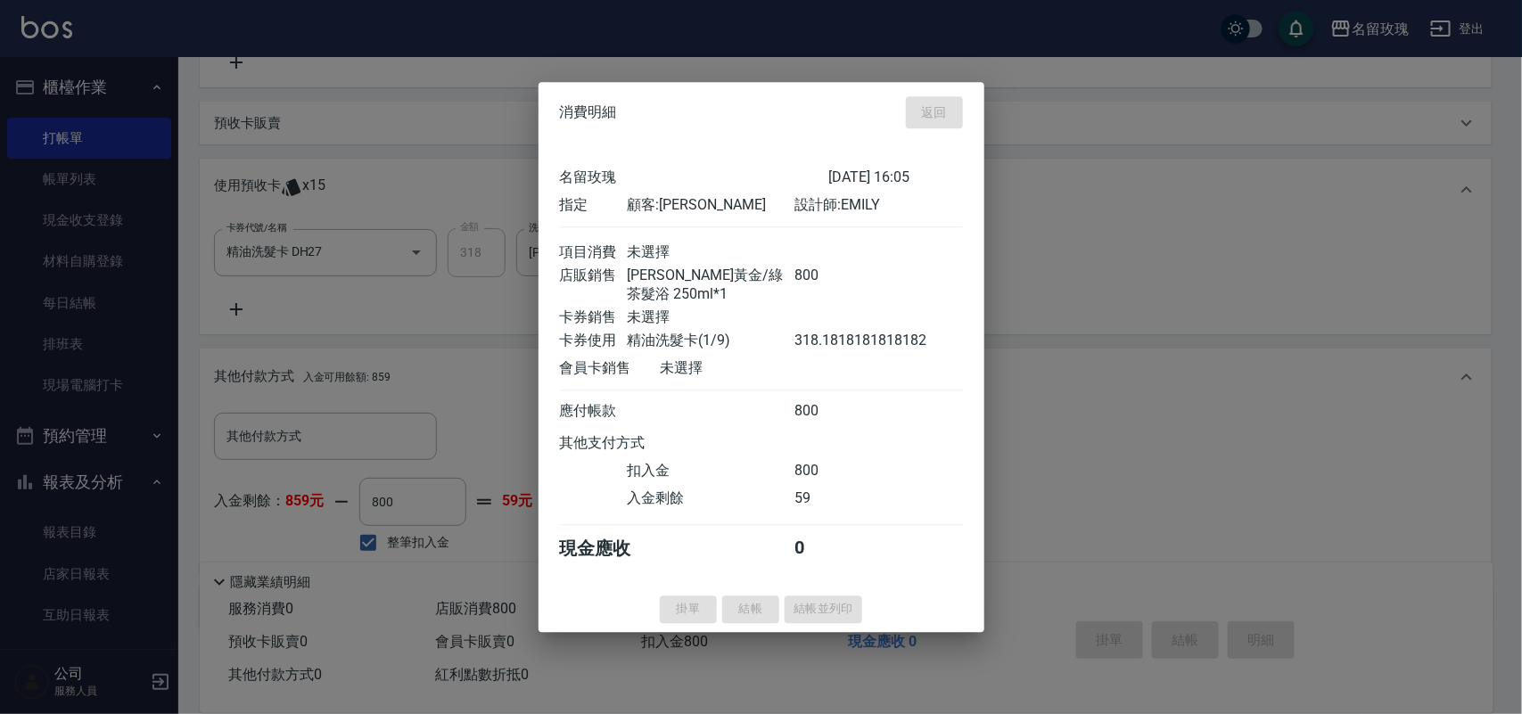
type input "[DATE] 16:29"
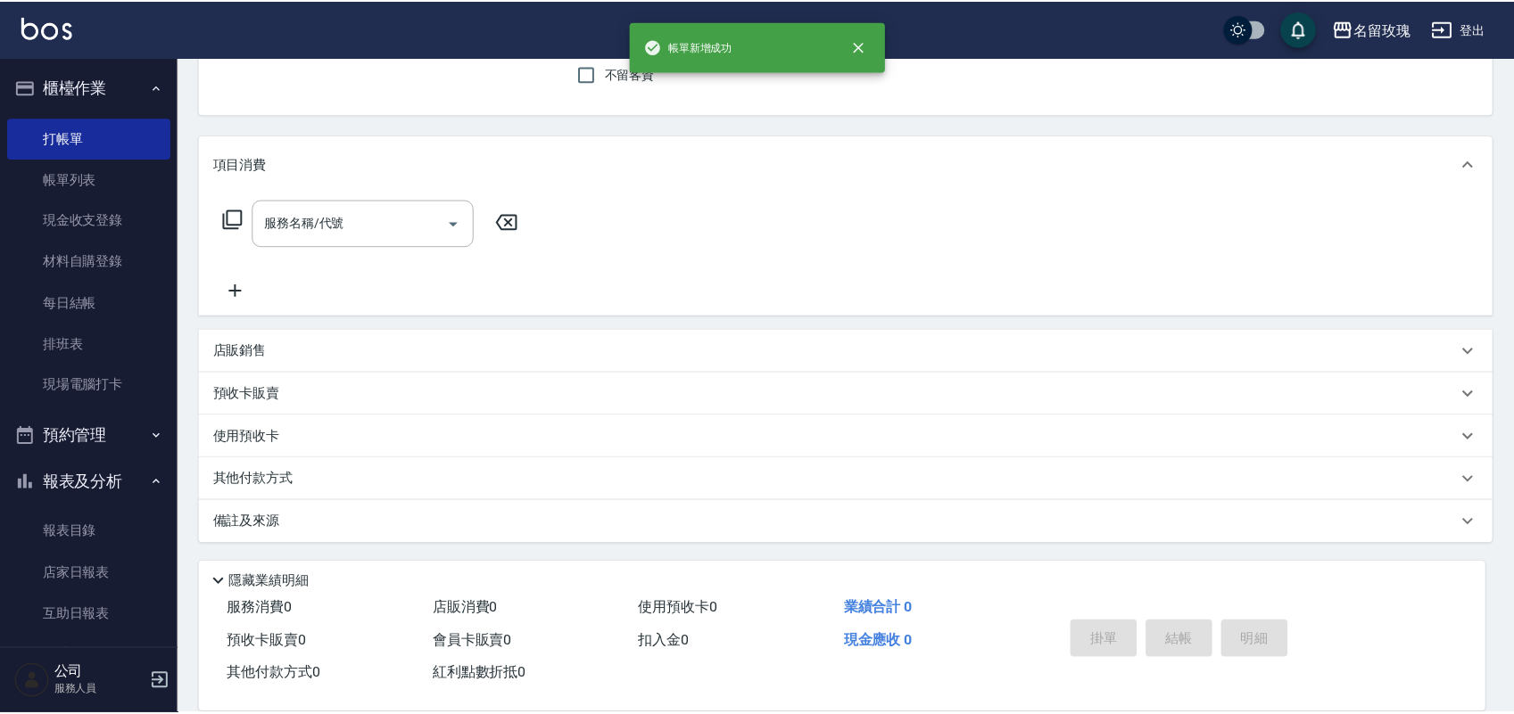
scroll to position [0, 0]
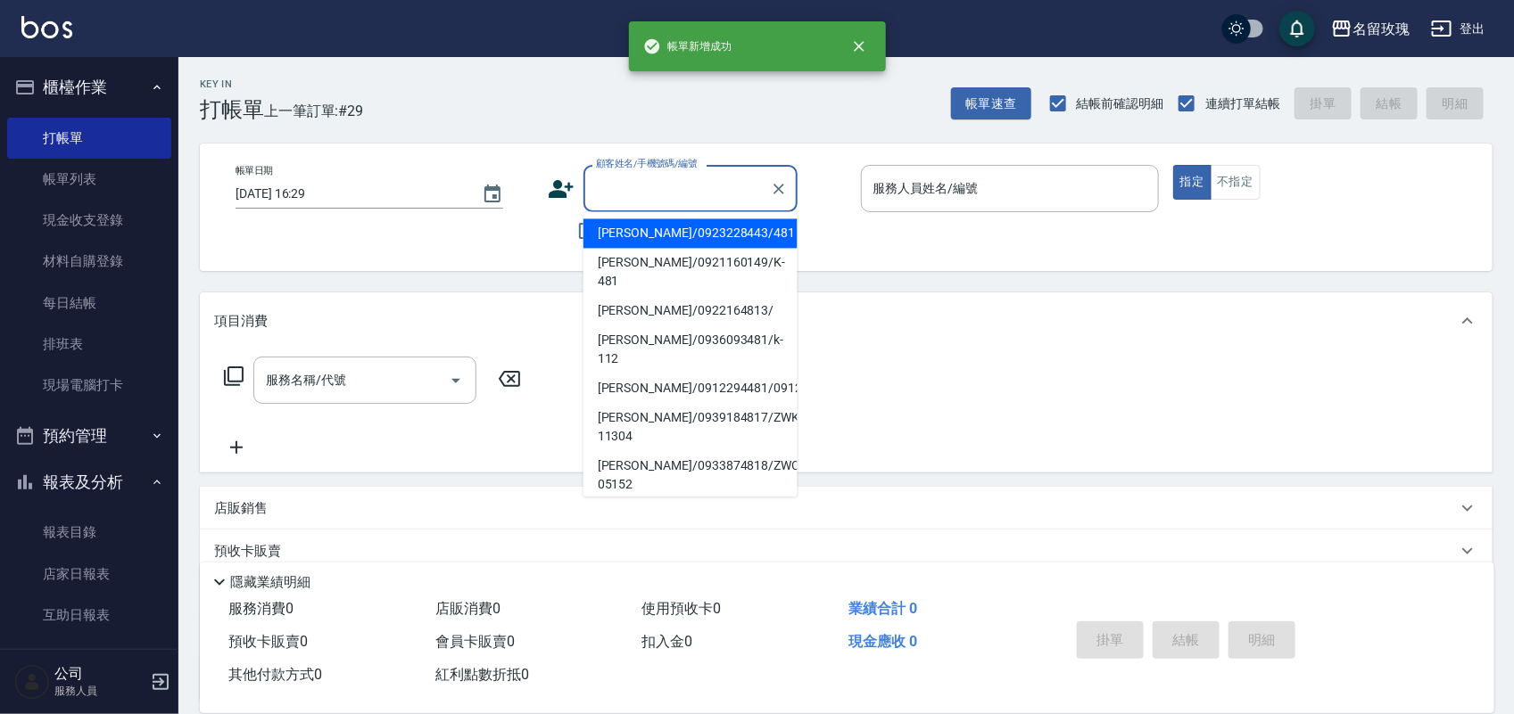
click at [731, 192] on input "顧客姓名/手機號碼/編號" at bounding box center [676, 188] width 171 height 31
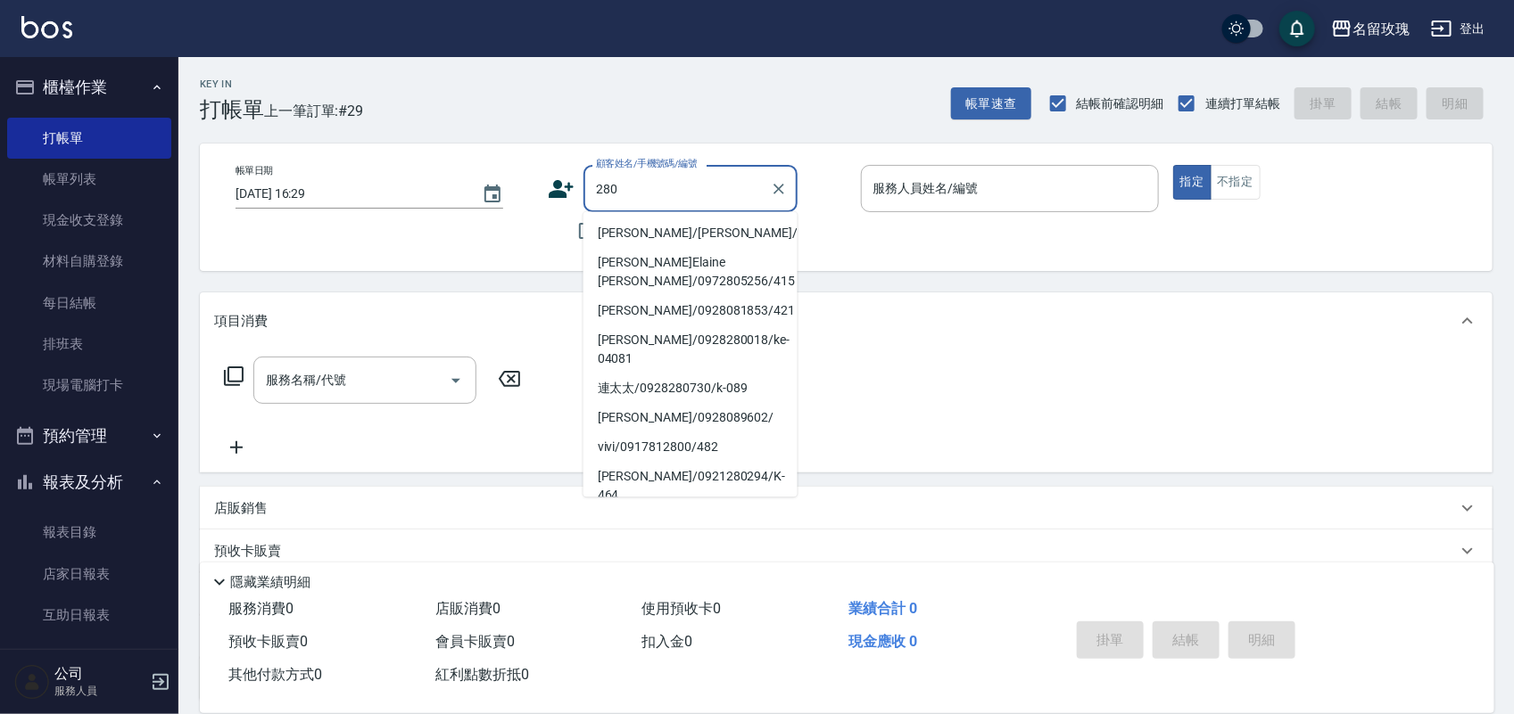
drag, startPoint x: 721, startPoint y: 236, endPoint x: 707, endPoint y: 235, distance: 13.5
click at [707, 235] on li "[PERSON_NAME]/[PERSON_NAME]/280" at bounding box center [690, 233] width 214 height 29
type input "[PERSON_NAME]/[PERSON_NAME]/280"
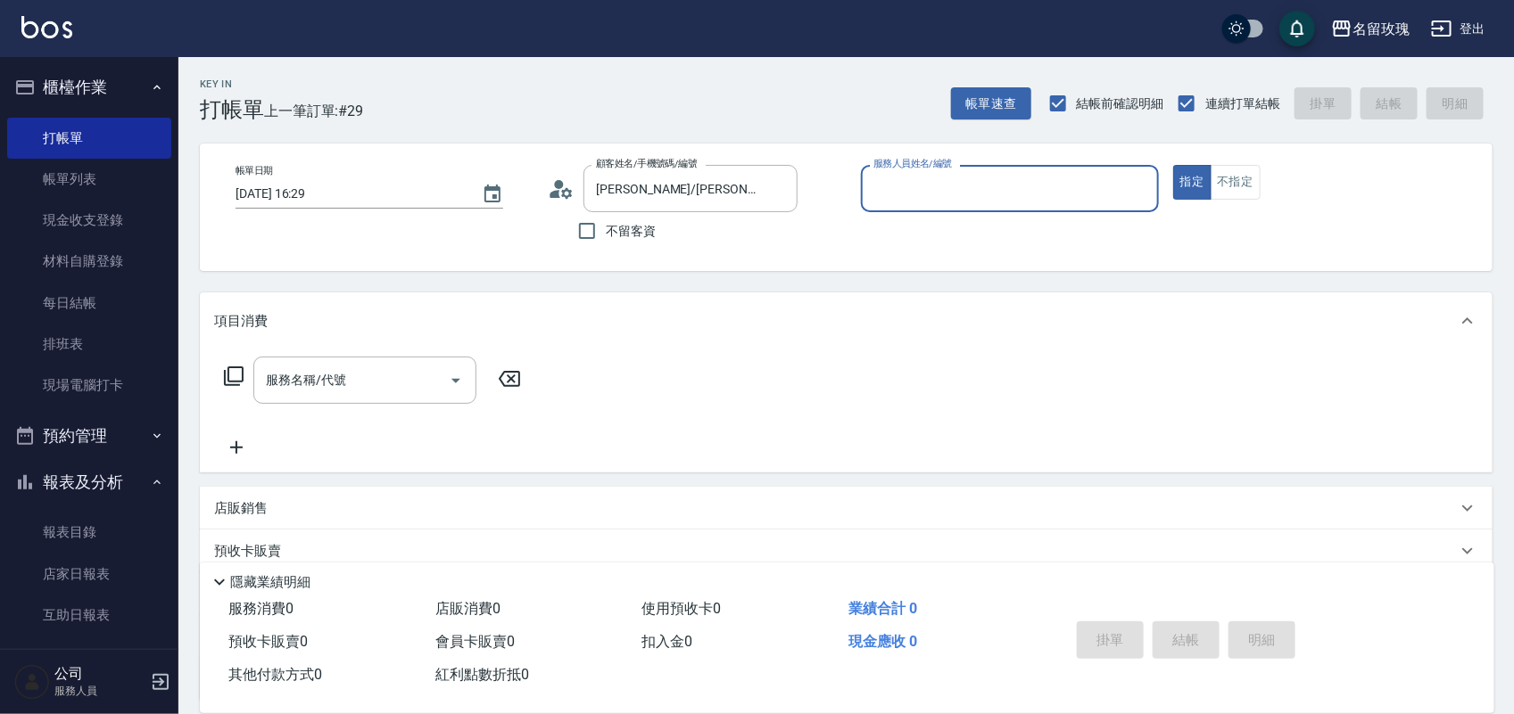
type input "[PERSON_NAME]-7"
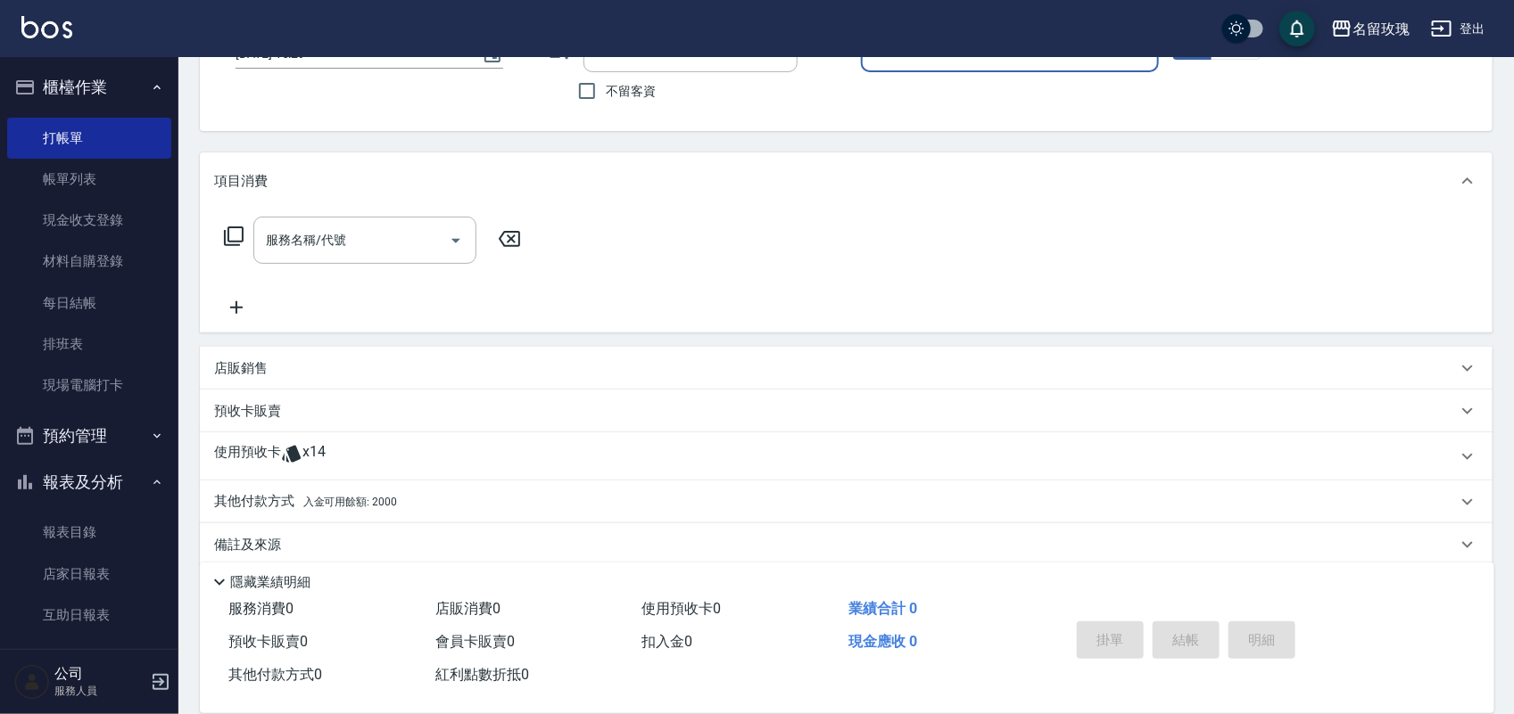
scroll to position [161, 0]
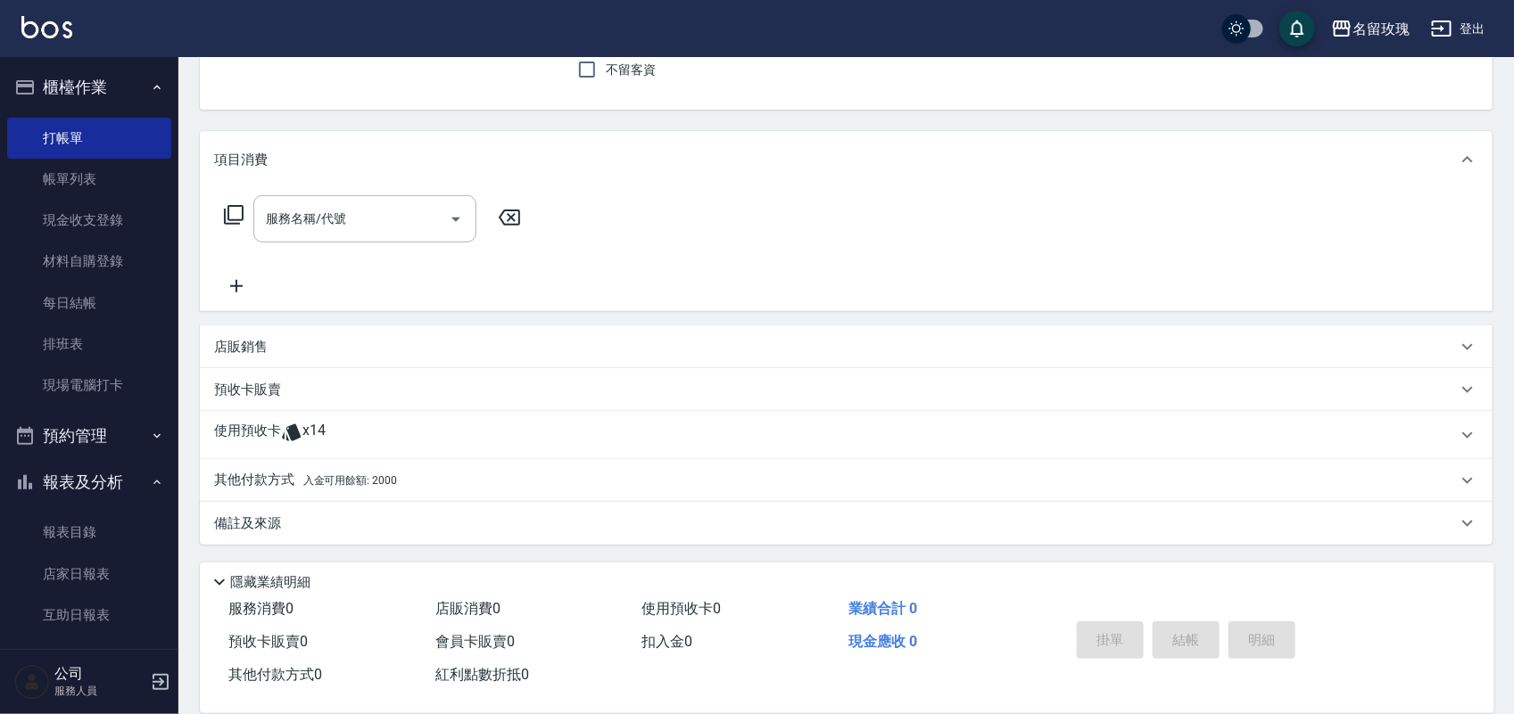
drag, startPoint x: 410, startPoint y: 429, endPoint x: 443, endPoint y: 417, distance: 35.3
click at [412, 429] on div "使用預收卡 x14" at bounding box center [835, 435] width 1242 height 27
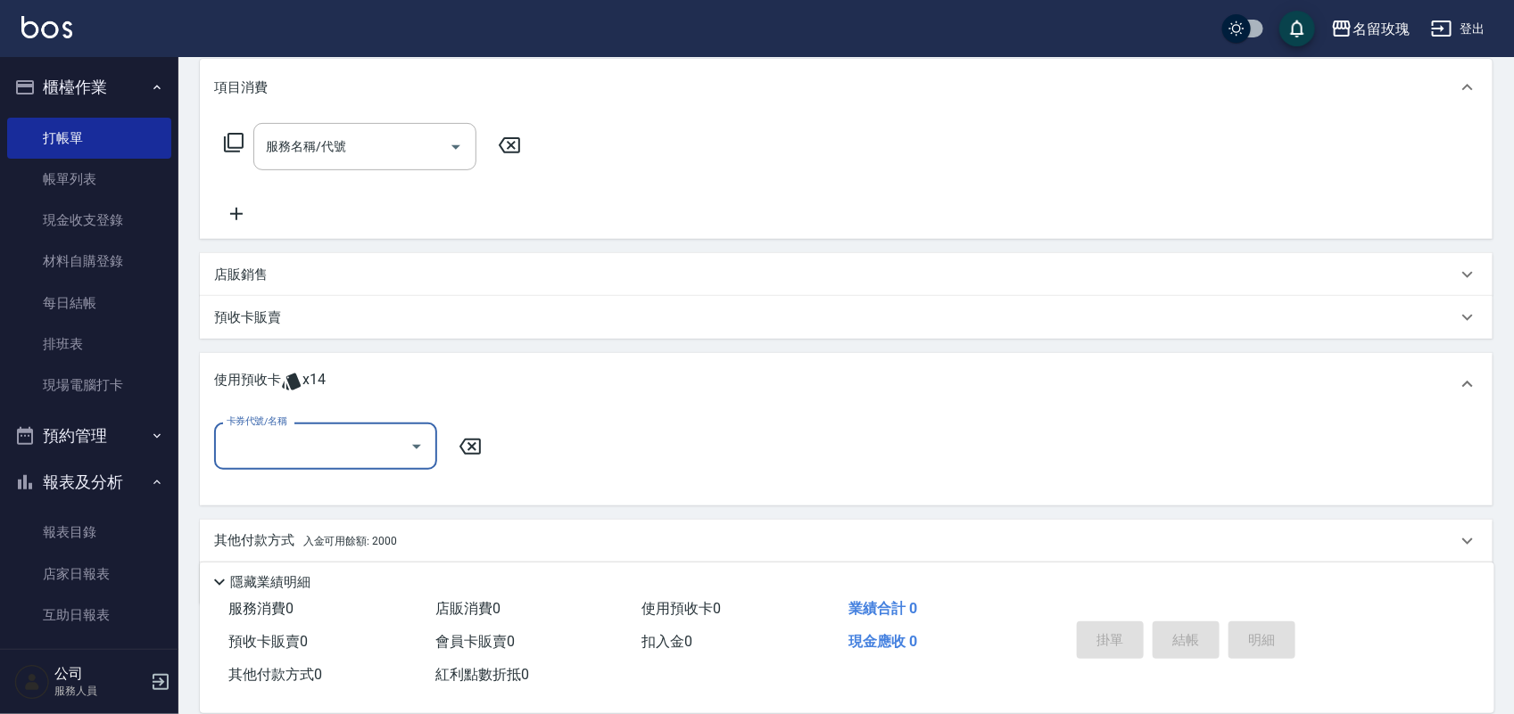
scroll to position [273, 0]
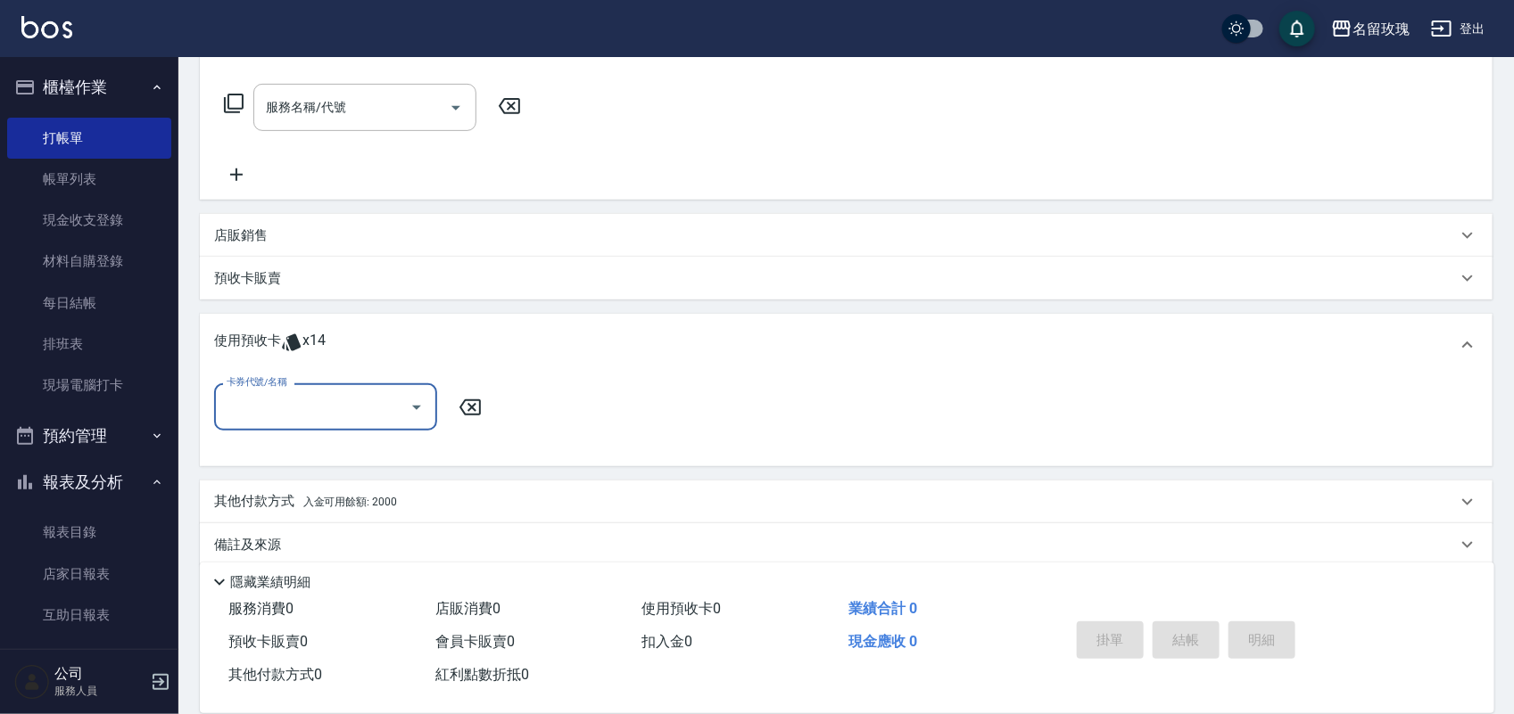
click at [428, 407] on button "Open" at bounding box center [416, 407] width 29 height 29
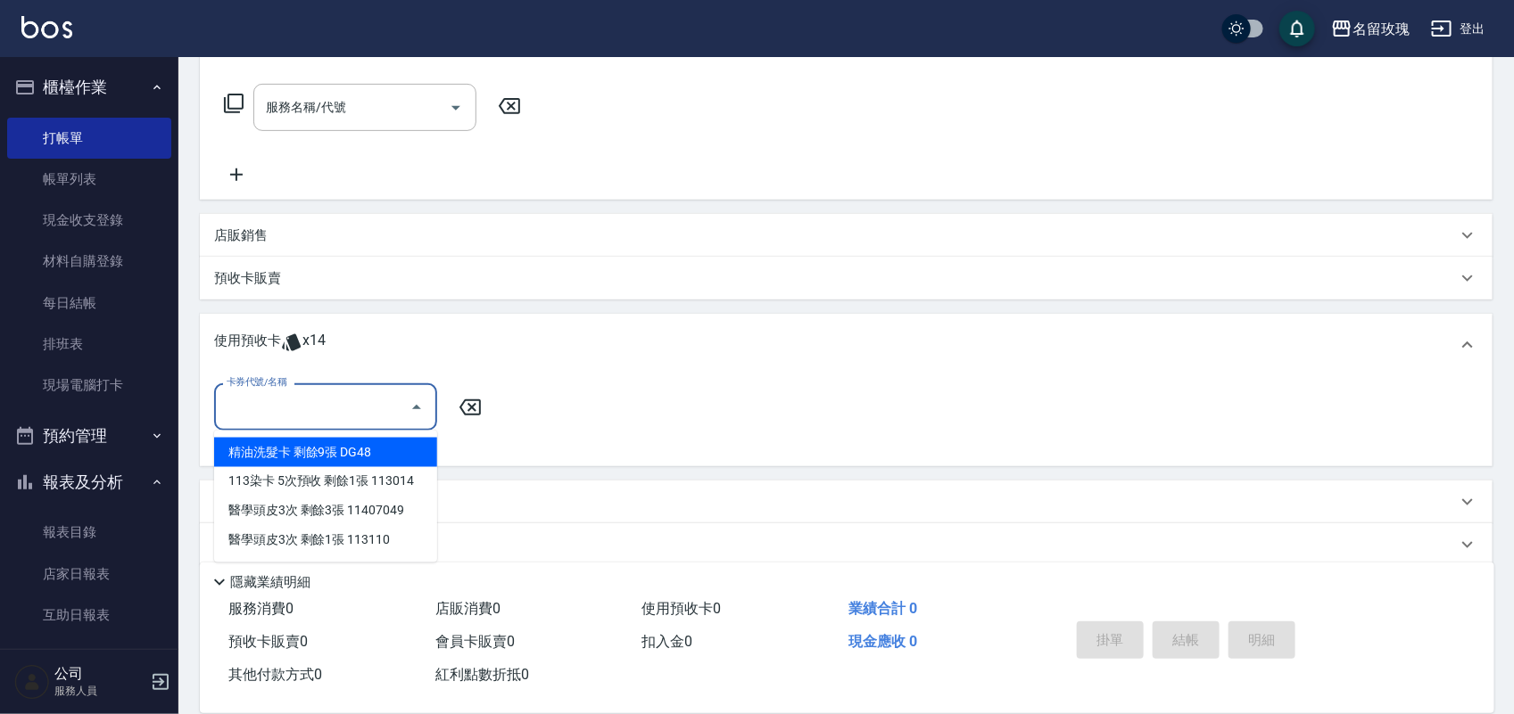
drag, startPoint x: 401, startPoint y: 448, endPoint x: 562, endPoint y: 433, distance: 161.3
click at [402, 448] on div "精油洗髮卡 剩餘9張 DG48" at bounding box center [325, 452] width 223 height 29
type input "精油洗髮卡 DG48"
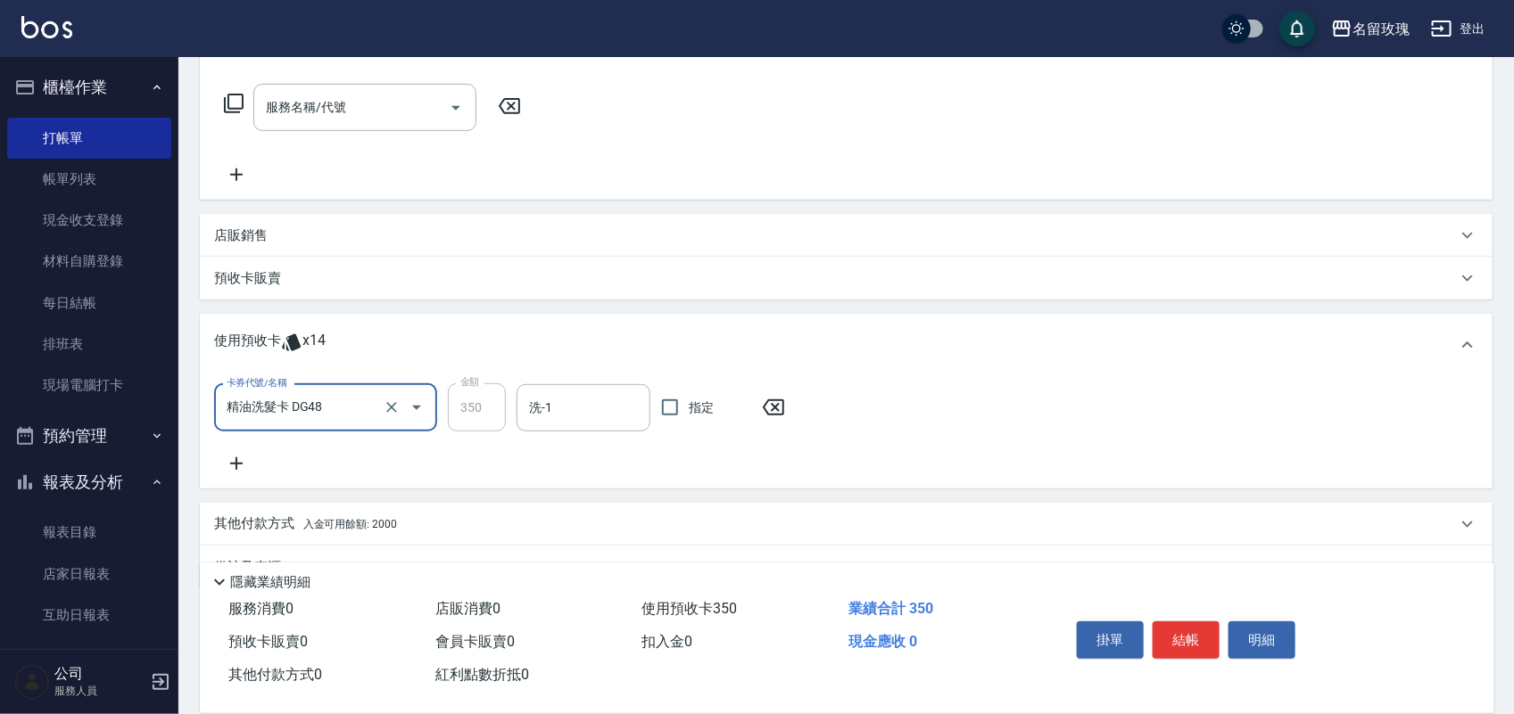
drag, startPoint x: 603, startPoint y: 400, endPoint x: 608, endPoint y: 488, distance: 88.5
click at [605, 410] on input "洗-1" at bounding box center [583, 407] width 118 height 31
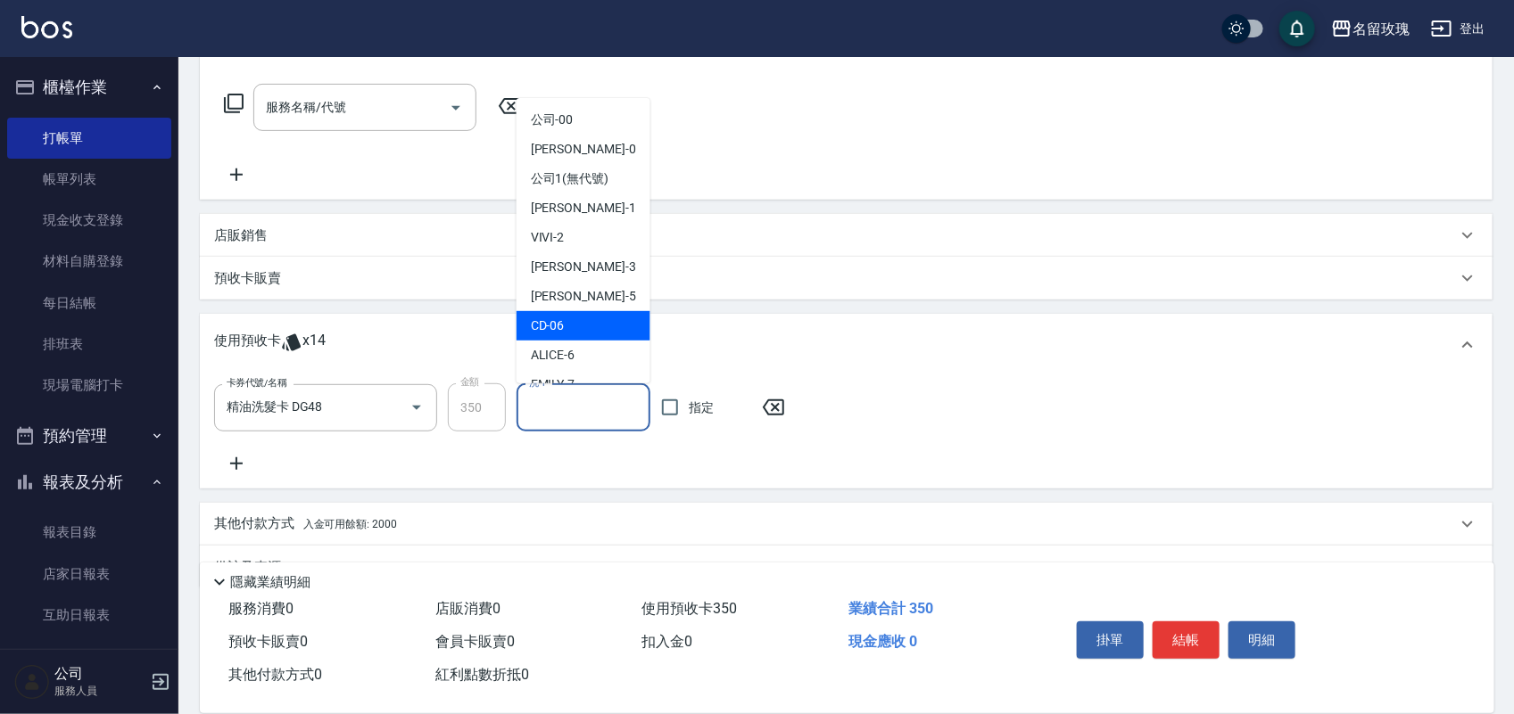
scroll to position [111, 0]
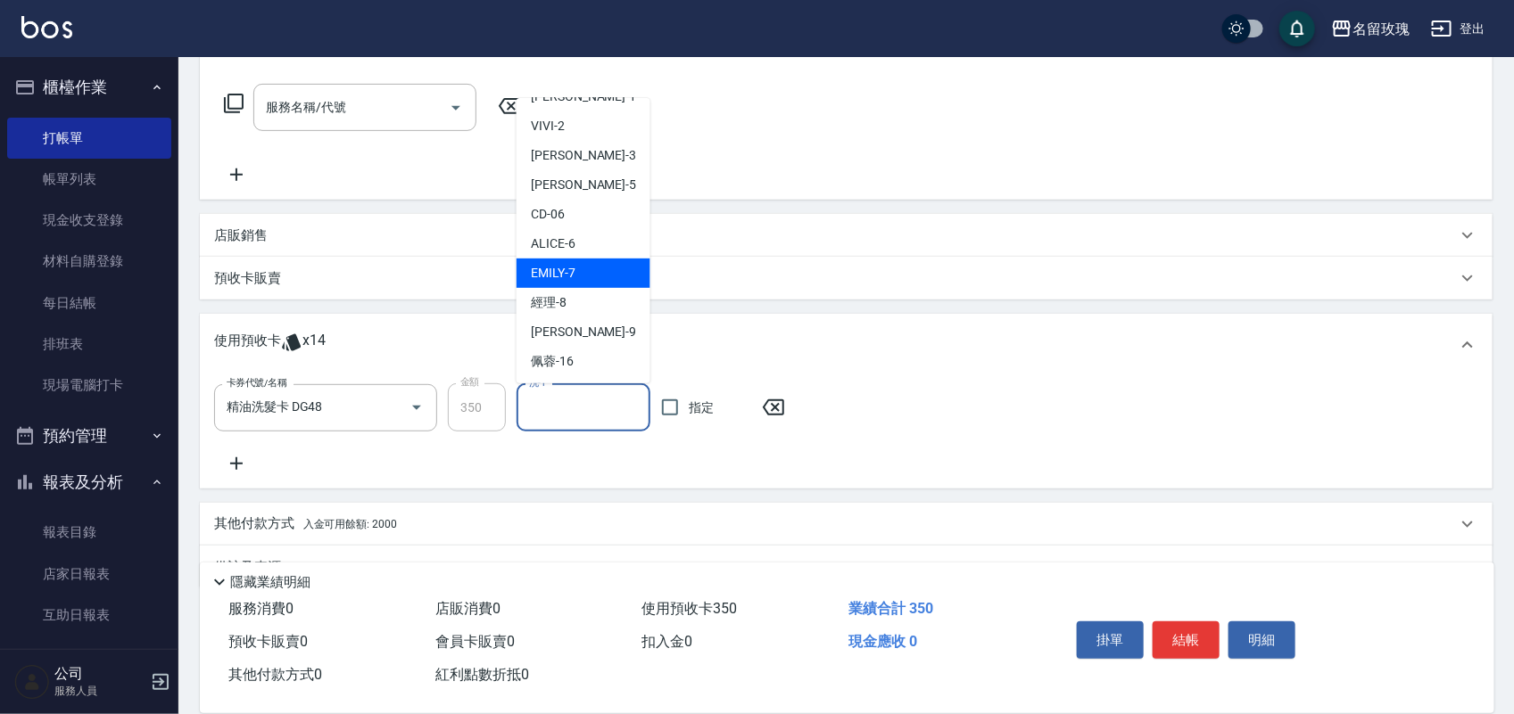
click at [598, 260] on div "[PERSON_NAME] -7" at bounding box center [583, 273] width 134 height 29
type input "[PERSON_NAME]-7"
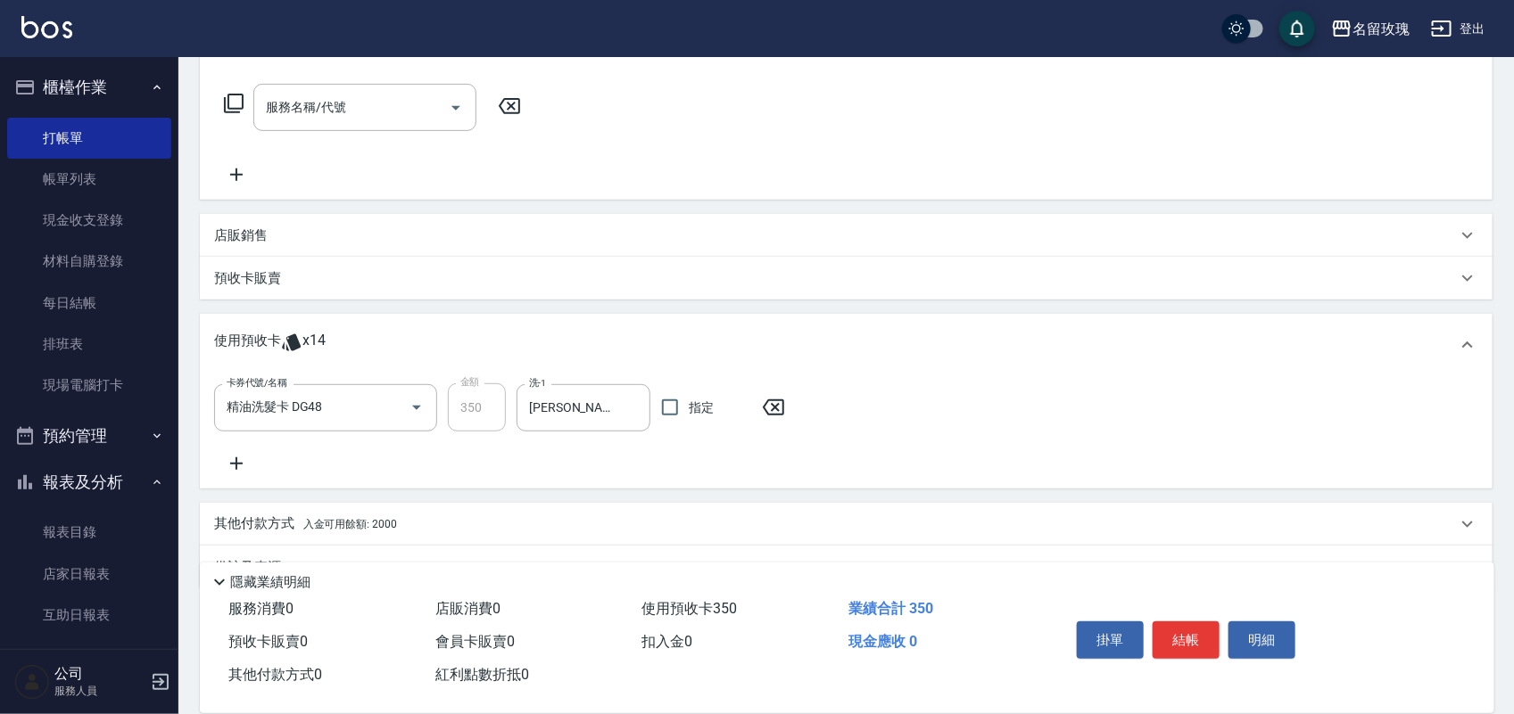
click at [279, 233] on div "店販銷售" at bounding box center [835, 236] width 1242 height 19
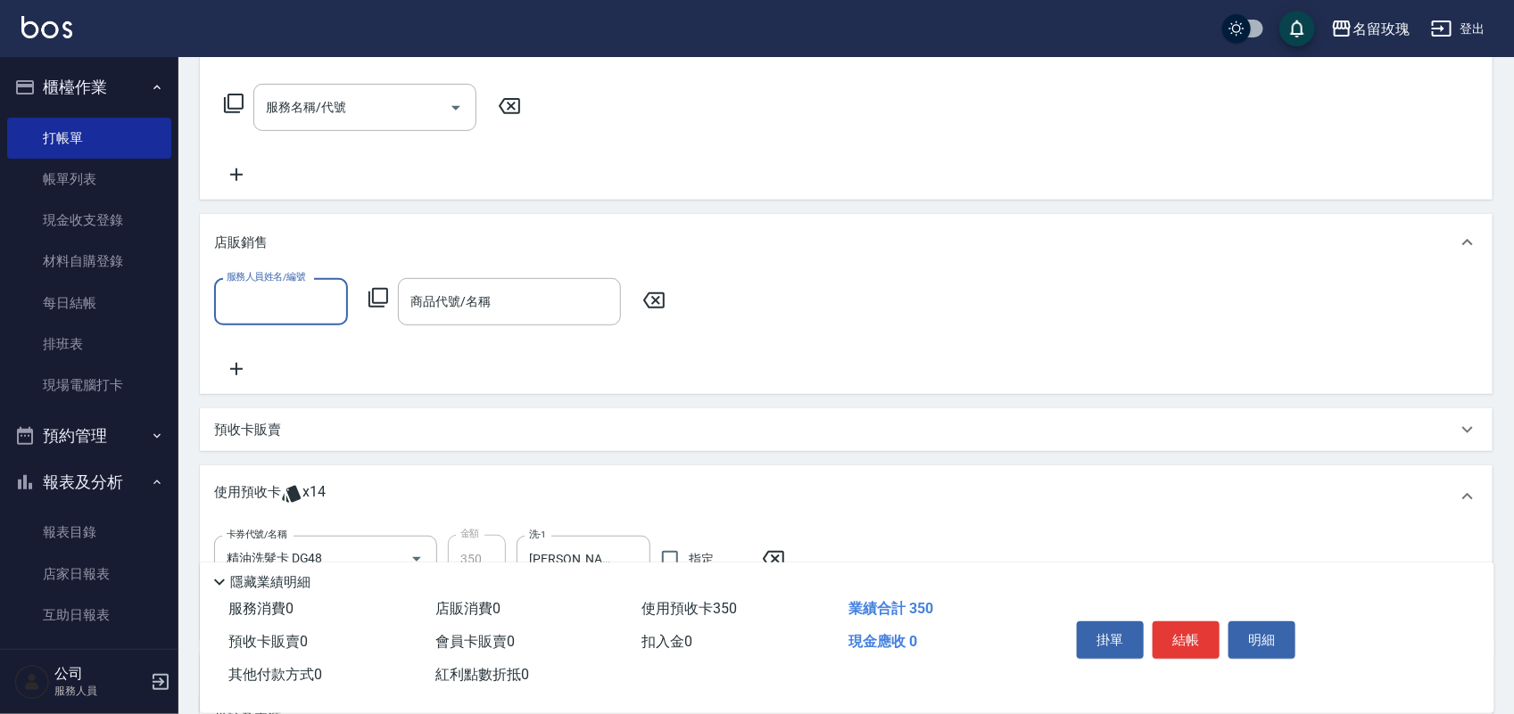
scroll to position [0, 0]
click at [293, 314] on input "服務人員姓名/編號" at bounding box center [281, 301] width 118 height 31
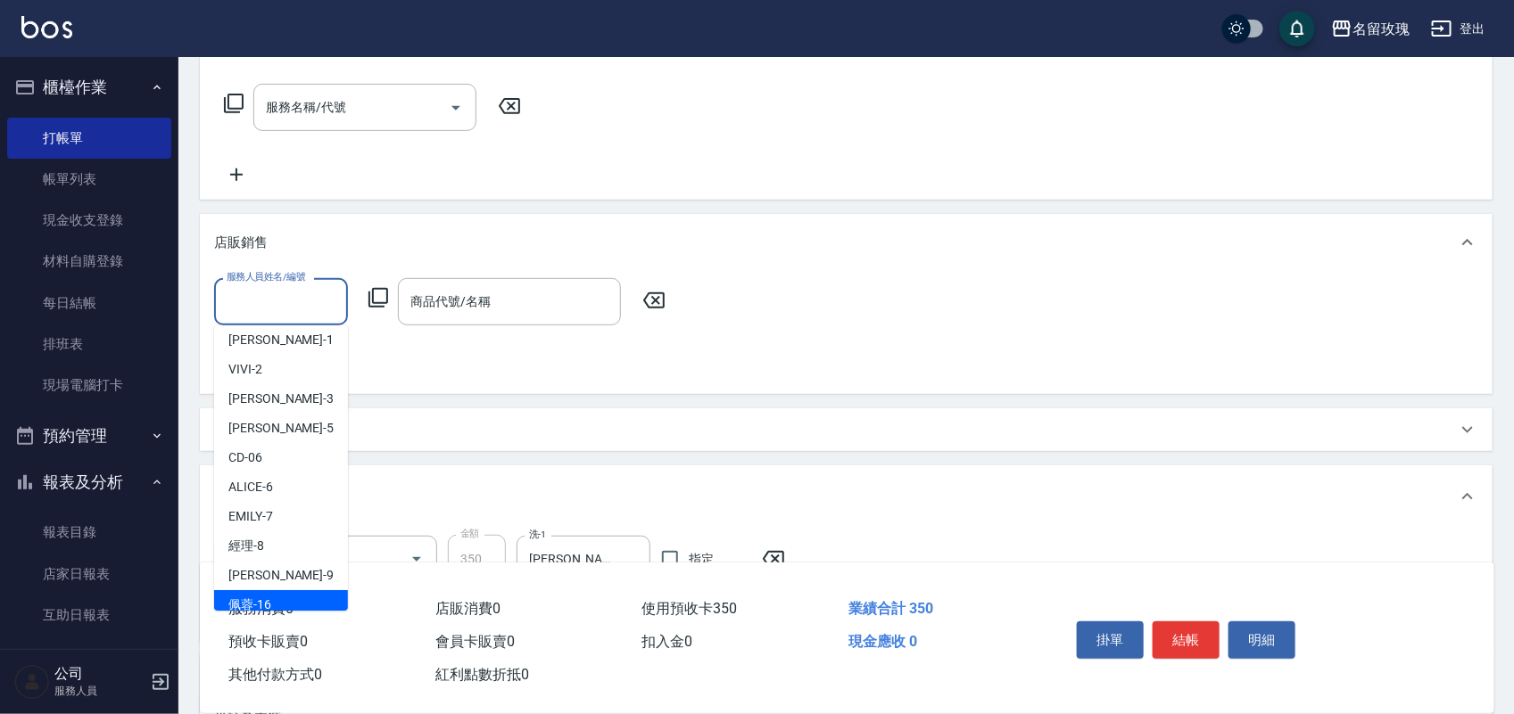
scroll to position [223, 0]
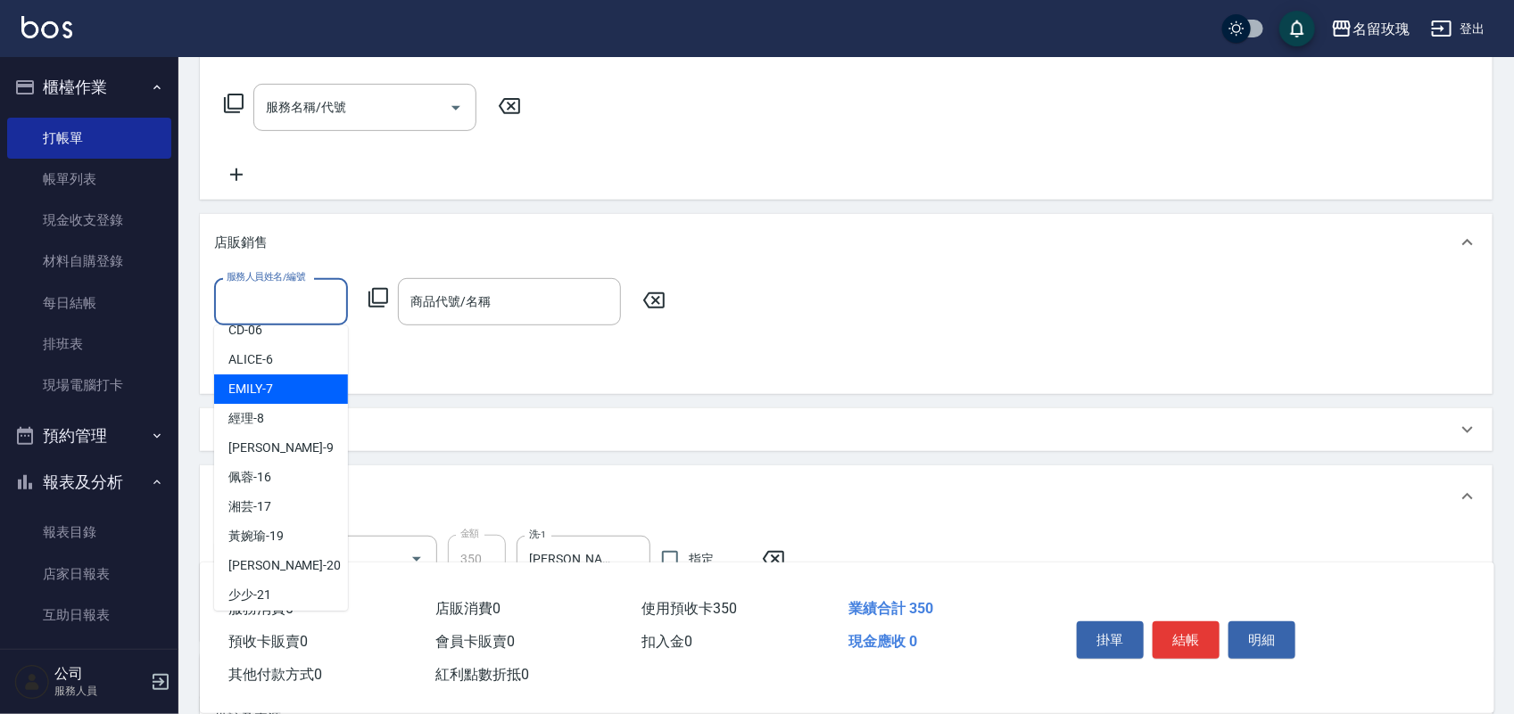
click at [291, 398] on div "[PERSON_NAME] -7" at bounding box center [281, 389] width 134 height 29
type input "[PERSON_NAME]-7"
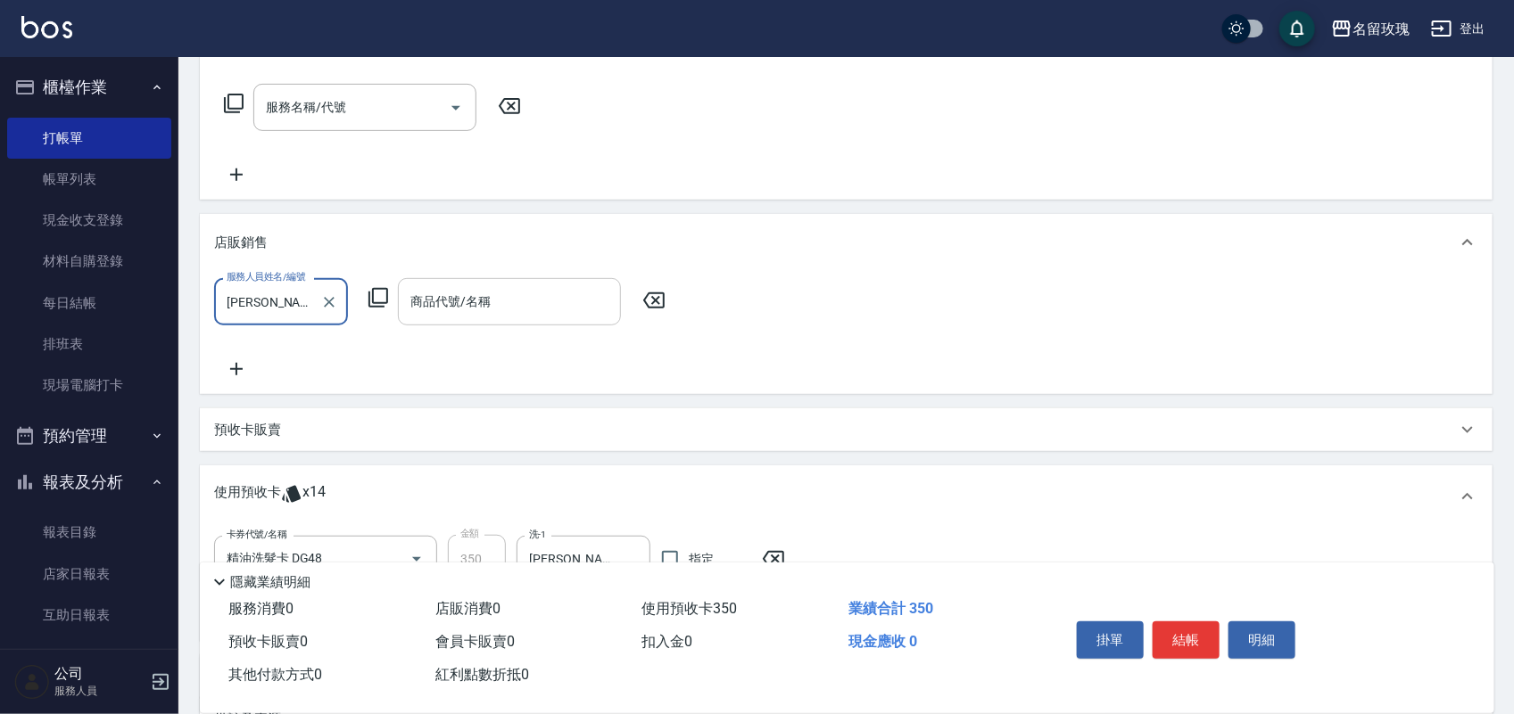
click at [563, 303] on input "商品代號/名稱" at bounding box center [509, 301] width 207 height 31
click at [381, 303] on icon at bounding box center [378, 298] width 20 height 20
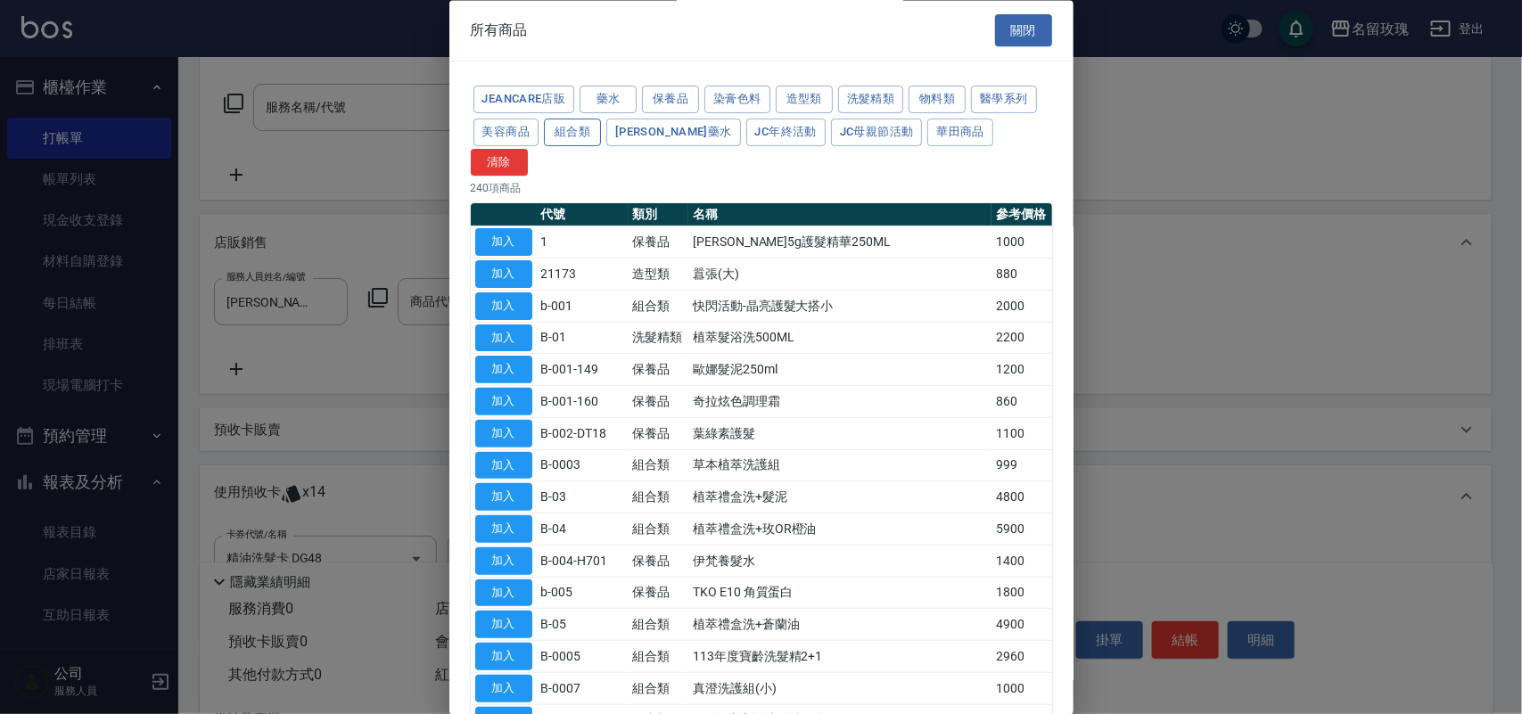
click at [572, 132] on button "組合類" at bounding box center [572, 133] width 57 height 28
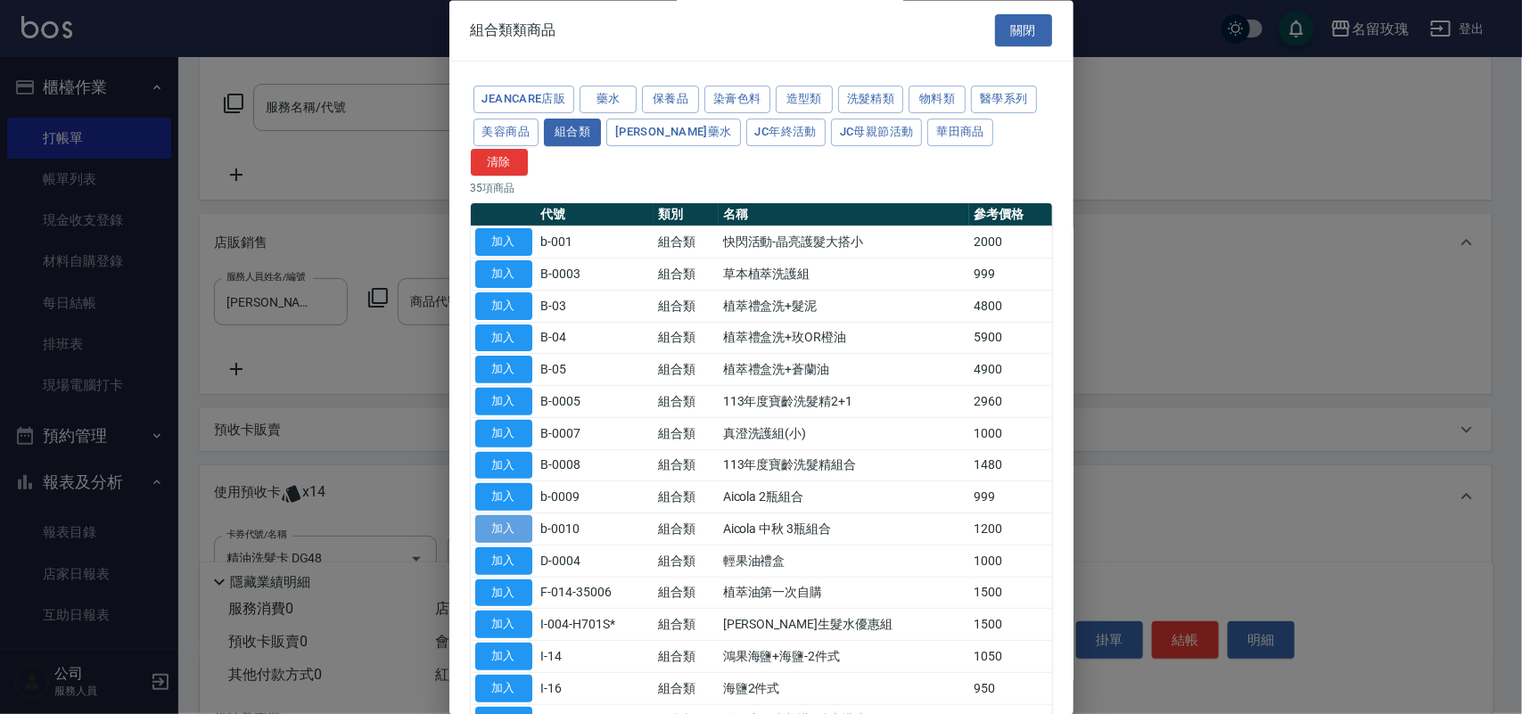
click at [519, 516] on button "加入" at bounding box center [503, 530] width 57 height 28
type input "Aicola 中秋 3瓶組合"
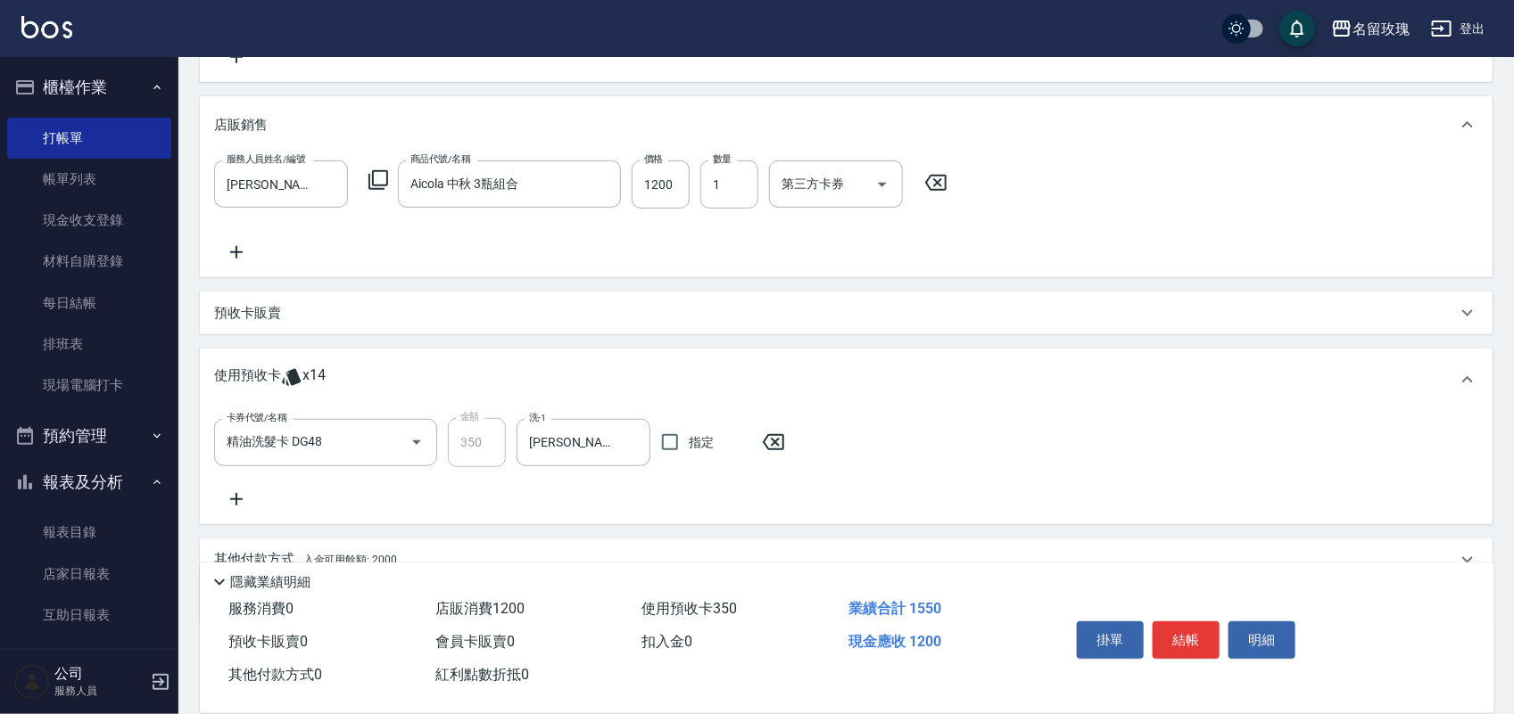
scroll to position [469, 0]
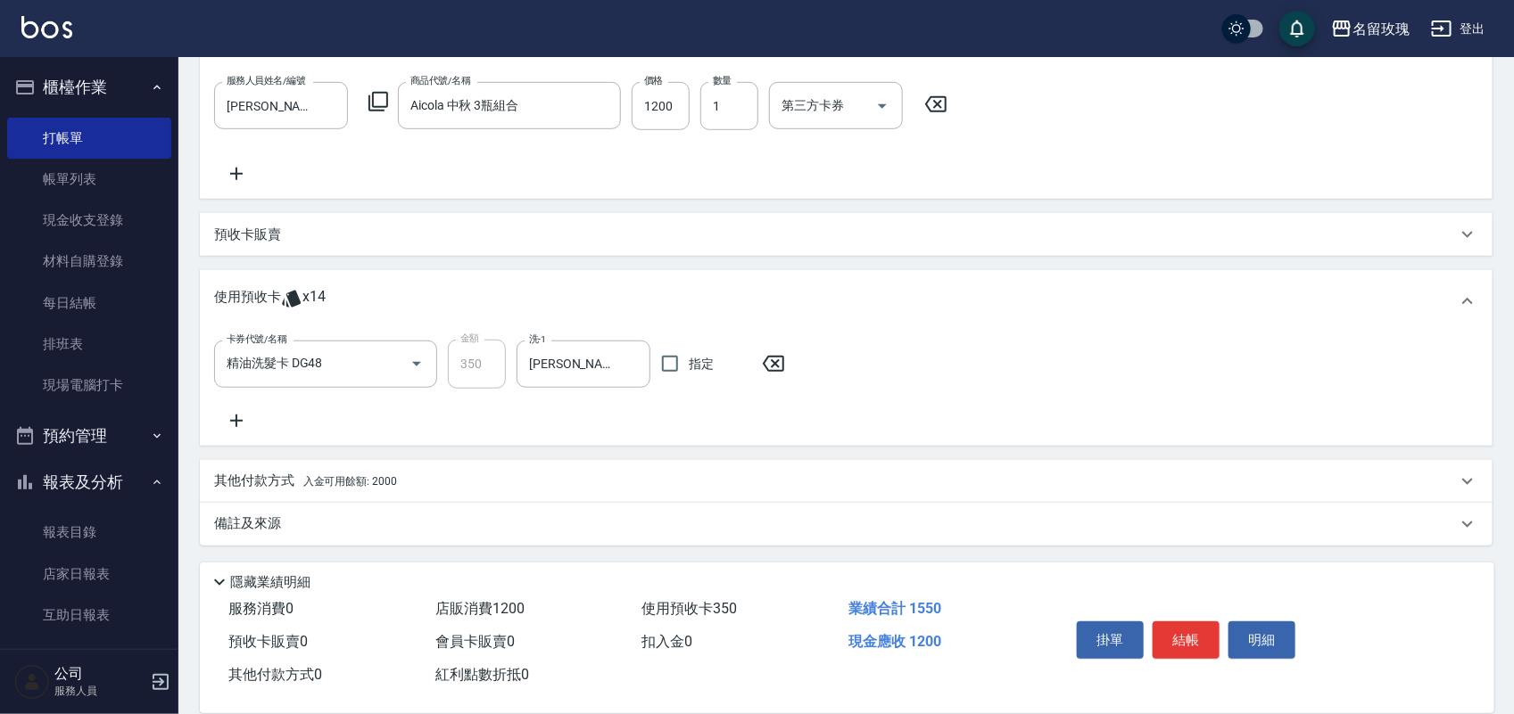
click at [483, 466] on div "其他付款方式 入金可用餘額: 2000" at bounding box center [846, 481] width 1292 height 43
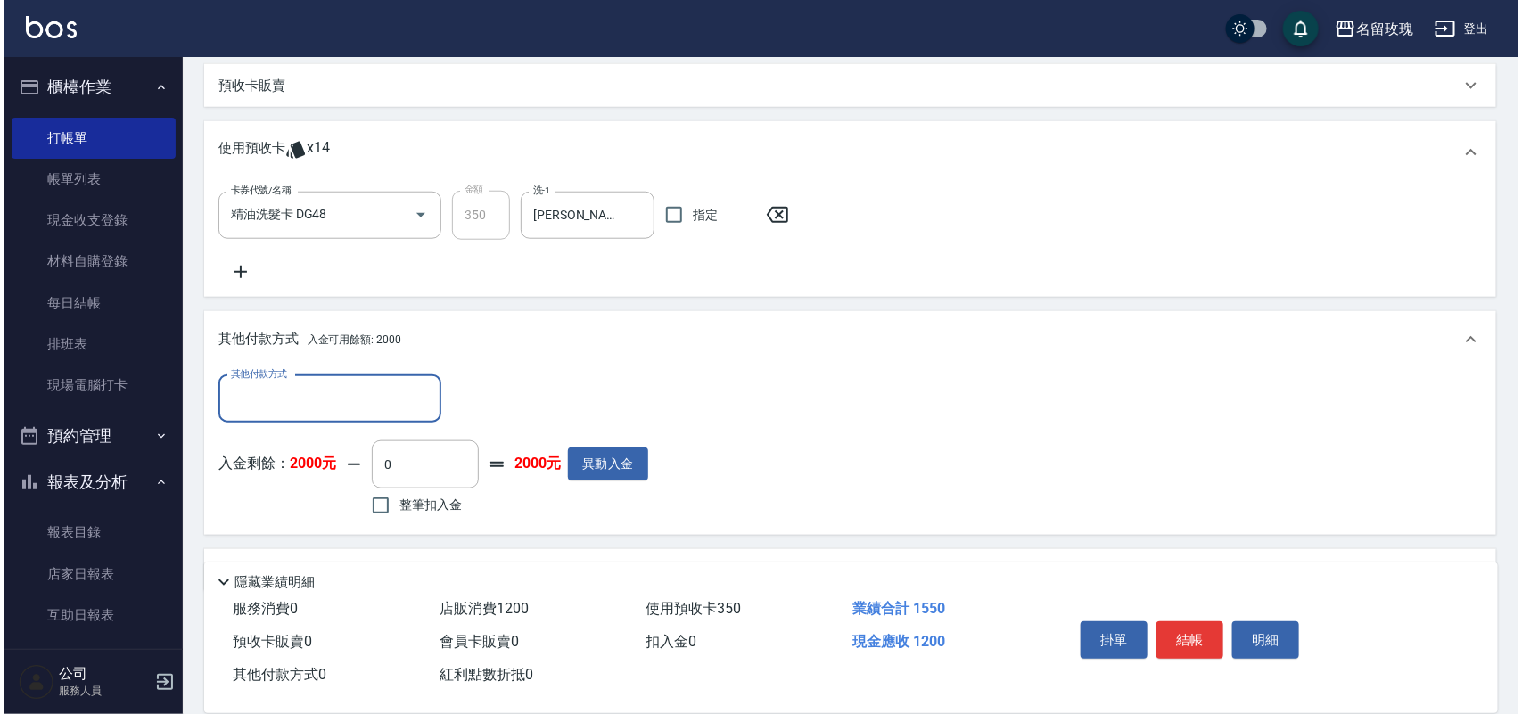
scroll to position [665, 0]
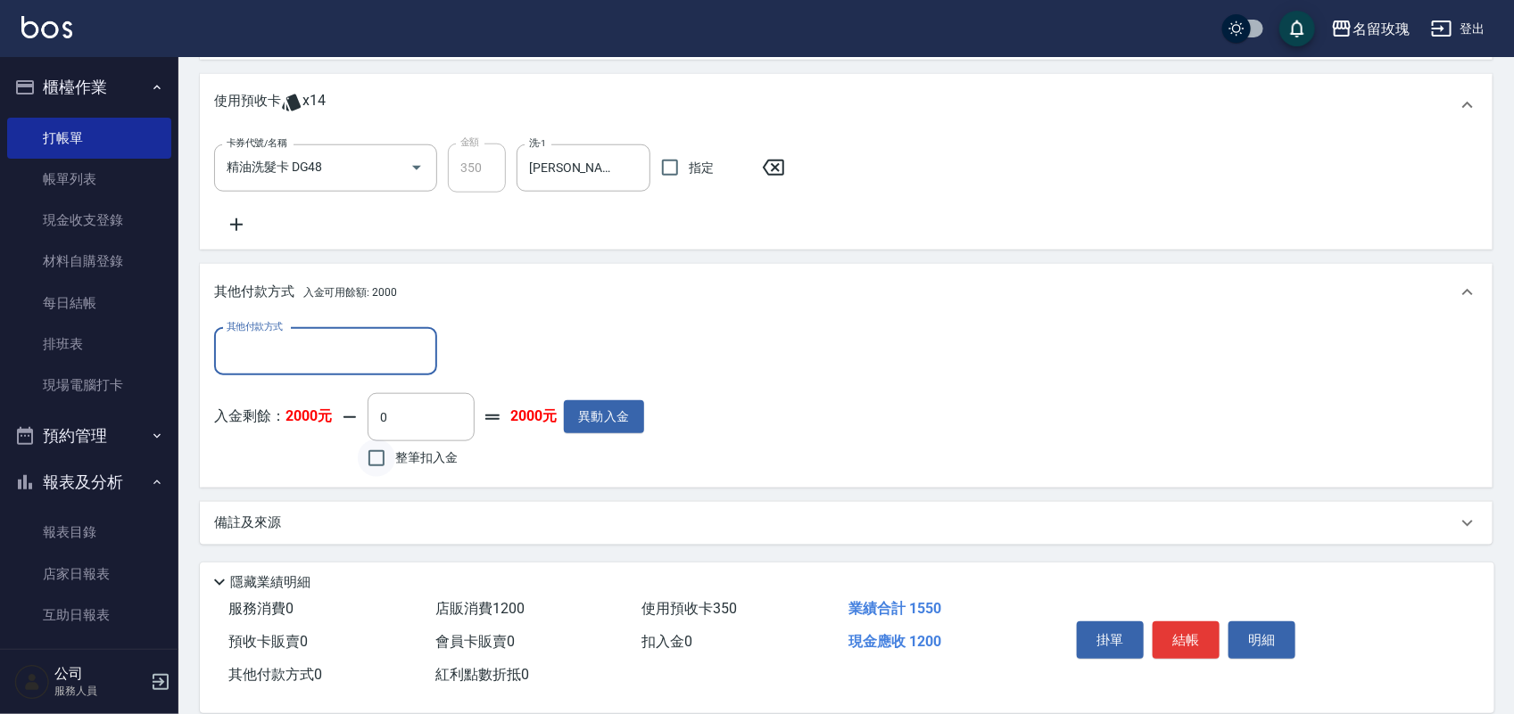
click at [373, 457] on input "整筆扣入金" at bounding box center [376, 458] width 37 height 37
checkbox input "true"
type input "1200"
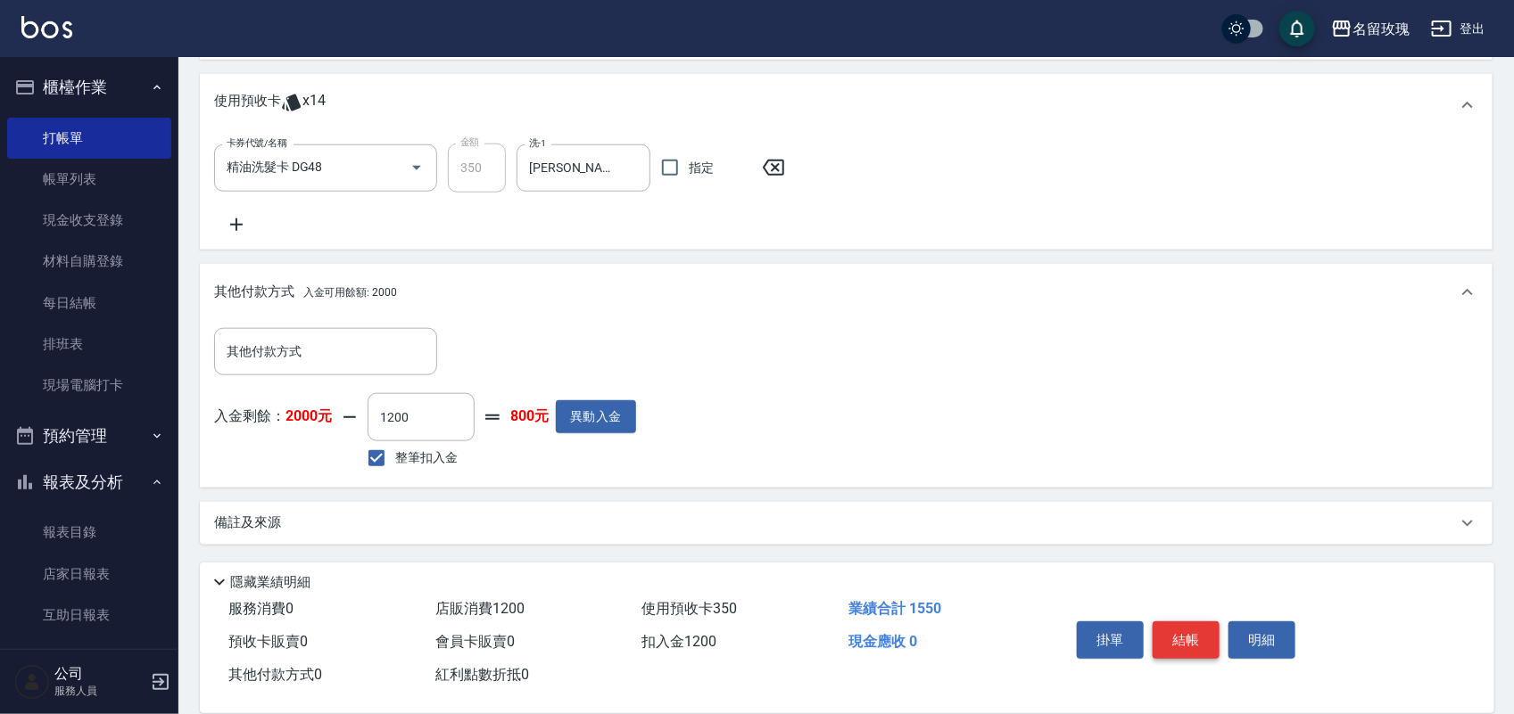
click at [1192, 629] on button "結帳" at bounding box center [1185, 640] width 67 height 37
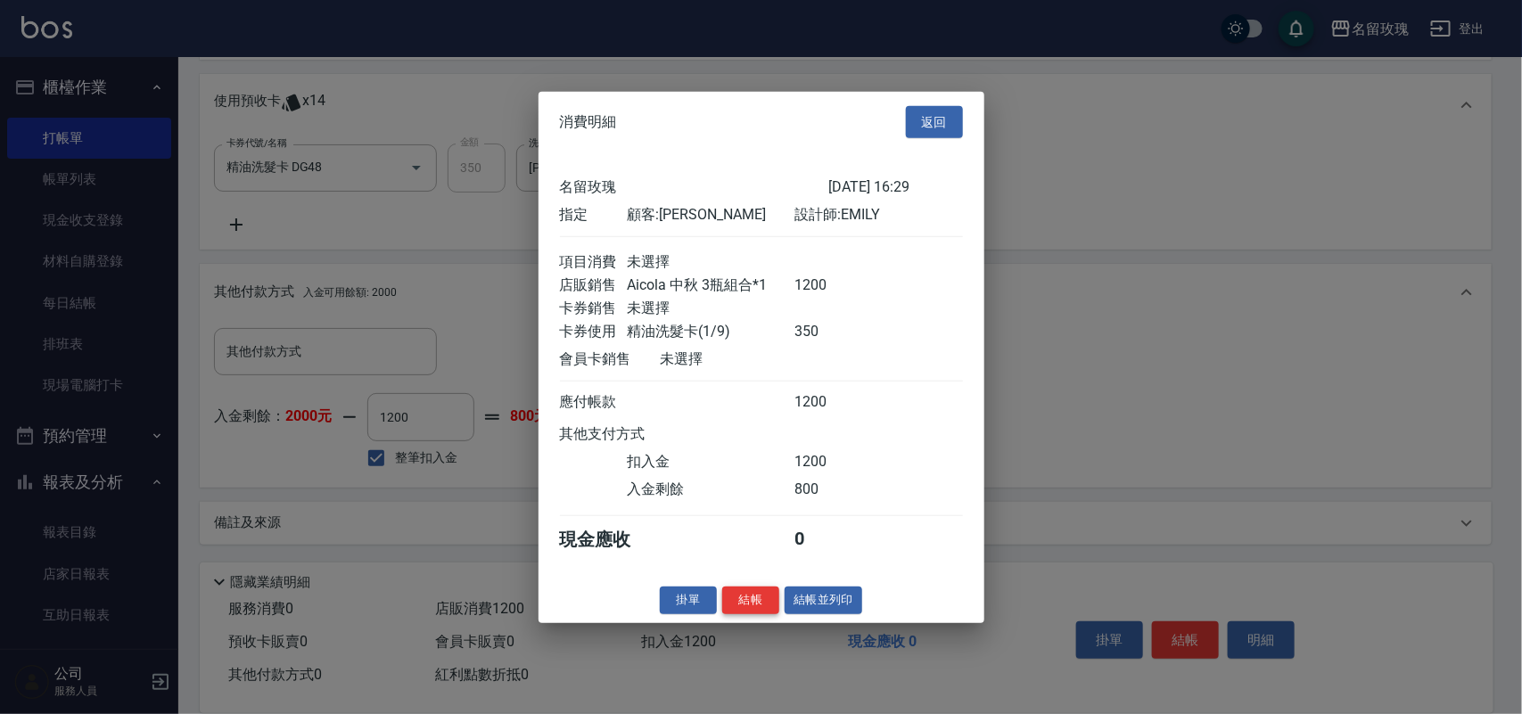
click at [736, 615] on button "結帳" at bounding box center [750, 601] width 57 height 28
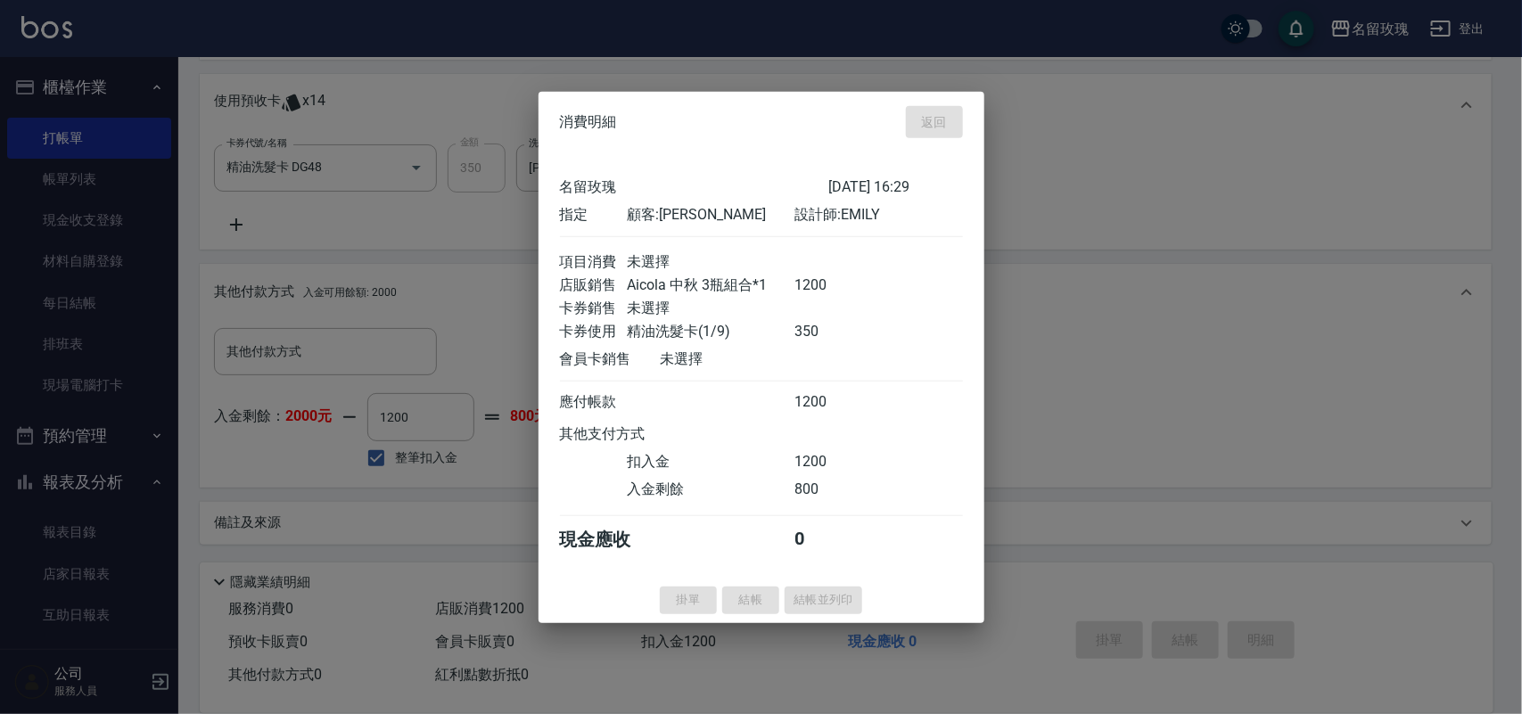
type input "[DATE] 16:30"
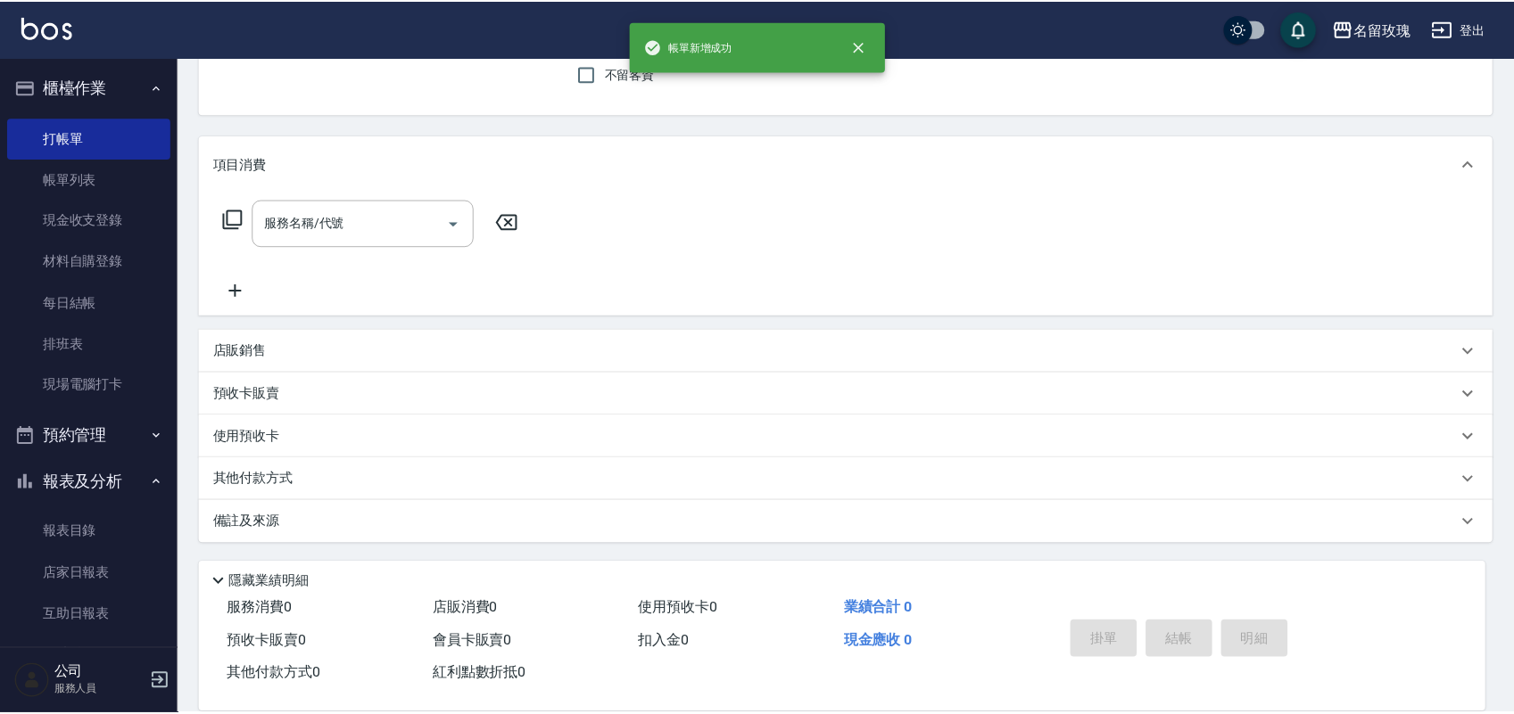
scroll to position [0, 0]
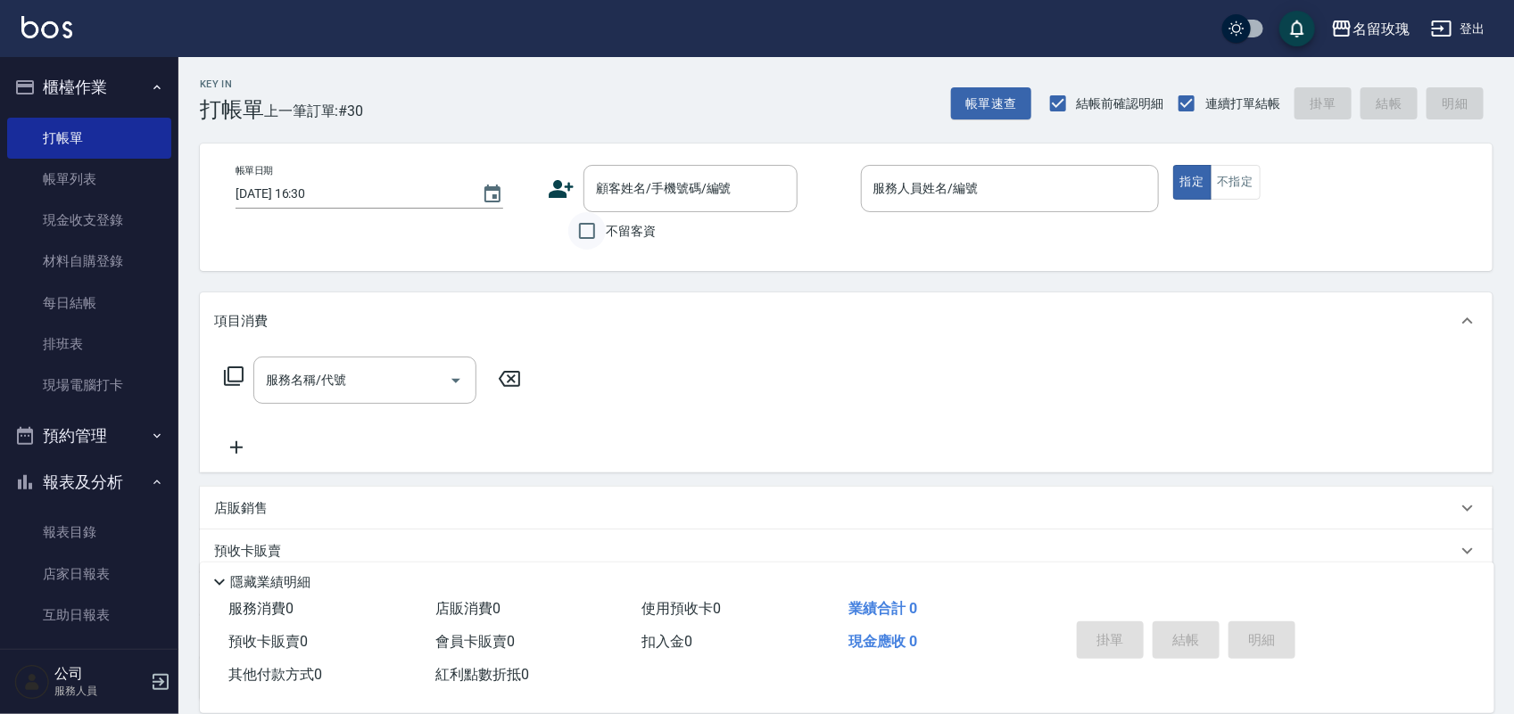
click at [602, 235] on input "不留客資" at bounding box center [586, 230] width 37 height 37
checkbox input "true"
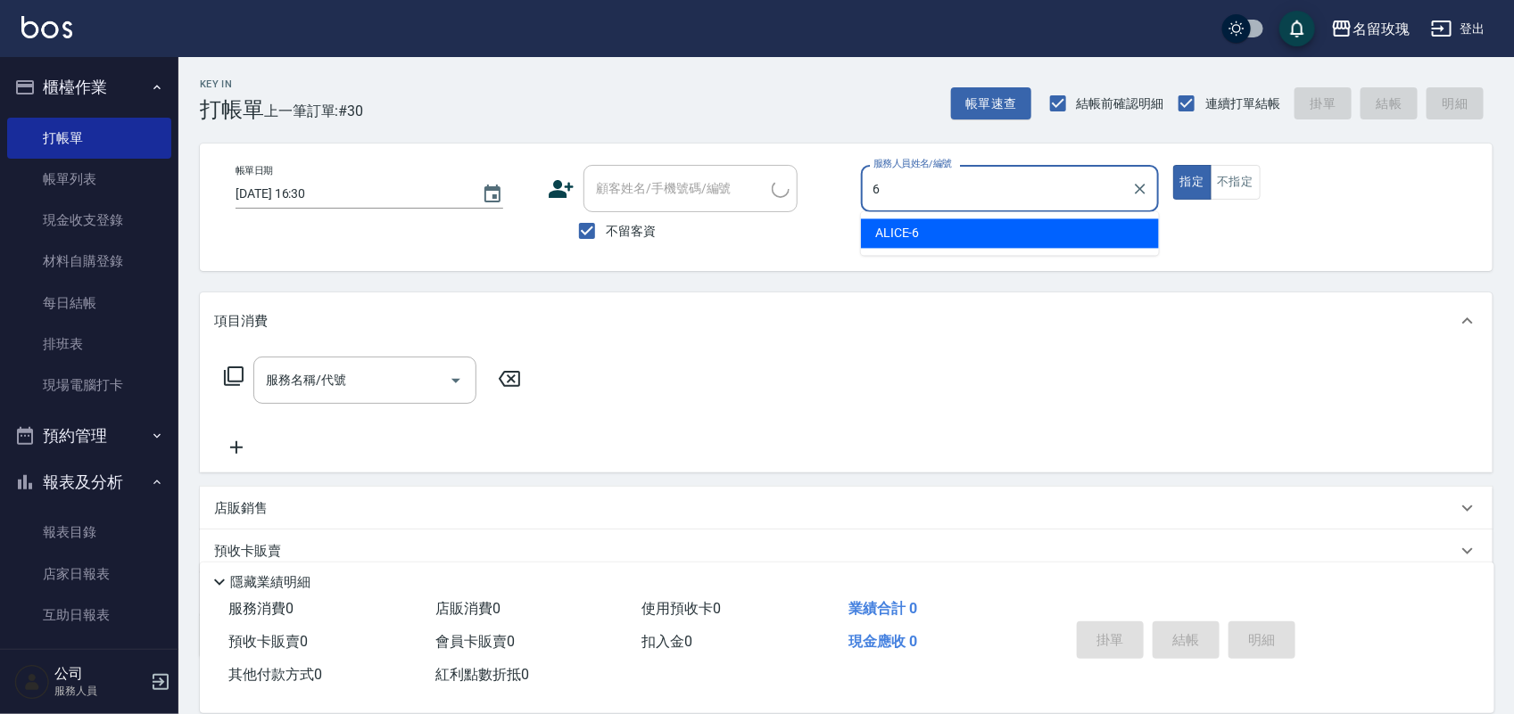
type input "ALICE-6"
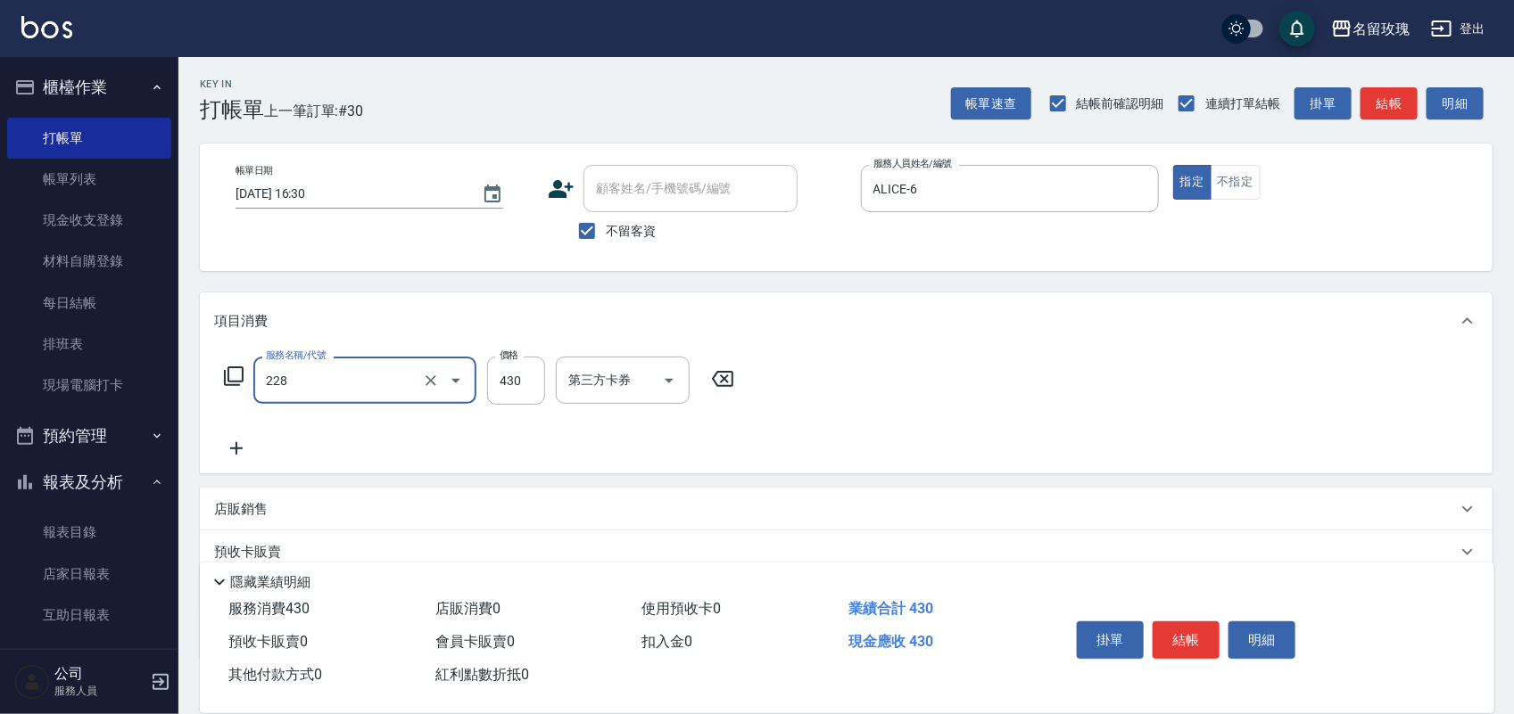
type input "[PERSON_NAME]透[PERSON_NAME]洗(活動)(228)"
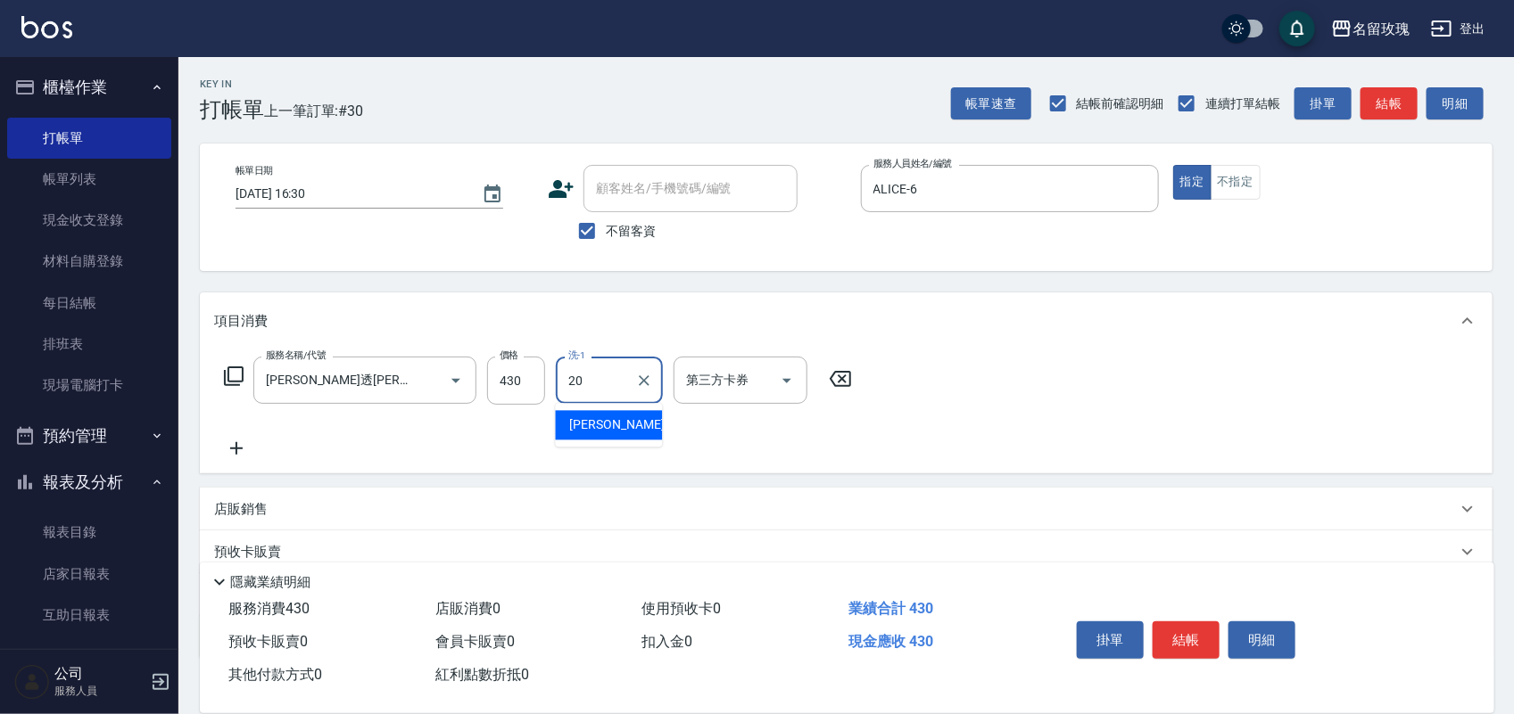
type input "[PERSON_NAME]-20"
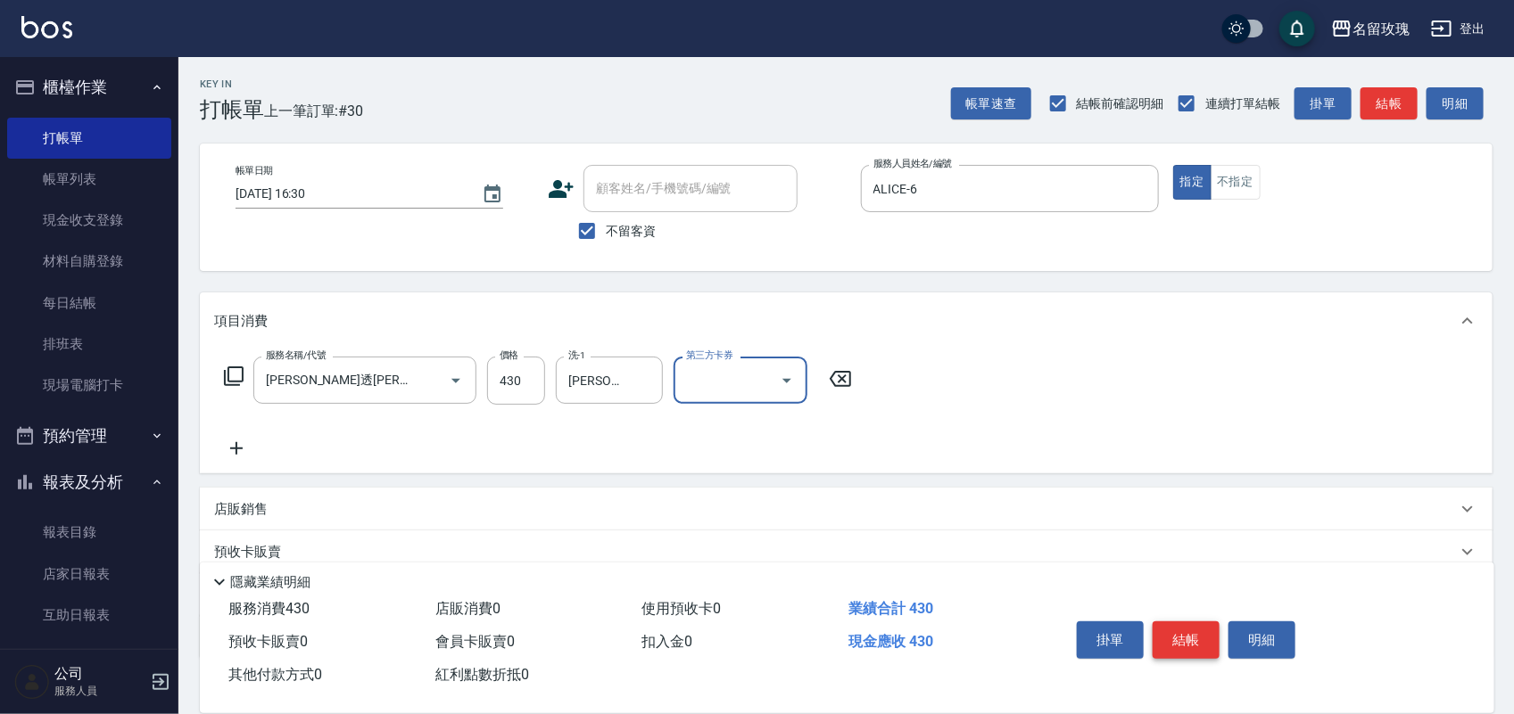
click at [1191, 643] on button "結帳" at bounding box center [1185, 640] width 67 height 37
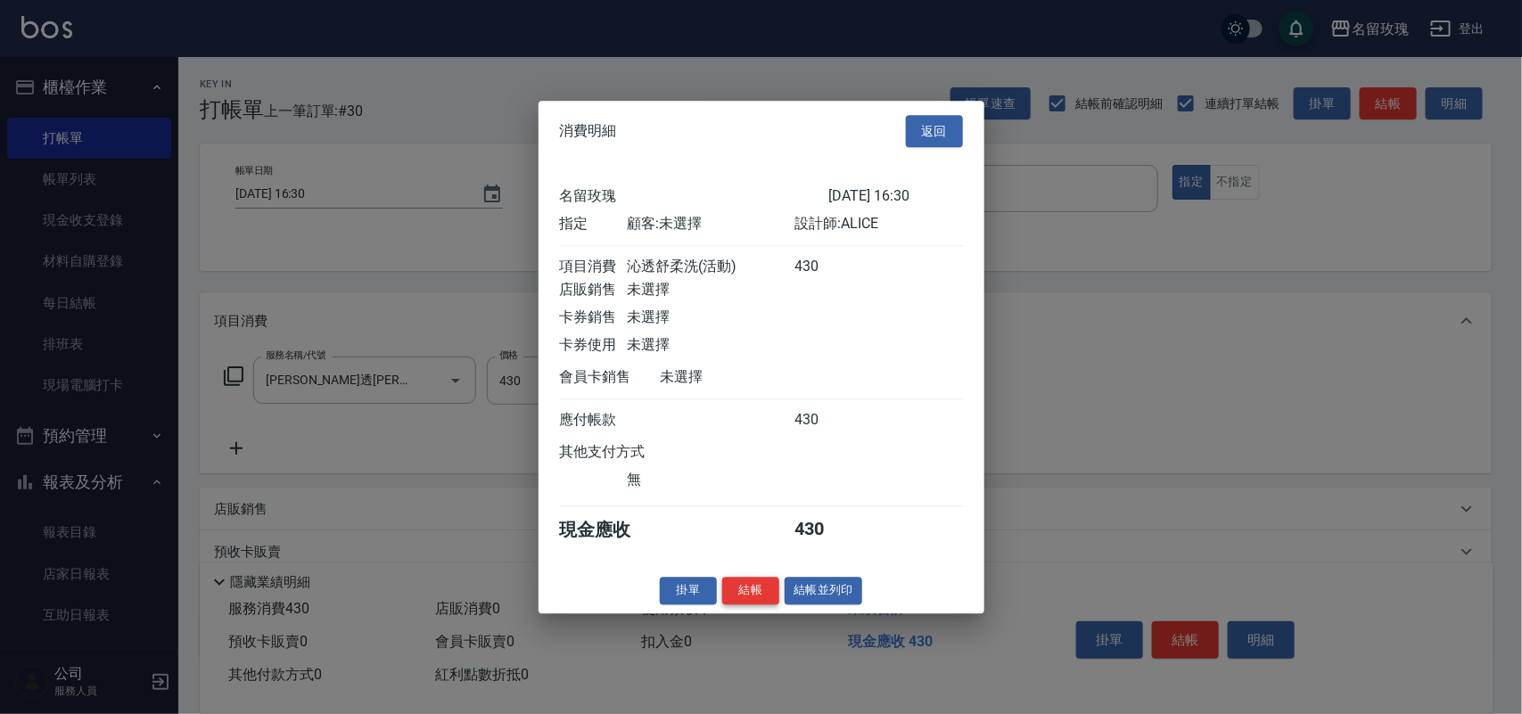
click at [764, 602] on button "結帳" at bounding box center [750, 591] width 57 height 28
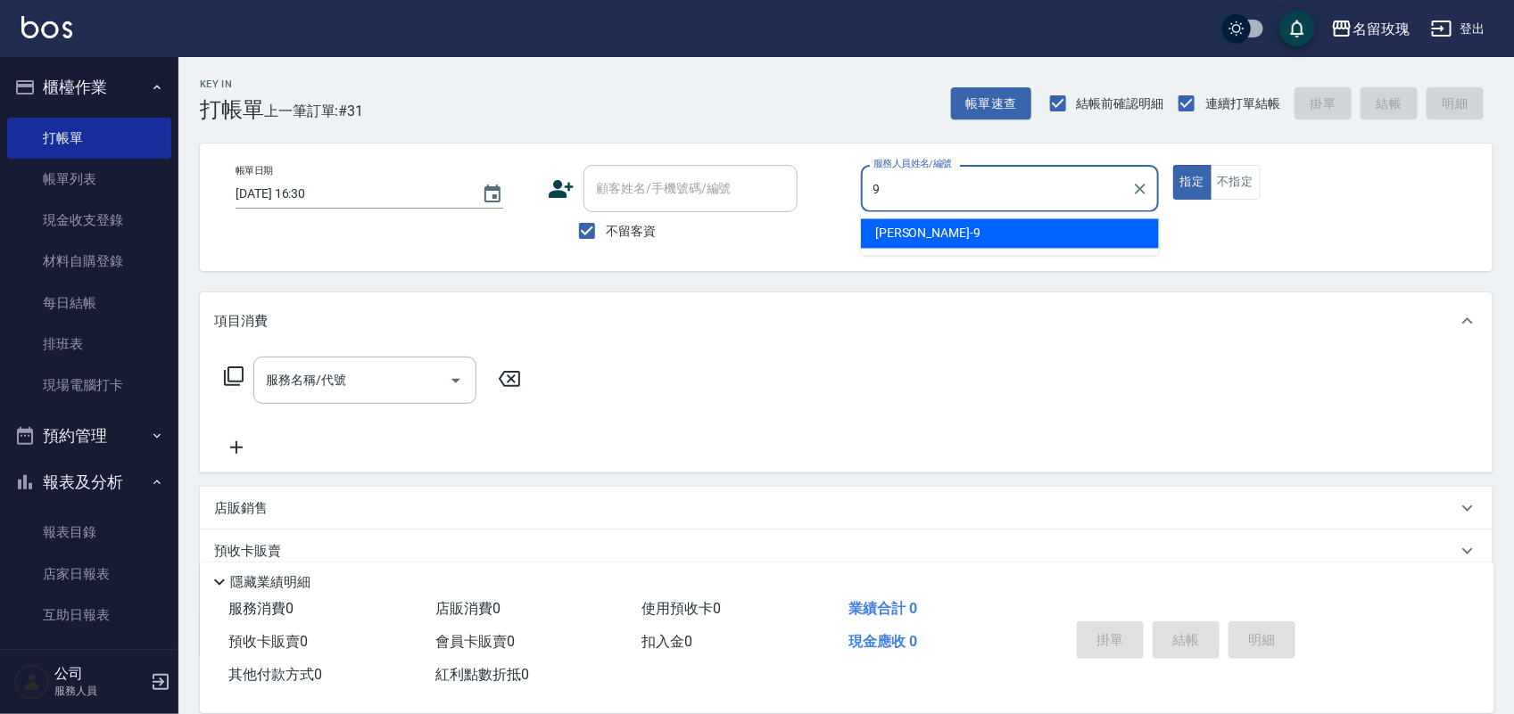
type input "[PERSON_NAME]老師-9"
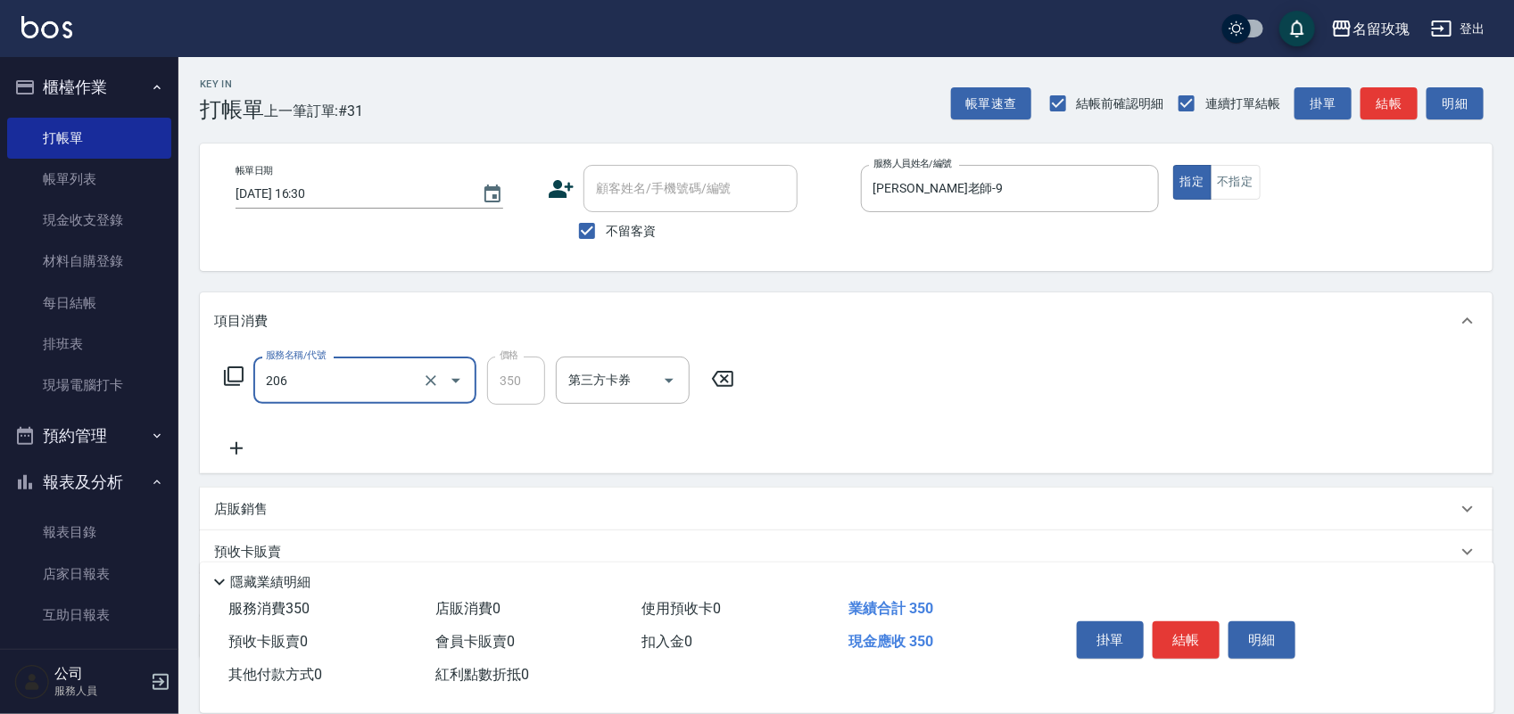
type input "洗髮精油(206)"
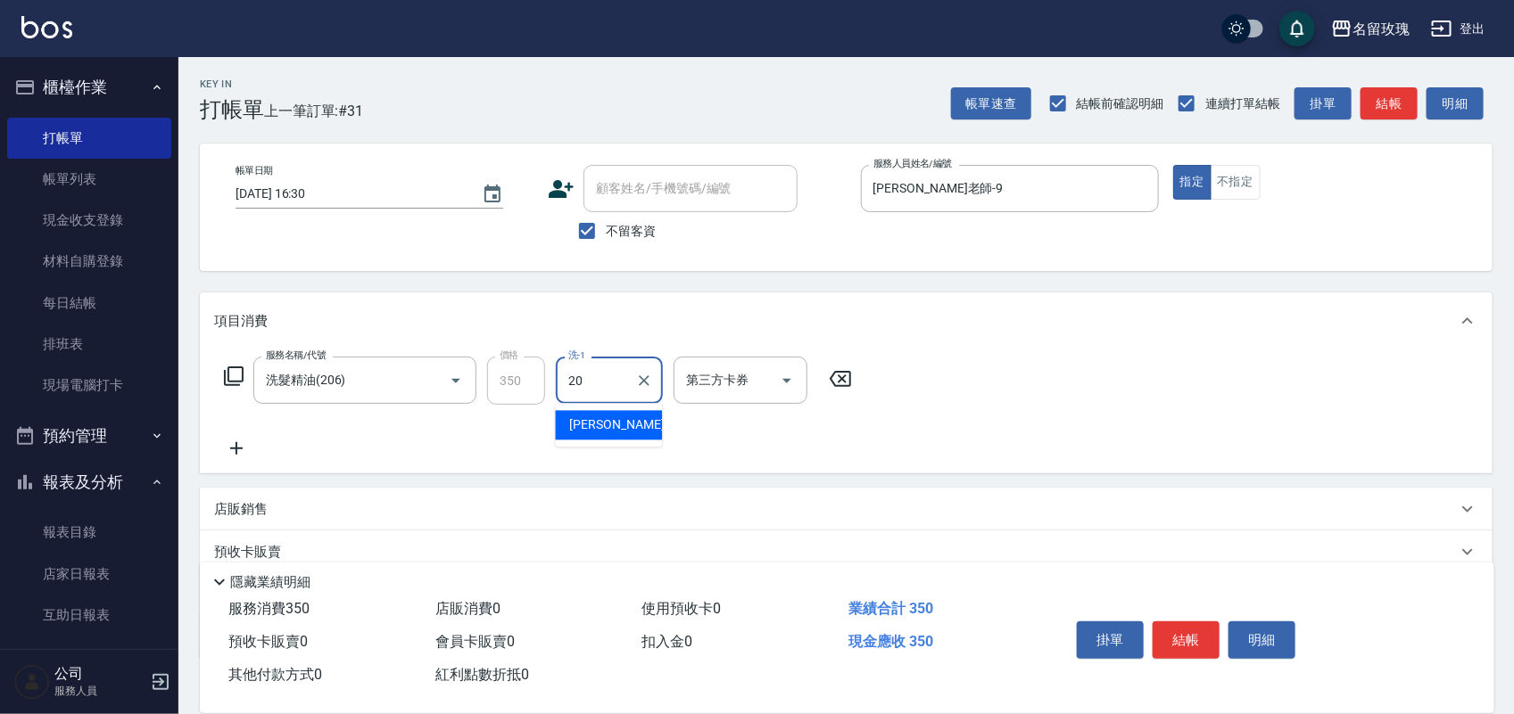
type input "[PERSON_NAME]-20"
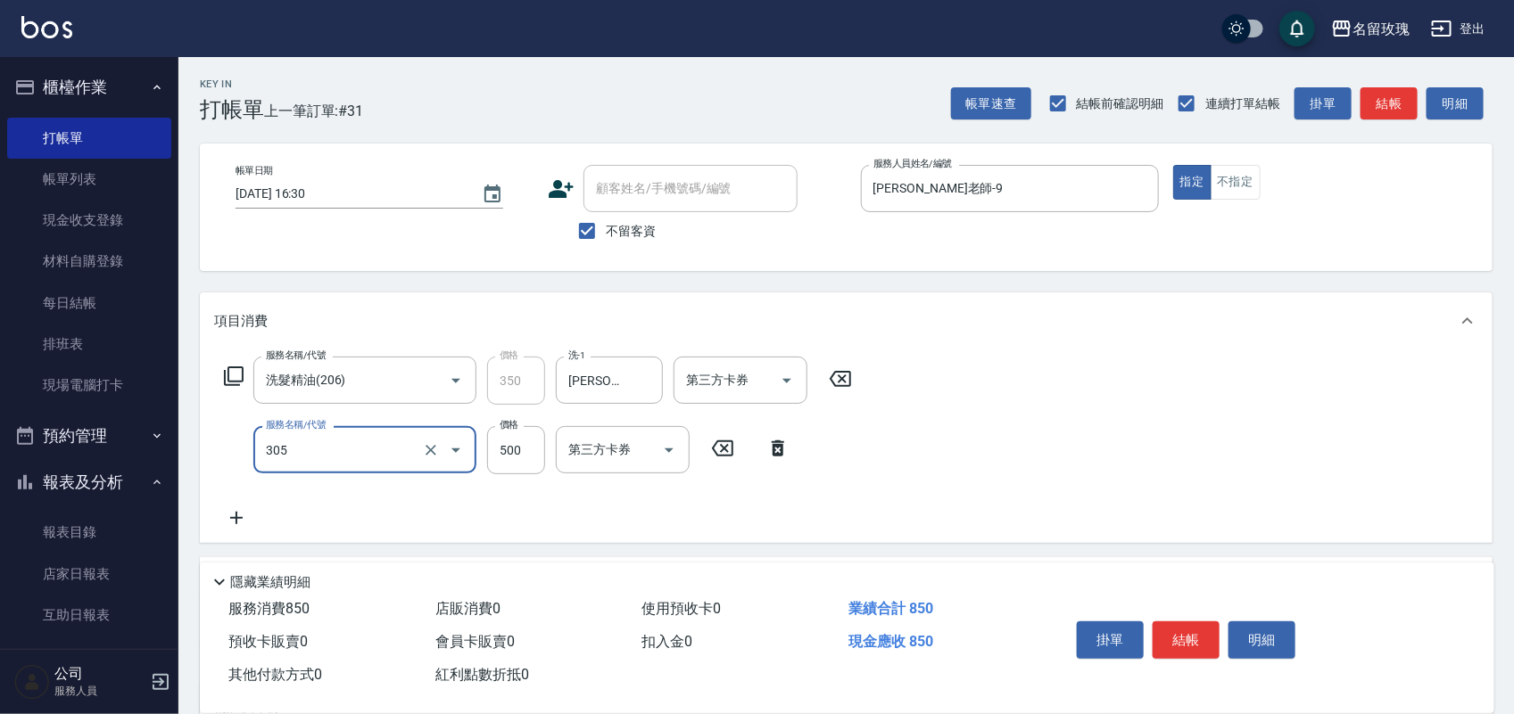
type input "剪髮(305)"
type input "550"
click at [1245, 629] on button "明細" at bounding box center [1261, 640] width 67 height 37
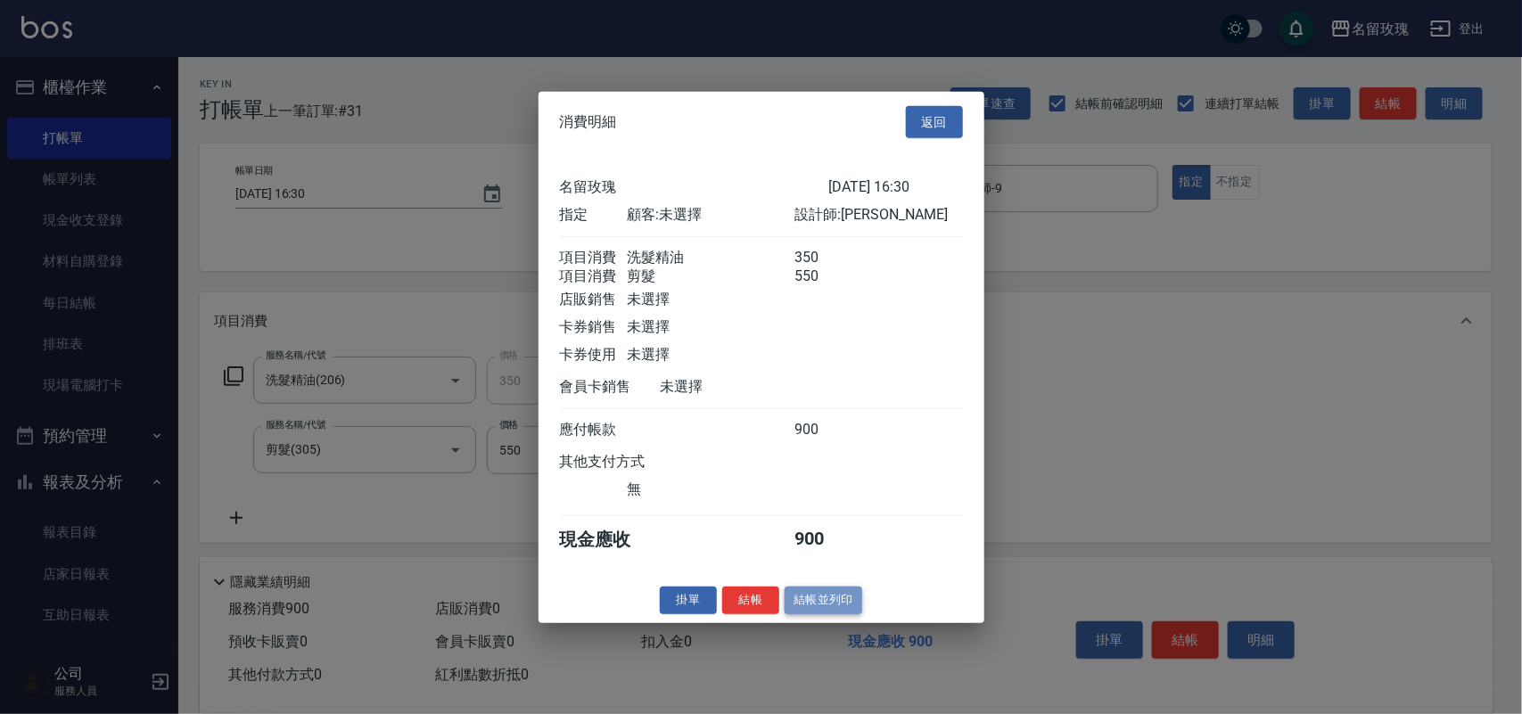
click at [834, 607] on button "結帳並列印" at bounding box center [824, 601] width 78 height 28
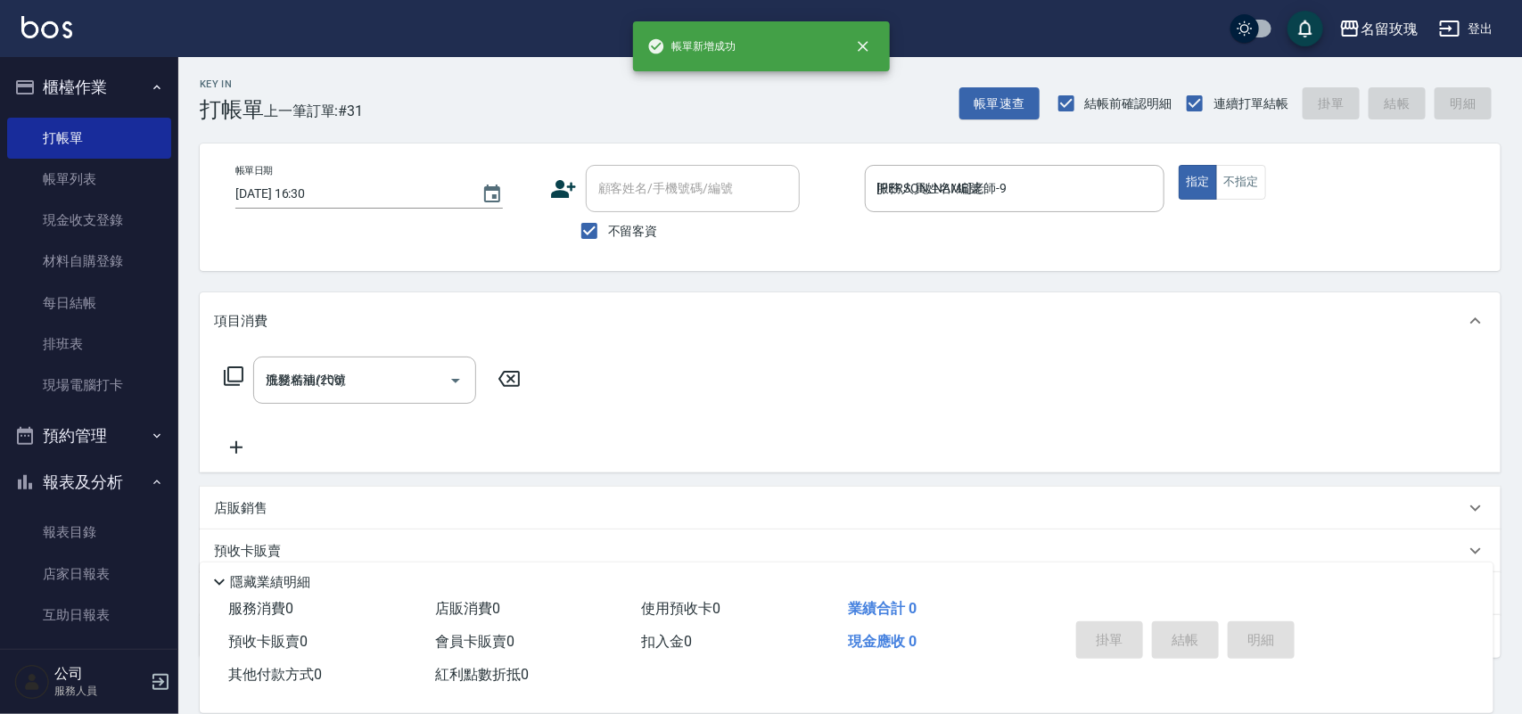
type input "[DATE] 16:31"
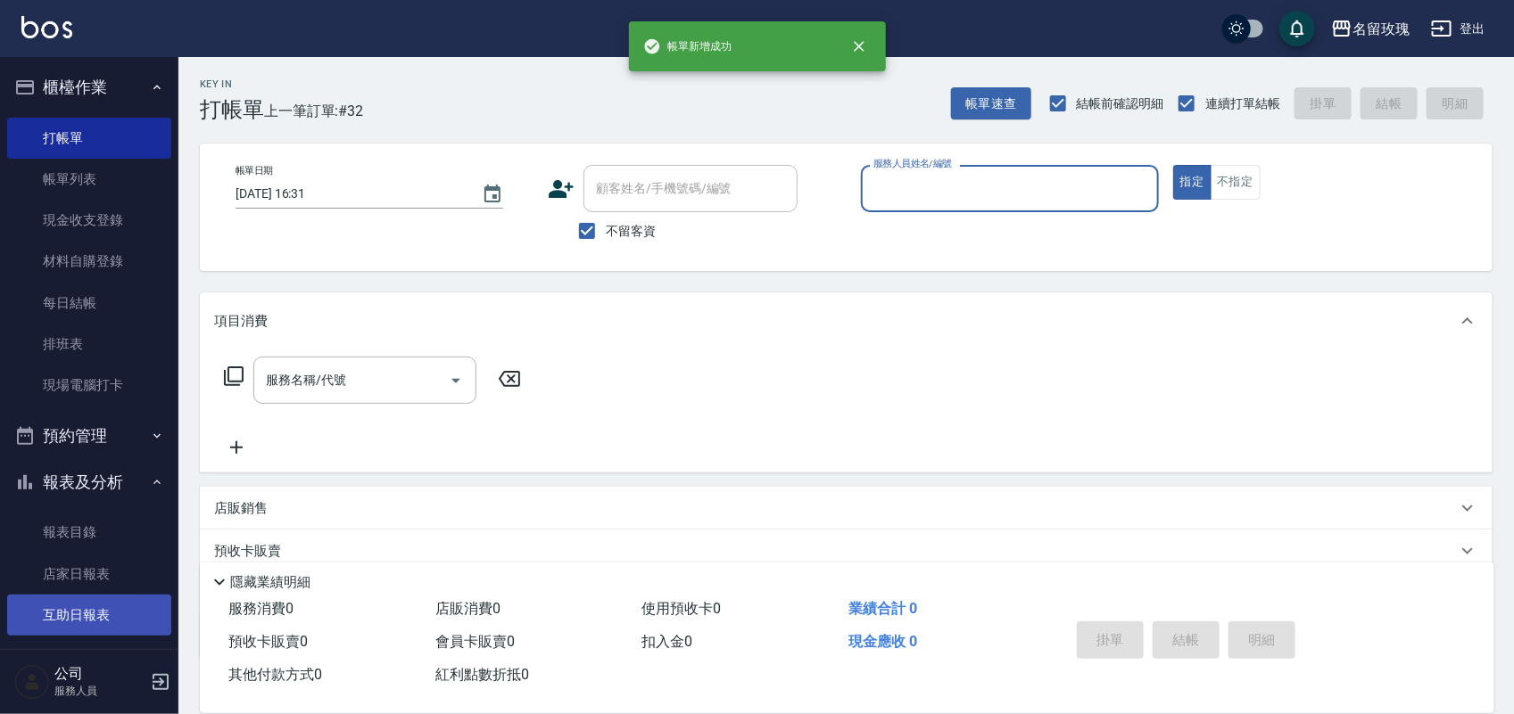
click at [110, 618] on link "互助日報表" at bounding box center [89, 615] width 164 height 41
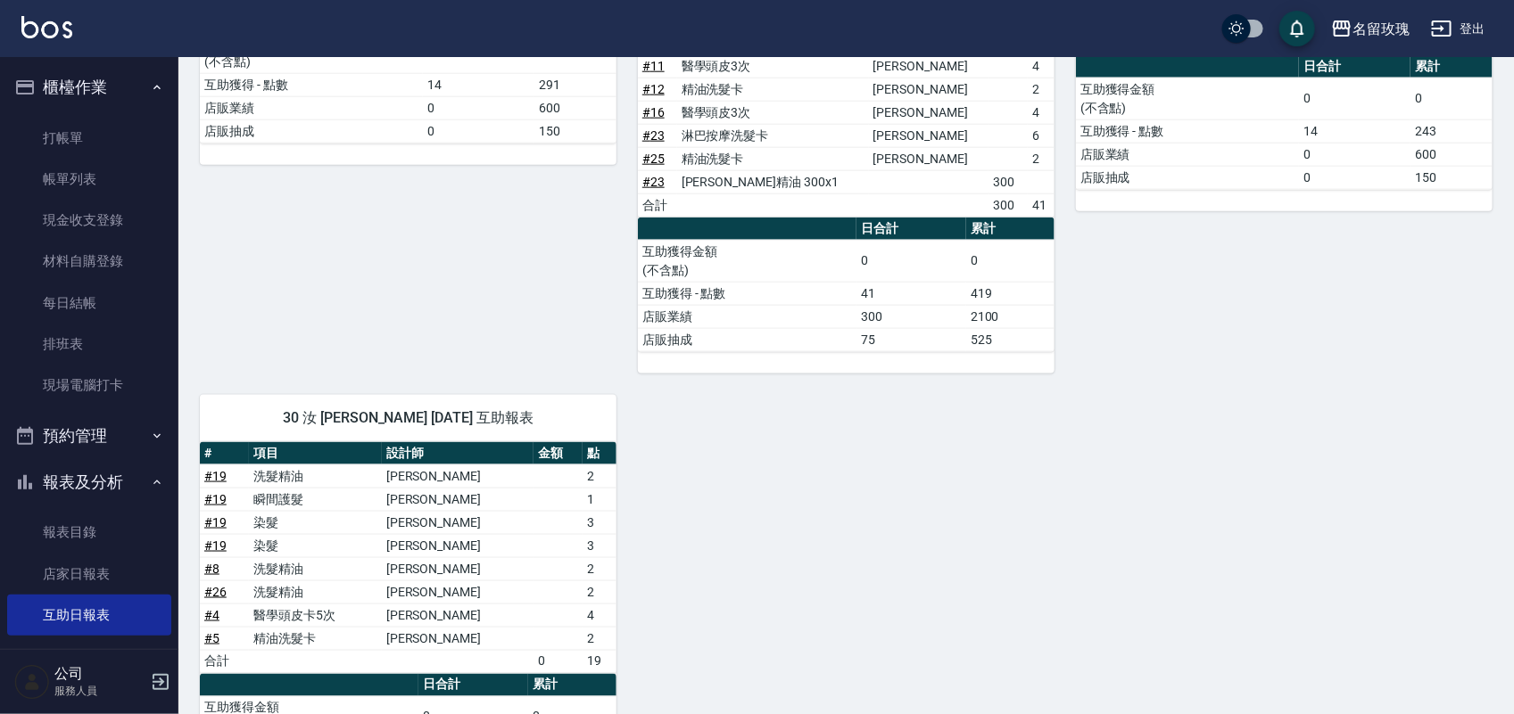
scroll to position [862, 0]
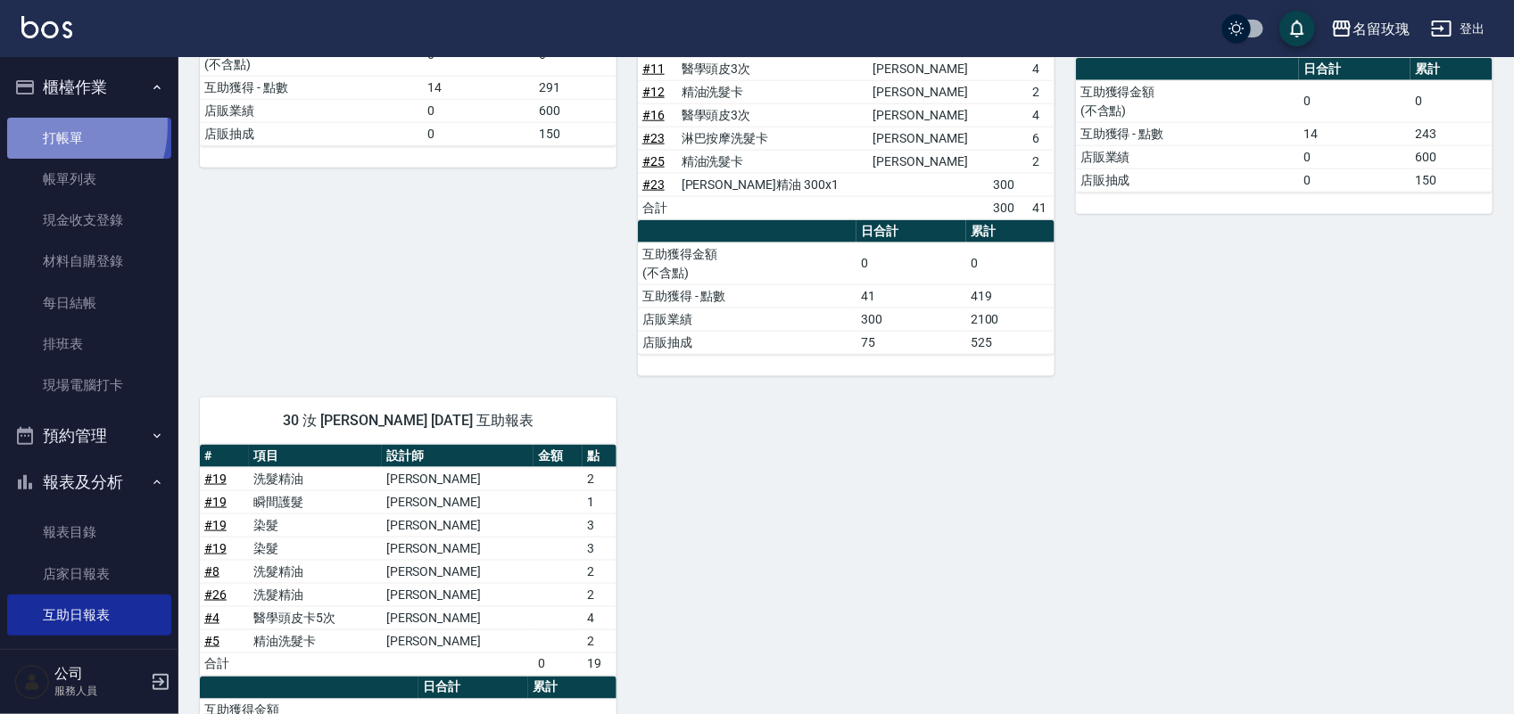
click at [49, 125] on link "打帳單" at bounding box center [89, 138] width 164 height 41
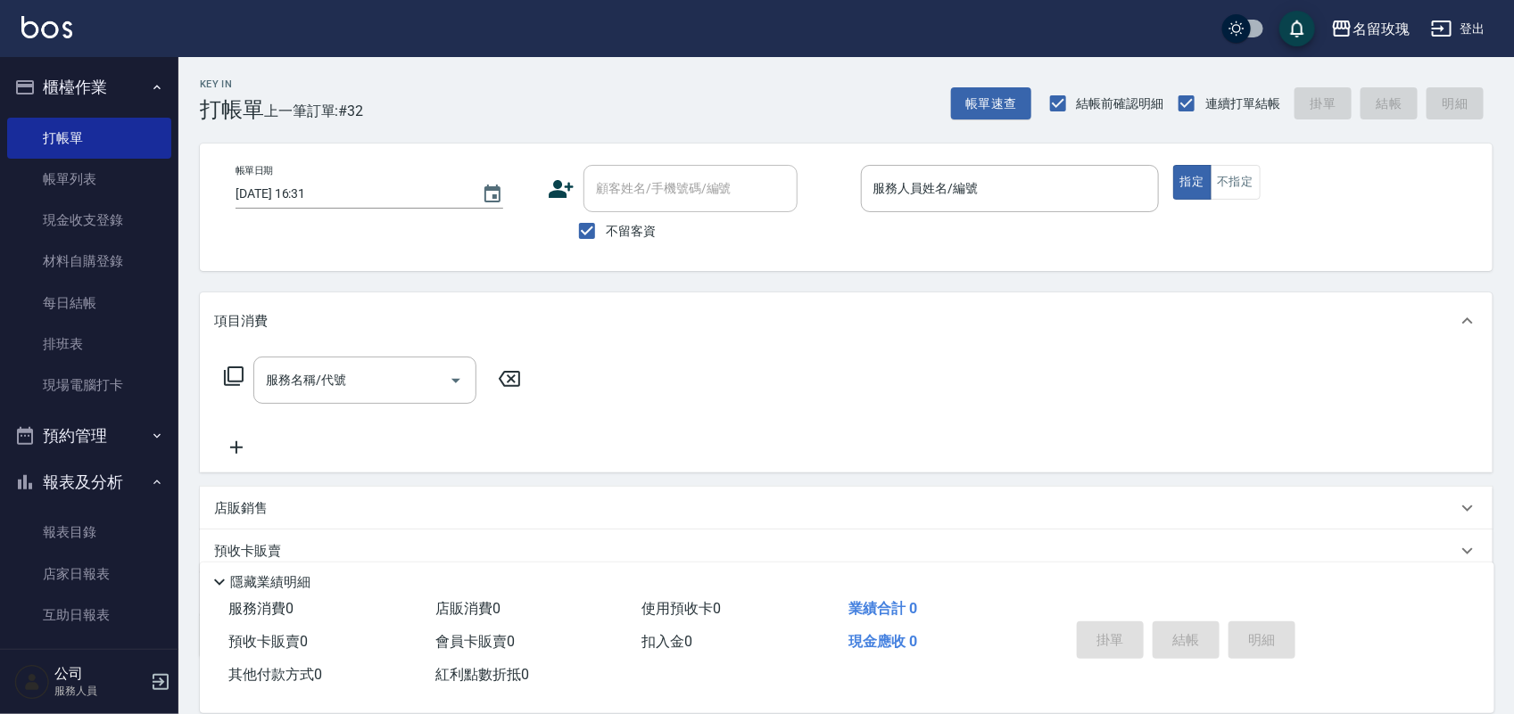
click at [720, 71] on div "Key In 打帳單 上一筆訂單:#32 帳單速查 結帳前確認明細 連續打單結帳 掛單 結帳 明細" at bounding box center [835, 89] width 1314 height 65
click at [945, 233] on div "帳單日期 [DATE] 16:31 顧客姓名/手機號碼/編號 顧客姓名/手機號碼/編號 不留客資 服務人員姓名/編號 服務人員姓名/編號 指定 不指定" at bounding box center [846, 207] width 1250 height 85
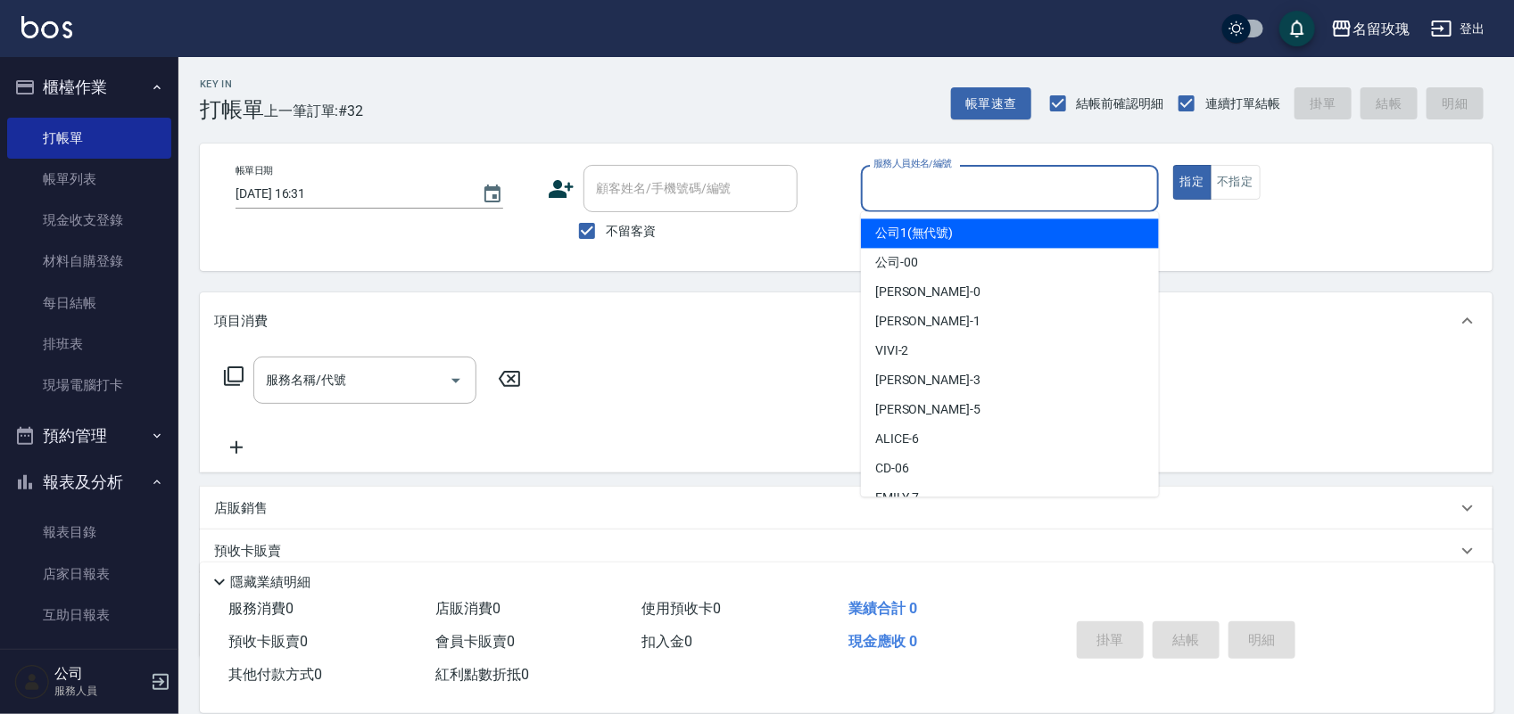
drag, startPoint x: 941, startPoint y: 201, endPoint x: 938, endPoint y: 174, distance: 26.9
click at [941, 196] on input "服務人員姓名/編號" at bounding box center [1010, 188] width 282 height 31
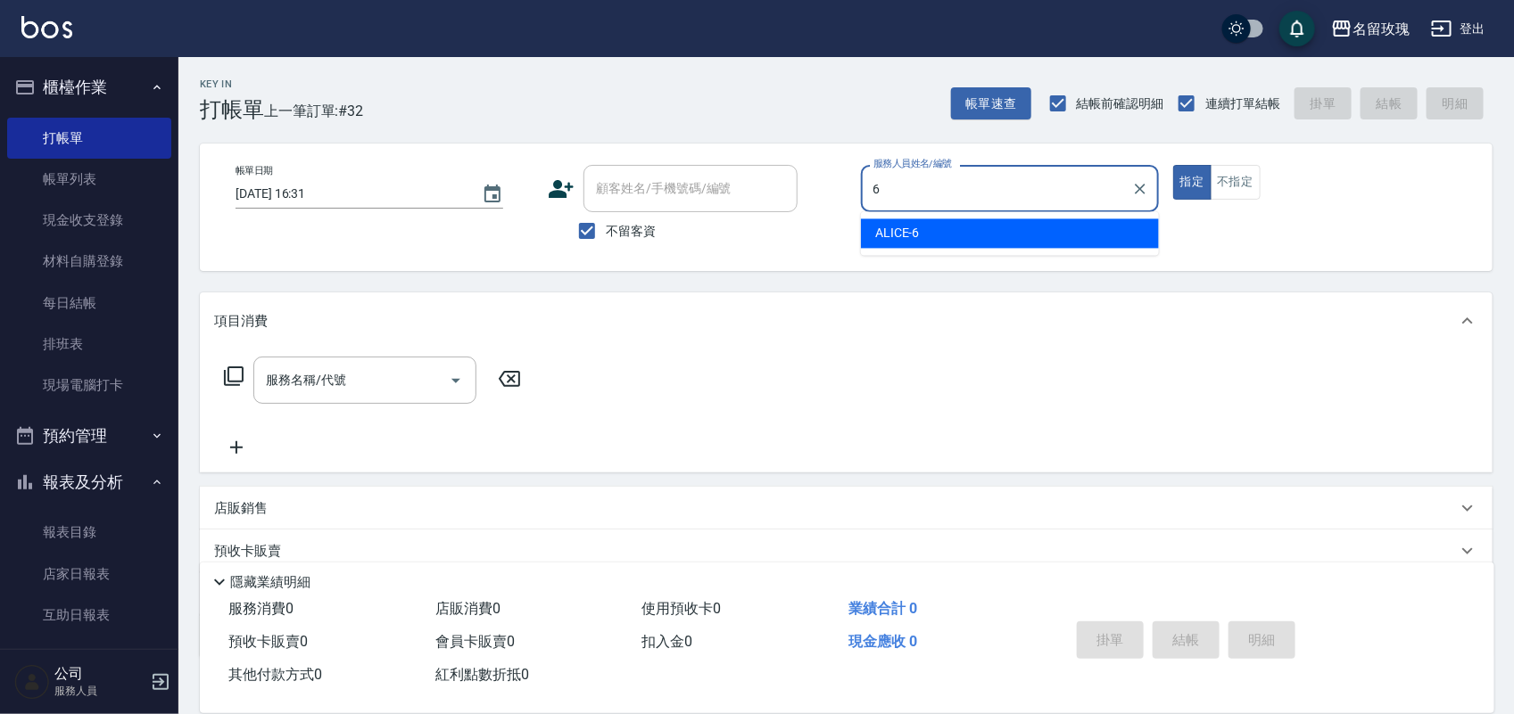
type input "ALICE-6"
type button "true"
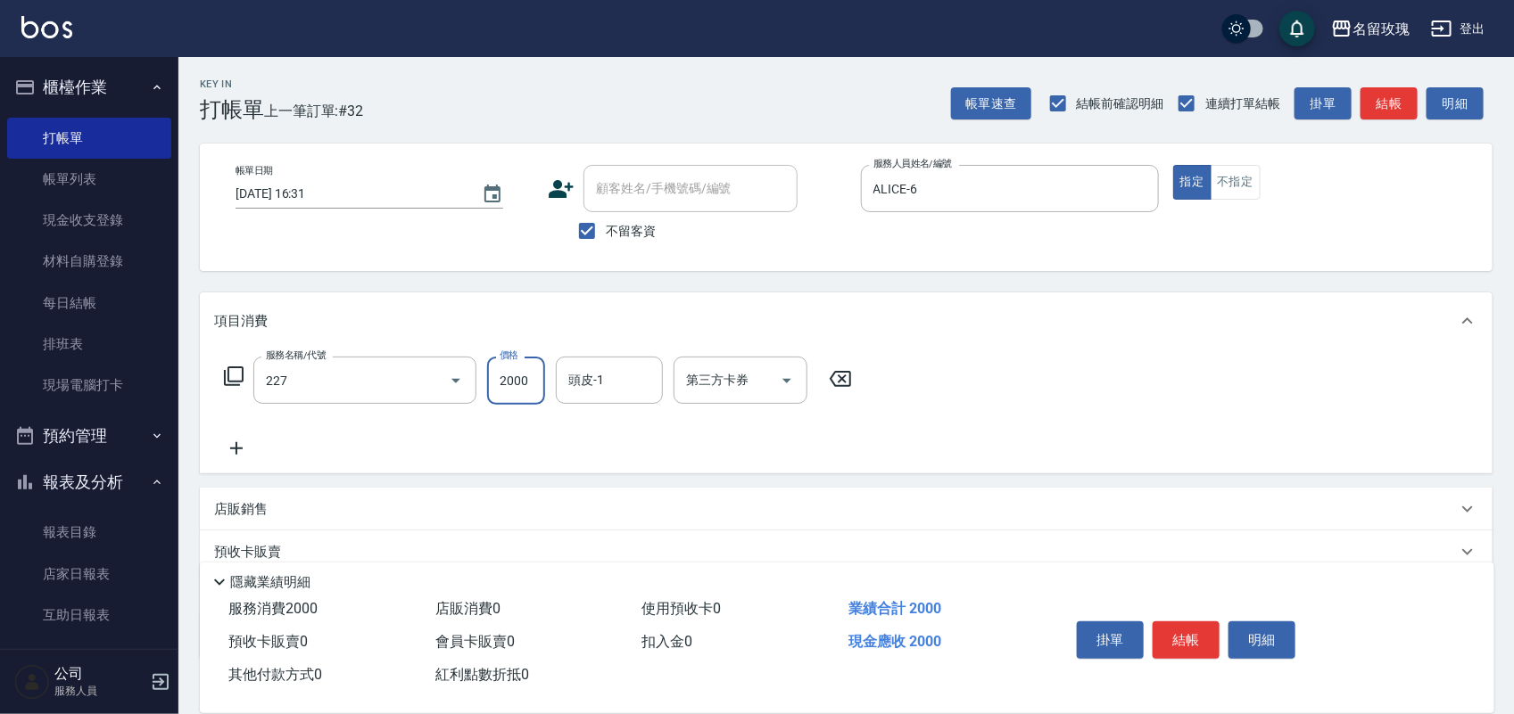
type input "醫學頭皮(洗)單次(227)"
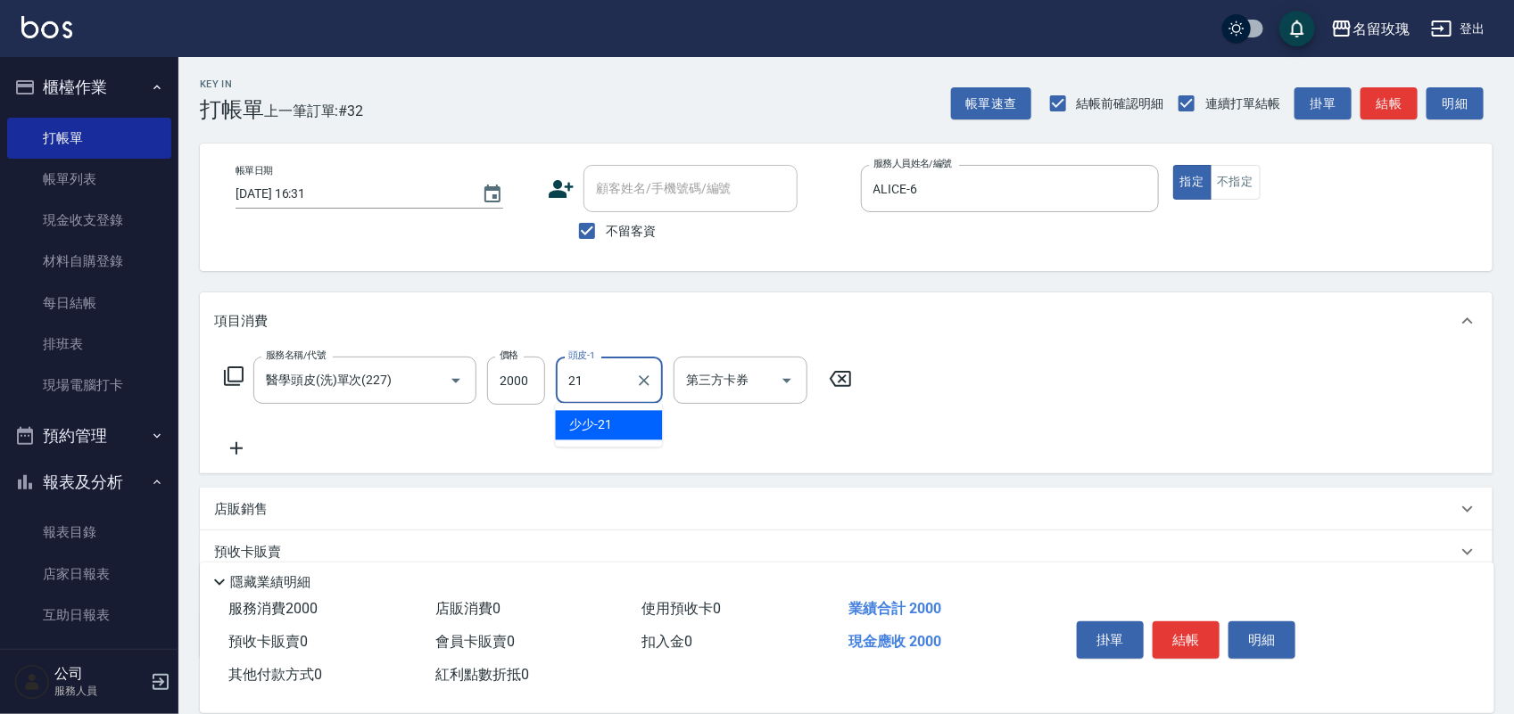
type input "少少-21"
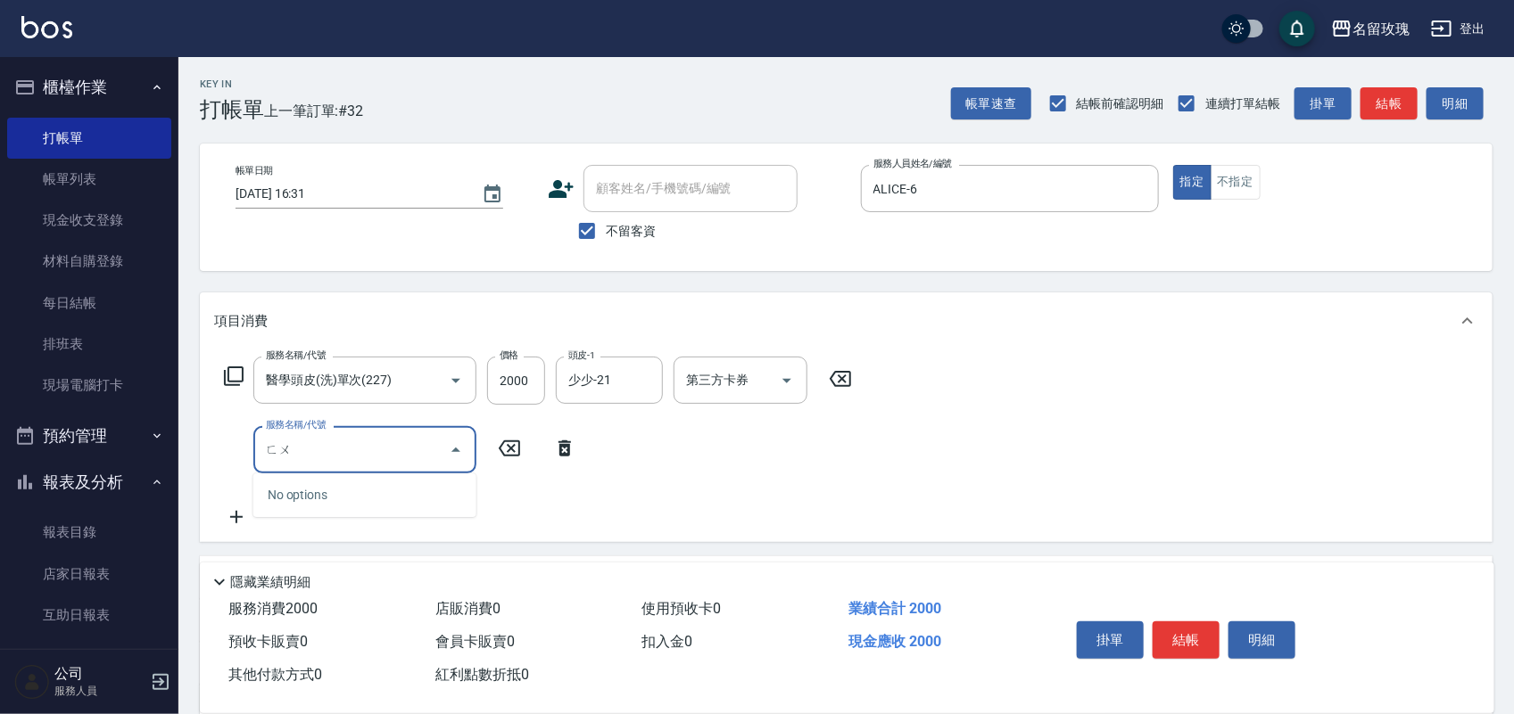
type input "福"
click at [566, 448] on icon at bounding box center [564, 448] width 45 height 21
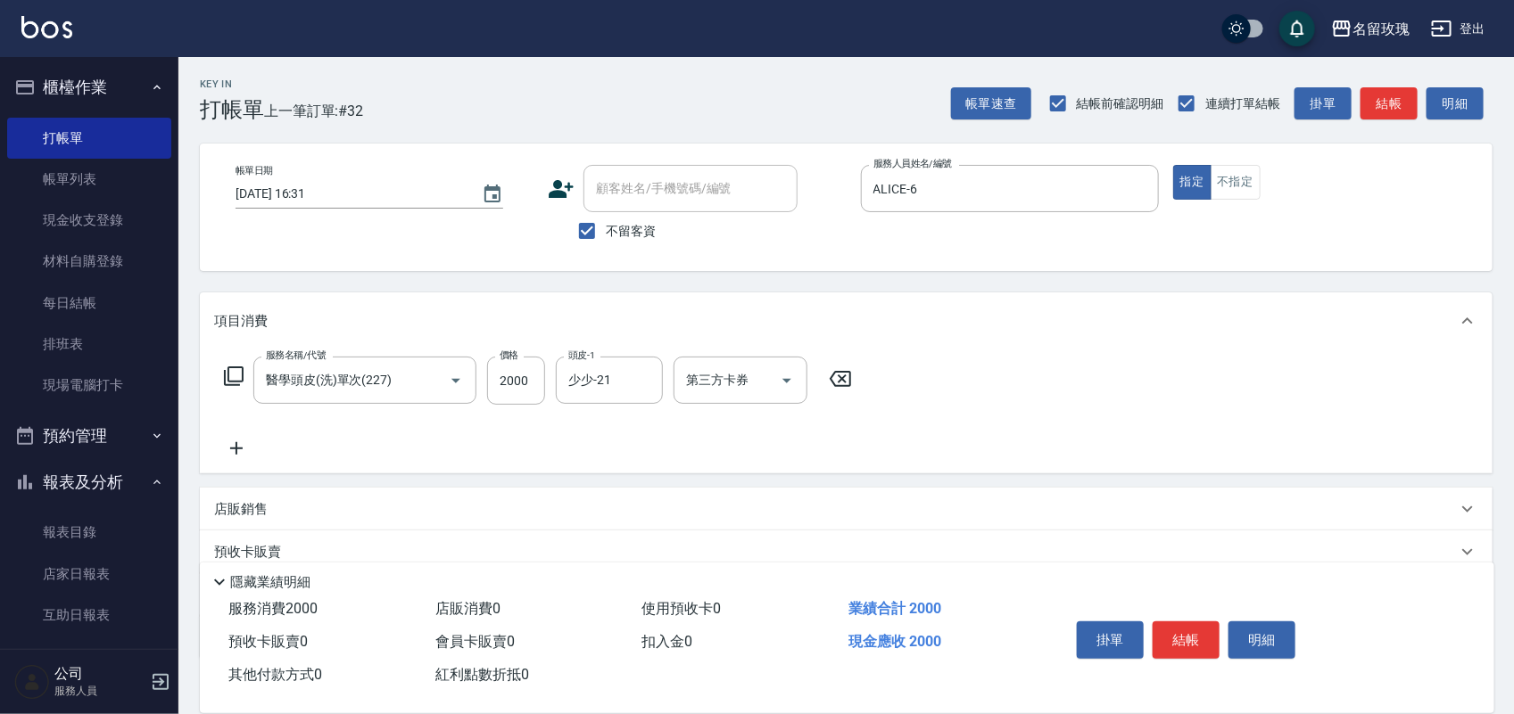
click at [237, 375] on icon at bounding box center [233, 376] width 21 height 21
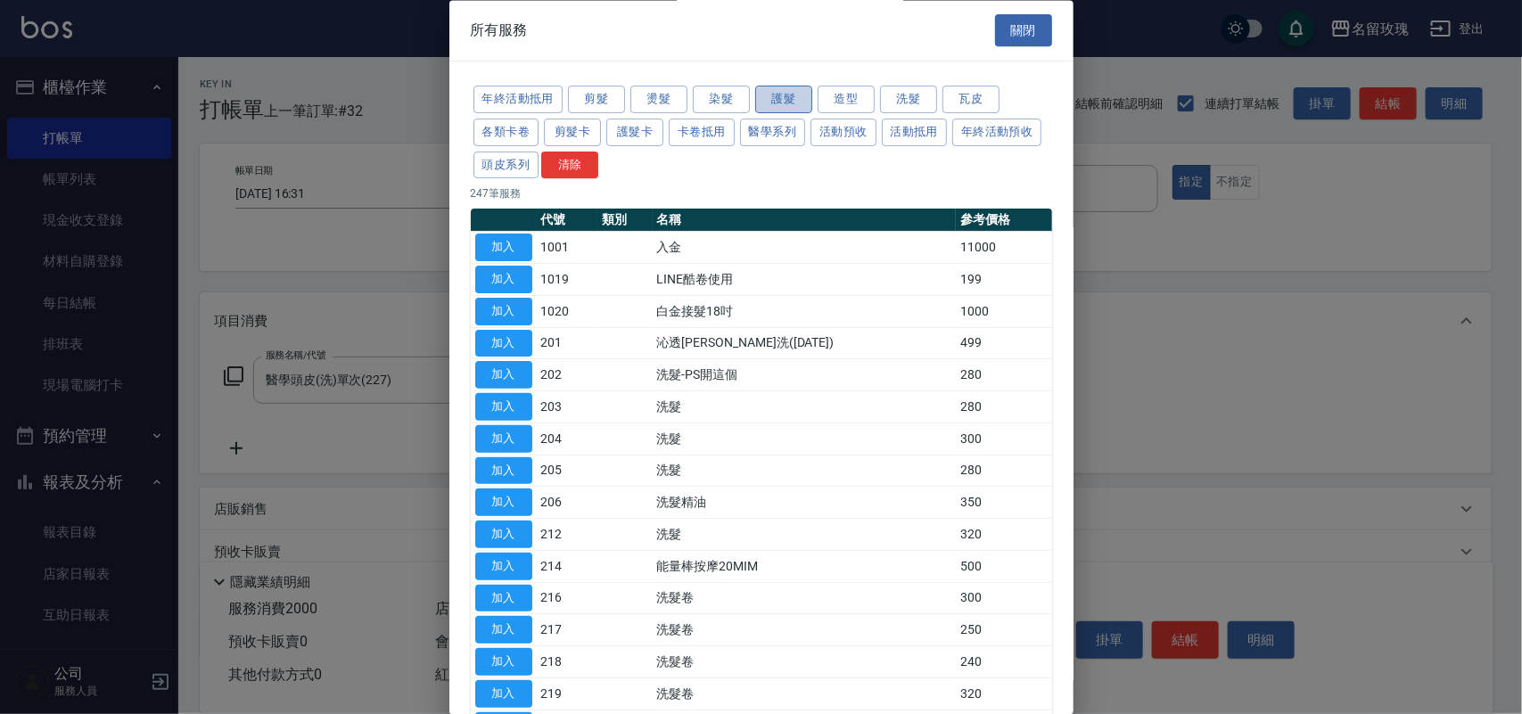
click at [803, 112] on button "護髮" at bounding box center [783, 101] width 57 height 28
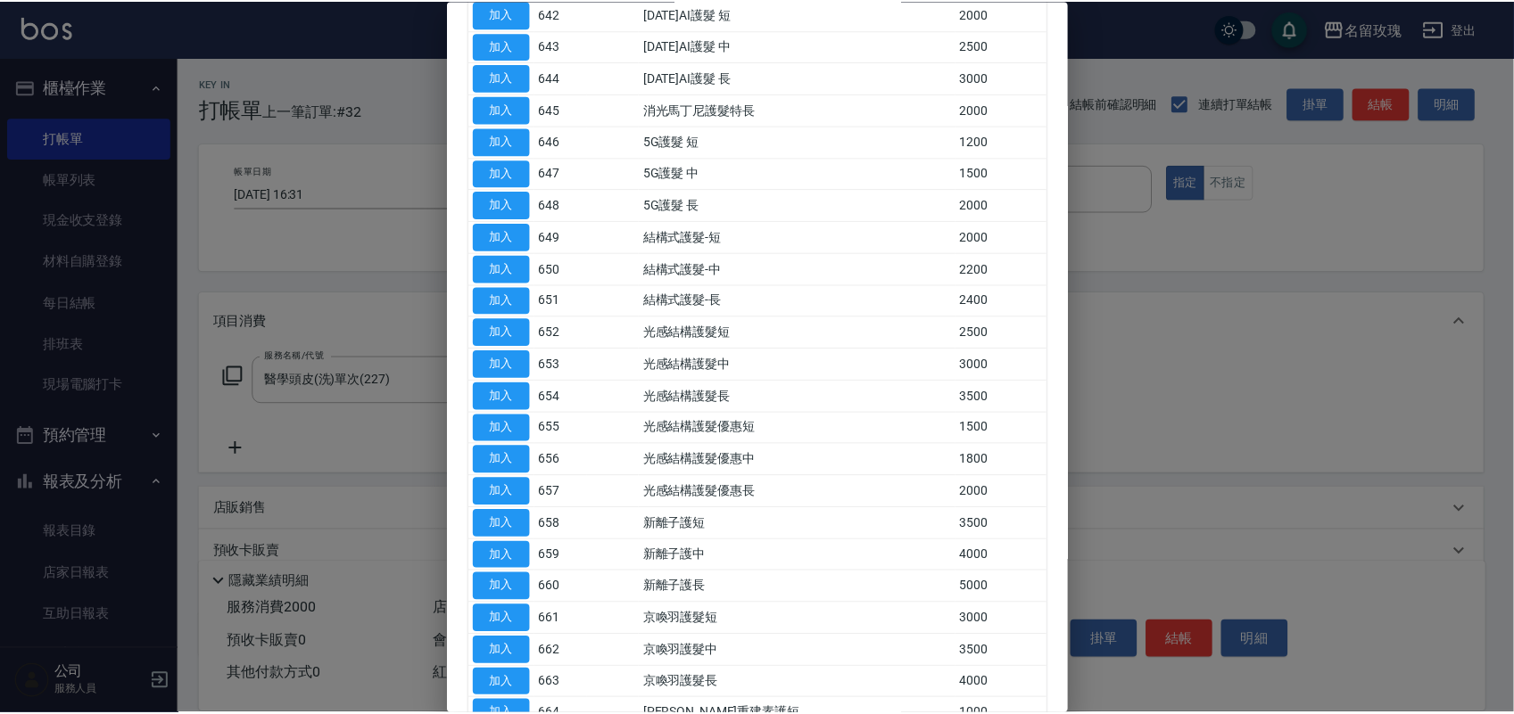
scroll to position [964, 0]
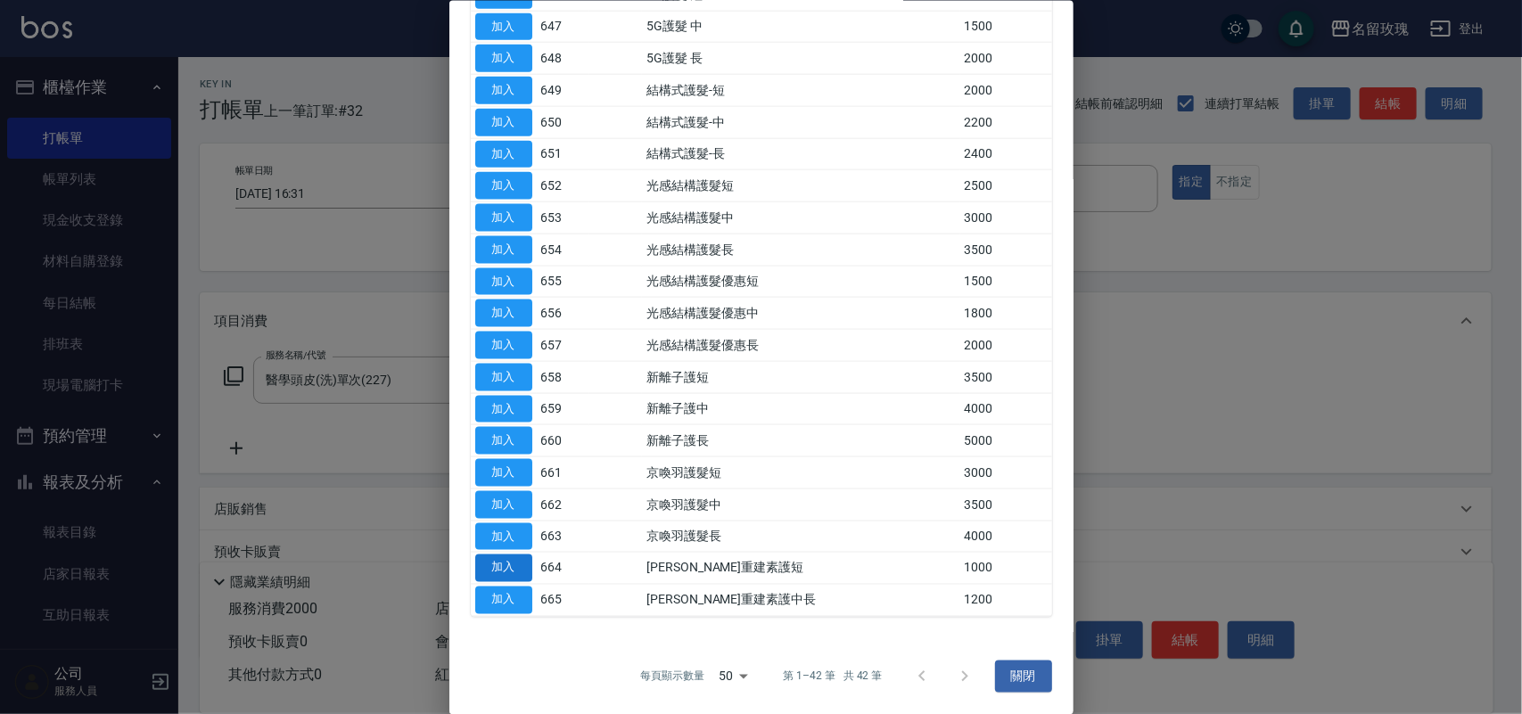
click at [500, 569] on button "加入" at bounding box center [503, 569] width 57 height 28
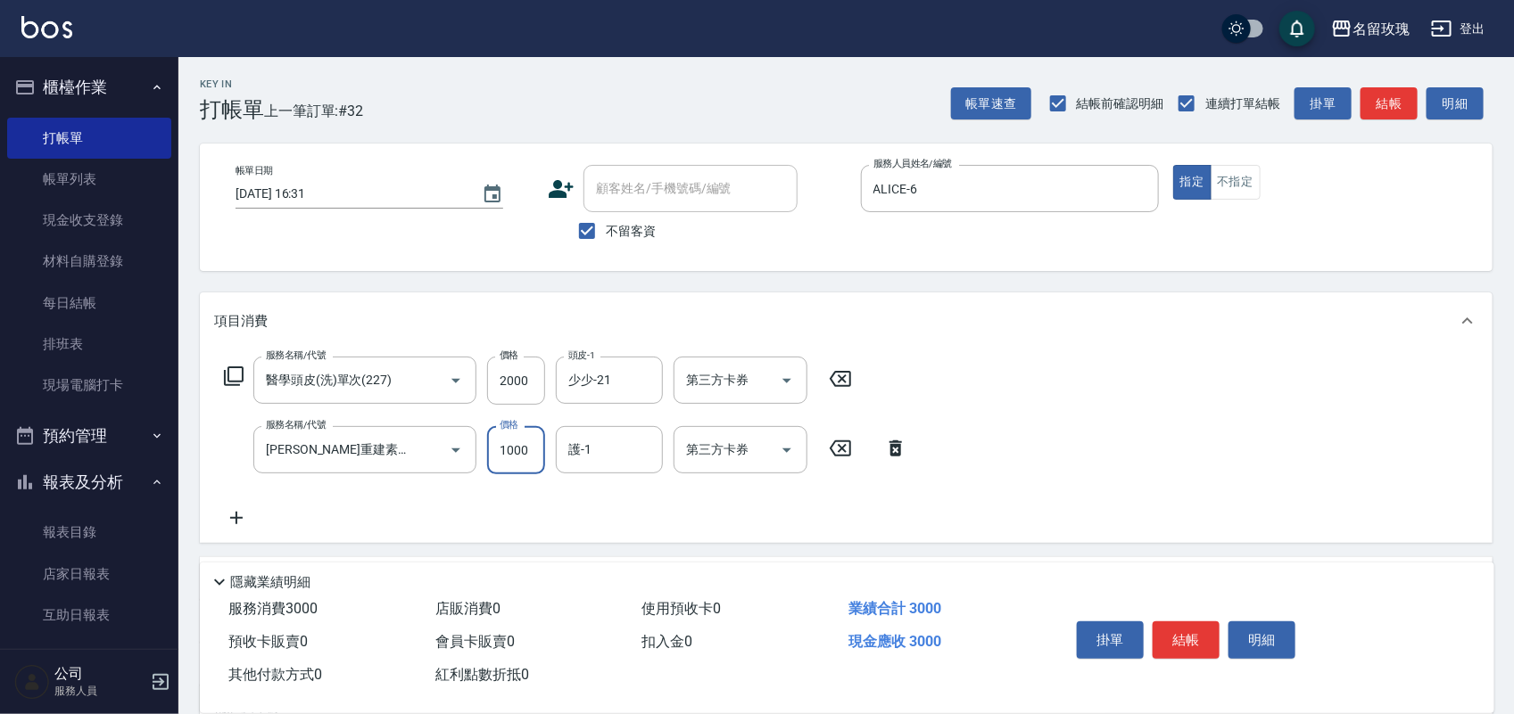
click at [508, 458] on input "1000" at bounding box center [516, 450] width 58 height 48
type input "800"
type input "少少-21"
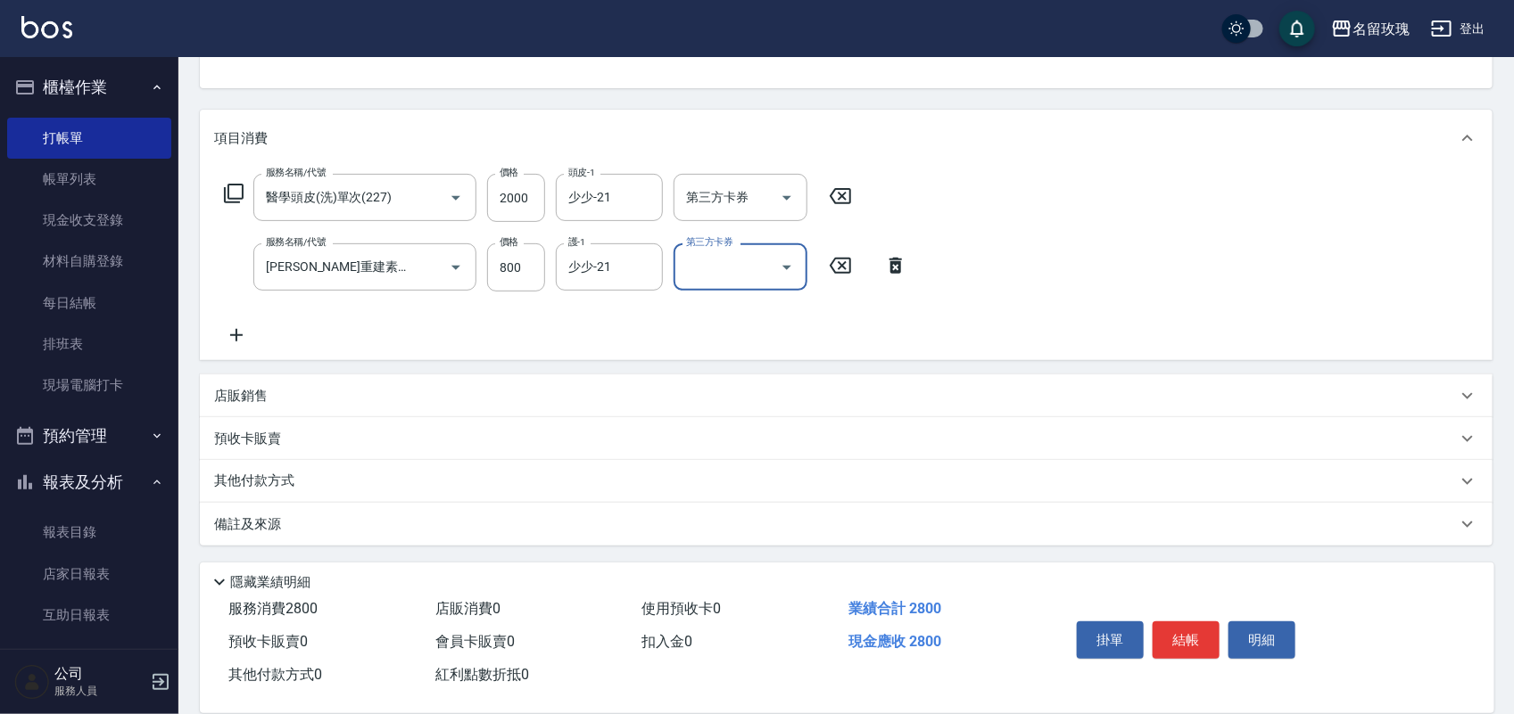
scroll to position [184, 0]
drag, startPoint x: 345, startPoint y: 474, endPoint x: 321, endPoint y: 479, distance: 24.5
click at [340, 475] on div "其他付款方式" at bounding box center [835, 481] width 1242 height 20
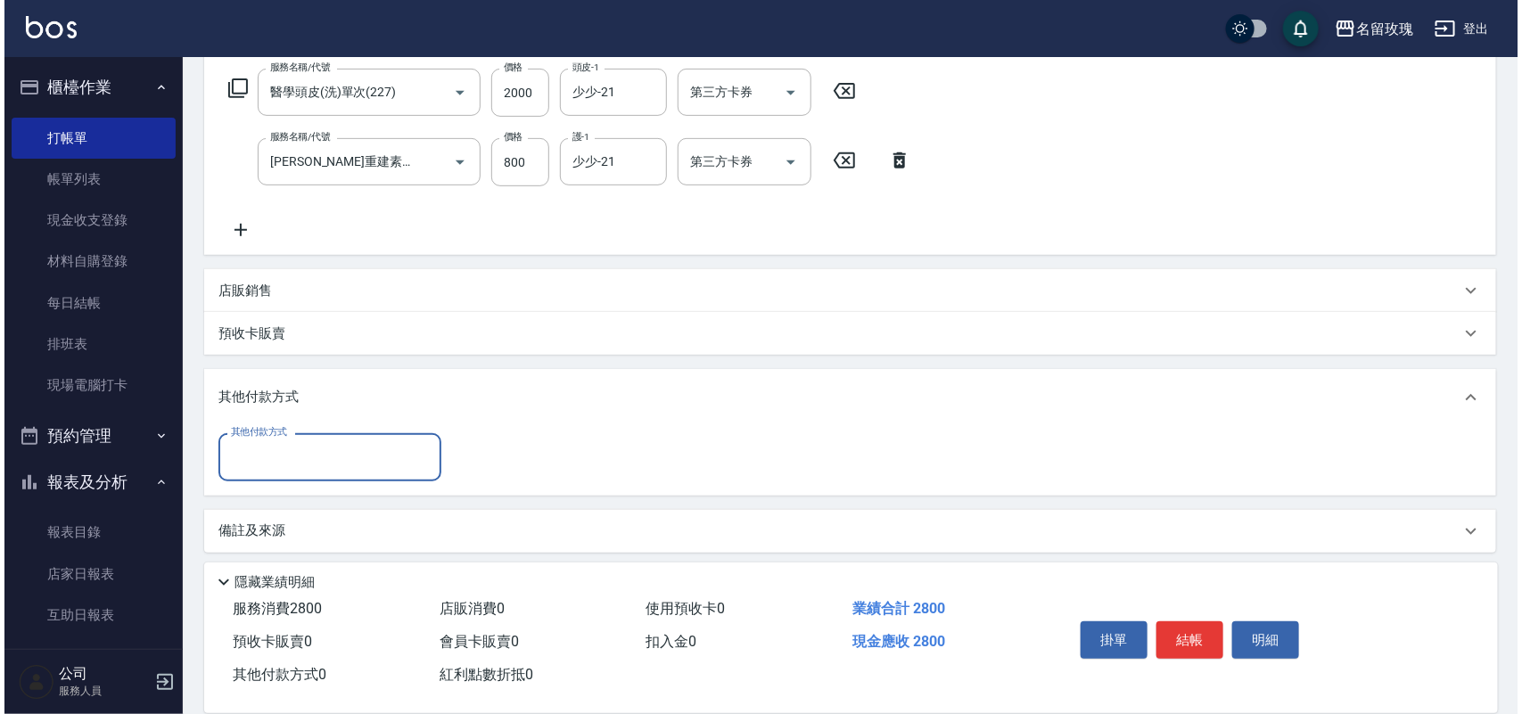
scroll to position [293, 0]
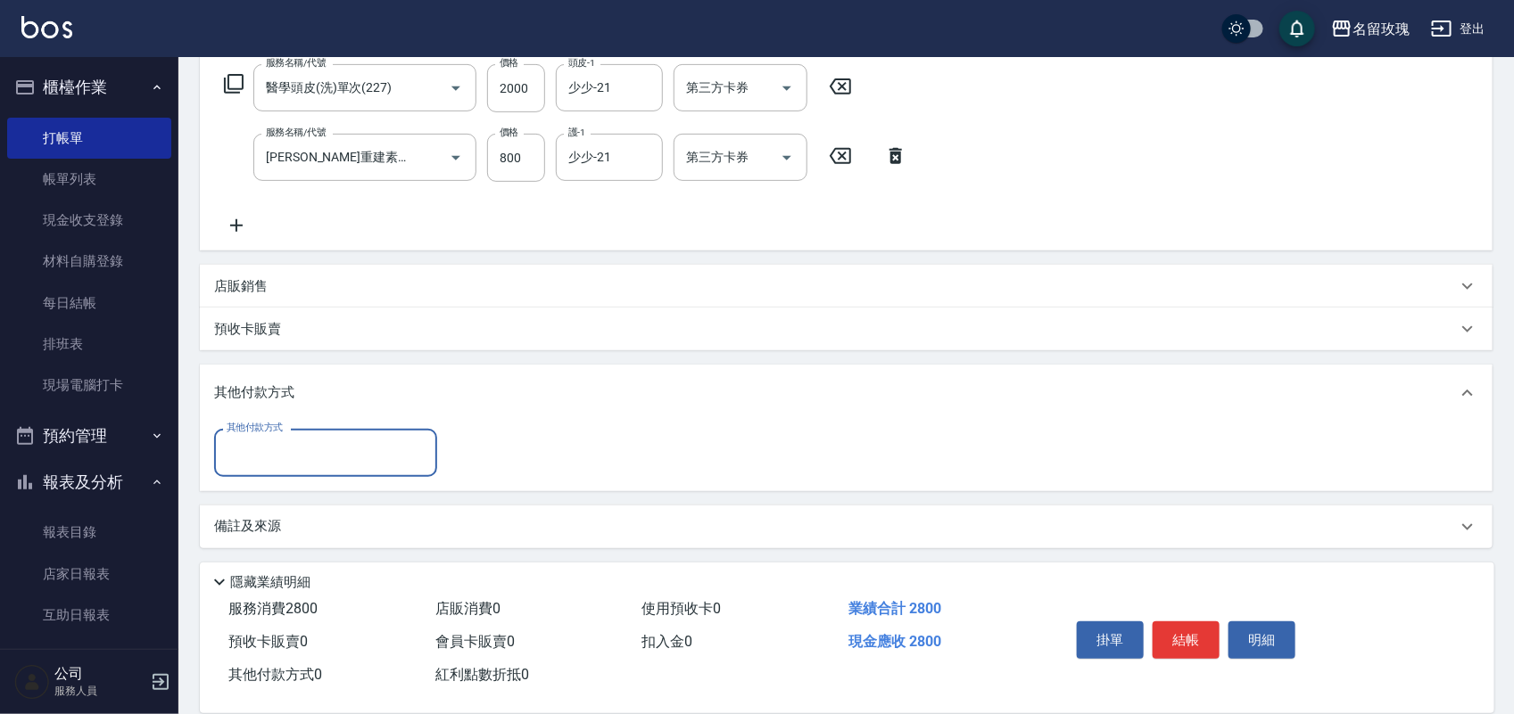
click at [321, 452] on input "其他付款方式" at bounding box center [325, 452] width 207 height 31
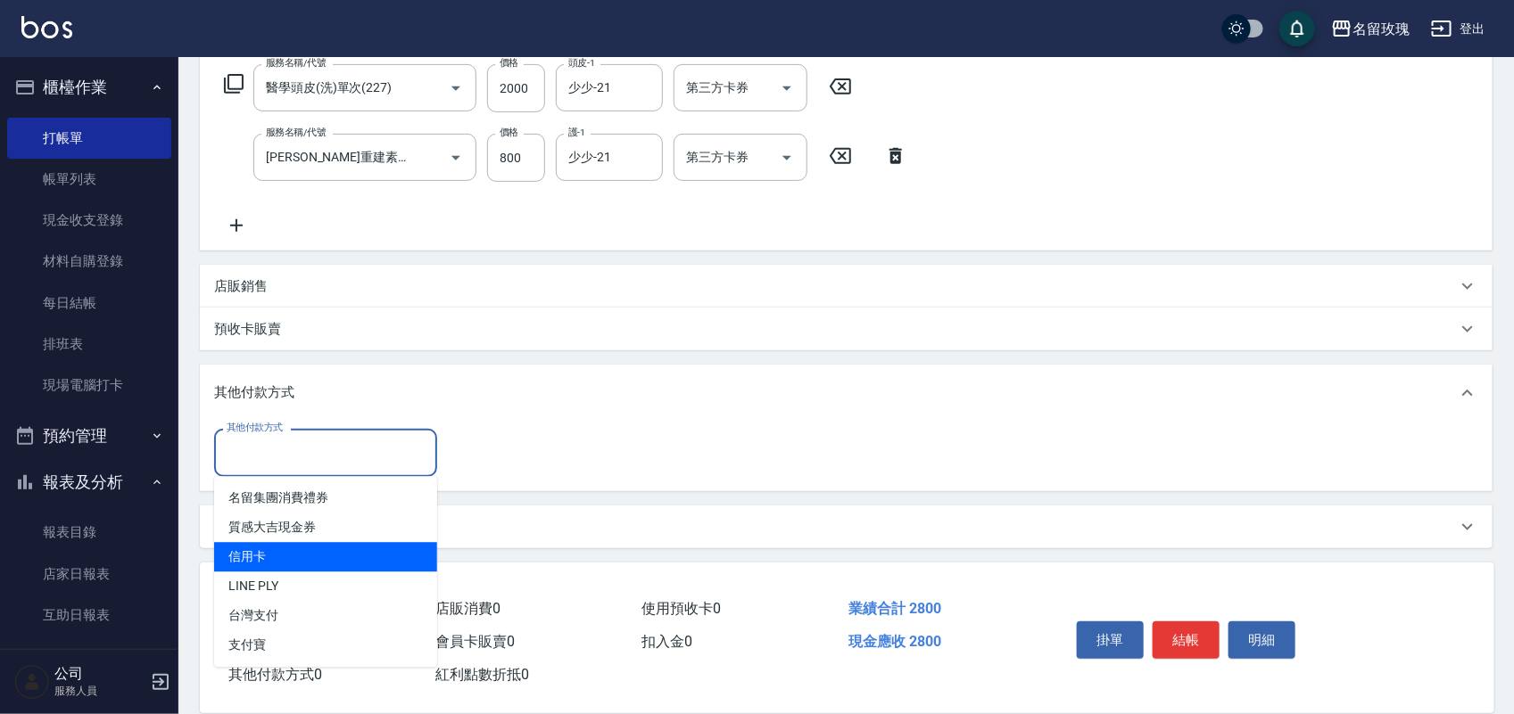
click at [321, 549] on span "信用卡" at bounding box center [325, 557] width 223 height 29
type input "信用卡"
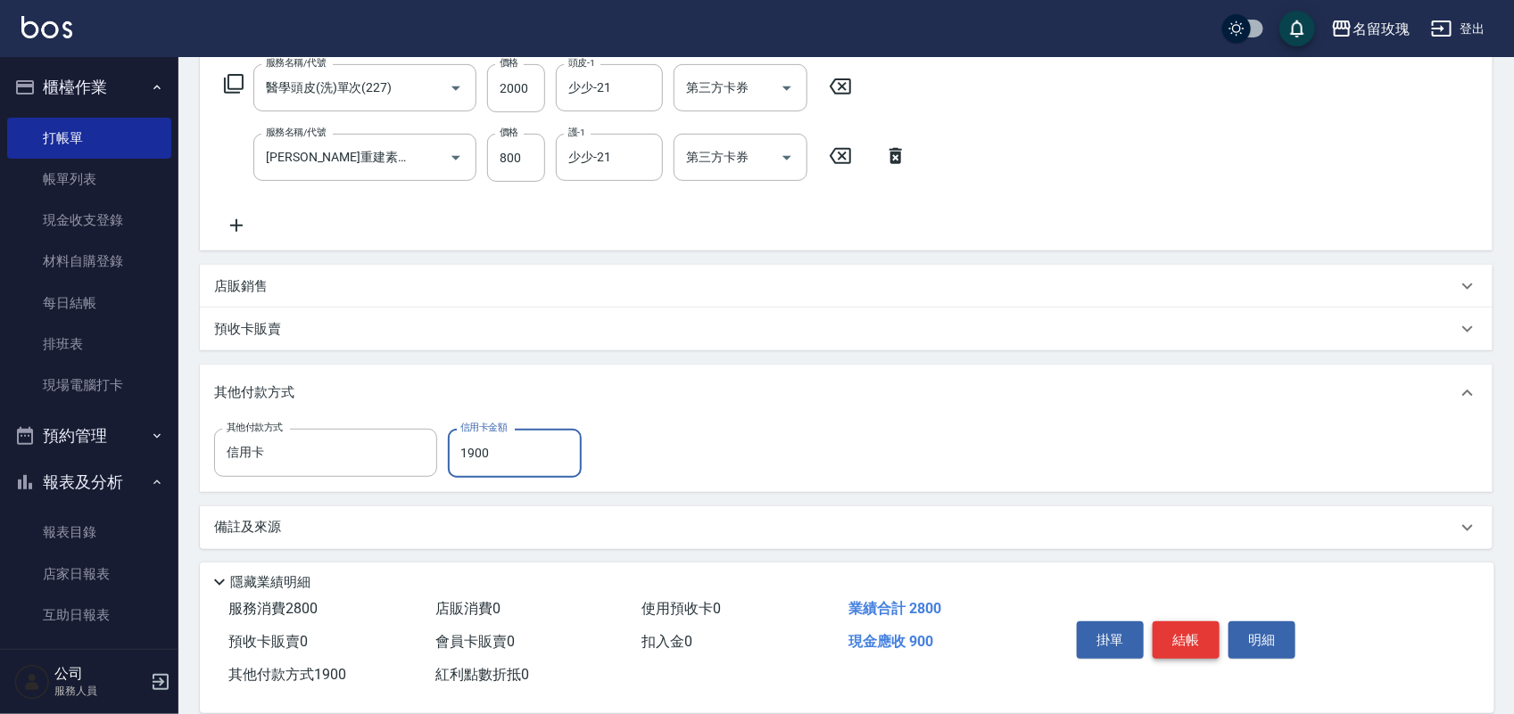
type input "1900"
click at [1193, 622] on button "結帳" at bounding box center [1185, 640] width 67 height 37
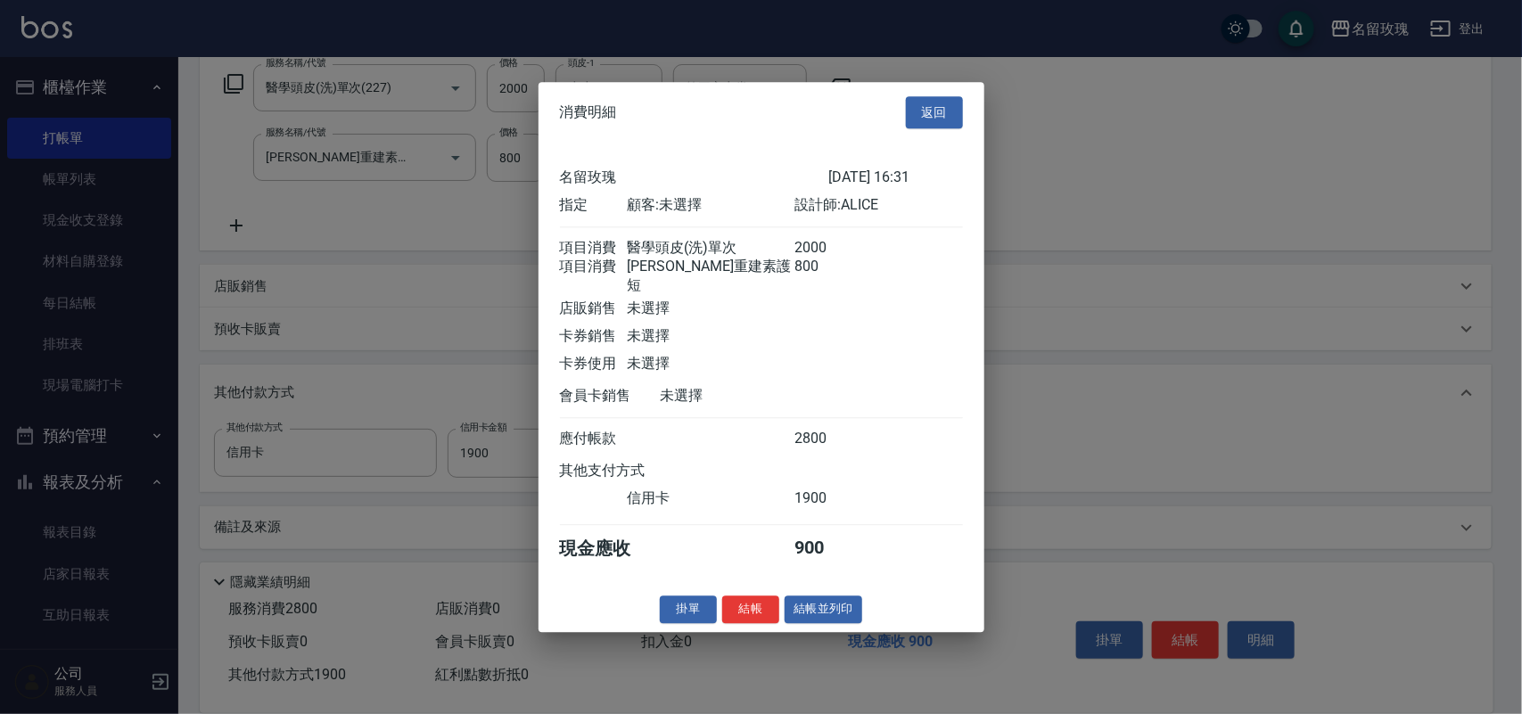
click at [737, 603] on button "結帳" at bounding box center [750, 610] width 57 height 28
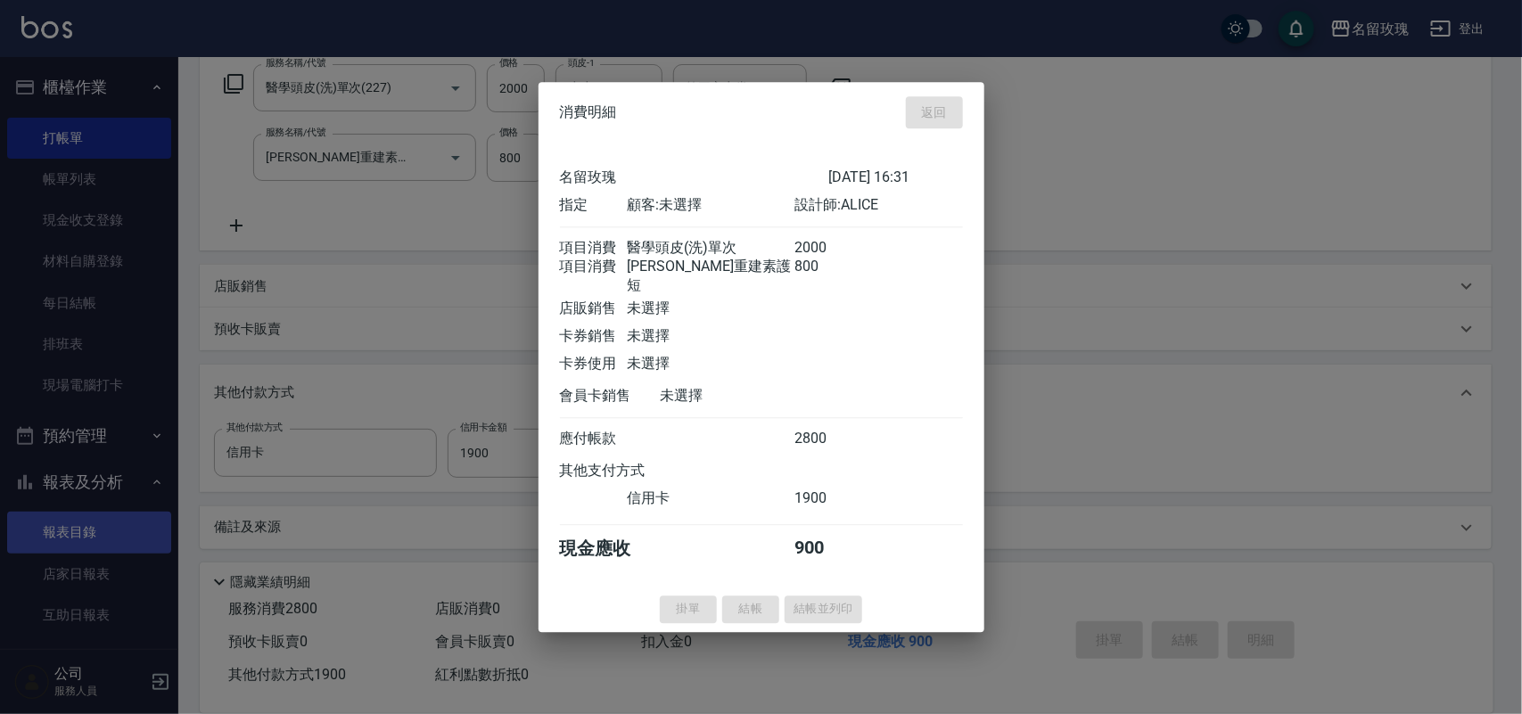
type input "[DATE] 16:41"
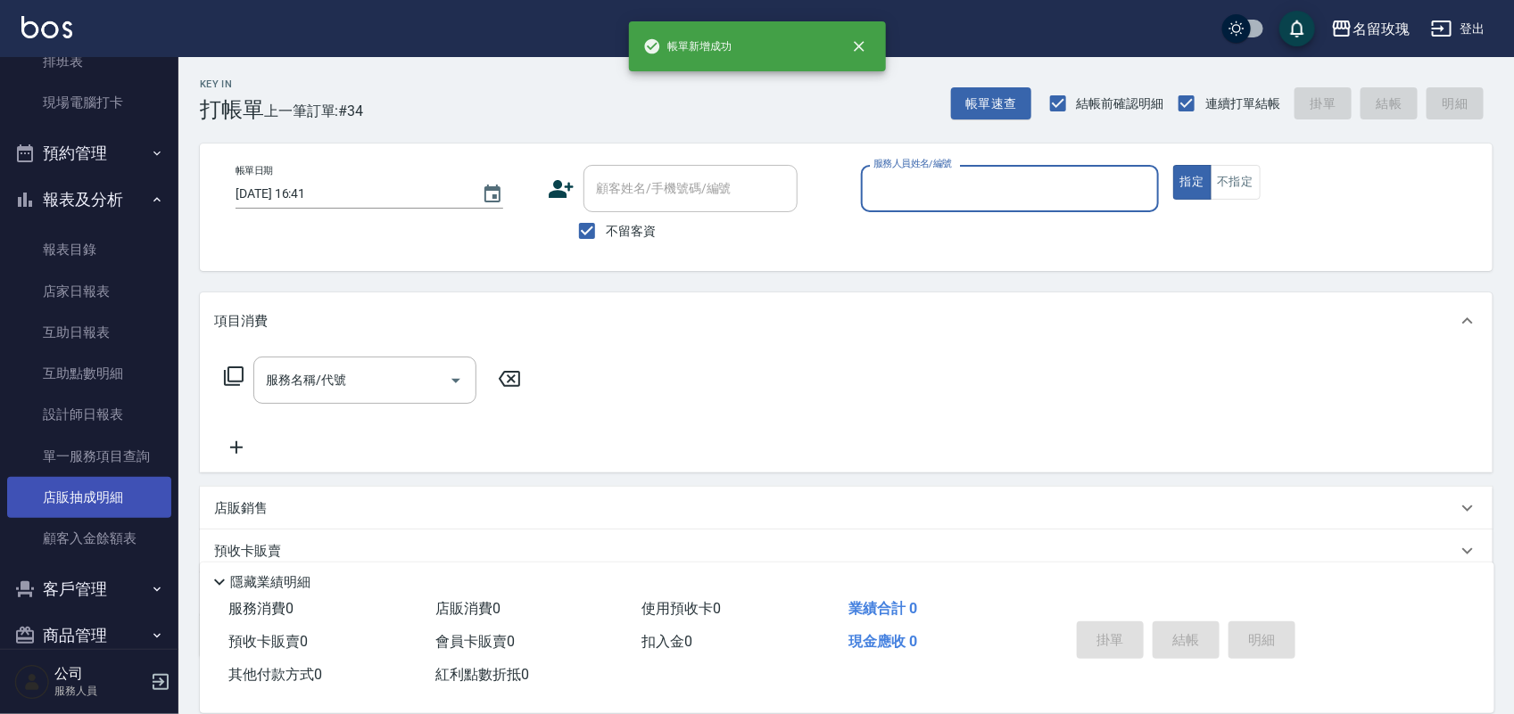
scroll to position [313, 0]
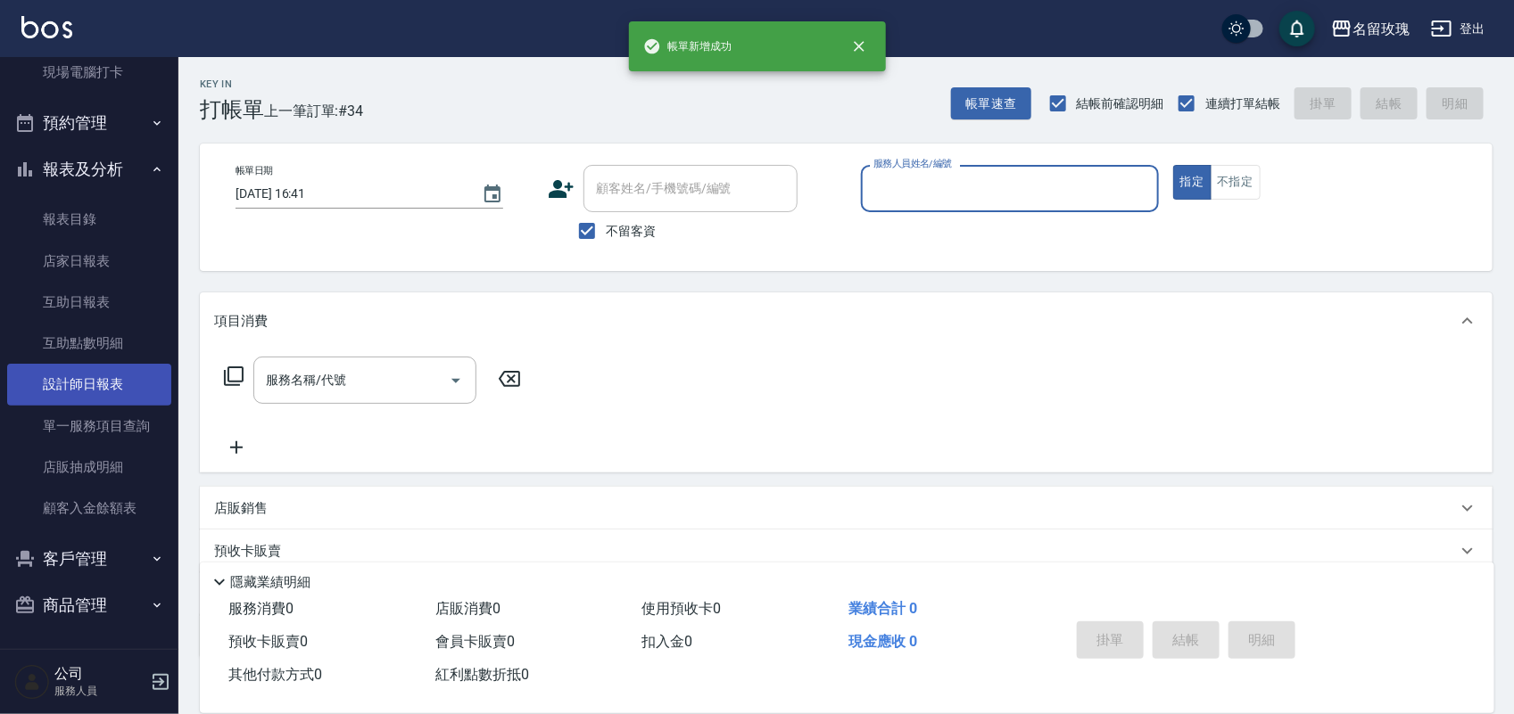
click at [54, 384] on link "設計師日報表" at bounding box center [89, 384] width 164 height 41
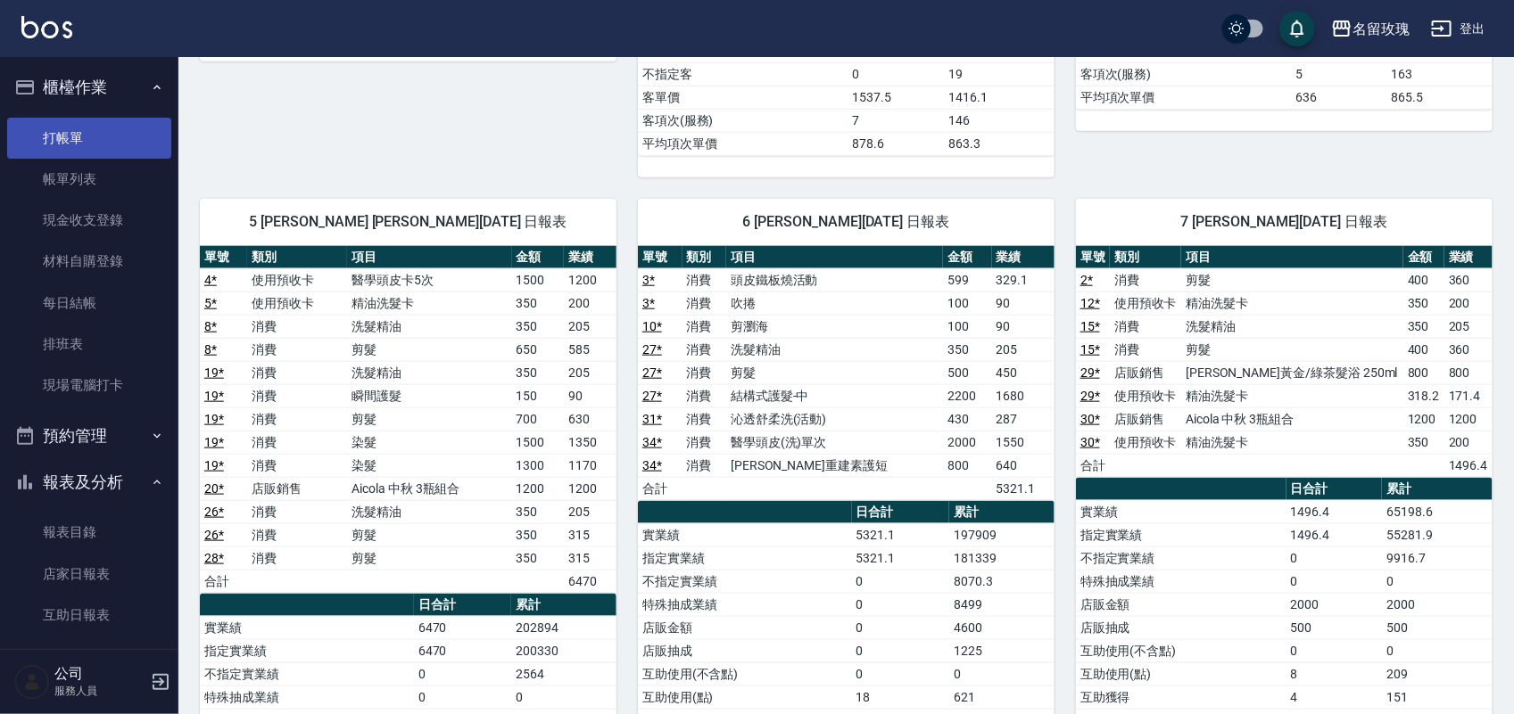
click at [74, 140] on link "打帳單" at bounding box center [89, 138] width 164 height 41
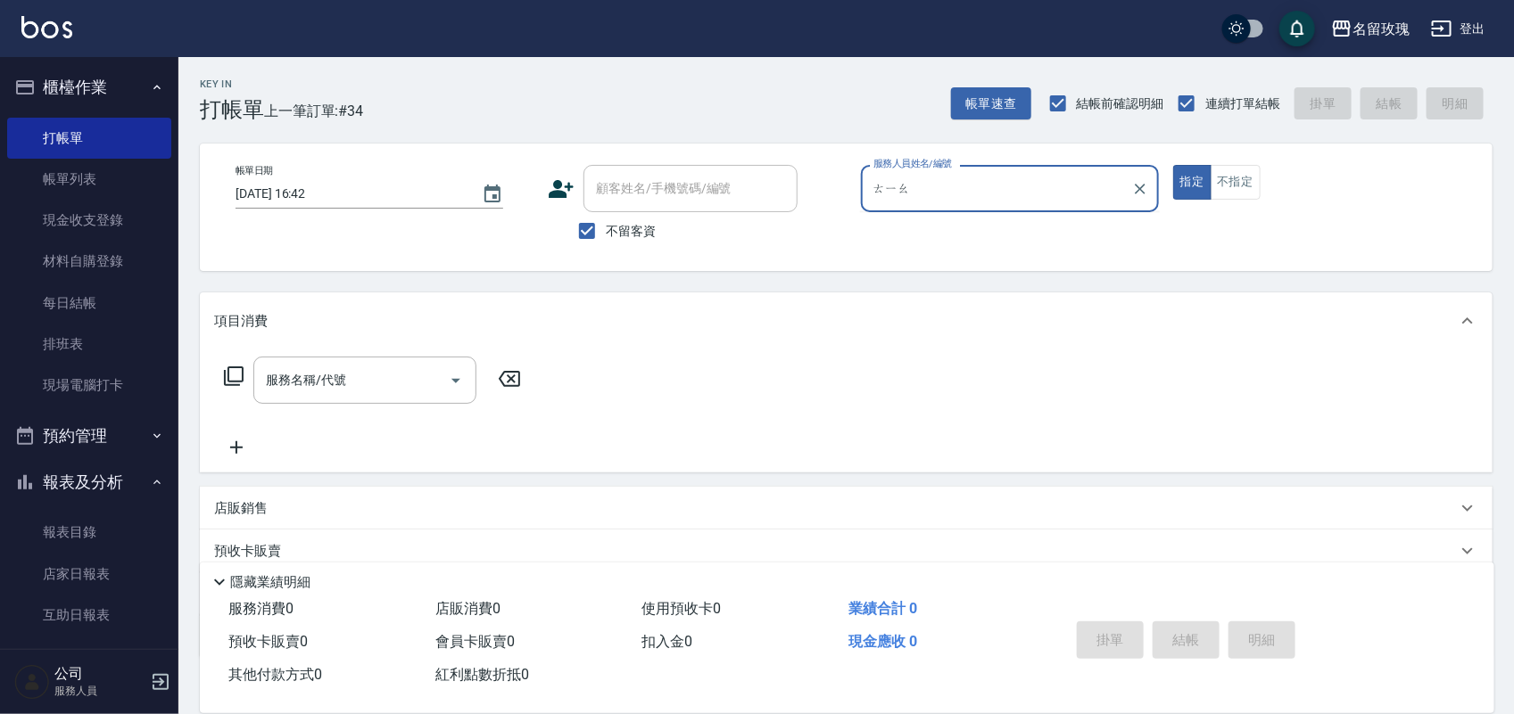
type input "條"
type input "ALICE-6"
type button "true"
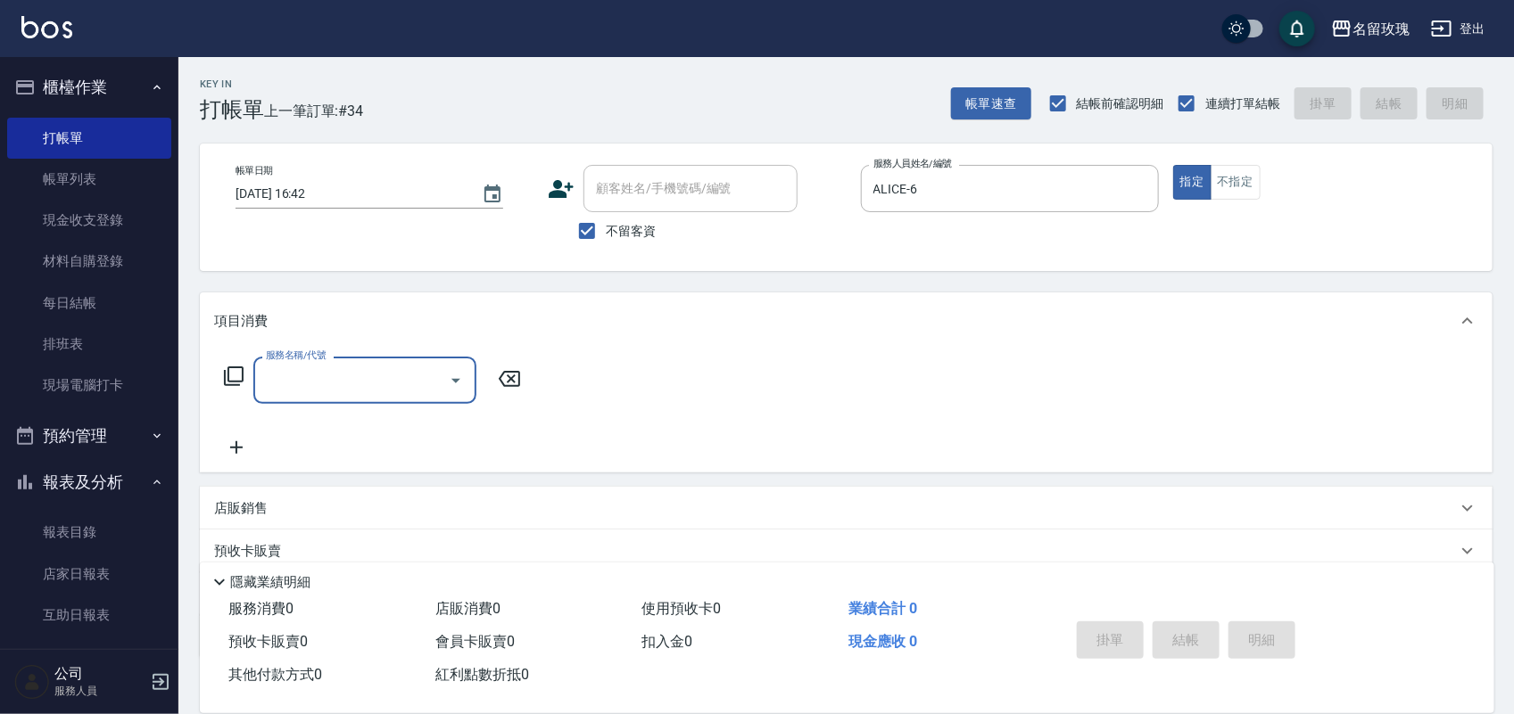
click at [234, 359] on div "服務名稱/代號 服務名稱/代號" at bounding box center [373, 380] width 318 height 47
click at [238, 364] on div "服務名稱/代號 服務名稱/代號" at bounding box center [373, 380] width 318 height 47
click at [241, 372] on icon at bounding box center [233, 376] width 21 height 21
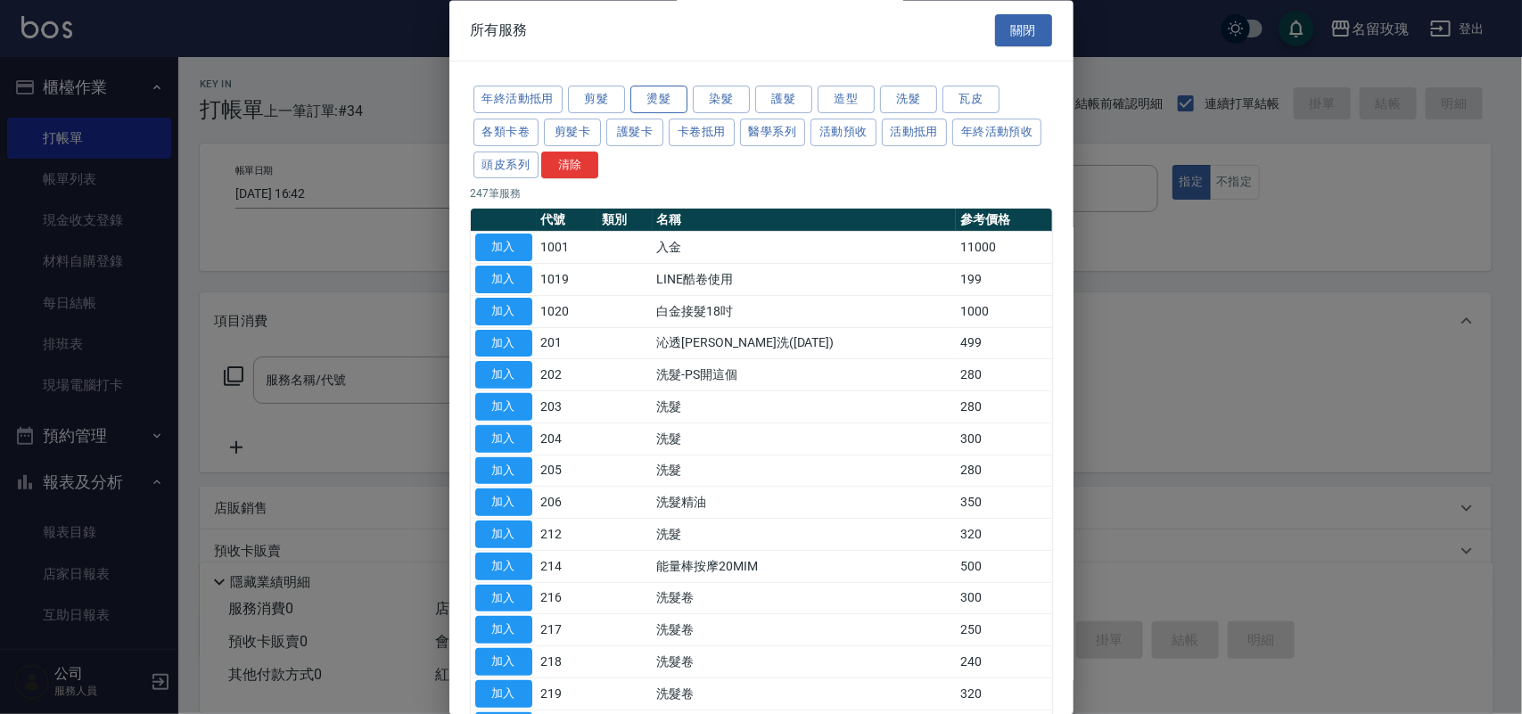
click at [678, 98] on button "燙髮" at bounding box center [659, 101] width 57 height 28
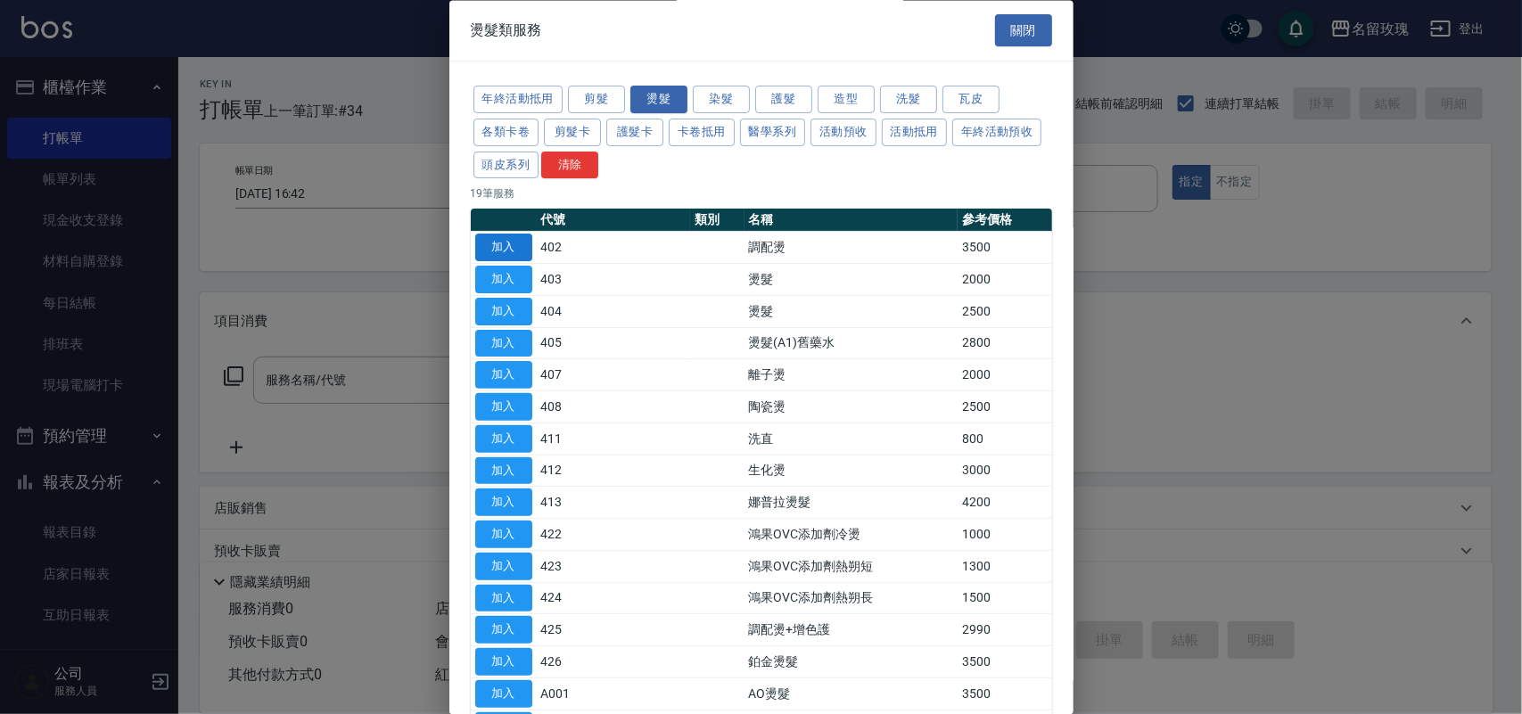
click at [524, 252] on button "加入" at bounding box center [503, 249] width 57 height 28
type input "調配燙(402)"
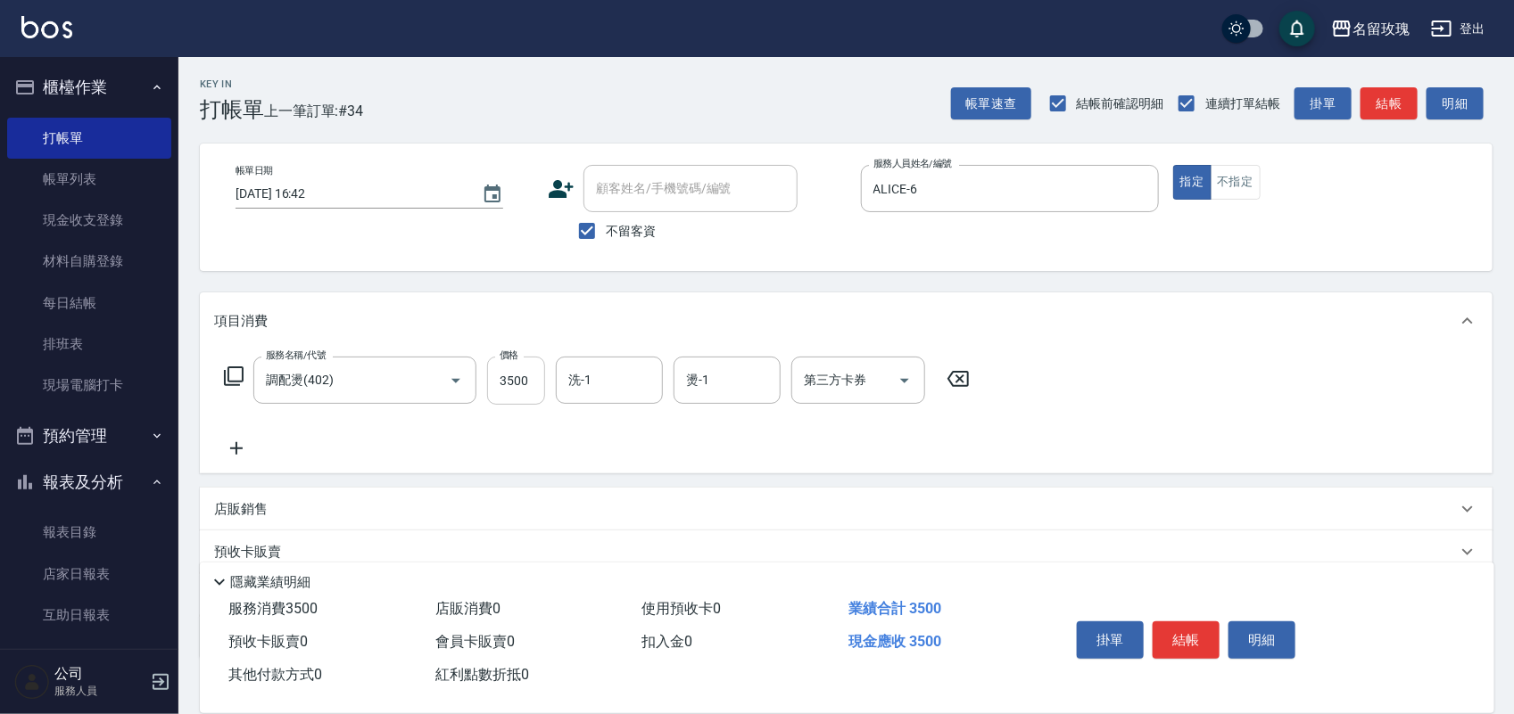
click at [496, 370] on input "3500" at bounding box center [516, 381] width 58 height 48
type input "2000"
type input "2"
type input "少少-21"
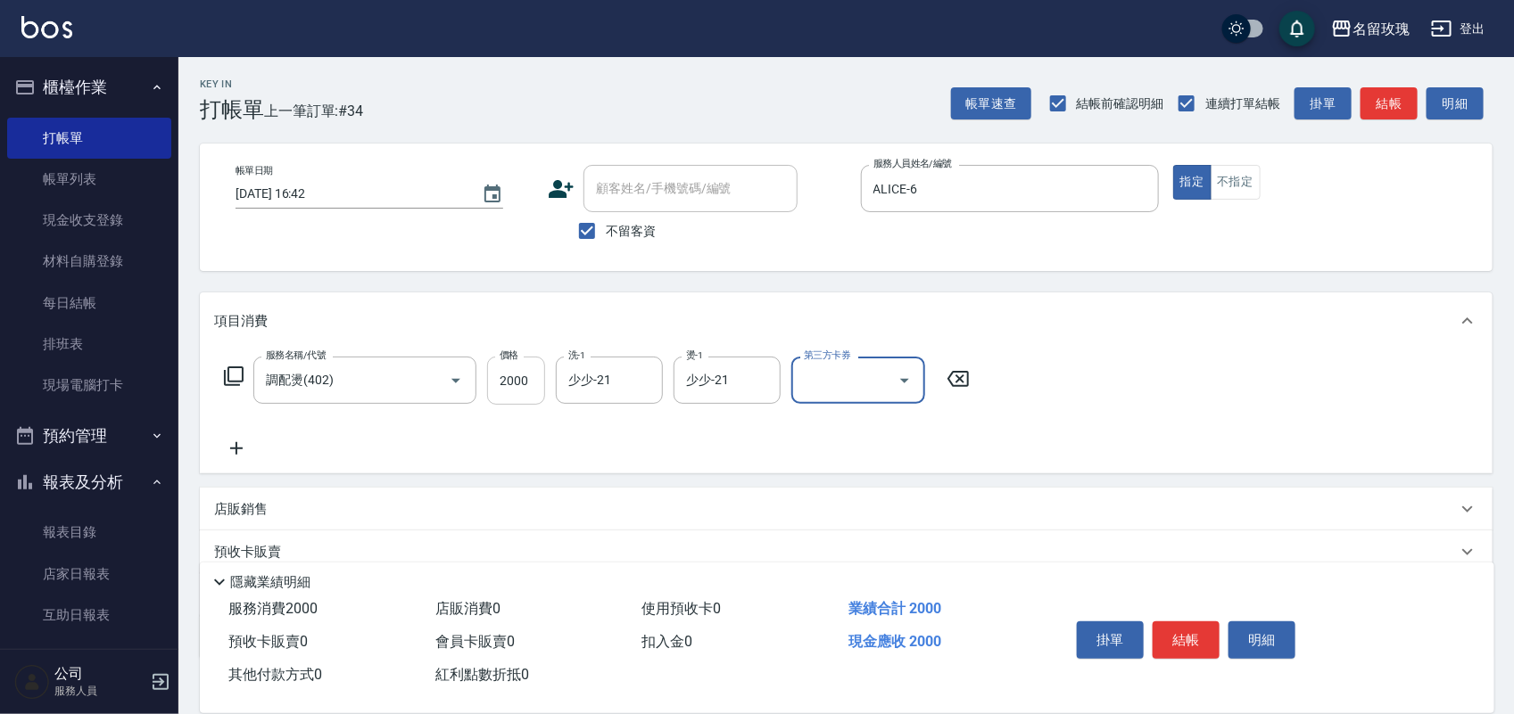
click at [514, 395] on input "2000" at bounding box center [516, 381] width 58 height 48
type input "2200"
click at [235, 451] on icon at bounding box center [236, 448] width 45 height 21
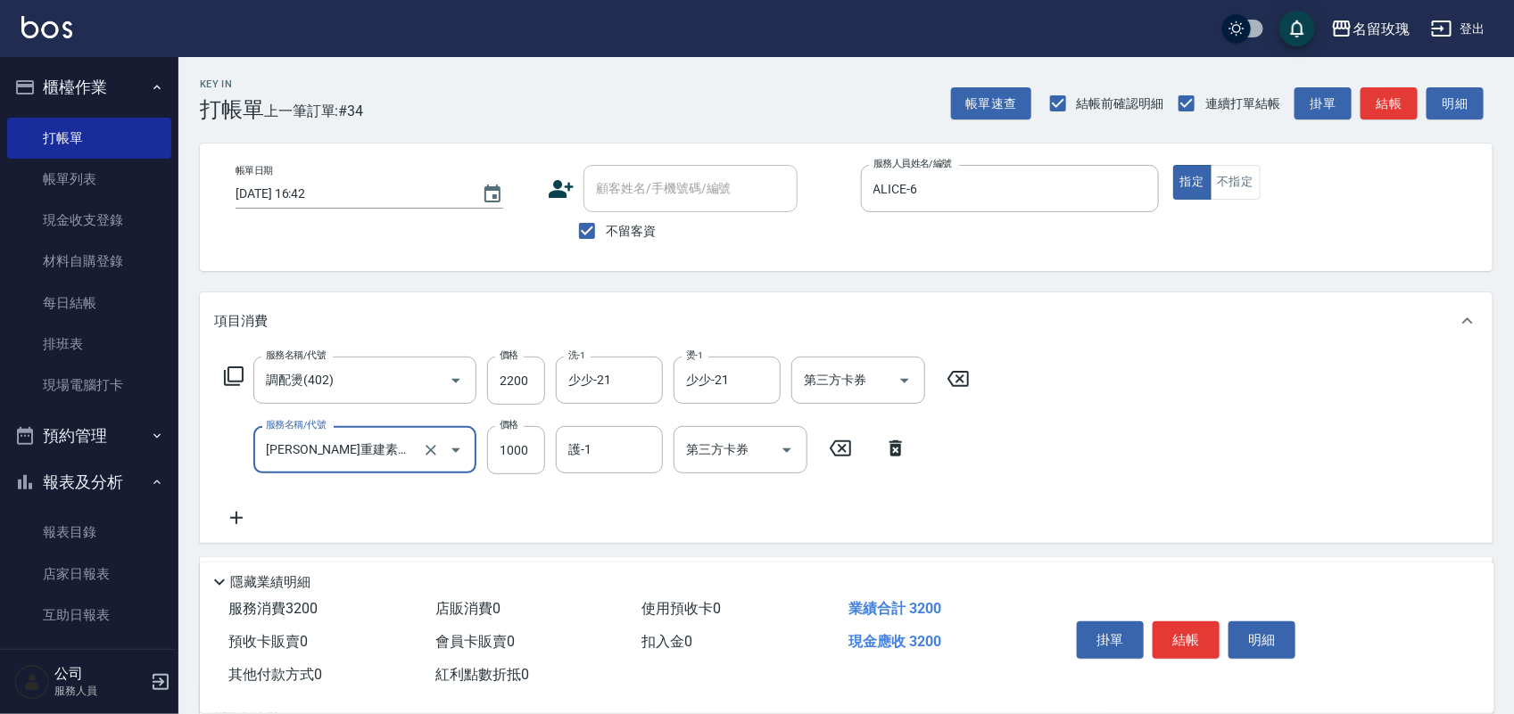
type input "[PERSON_NAME]重建素護短(664)"
type input "1280"
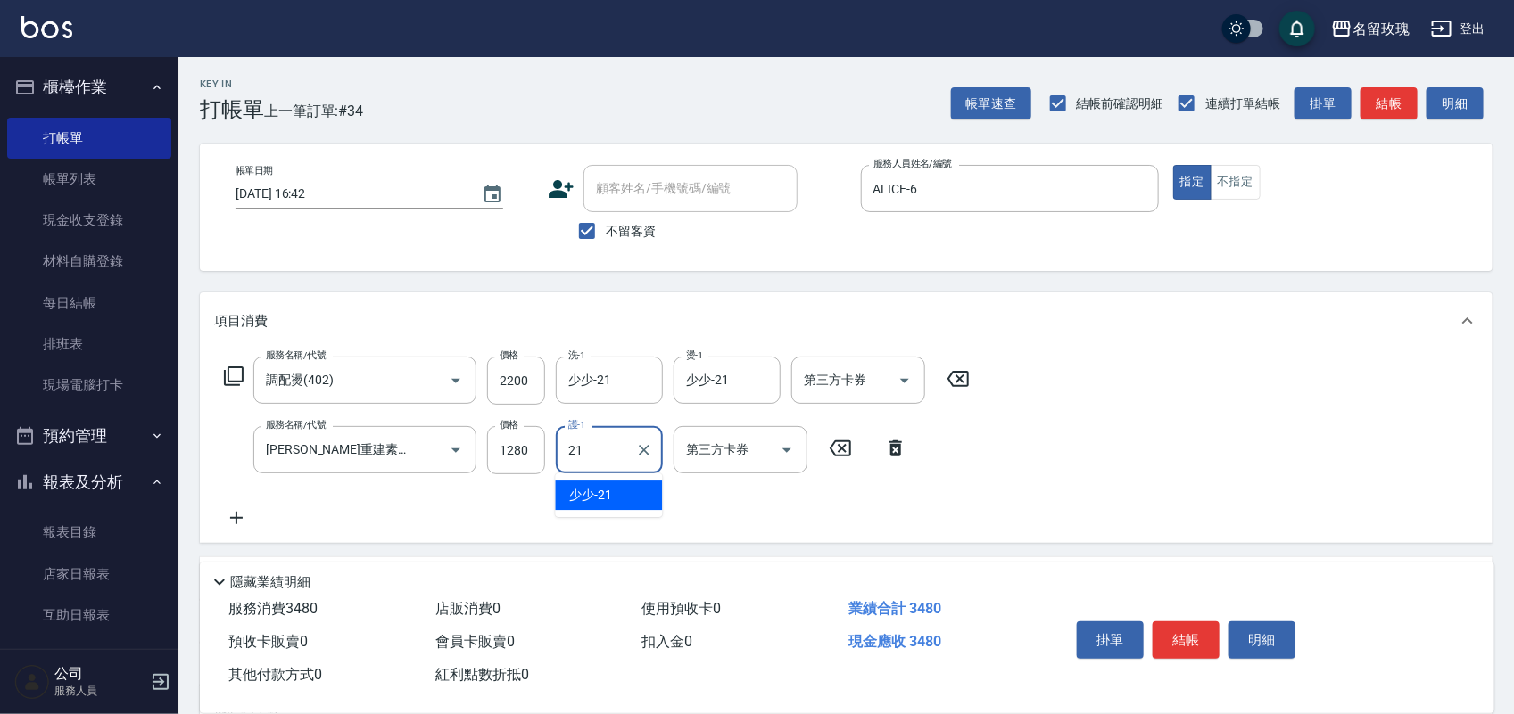
type input "少少-21"
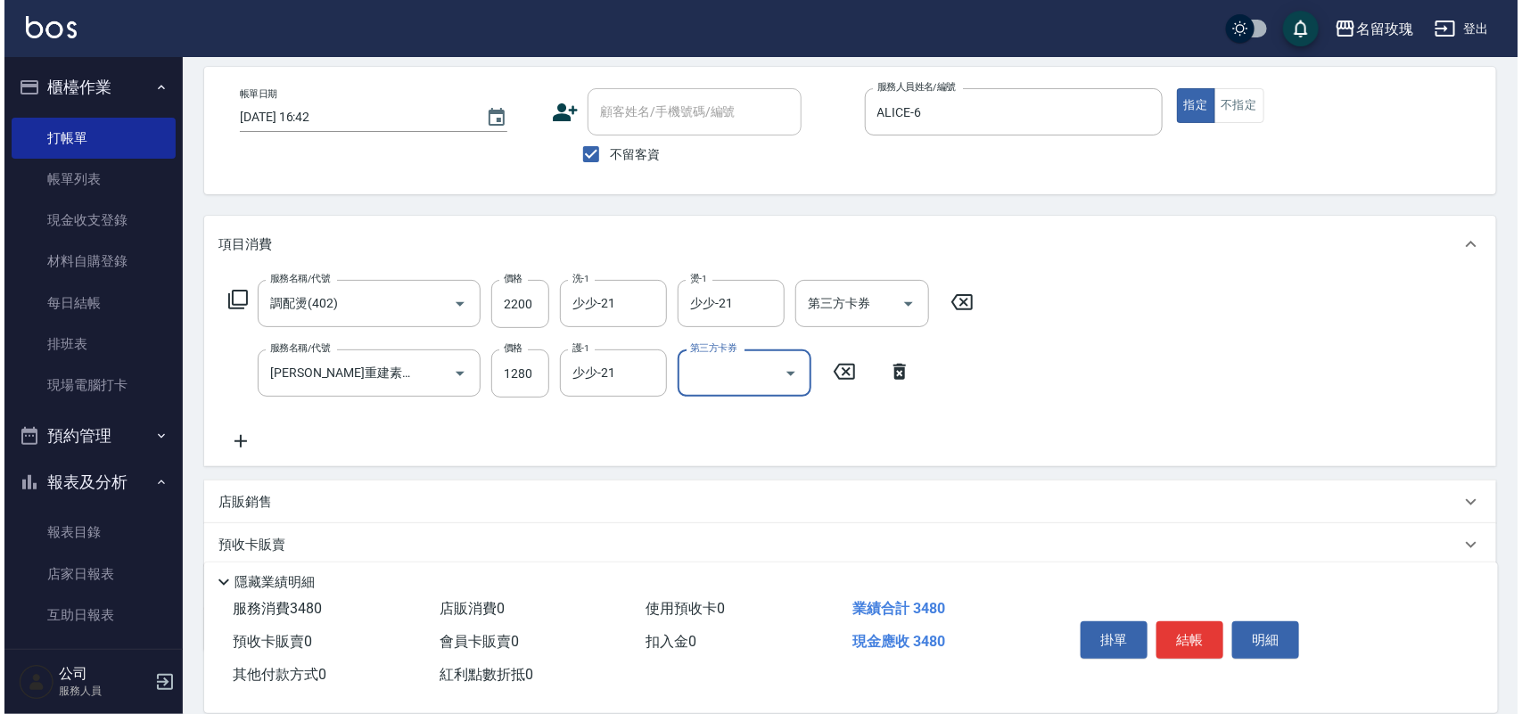
scroll to position [184, 0]
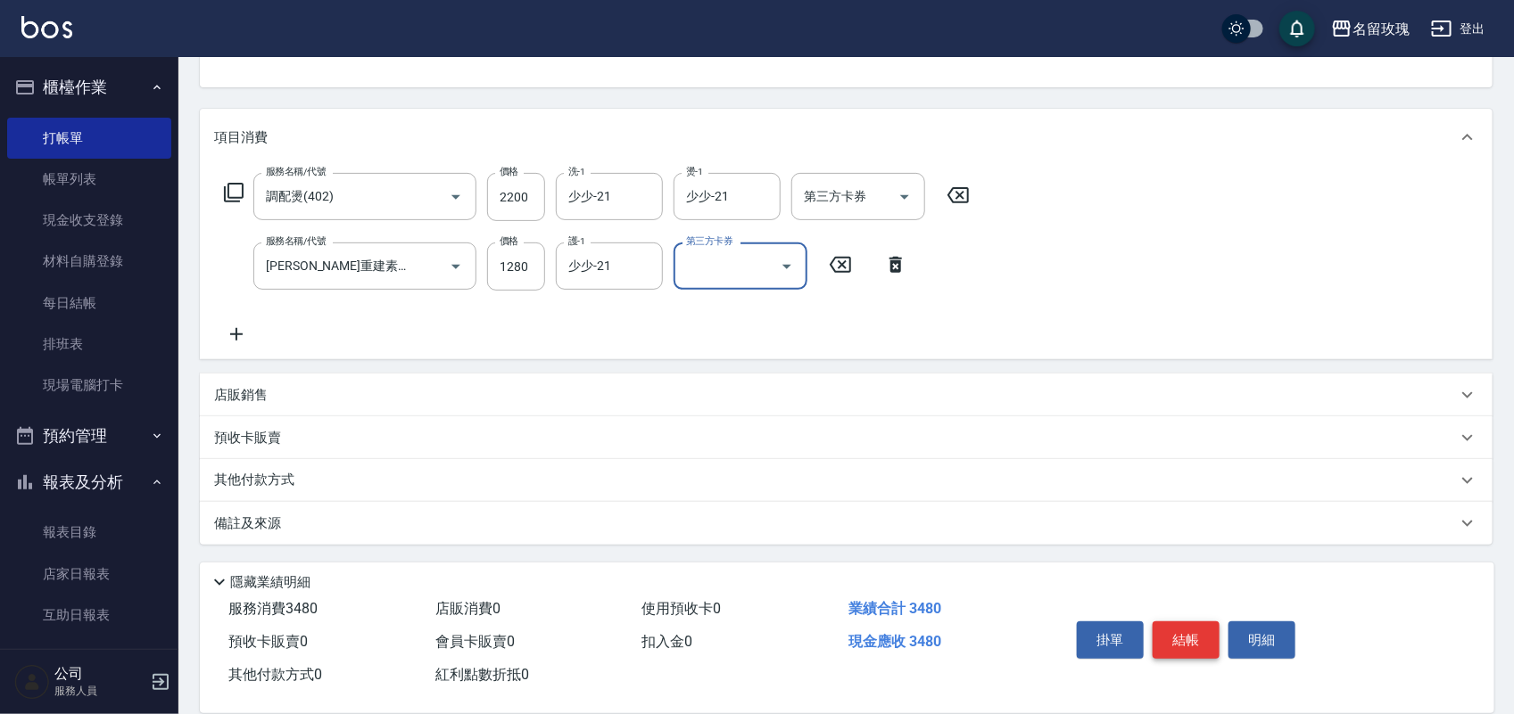
click at [1193, 639] on button "結帳" at bounding box center [1185, 640] width 67 height 37
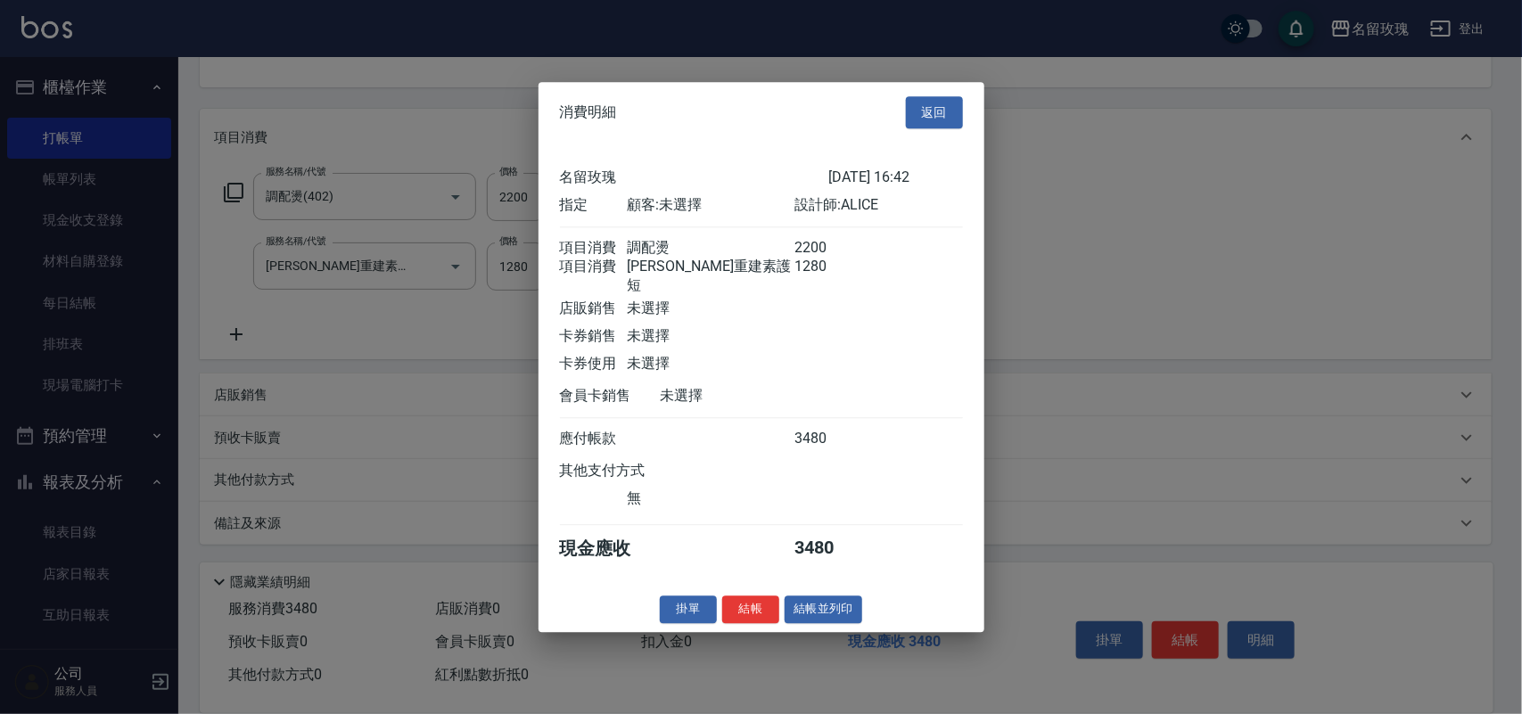
click at [751, 614] on button "結帳" at bounding box center [750, 610] width 57 height 28
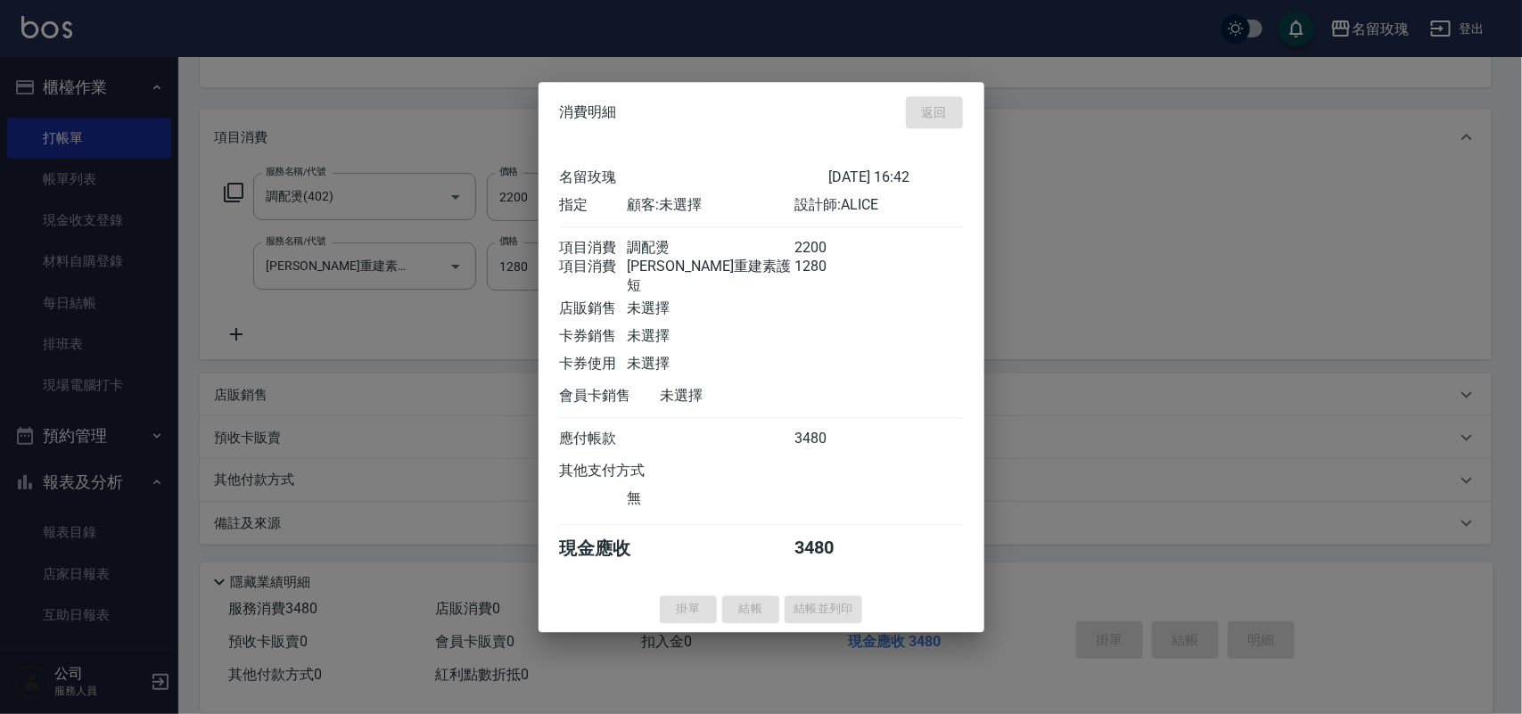
type input "[DATE] 16:43"
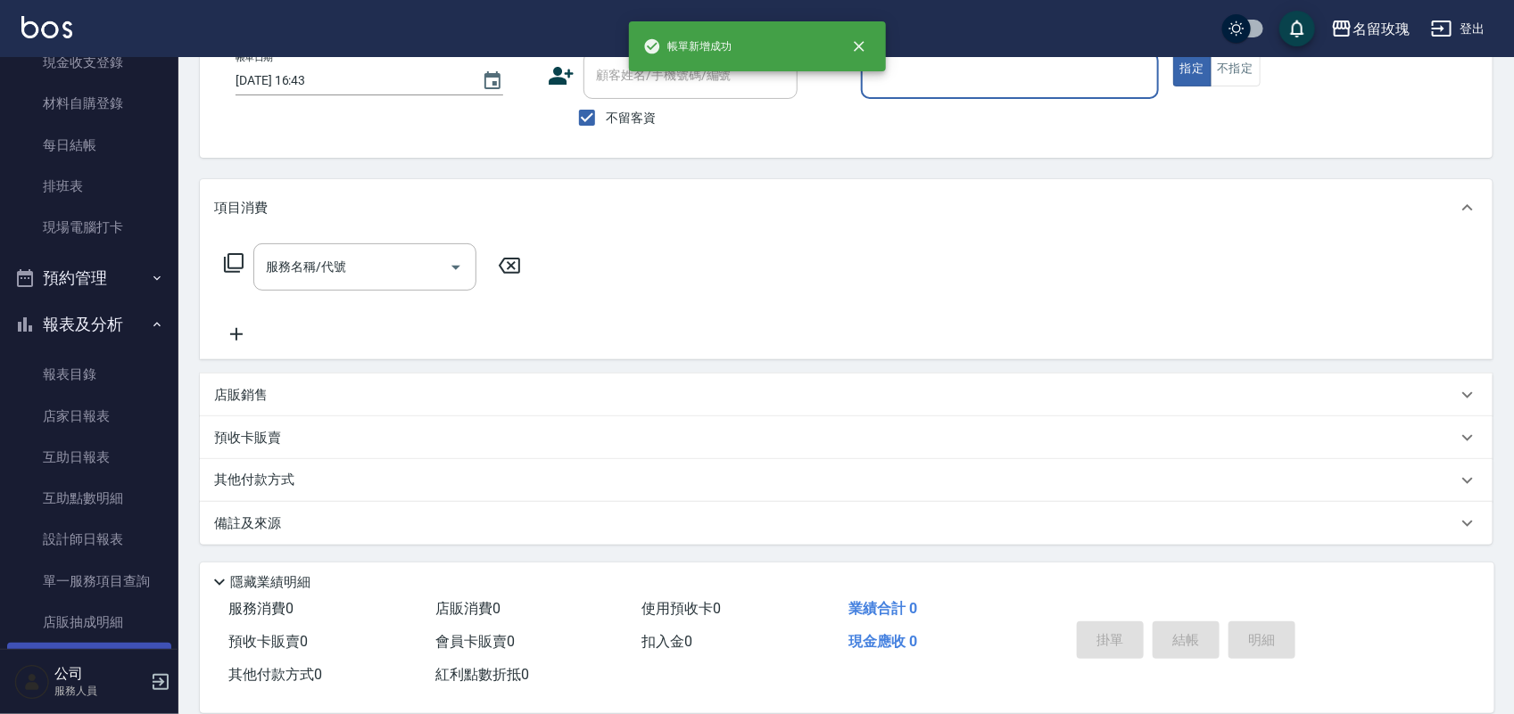
scroll to position [313, 0]
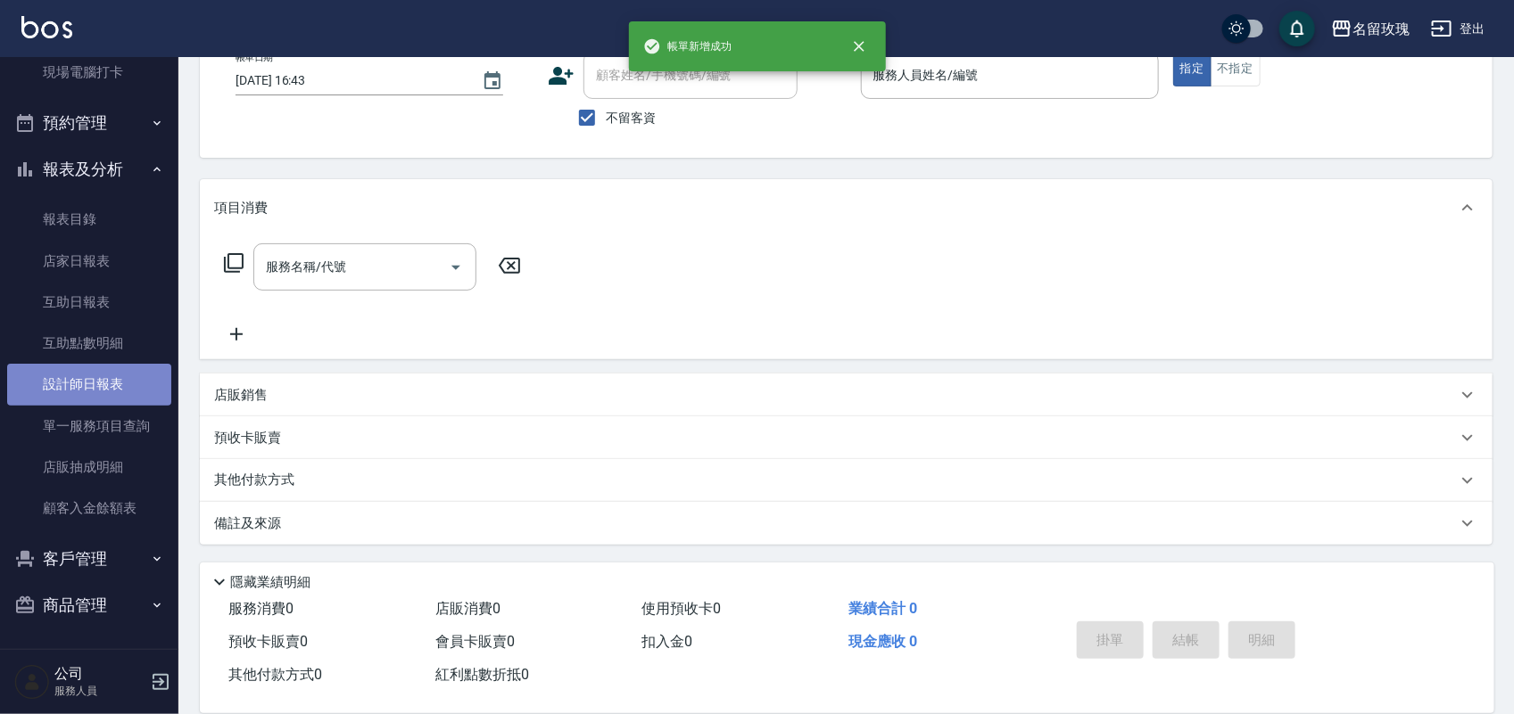
click at [109, 391] on link "設計師日報表" at bounding box center [89, 384] width 164 height 41
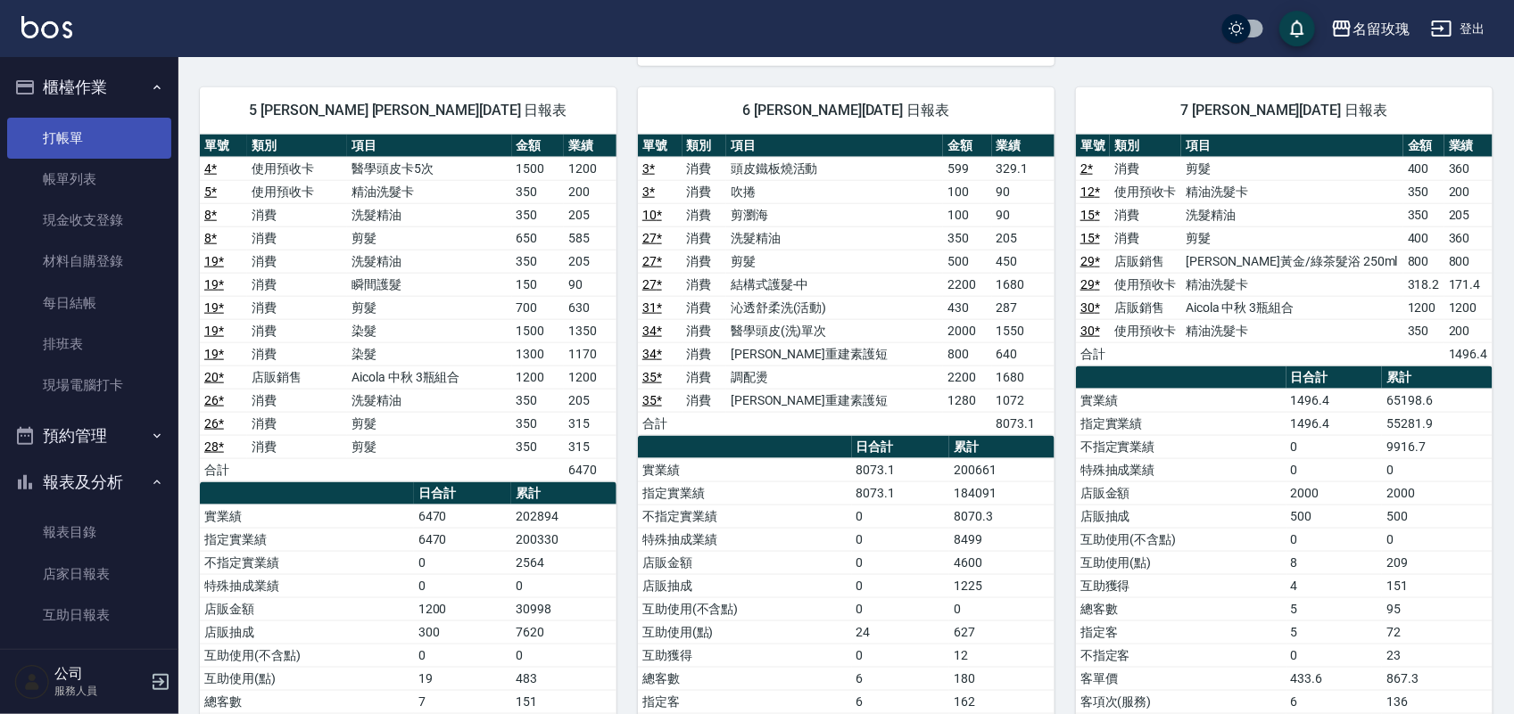
click at [69, 132] on link "打帳單" at bounding box center [89, 138] width 164 height 41
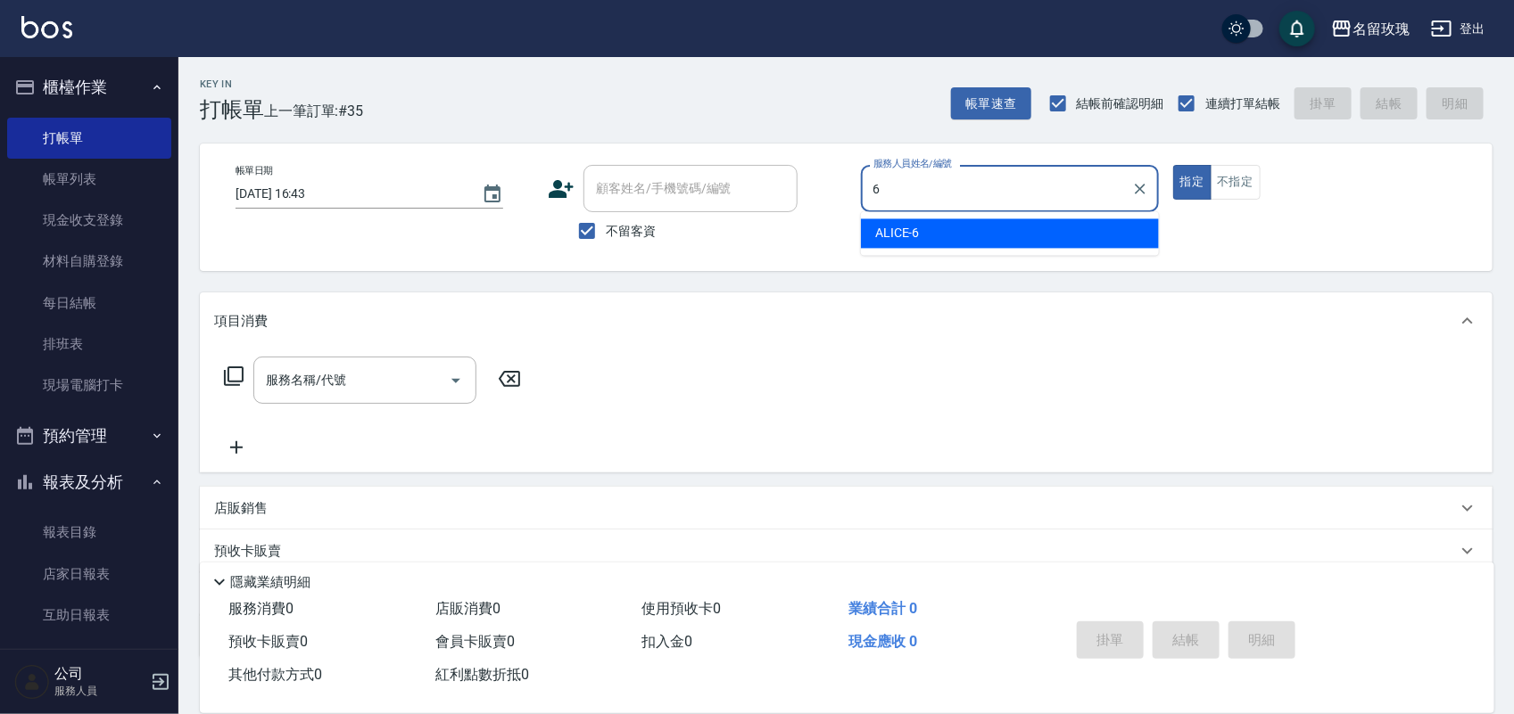
type input "ALICE-6"
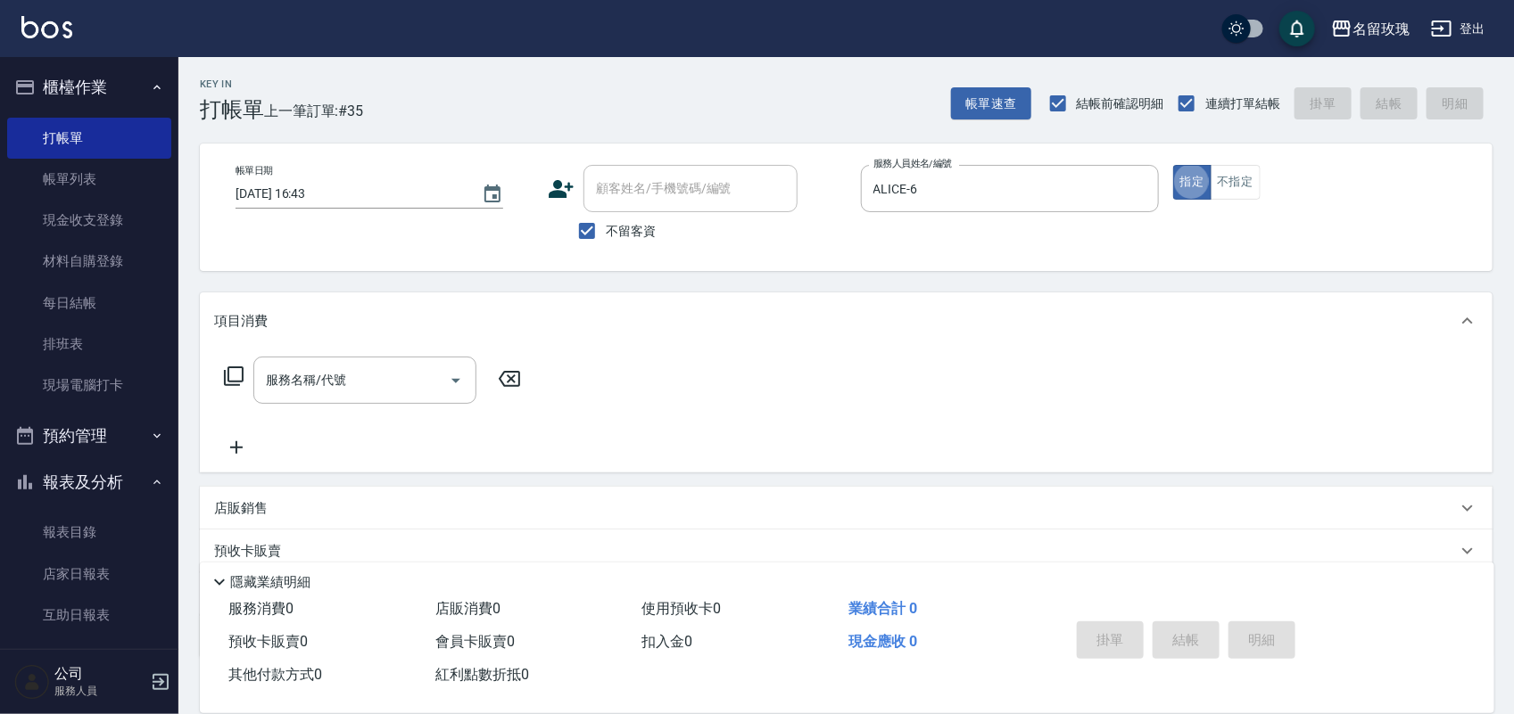
type button "true"
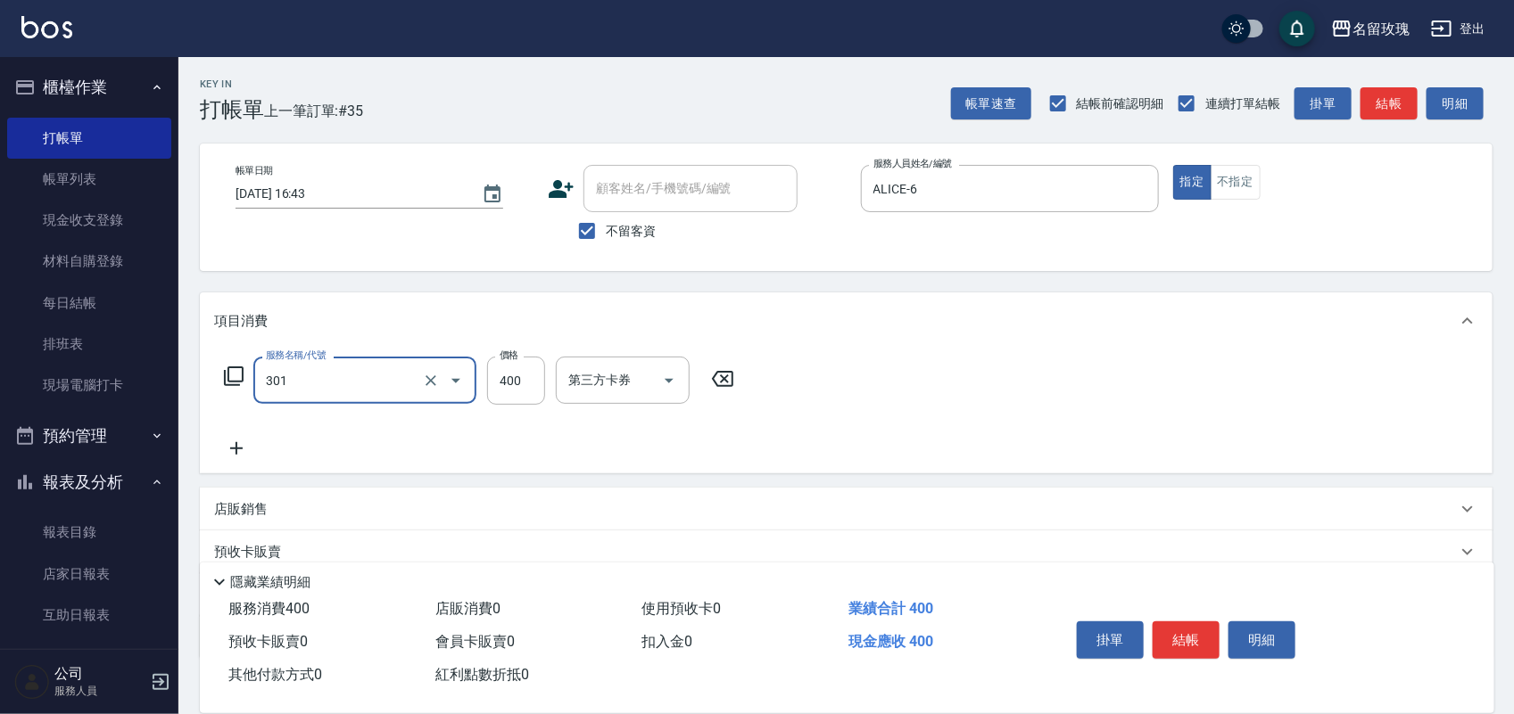
type input "剪髮(301)"
type input "350"
click at [1189, 630] on button "結帳" at bounding box center [1185, 640] width 67 height 37
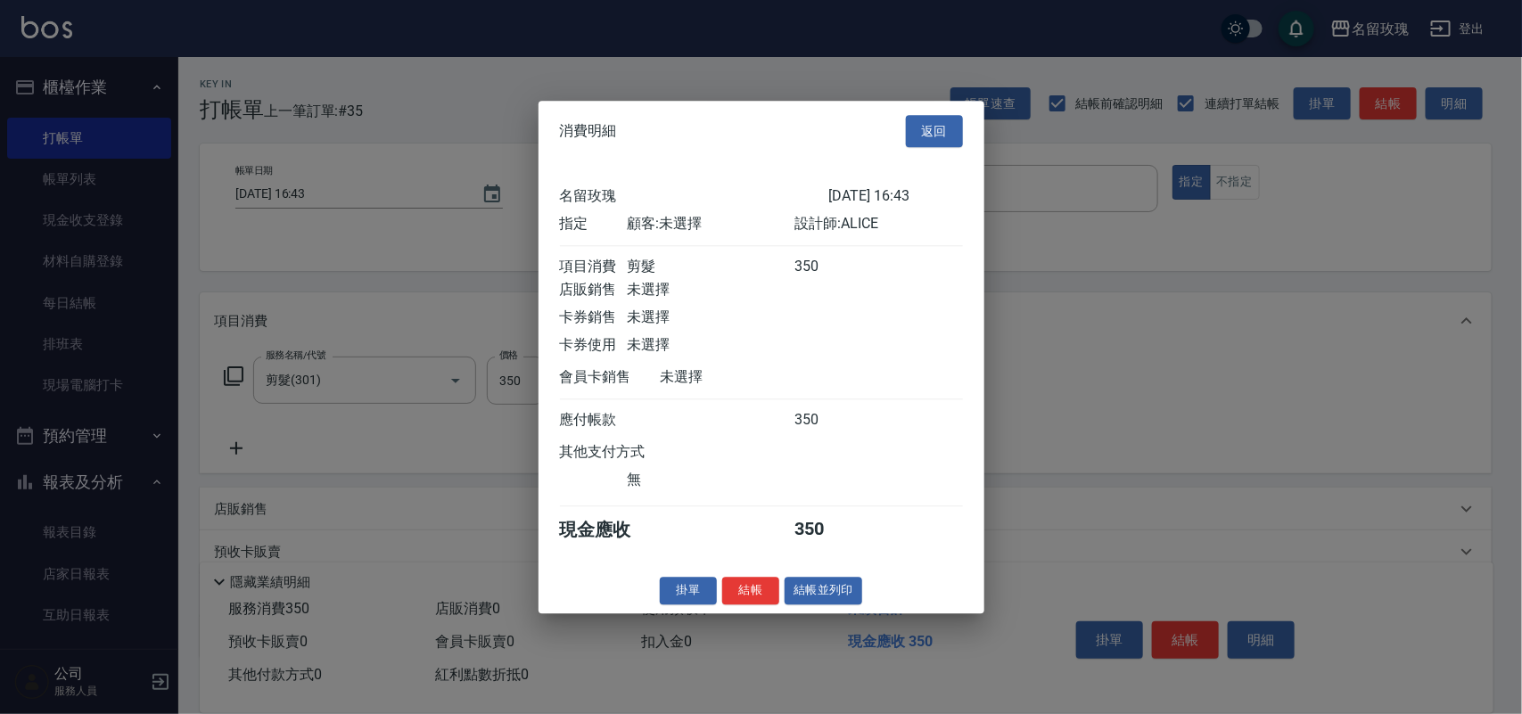
click at [746, 568] on div "名留玫瑰 [DATE] 16:43 指定 顧客: 未選擇 設計師: ALICE 項目消費 剪髮 350 店販銷售 未選擇 卡券銷售 未選擇 卡券使用 未選擇 …" at bounding box center [762, 364] width 446 height 407
click at [746, 594] on button "結帳" at bounding box center [750, 591] width 57 height 28
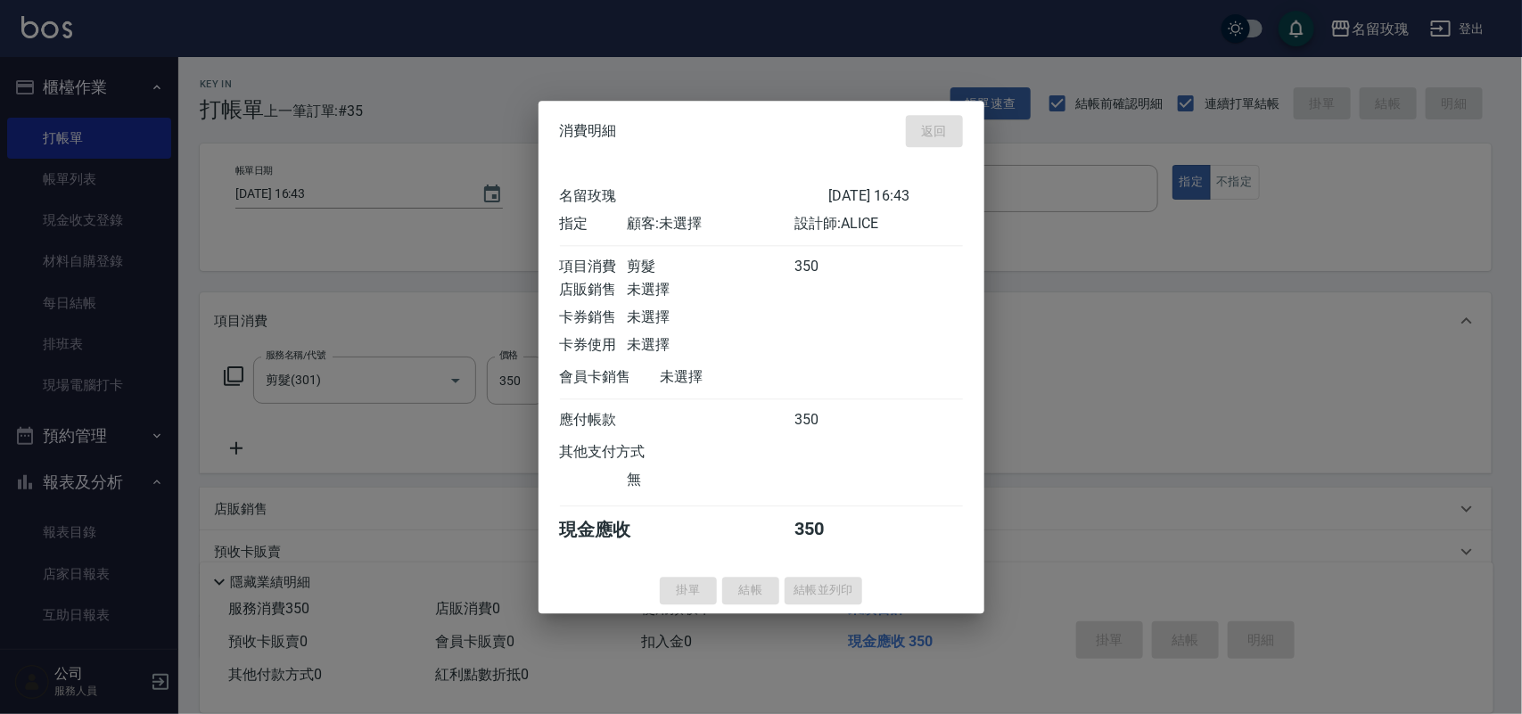
type input "[DATE] 17:07"
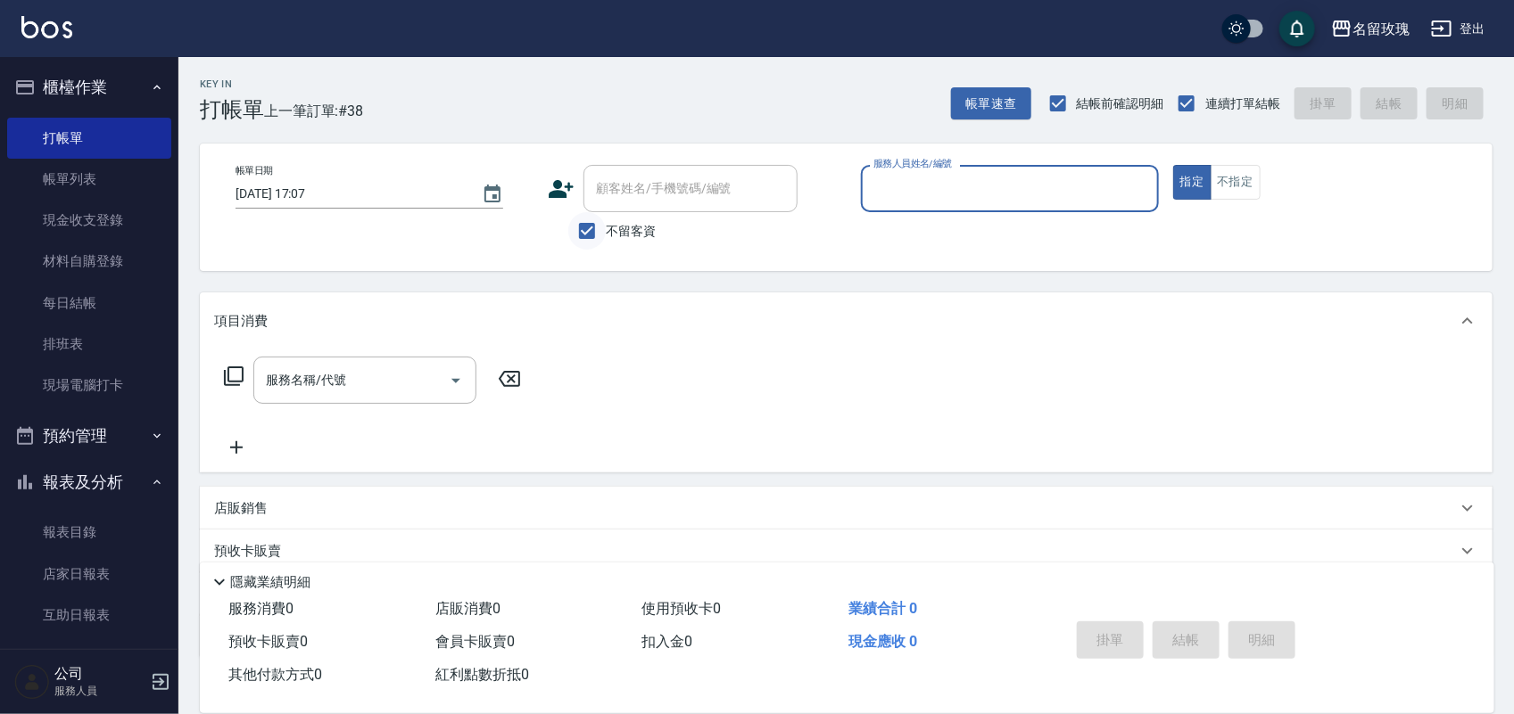
click at [590, 219] on input "不留客資" at bounding box center [586, 230] width 37 height 37
checkbox input "false"
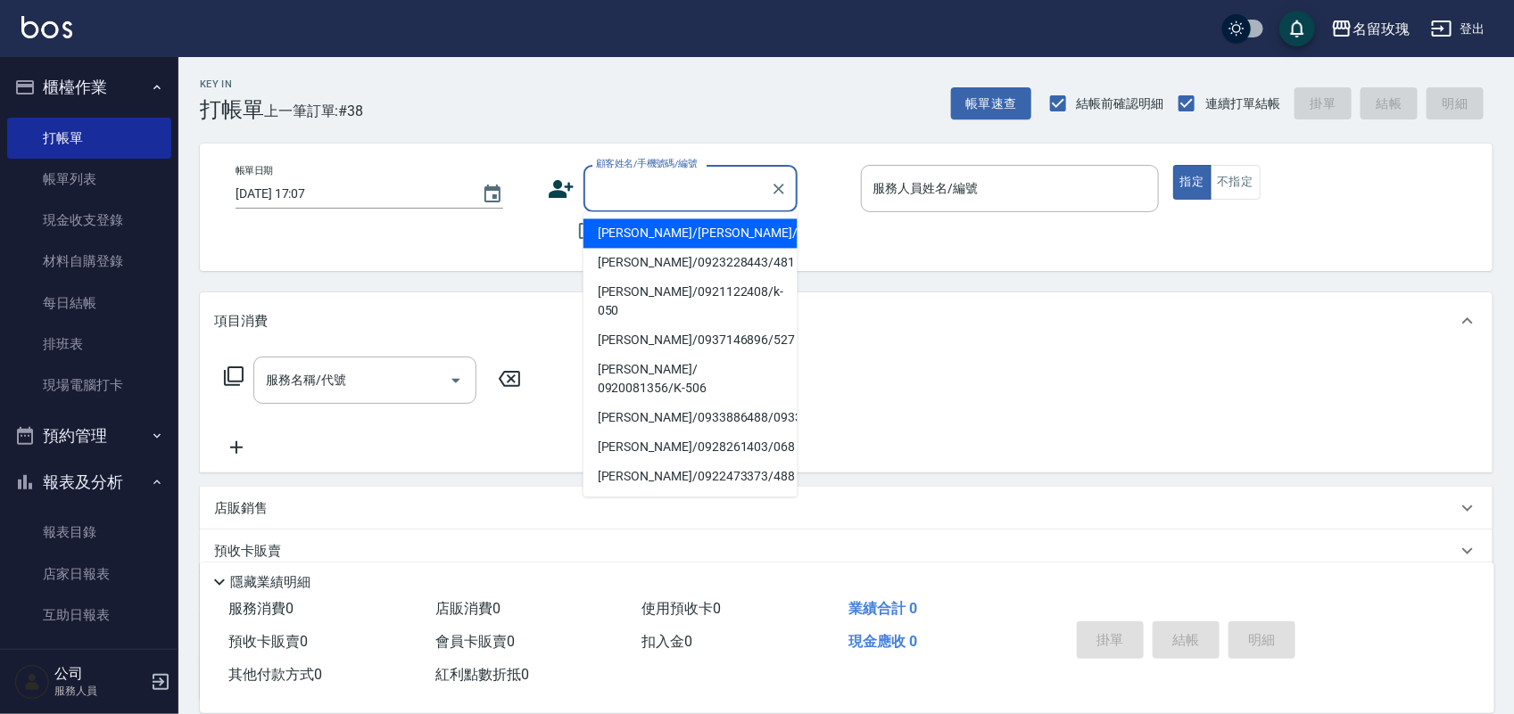
drag, startPoint x: 612, startPoint y: 184, endPoint x: 607, endPoint y: 174, distance: 10.8
click at [609, 178] on div "顧客姓名/手機號碼/編號 顧客姓名/手機號碼/編號" at bounding box center [690, 188] width 214 height 47
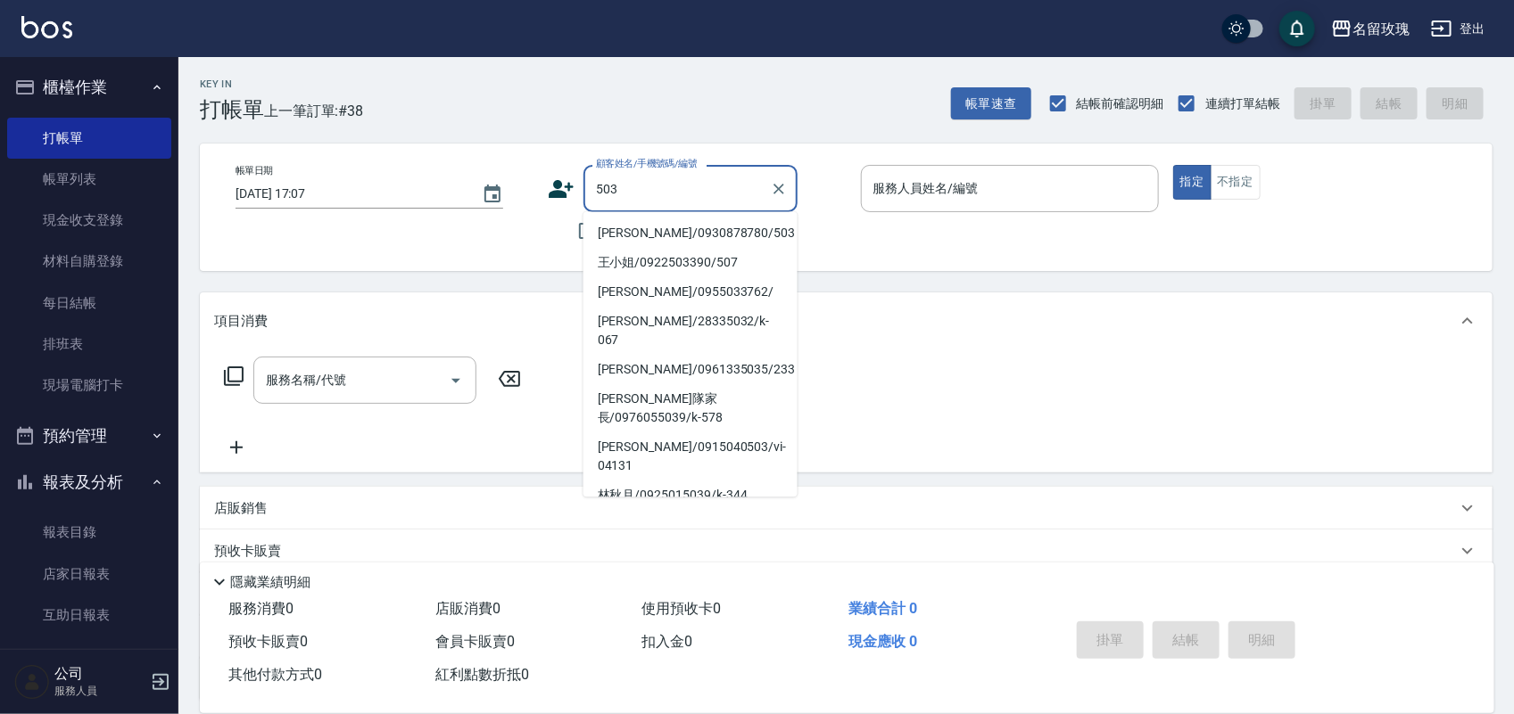
click at [709, 234] on li "[PERSON_NAME]/0930878780/503" at bounding box center [690, 233] width 214 height 29
type input "[PERSON_NAME]/0930878780/503"
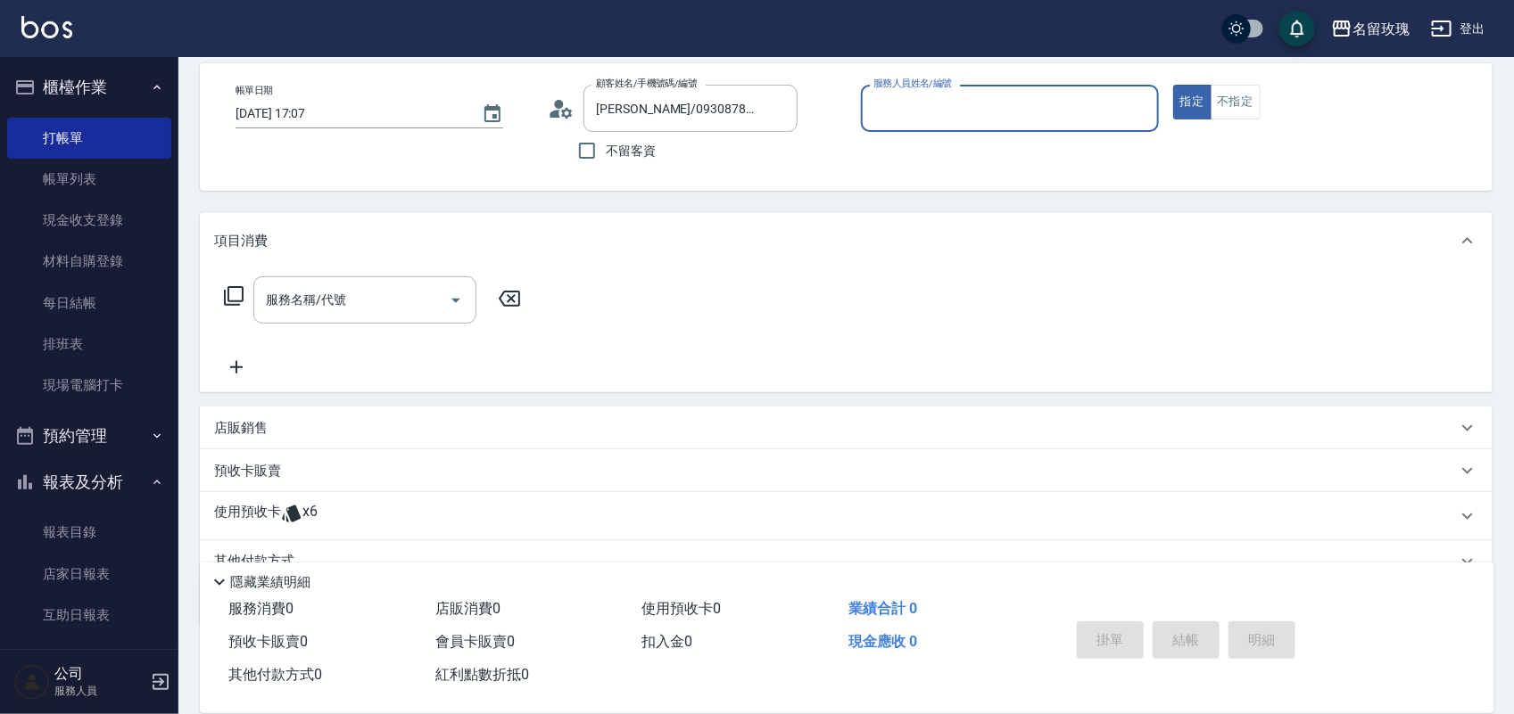
scroll to position [161, 0]
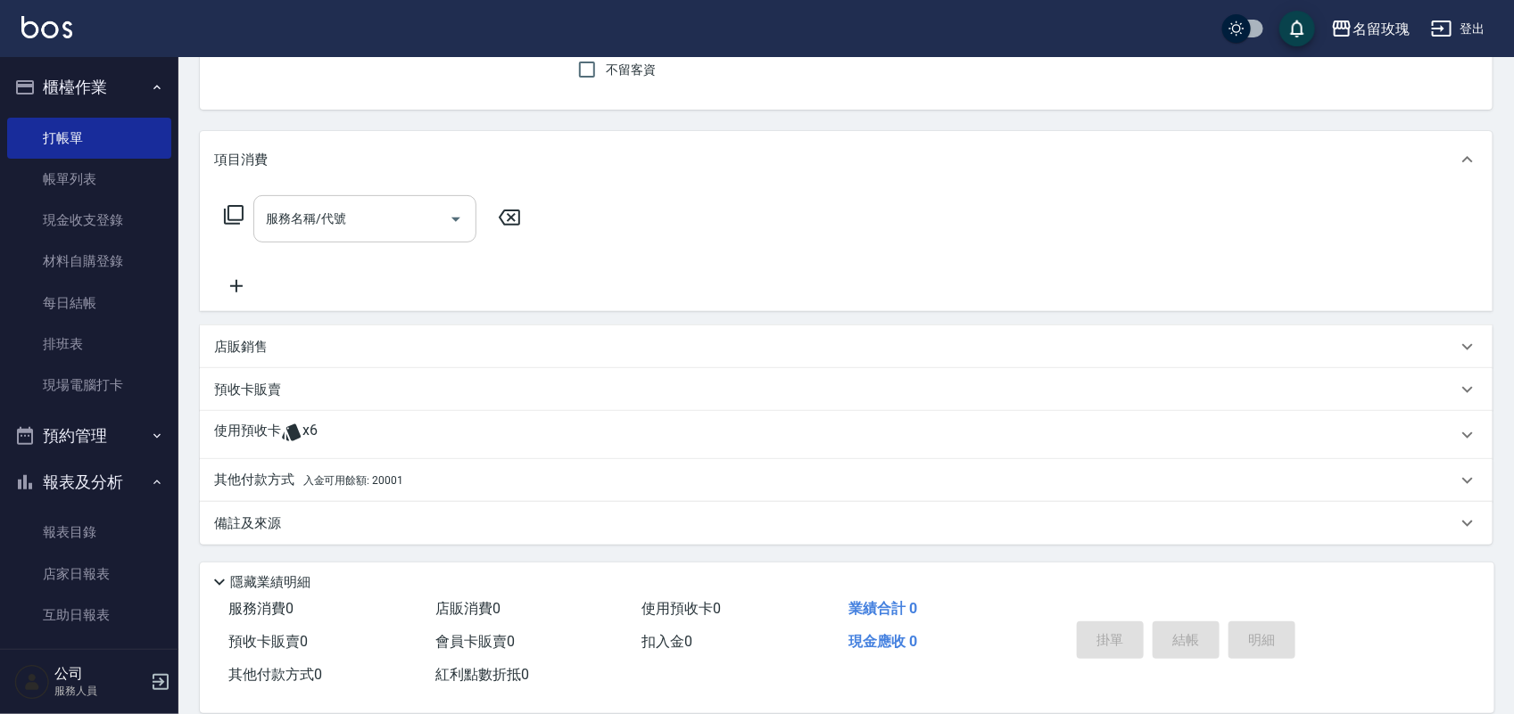
click at [375, 217] on input "服務名稱/代號" at bounding box center [351, 218] width 180 height 31
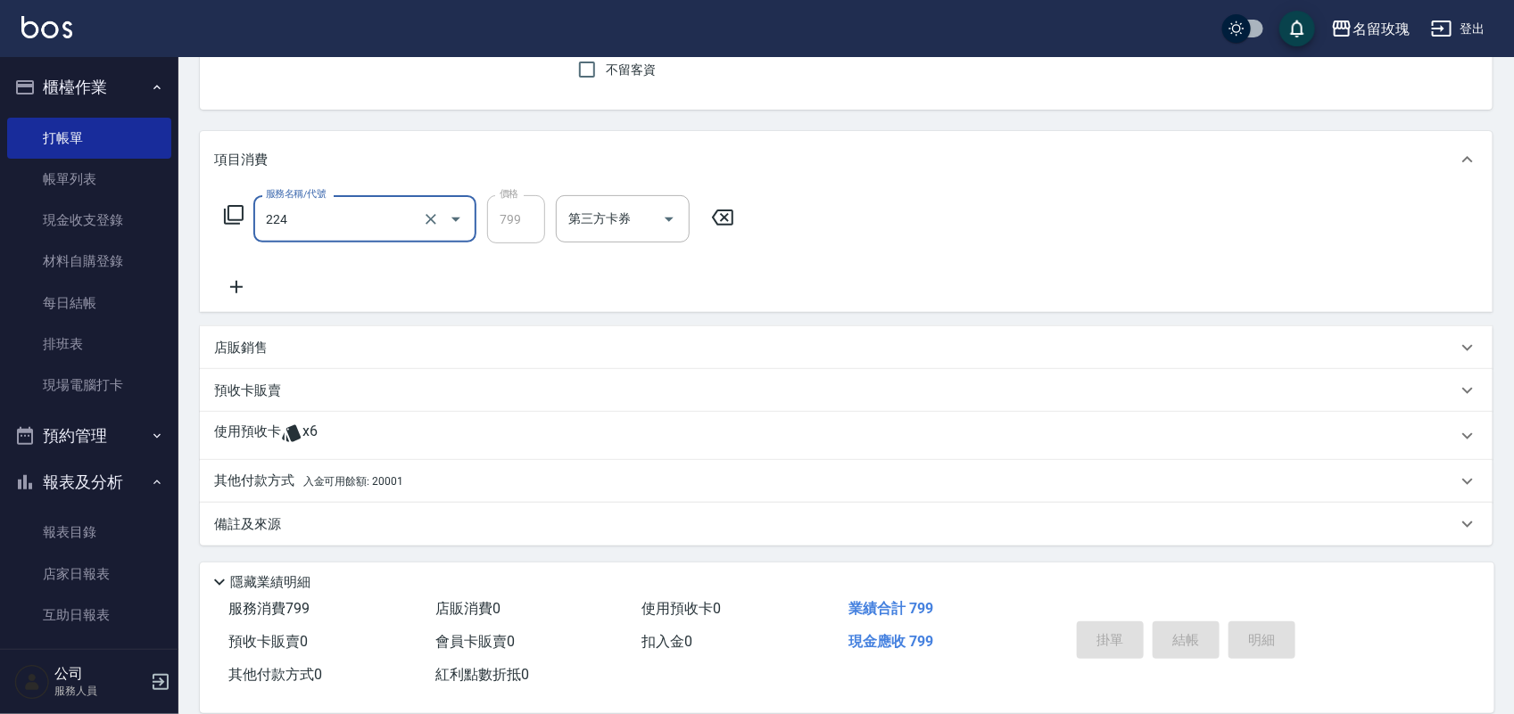
type input "[PERSON_NAME]滾珠洗髮(224)"
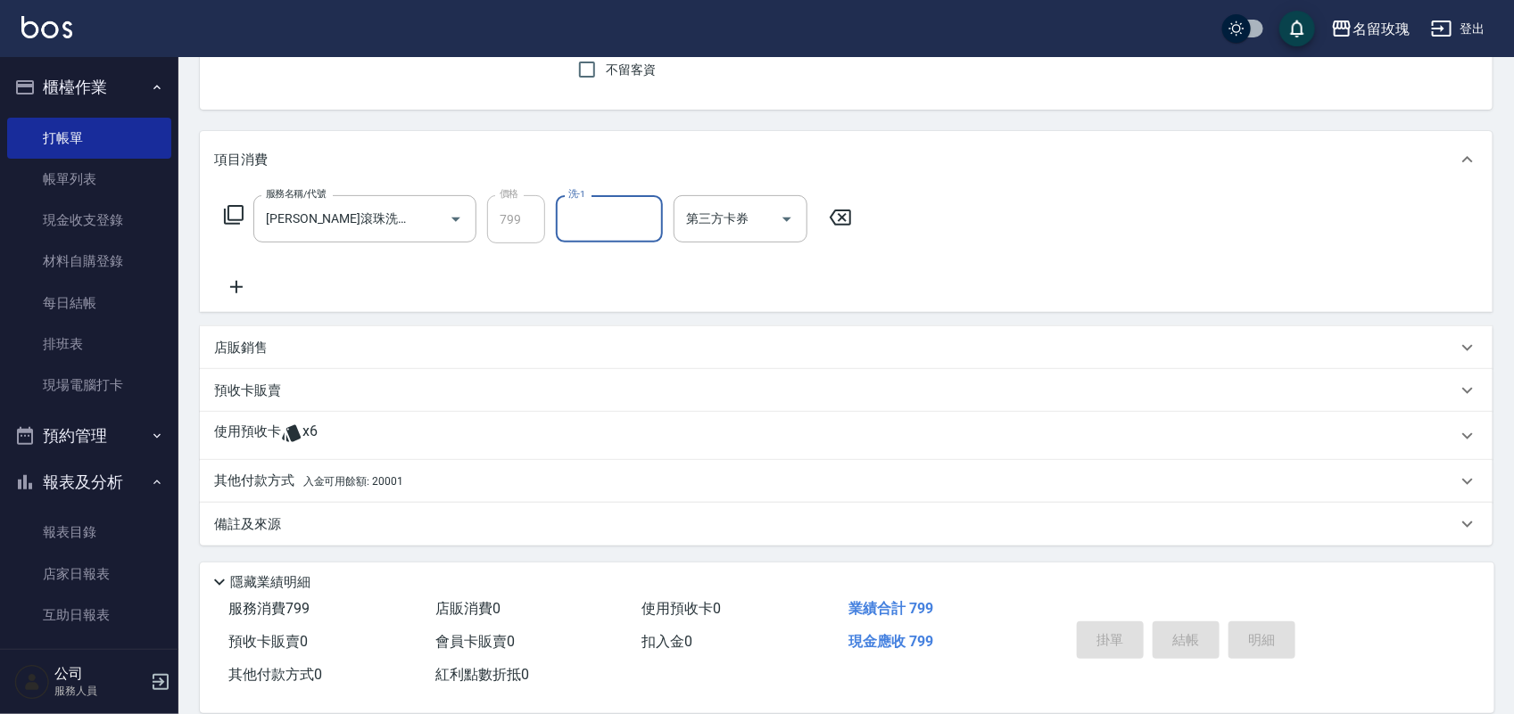
type input "1"
type input "[PERSON_NAME]-20"
click at [352, 483] on span "入金可用餘額: 20001" at bounding box center [353, 480] width 100 height 12
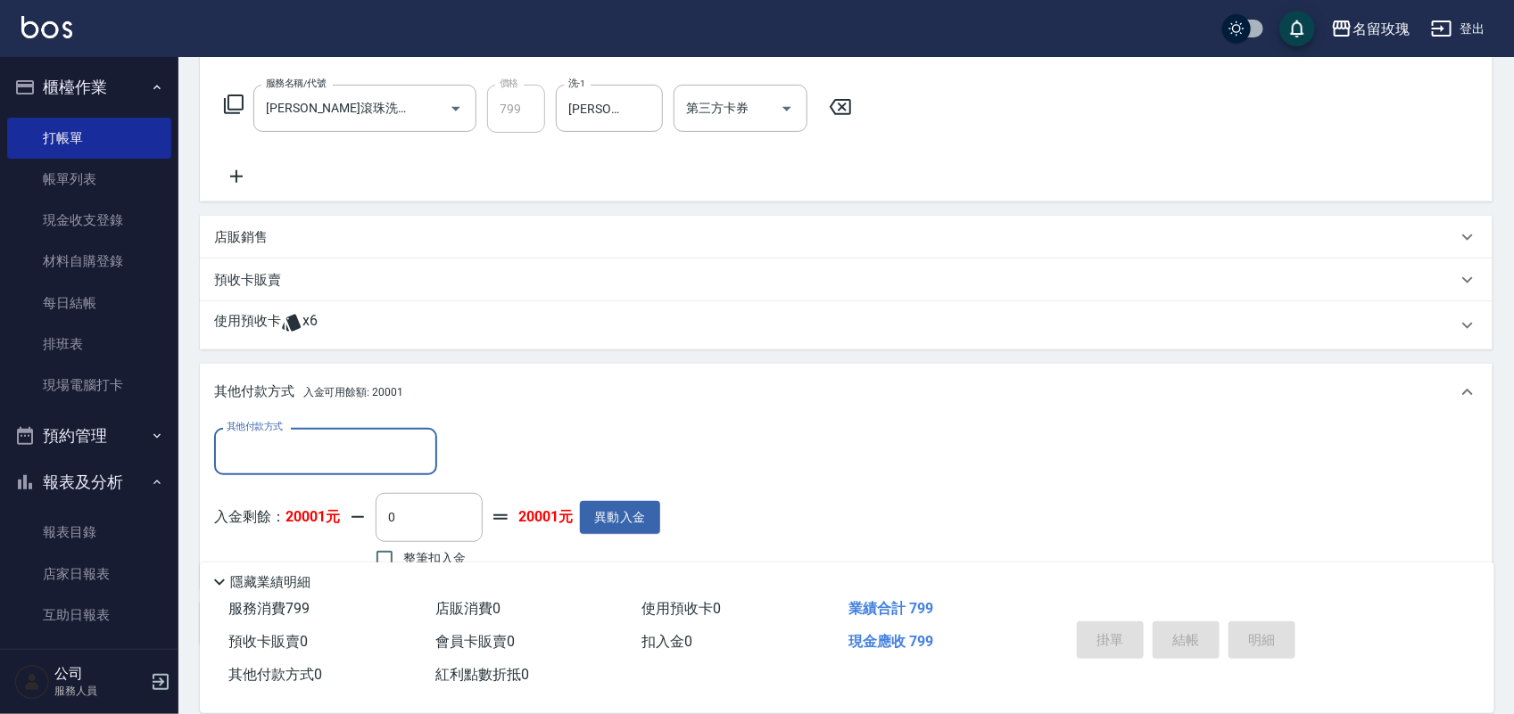
scroll to position [0, 0]
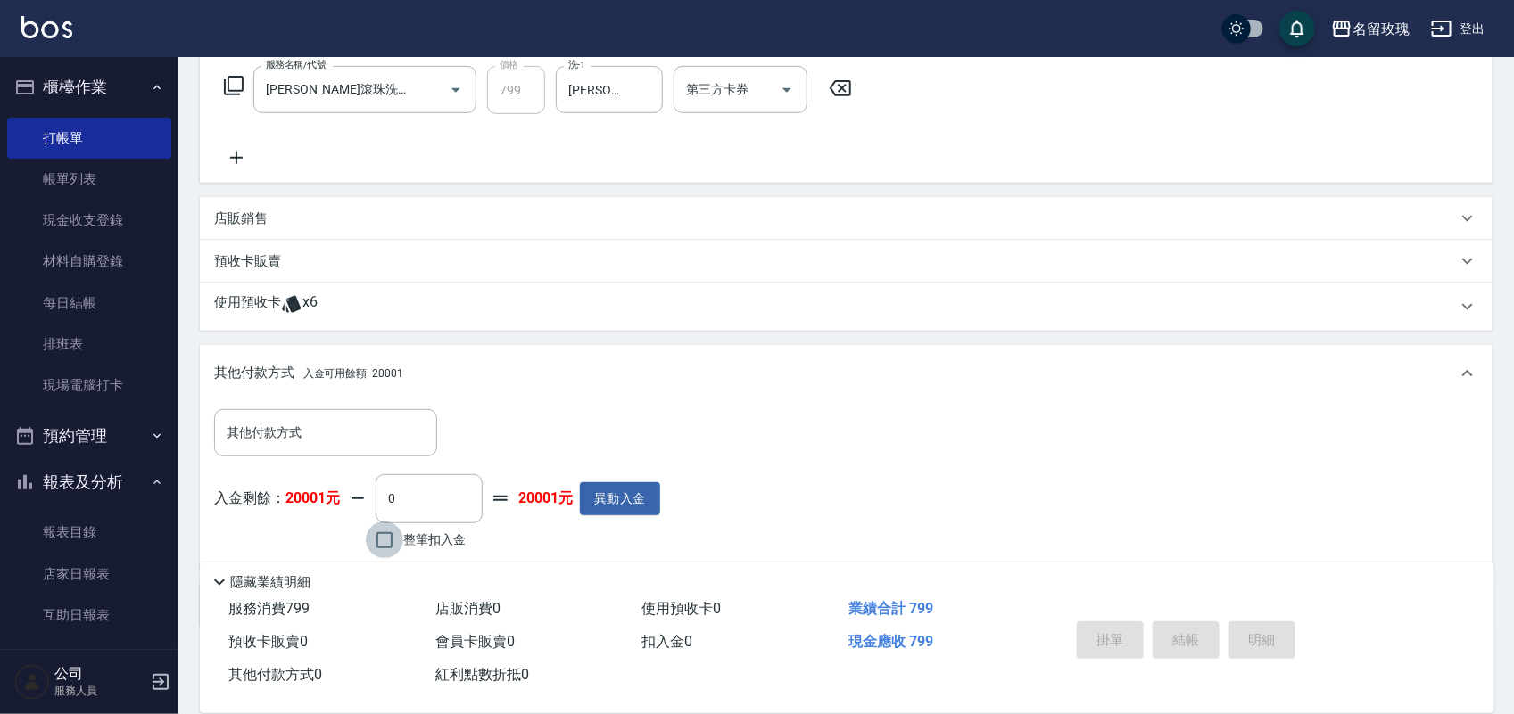
click at [403, 526] on input "整筆扣入金" at bounding box center [384, 540] width 37 height 37
checkbox input "true"
type input "799"
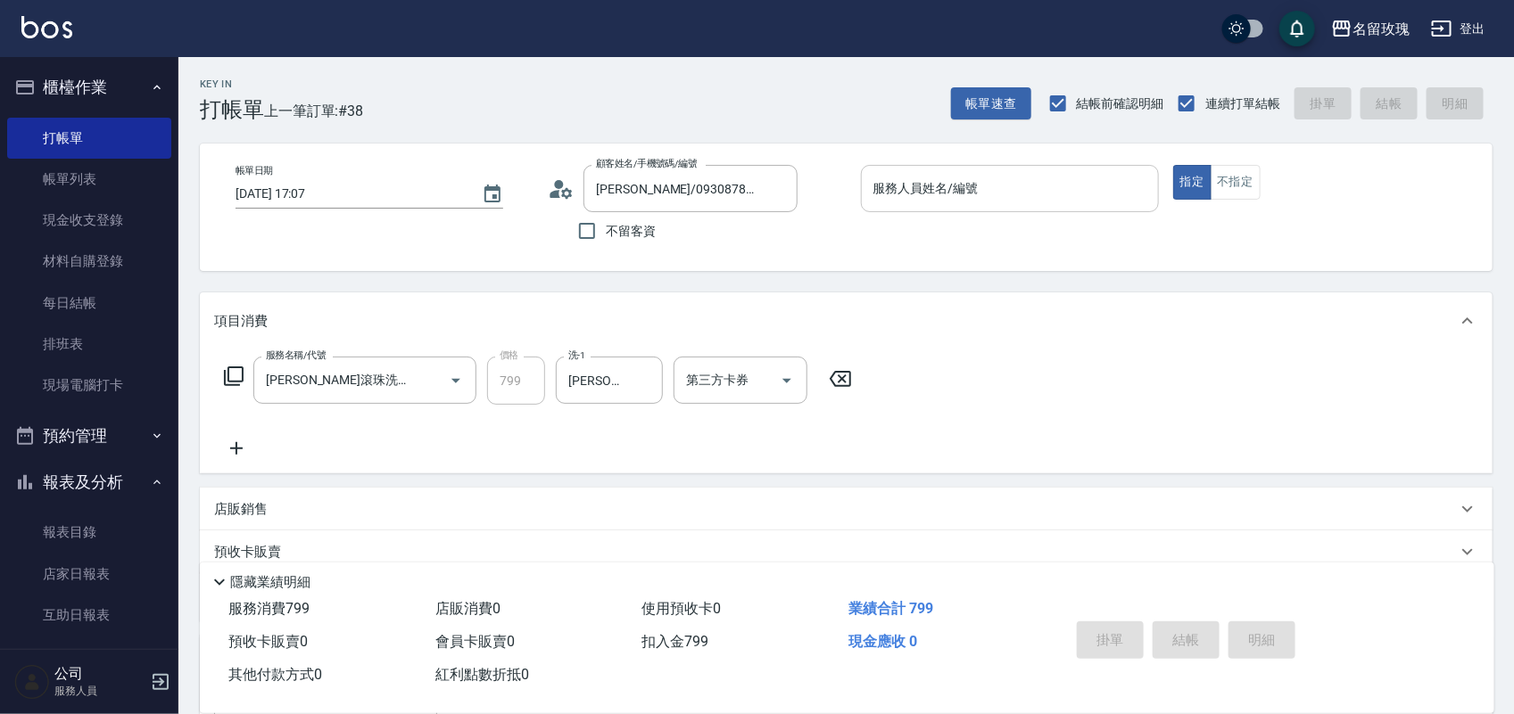
click at [986, 212] on p at bounding box center [1010, 221] width 298 height 19
click at [974, 205] on div "服務人員姓名/編號" at bounding box center [1010, 188] width 298 height 47
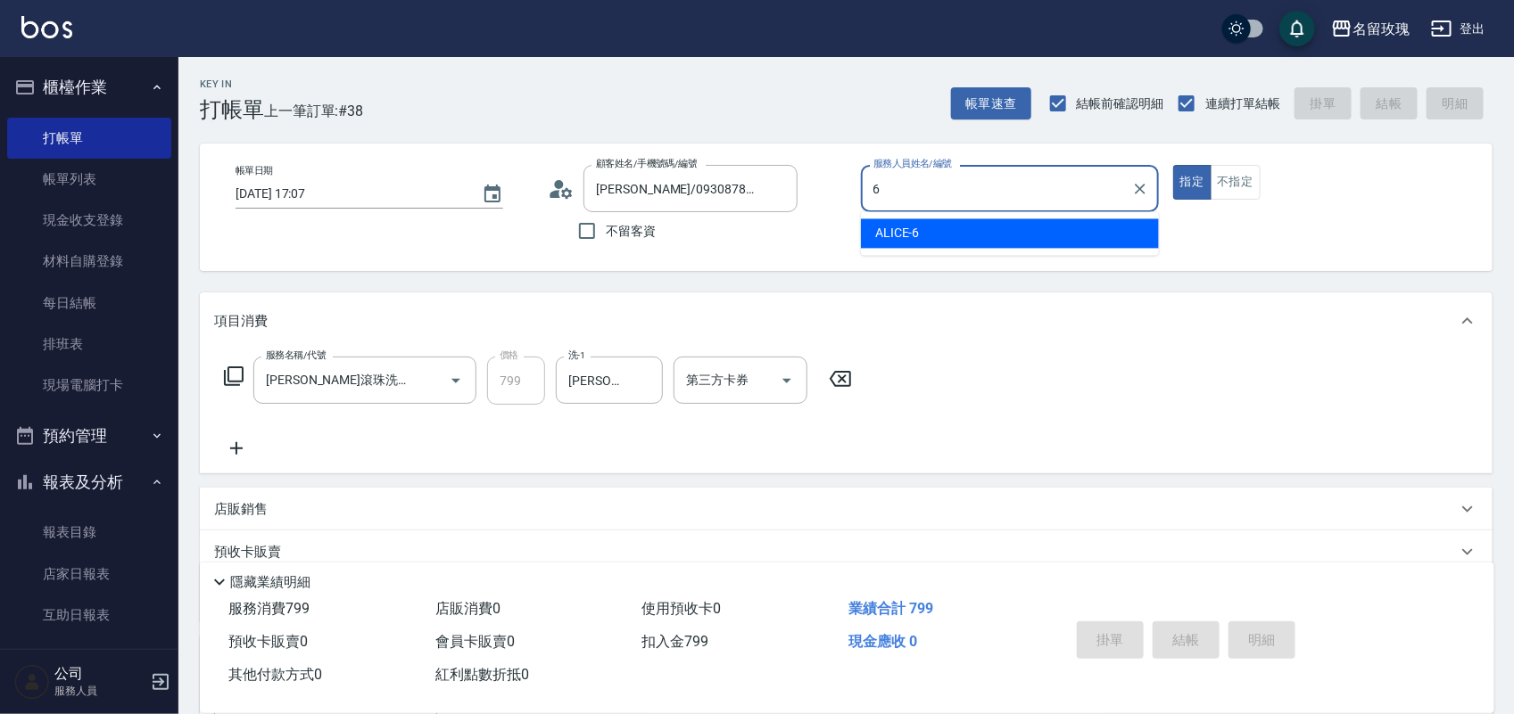
type input "ALICE-6"
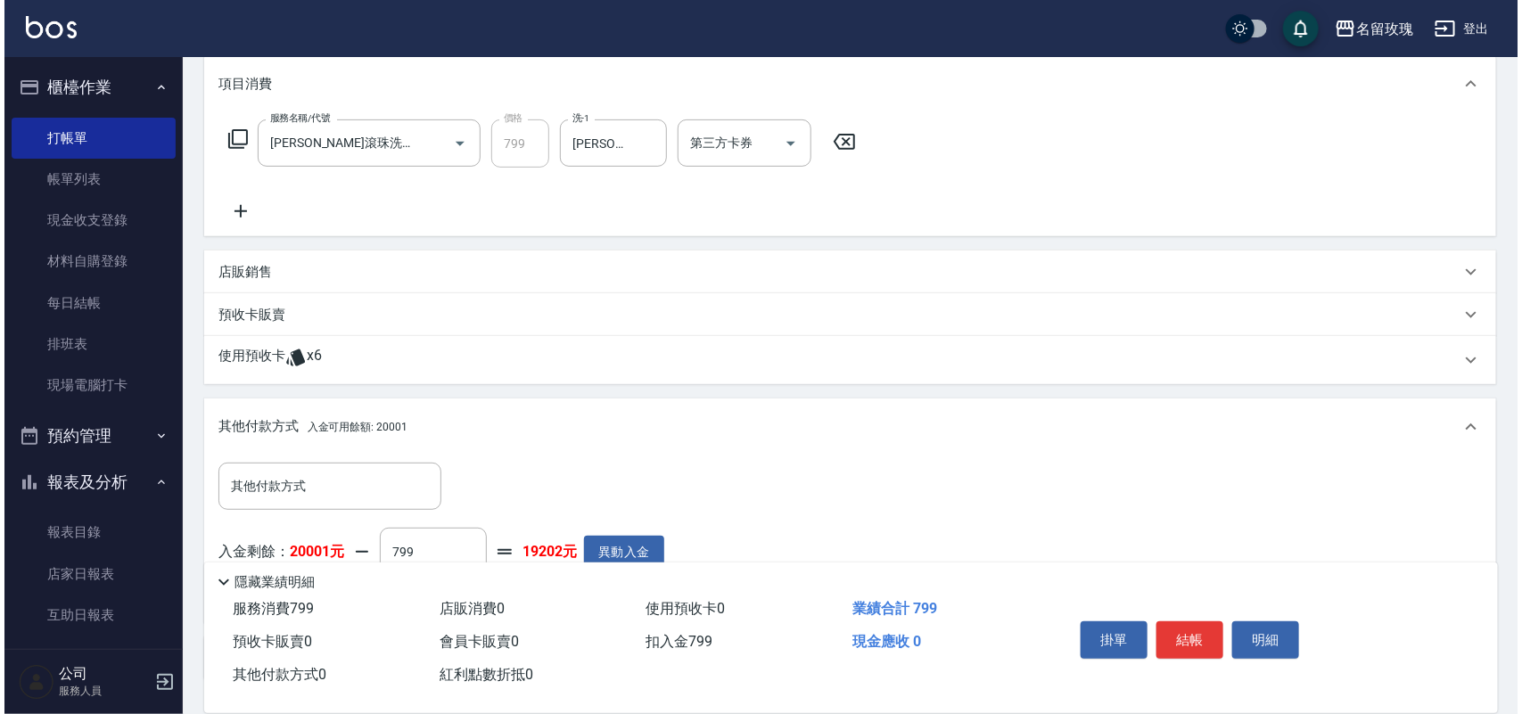
scroll to position [372, 0]
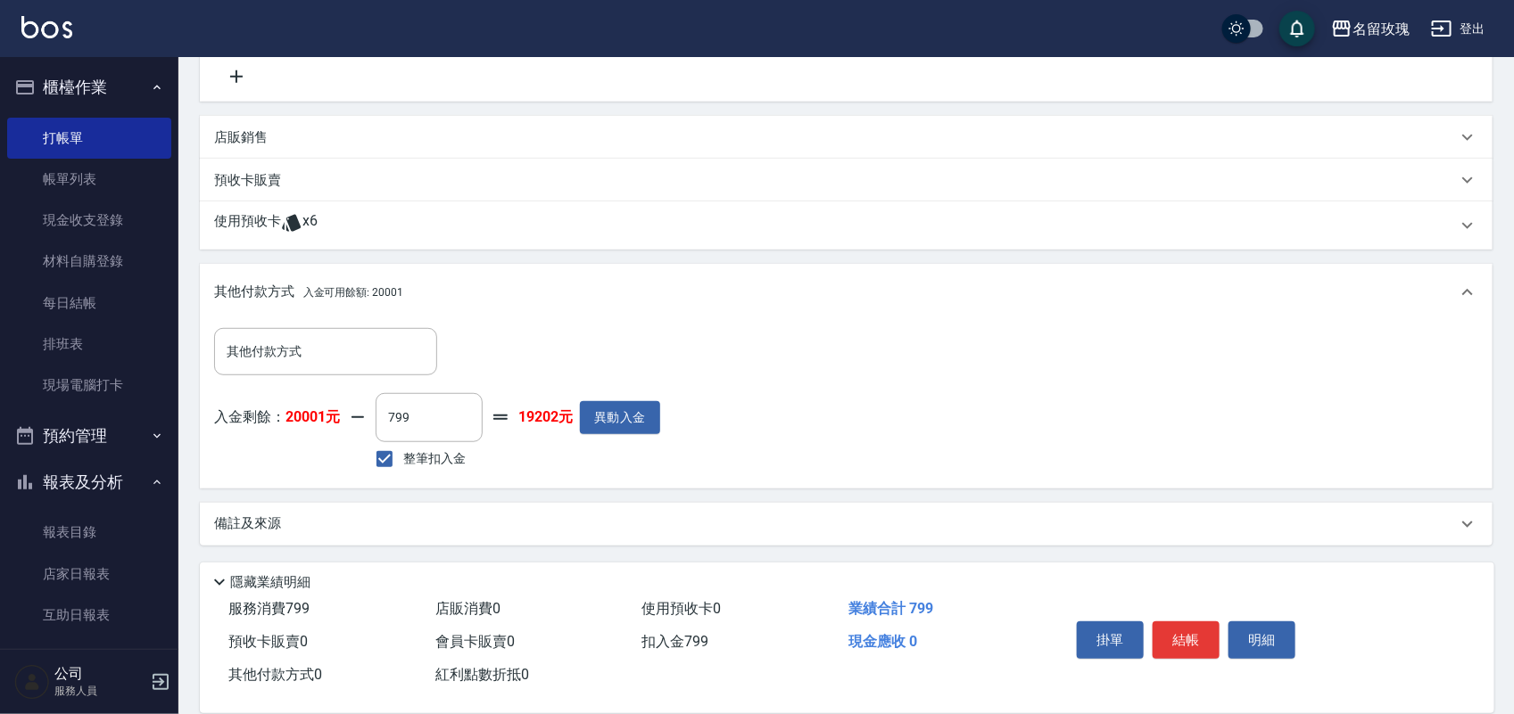
click at [1148, 596] on div "掛單 結帳 明細" at bounding box center [1260, 642] width 425 height 99
click at [1171, 629] on button "結帳" at bounding box center [1185, 640] width 67 height 37
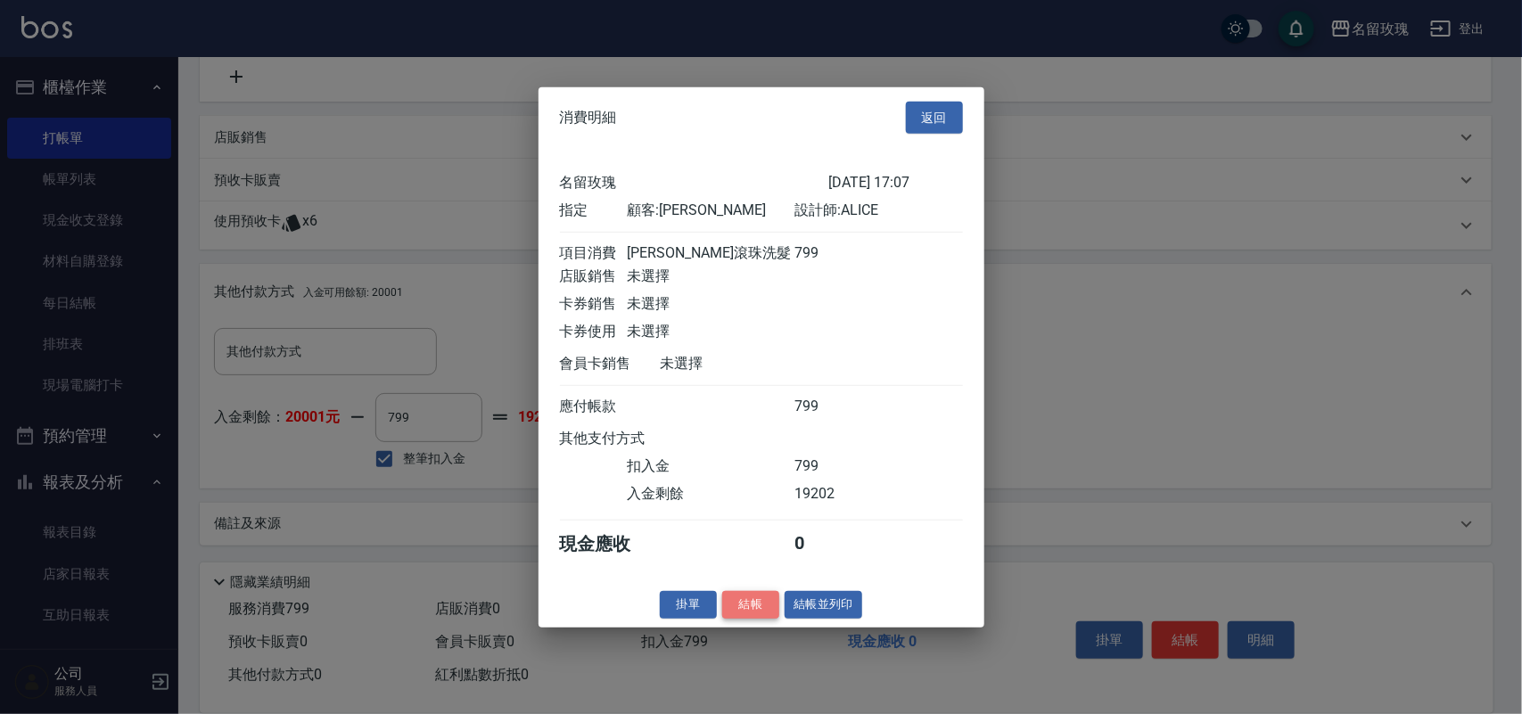
click at [747, 607] on button "結帳" at bounding box center [750, 605] width 57 height 28
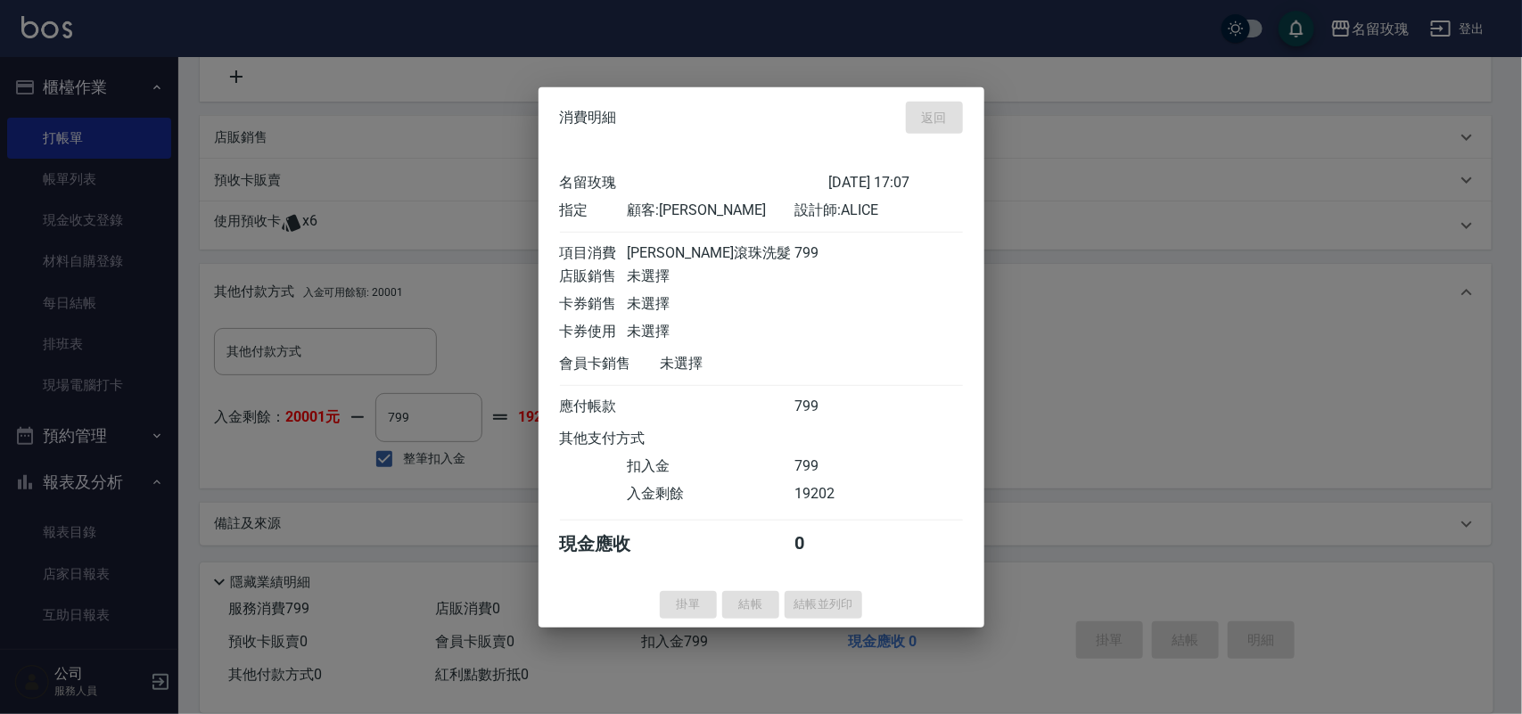
type input "[DATE] 17:09"
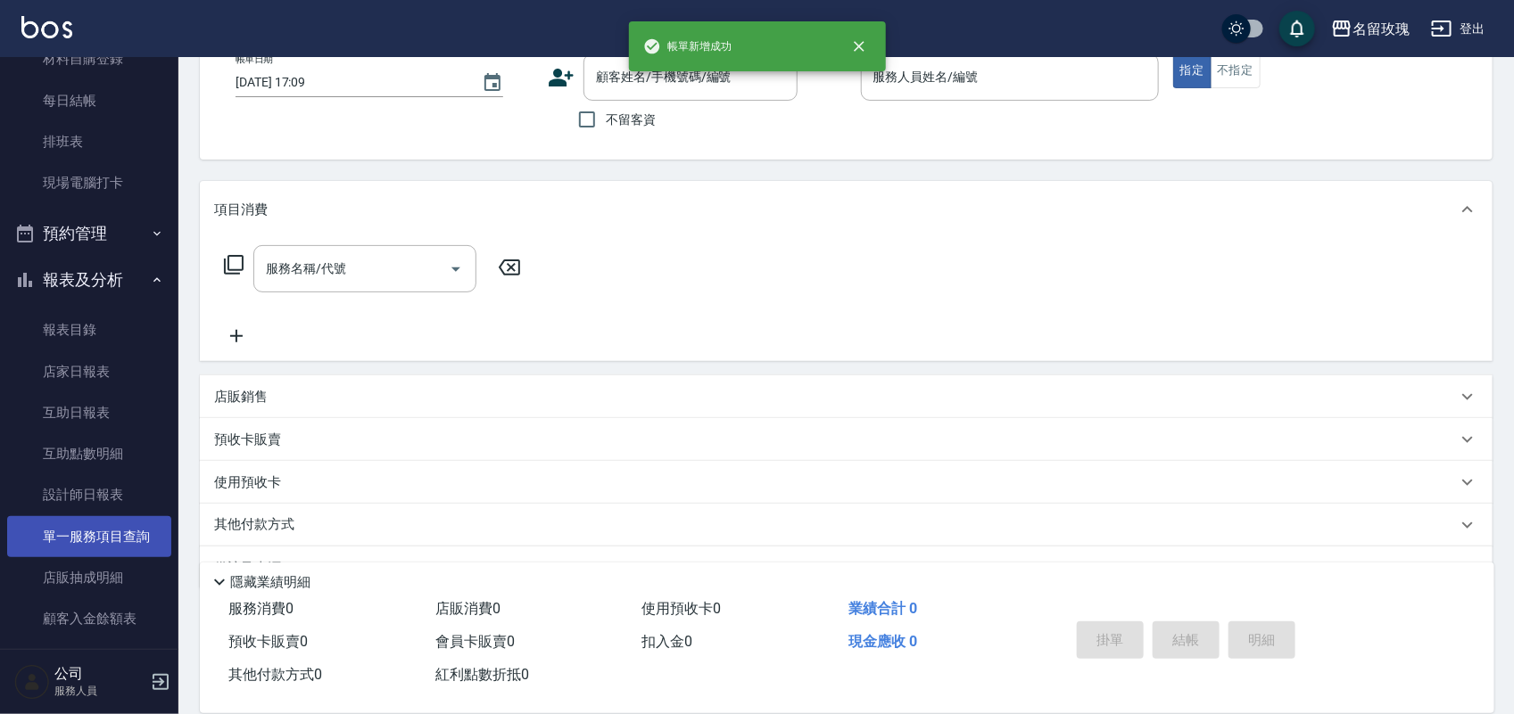
scroll to position [223, 0]
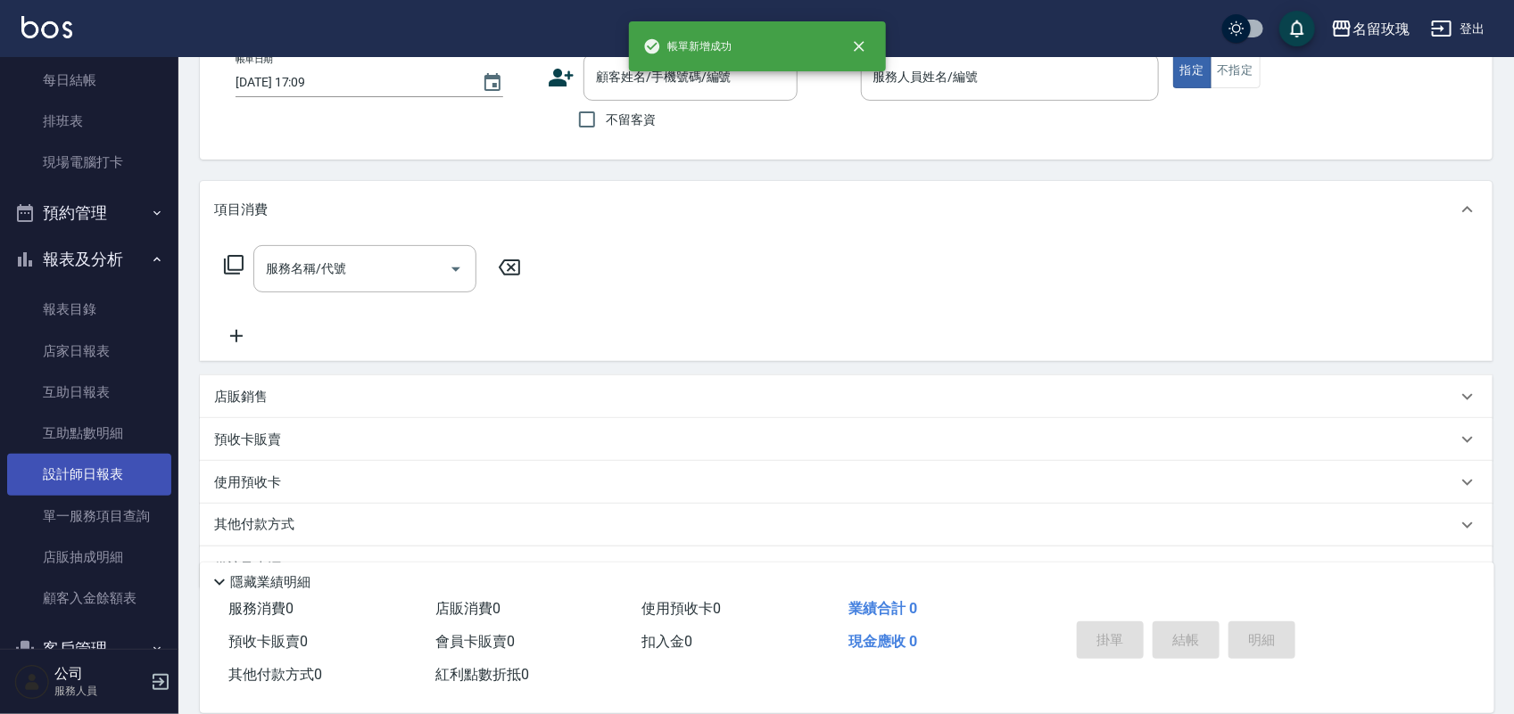
click at [101, 483] on link "設計師日報表" at bounding box center [89, 474] width 164 height 41
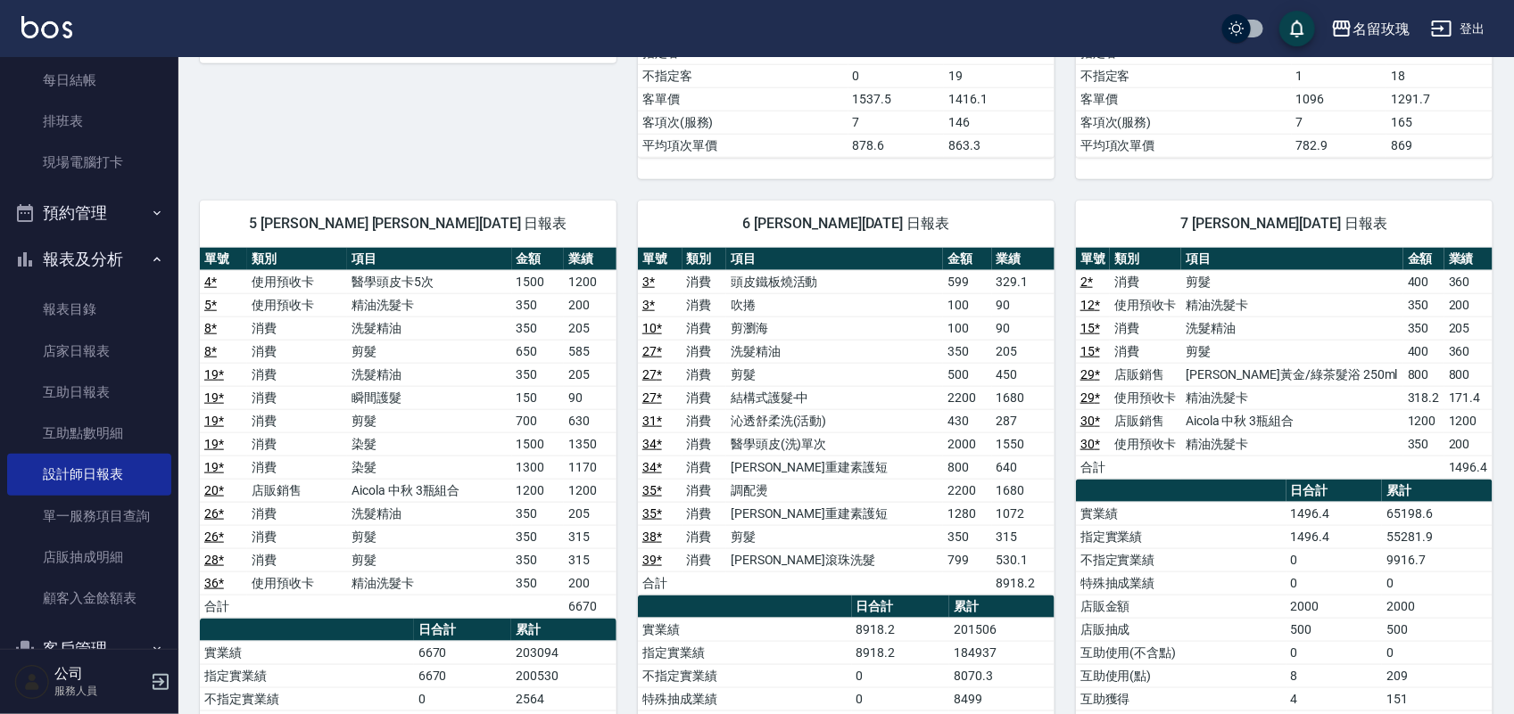
scroll to position [780, 0]
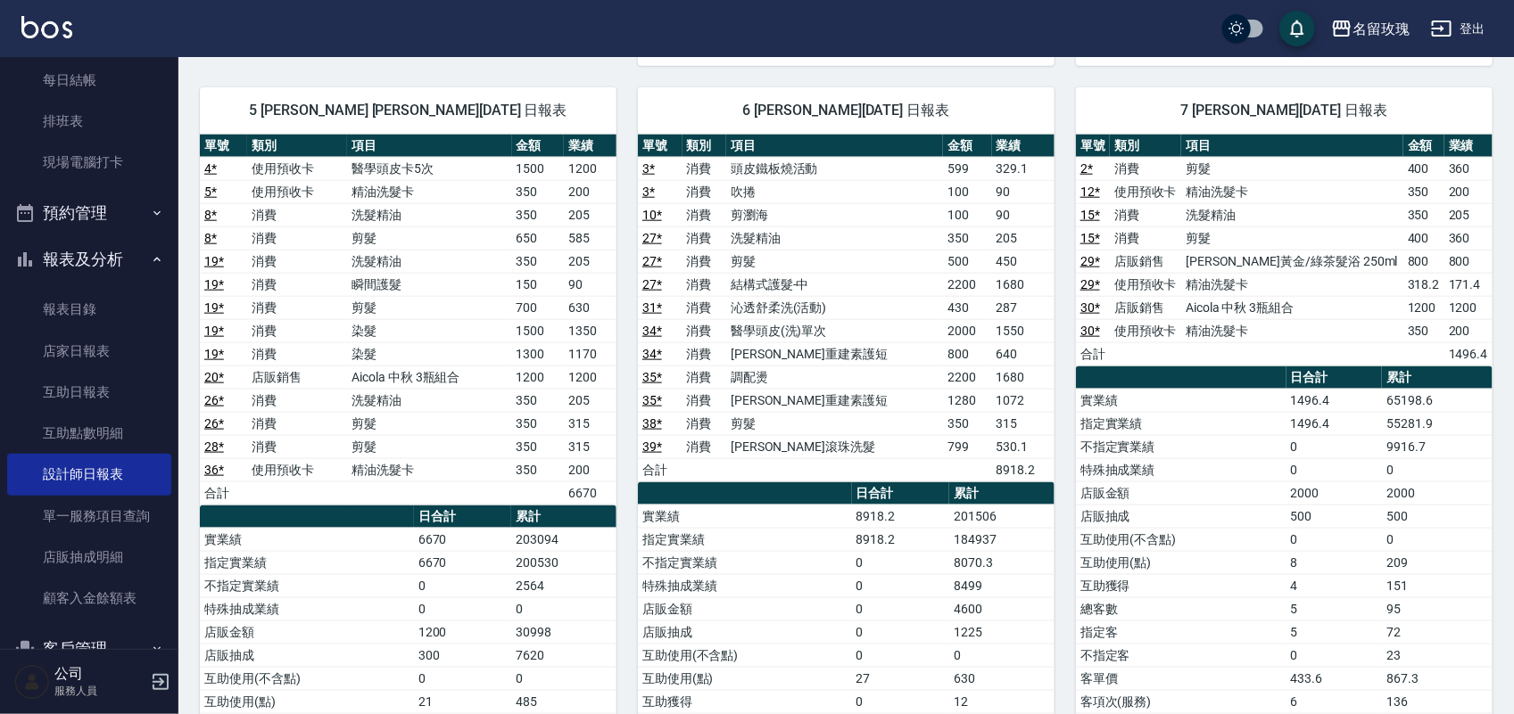
click at [651, 384] on link "35 *" at bounding box center [652, 377] width 20 height 14
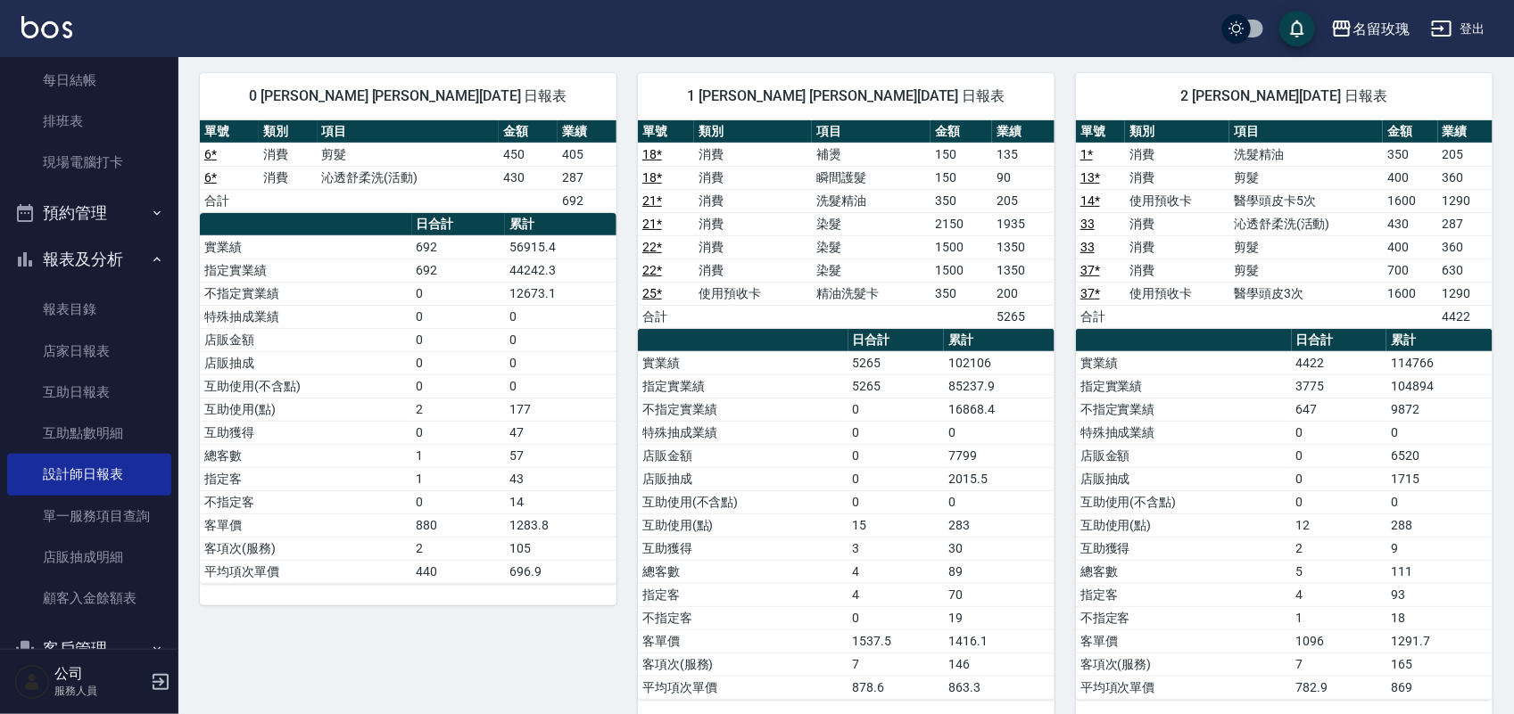
scroll to position [111, 0]
